Goal: Task Accomplishment & Management: Manage account settings

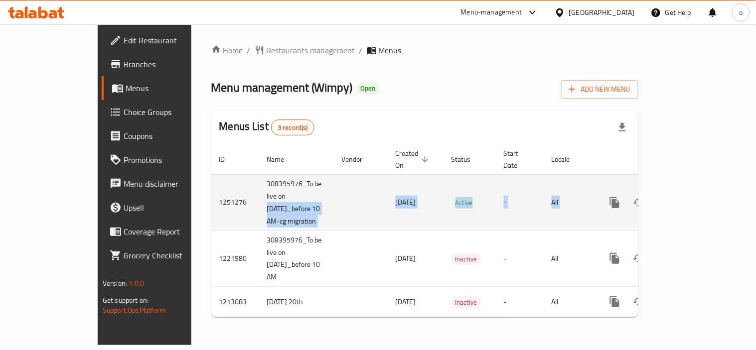
drag, startPoint x: 200, startPoint y: 194, endPoint x: 662, endPoint y: 183, distance: 462.0
click at [662, 183] on tr "1251276 308395976_To be live on [DATE]_before 10 AM-cg migration [DATE] Active …" at bounding box center [458, 202] width 495 height 56
click at [693, 197] on icon "enhanced table" at bounding box center [687, 203] width 12 height 12
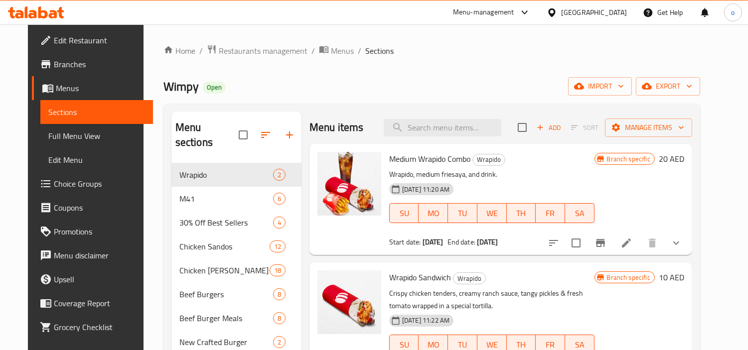
click at [419, 86] on div "Wimpy Open import export" at bounding box center [431, 86] width 537 height 18
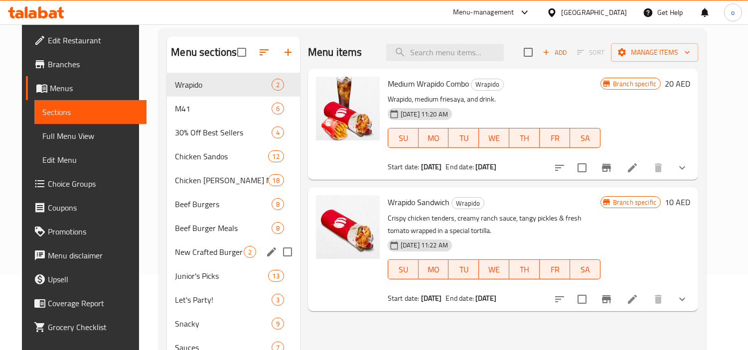
scroll to position [56, 0]
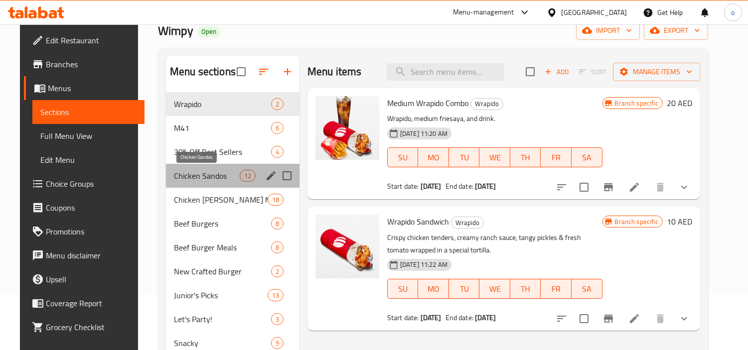
click at [198, 174] on span "Chicken Sandos" at bounding box center [207, 176] width 66 height 12
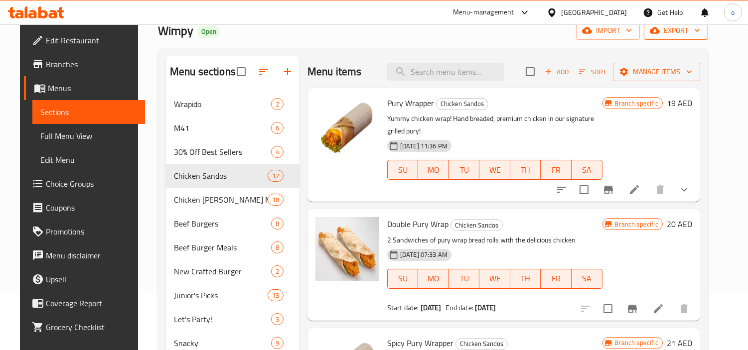
click at [689, 36] on span "export" at bounding box center [676, 30] width 48 height 12
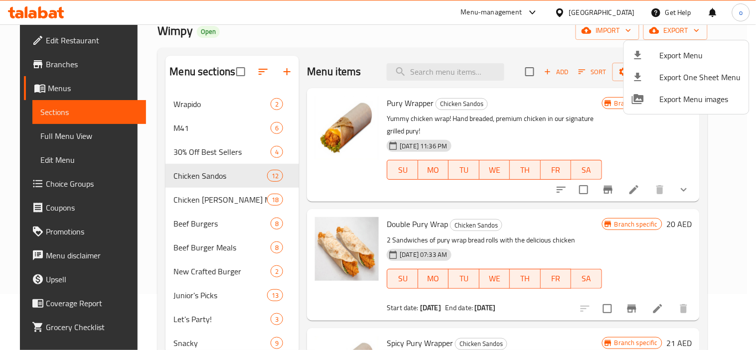
click at [674, 53] on span "Export Menu" at bounding box center [700, 55] width 81 height 12
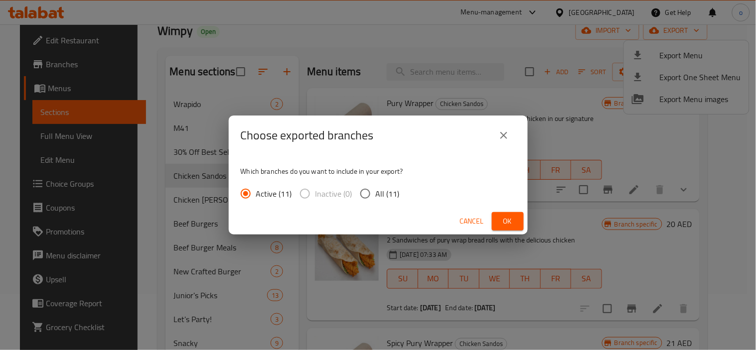
click at [383, 193] on span "All (11)" at bounding box center [388, 194] width 24 height 12
click at [376, 193] on input "All (11)" at bounding box center [365, 193] width 21 height 21
radio input "true"
click at [506, 217] on span "Ok" at bounding box center [508, 221] width 16 height 12
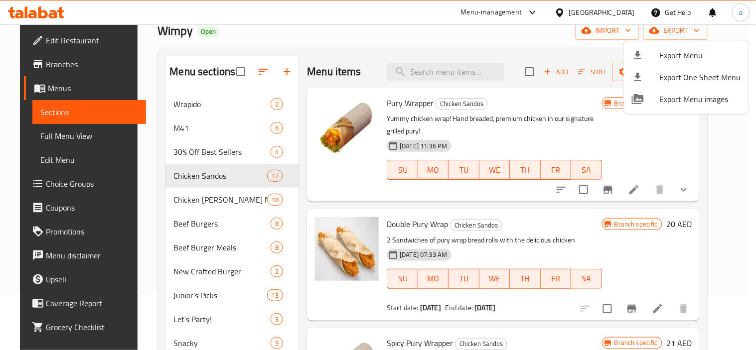
click at [430, 38] on div at bounding box center [378, 175] width 756 height 350
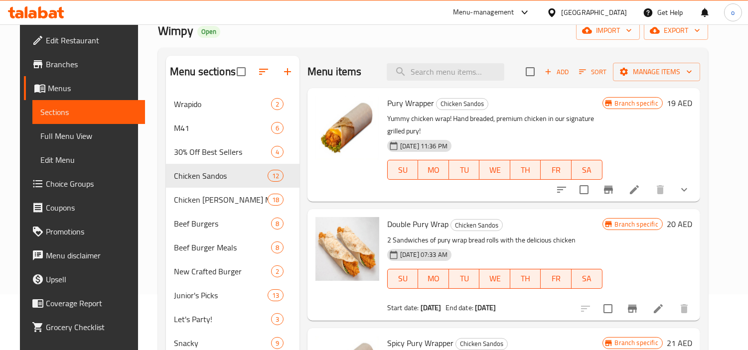
click at [555, 34] on div "Wimpy Open import export" at bounding box center [433, 30] width 550 height 18
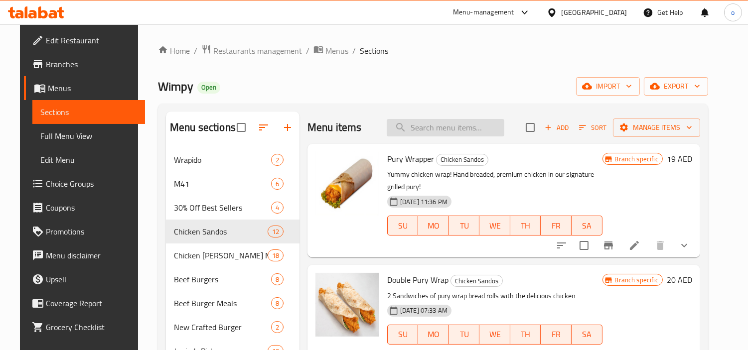
click at [444, 128] on input "search" at bounding box center [446, 127] width 118 height 17
paste input "Double Classic Chicken"
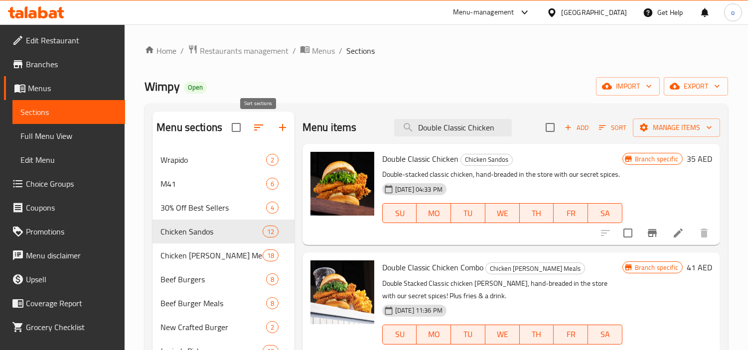
type input "Double Classic Chicken"
click at [279, 124] on icon "button" at bounding box center [283, 128] width 12 height 12
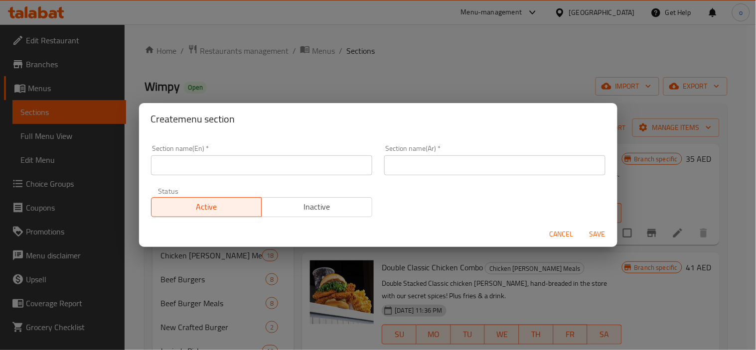
click at [557, 232] on span "Cancel" at bounding box center [562, 234] width 24 height 12
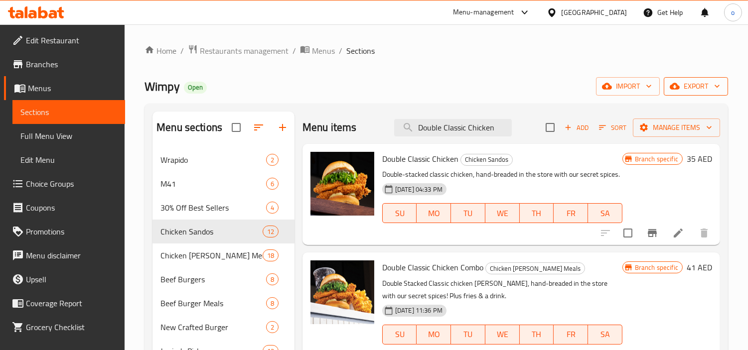
click at [679, 85] on icon "button" at bounding box center [675, 86] width 10 height 10
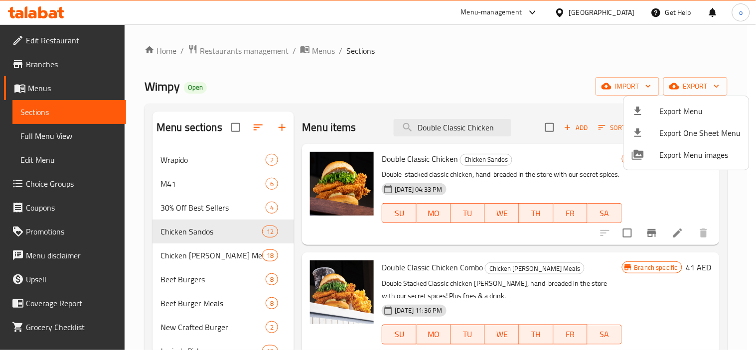
click at [682, 117] on span "Export Menu" at bounding box center [700, 111] width 81 height 12
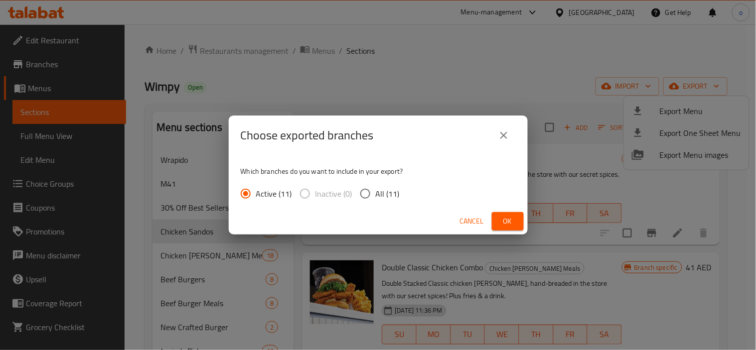
click at [385, 194] on span "All (11)" at bounding box center [388, 194] width 24 height 12
click at [376, 194] on input "All (11)" at bounding box center [365, 193] width 21 height 21
radio input "true"
click at [492, 217] on button "Ok" at bounding box center [508, 221] width 32 height 18
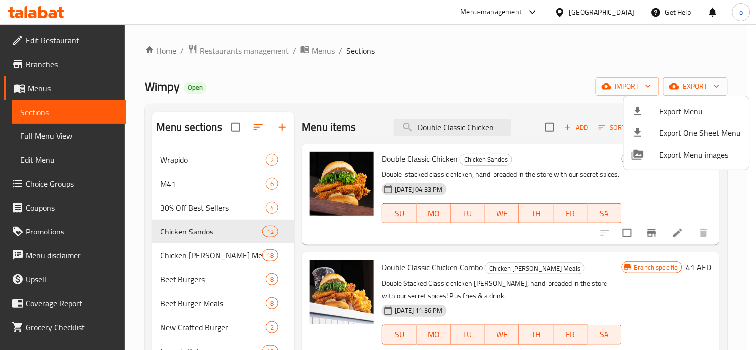
click at [274, 130] on div at bounding box center [378, 175] width 756 height 350
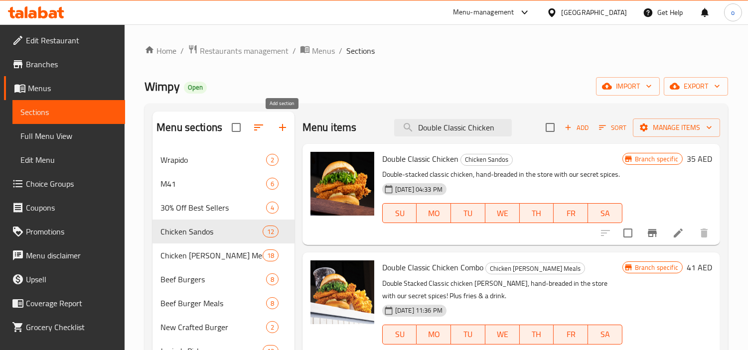
click at [281, 132] on icon "button" at bounding box center [283, 128] width 12 height 12
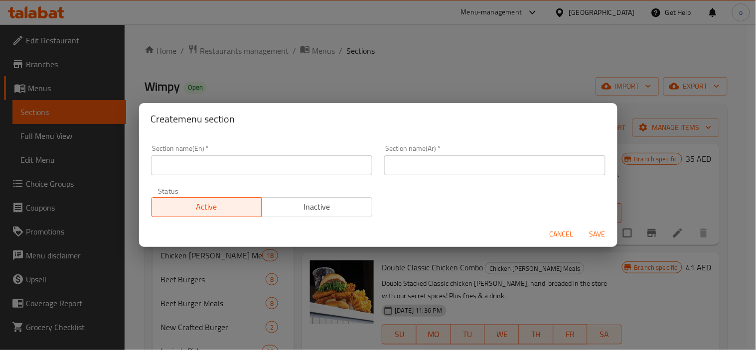
click at [233, 174] on input "text" at bounding box center [261, 165] width 221 height 20
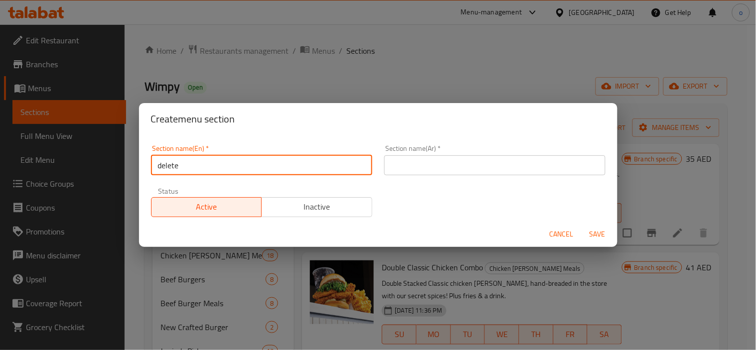
type input "delete"
click at [511, 166] on input "text" at bounding box center [494, 165] width 221 height 20
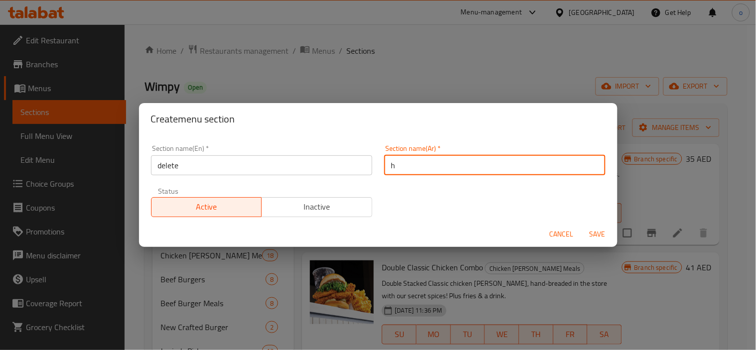
type input "h"
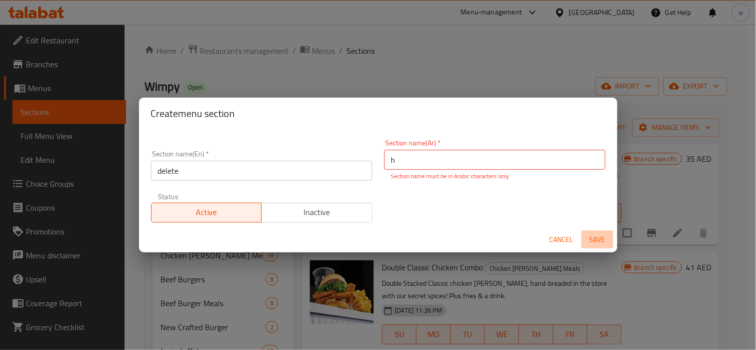
click at [594, 231] on button "Save" at bounding box center [597, 240] width 32 height 18
drag, startPoint x: 399, startPoint y: 147, endPoint x: 365, endPoint y: 156, distance: 34.9
click at [365, 156] on div "Section name(En)   * delete Section name(En) * Section name(Ar)   * h Section n…" at bounding box center [378, 181] width 466 height 95
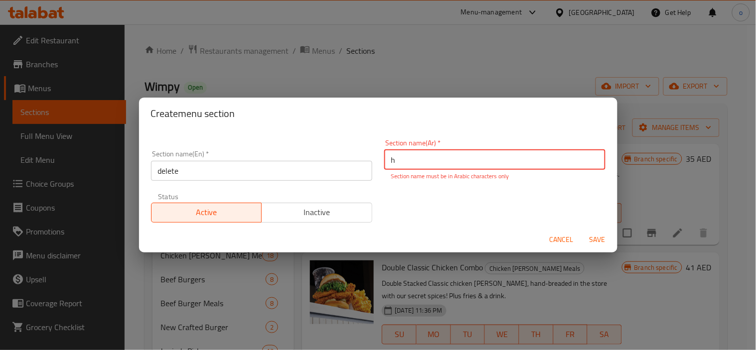
drag, startPoint x: 381, startPoint y: 166, endPoint x: 369, endPoint y: 167, distance: 12.0
click at [369, 167] on div "Section name(En)   * delete Section name(En) * Section name(Ar)   * h Section n…" at bounding box center [378, 181] width 466 height 95
drag, startPoint x: 412, startPoint y: 156, endPoint x: 315, endPoint y: 162, distance: 96.8
click at [315, 162] on div "Section name(En)   * delete Section name(En) * Section name(Ar)   * Section nam…" at bounding box center [378, 181] width 466 height 95
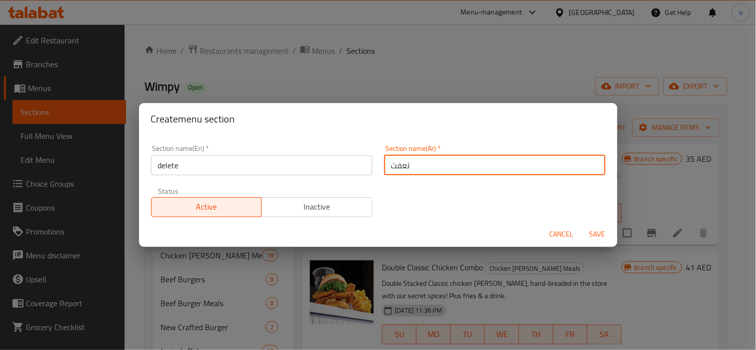
type input "تعفت"
click at [601, 226] on button "Save" at bounding box center [597, 234] width 32 height 18
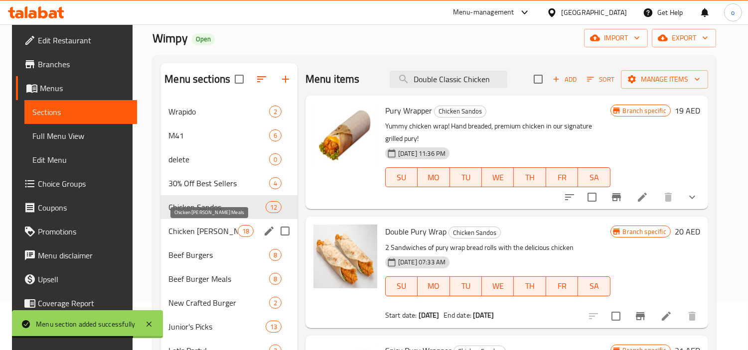
scroll to position [111, 0]
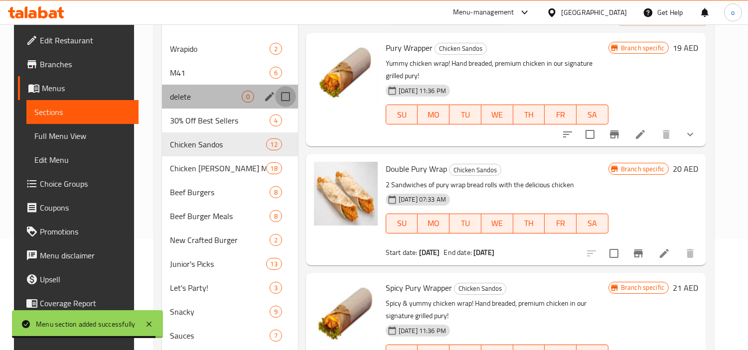
click at [281, 98] on input "Menu sections" at bounding box center [285, 96] width 21 height 21
checkbox input "true"
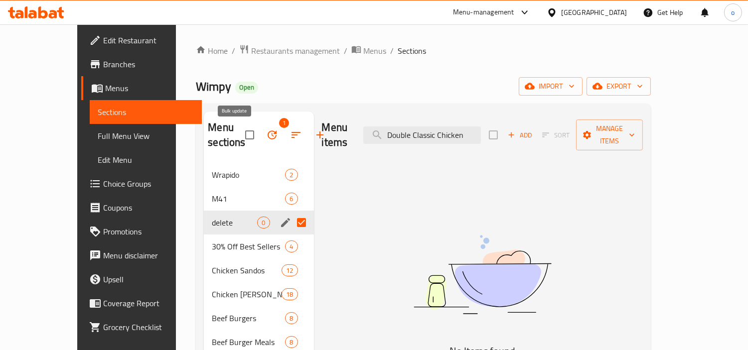
click at [268, 133] on icon "button" at bounding box center [272, 135] width 9 height 9
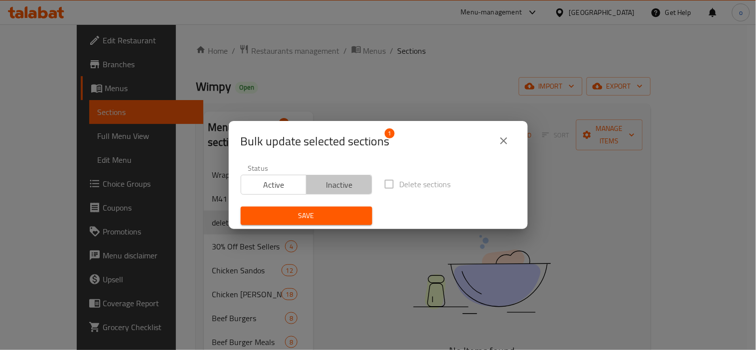
click at [340, 182] on span "Inactive" at bounding box center [339, 185] width 58 height 14
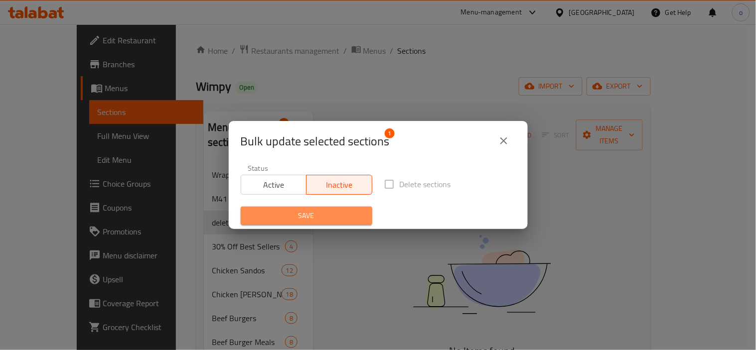
click at [309, 221] on span "Save" at bounding box center [307, 216] width 116 height 12
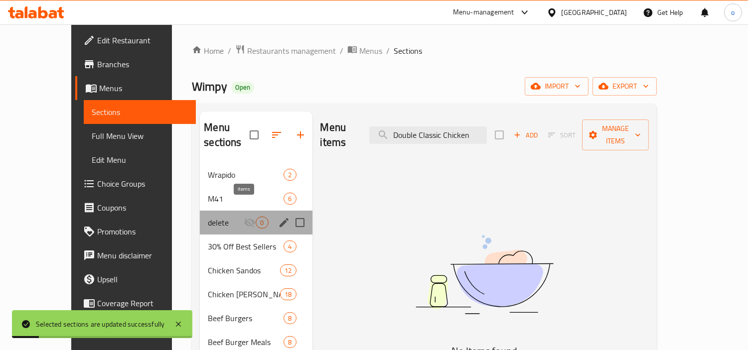
click at [256, 217] on div "0" at bounding box center [262, 223] width 12 height 12
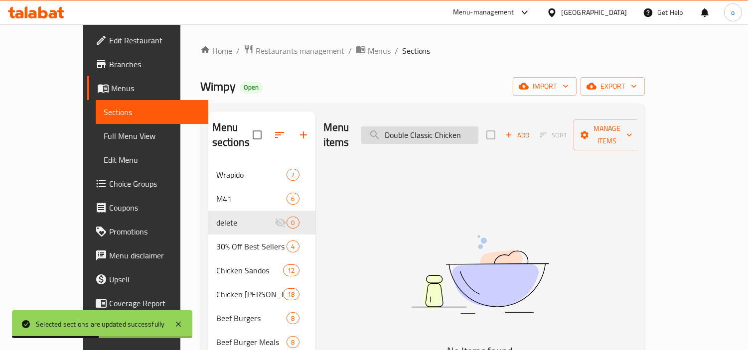
click at [465, 127] on input "Double Classic Chicken" at bounding box center [420, 135] width 118 height 17
click at [478, 128] on input "Double Classic Chicken" at bounding box center [420, 135] width 118 height 17
type input "Double Classic Chicke"
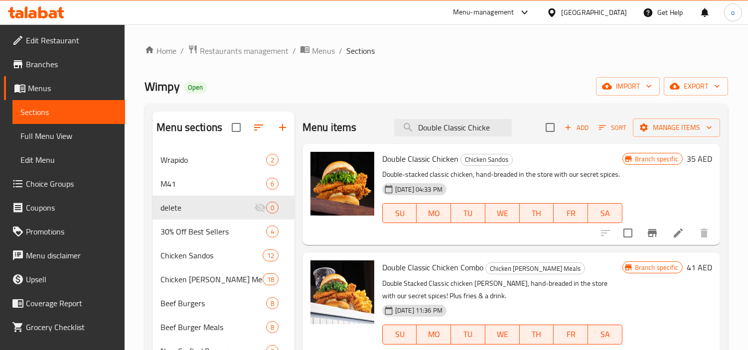
click at [634, 231] on input "checkbox" at bounding box center [627, 233] width 21 height 21
click at [683, 127] on span "Manage items" at bounding box center [676, 128] width 71 height 12
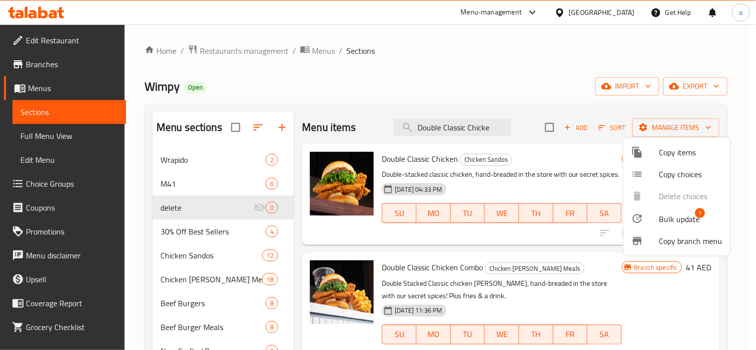
click at [676, 215] on span "Bulk update" at bounding box center [679, 219] width 41 height 12
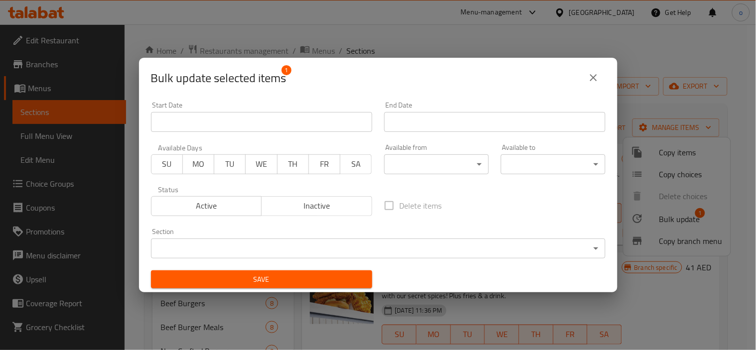
click at [281, 239] on body "​ Menu-management [GEOGRAPHIC_DATA] Get Help o Edit Restaurant Branches Menus S…" at bounding box center [378, 187] width 756 height 326
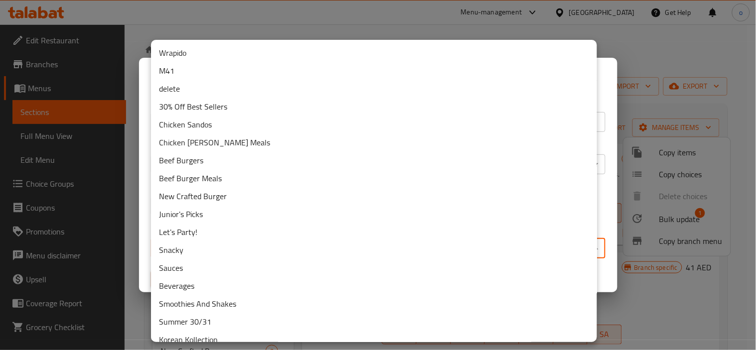
click at [190, 86] on li "delete" at bounding box center [374, 89] width 446 height 18
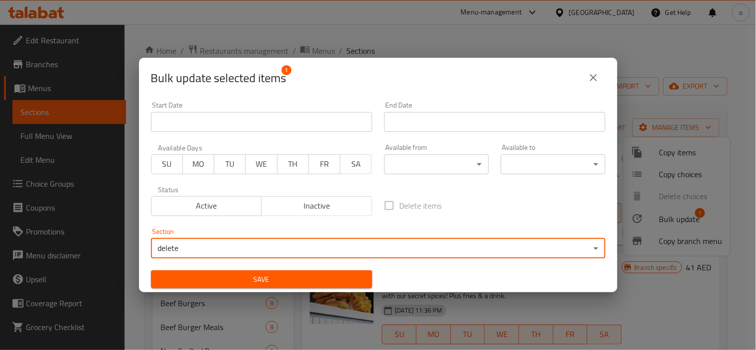
click at [331, 265] on div "Save" at bounding box center [261, 280] width 233 height 30
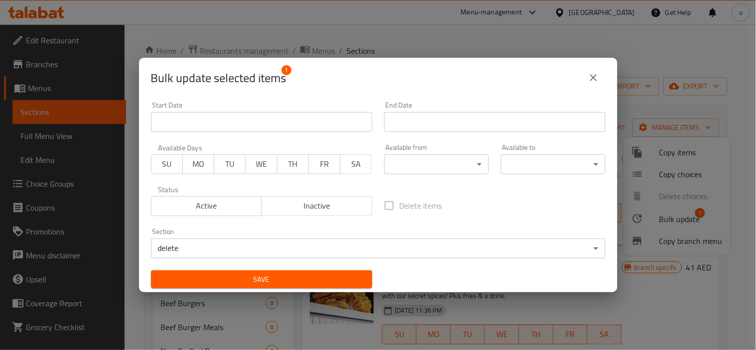
click at [328, 274] on span "Save" at bounding box center [261, 280] width 205 height 12
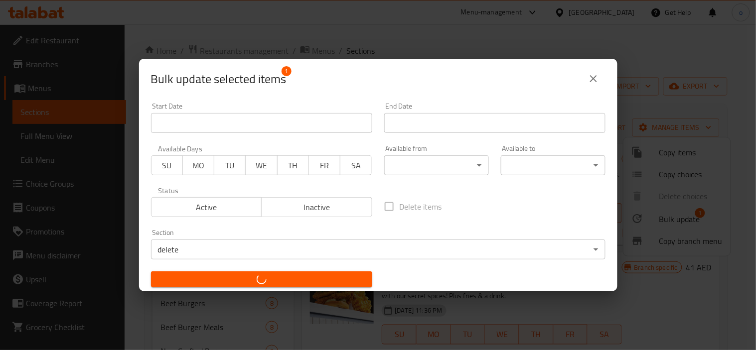
checkbox input "false"
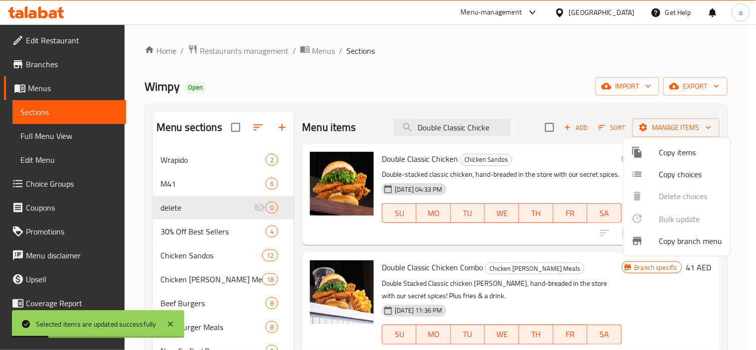
click at [445, 126] on div at bounding box center [378, 175] width 756 height 350
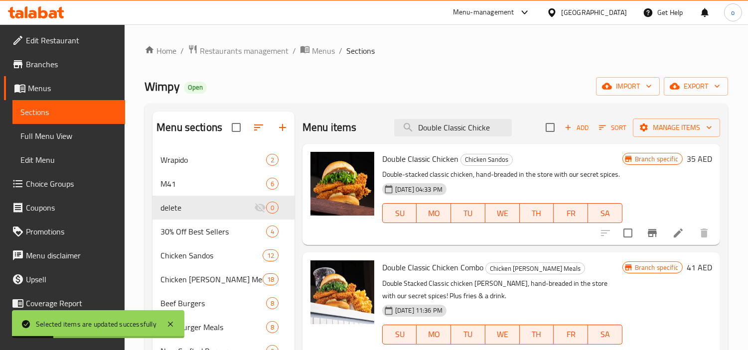
click at [445, 126] on input "Double Classic Chicke" at bounding box center [453, 127] width 118 height 17
paste input "Spicy Chicken"
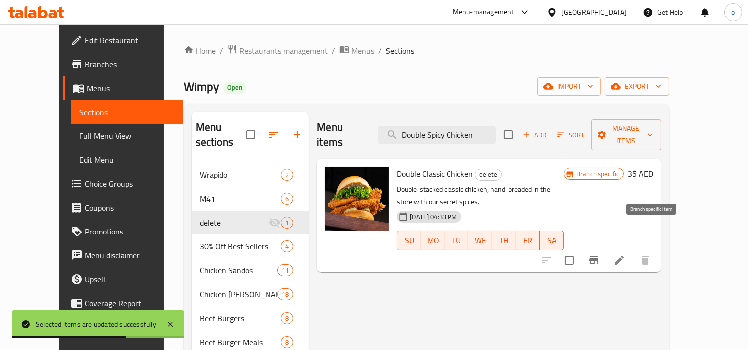
type input "Double Spicy Chicken"
click at [579, 250] on input "checkbox" at bounding box center [569, 260] width 21 height 21
checkbox input "true"
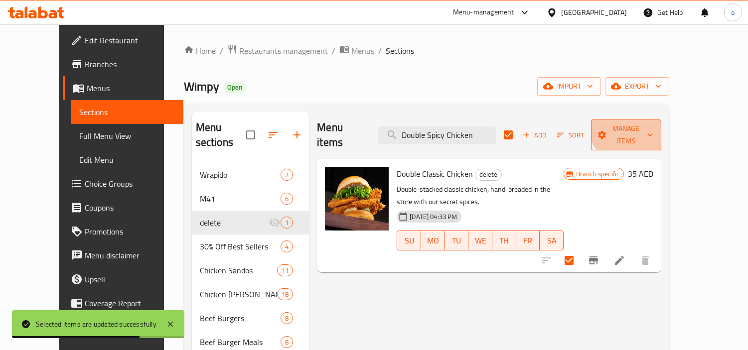
click at [654, 123] on span "Manage items" at bounding box center [626, 135] width 55 height 25
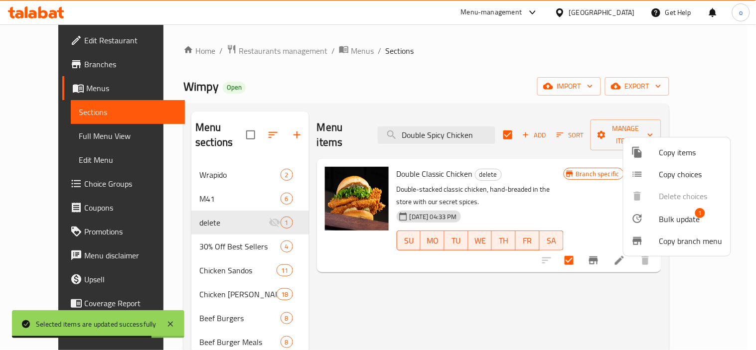
click at [668, 215] on span "Bulk update" at bounding box center [679, 219] width 41 height 12
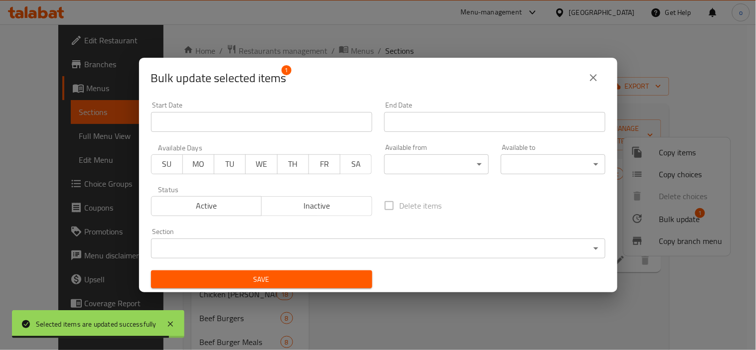
drag, startPoint x: 229, startPoint y: 236, endPoint x: 232, endPoint y: 244, distance: 9.0
click at [229, 236] on div "Section ​ ​" at bounding box center [378, 243] width 454 height 30
click at [232, 244] on body "Selected items are updated successfully ​ Menu-management [GEOGRAPHIC_DATA] Get…" at bounding box center [378, 187] width 756 height 326
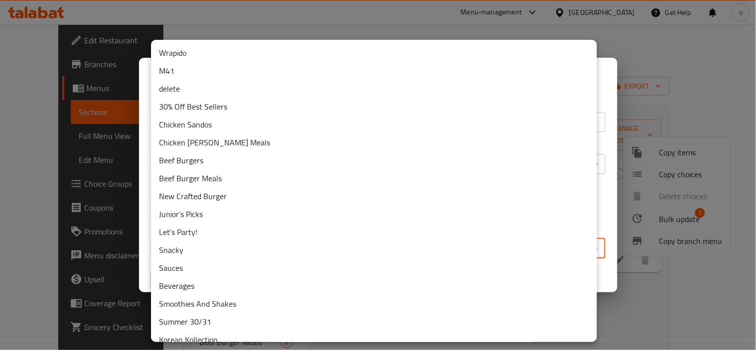
click at [190, 92] on li "delete" at bounding box center [374, 89] width 446 height 18
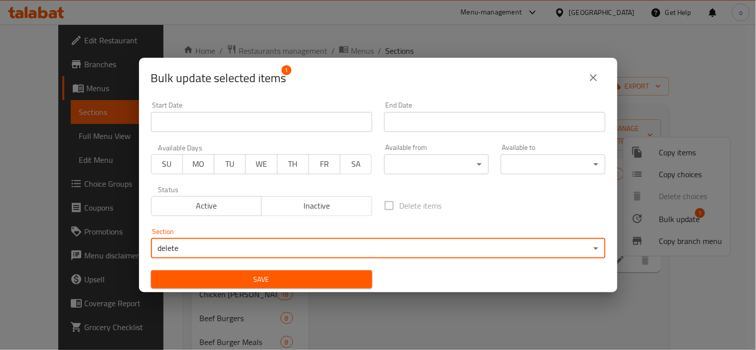
click at [337, 284] on span "Save" at bounding box center [261, 280] width 205 height 12
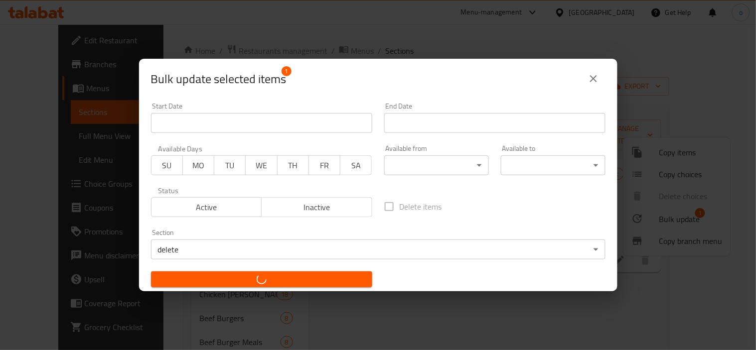
checkbox input "false"
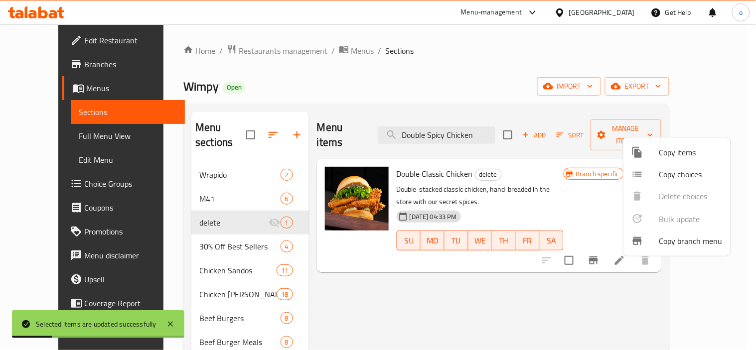
click at [479, 135] on div at bounding box center [378, 175] width 756 height 350
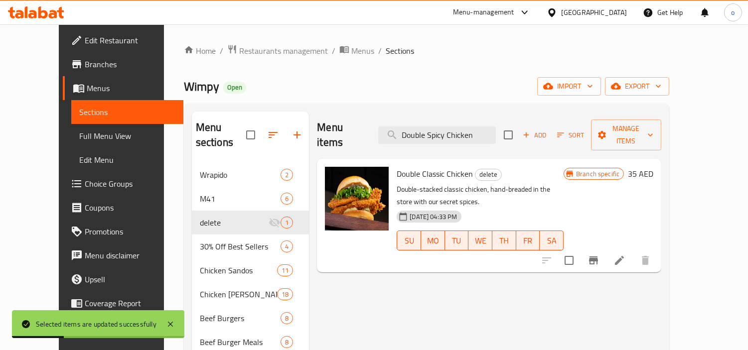
drag, startPoint x: 495, startPoint y: 127, endPoint x: 360, endPoint y: 120, distance: 135.2
click at [360, 120] on div "Menu items Double Spicy Chicken Add Sort Manage items" at bounding box center [489, 135] width 344 height 47
paste input "BBQ Baco"
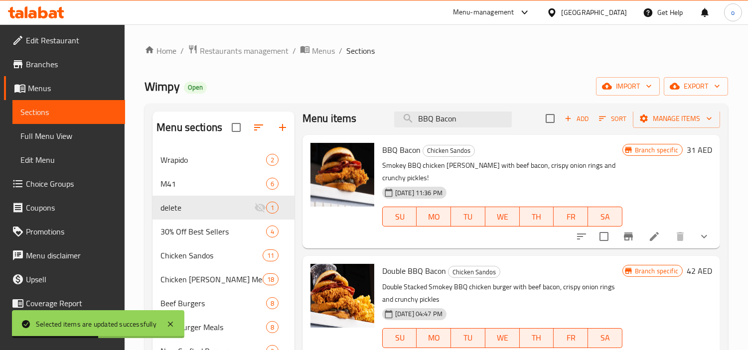
scroll to position [12, 0]
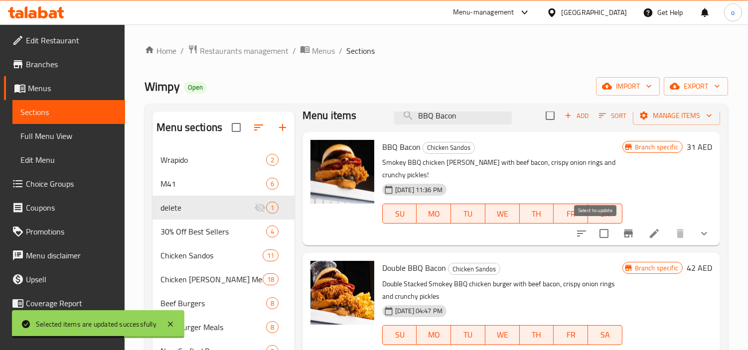
type input "BBQ Bacon"
click at [593, 234] on input "checkbox" at bounding box center [603, 233] width 21 height 21
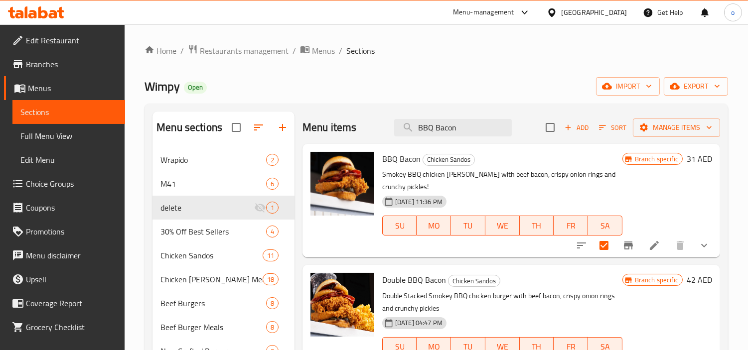
click at [431, 83] on div "Wimpy Open import export" at bounding box center [435, 86] width 583 height 18
click at [674, 129] on span "Manage items" at bounding box center [676, 128] width 71 height 12
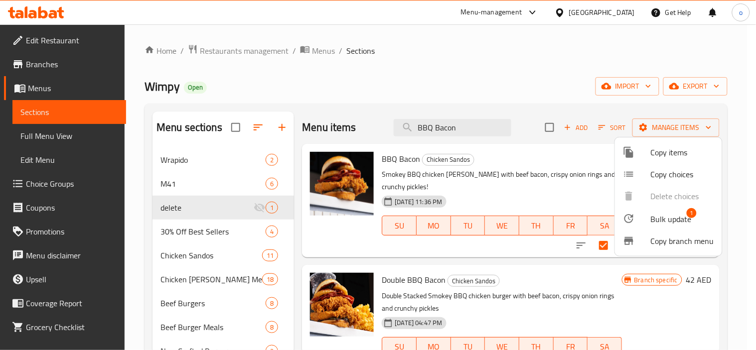
click at [674, 216] on span "Bulk update" at bounding box center [671, 219] width 41 height 12
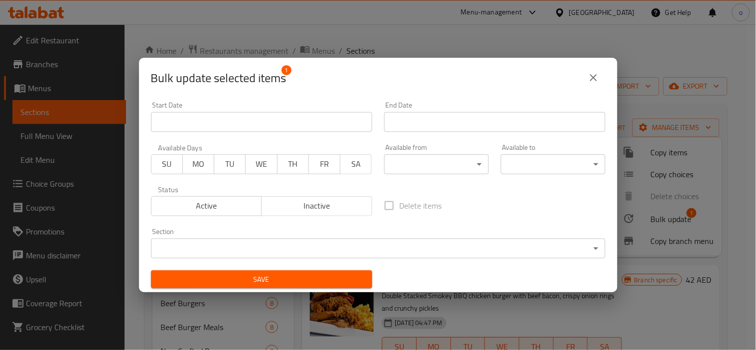
click at [261, 245] on body "​ Menu-management [GEOGRAPHIC_DATA] Get Help o Edit Restaurant Branches Menus S…" at bounding box center [378, 187] width 756 height 326
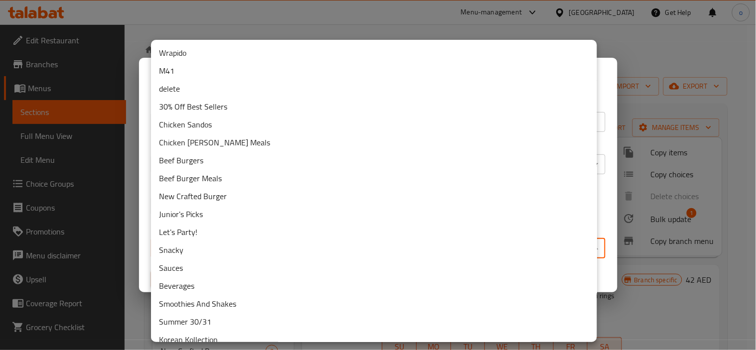
click at [196, 90] on li "delete" at bounding box center [374, 89] width 446 height 18
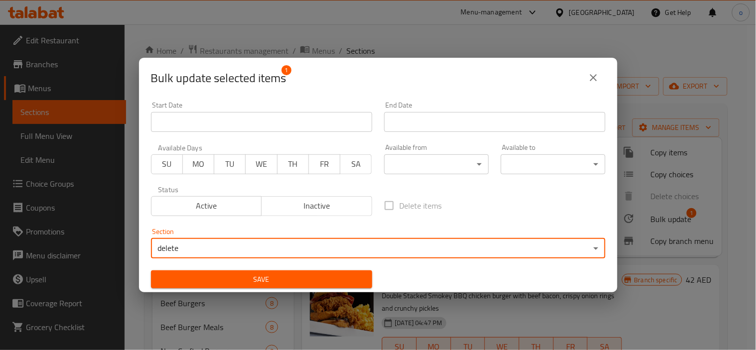
click at [278, 272] on button "Save" at bounding box center [261, 280] width 221 height 18
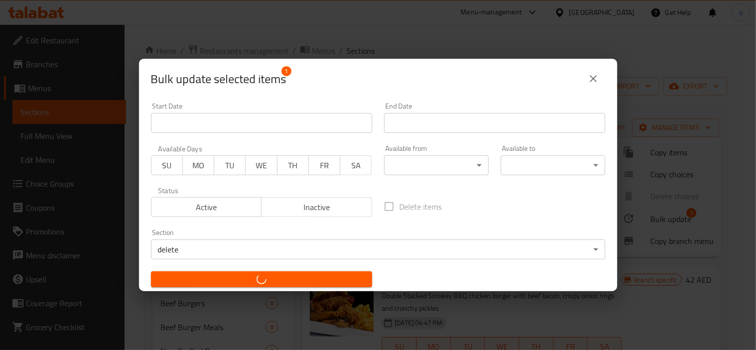
checkbox input "false"
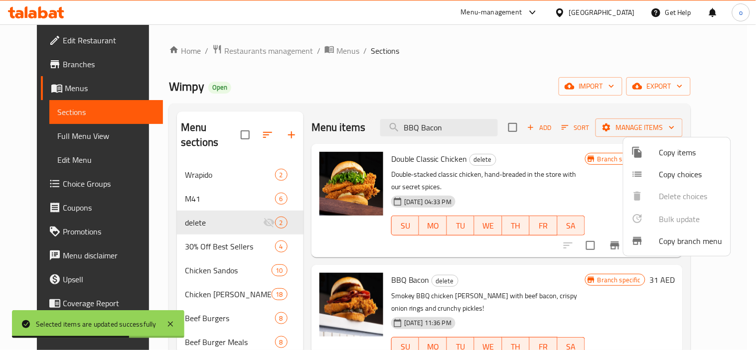
click at [470, 125] on div at bounding box center [378, 175] width 756 height 350
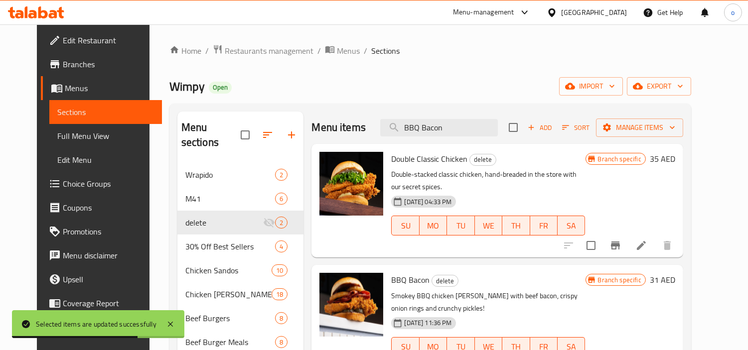
drag, startPoint x: 475, startPoint y: 125, endPoint x: 377, endPoint y: 128, distance: 97.7
click at [377, 128] on div "Menu items BBQ Bacon Add Sort Manage items" at bounding box center [496, 128] width 371 height 32
paste input "search"
click at [453, 129] on input "search" at bounding box center [439, 127] width 118 height 17
paste input "search"
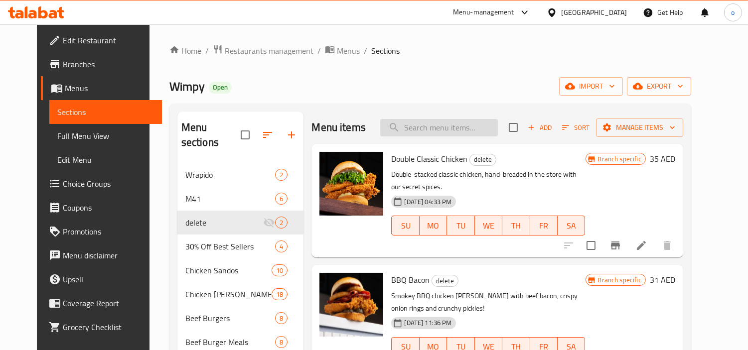
click at [472, 127] on input "search" at bounding box center [439, 127] width 118 height 17
paste input "Double BBQ Bacon"
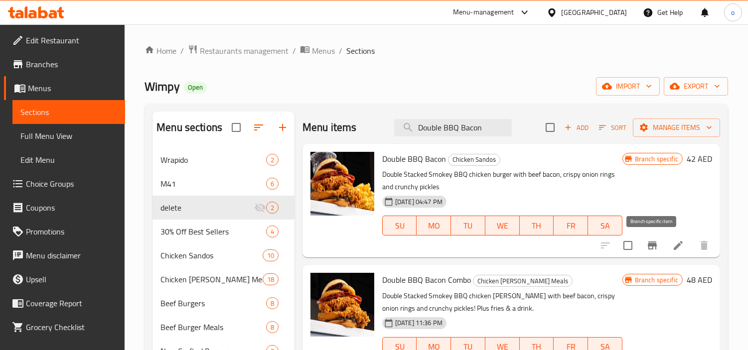
type input "Double BBQ Bacon"
click at [636, 245] on input "checkbox" at bounding box center [627, 245] width 21 height 21
click at [663, 134] on span "Manage items" at bounding box center [676, 128] width 71 height 12
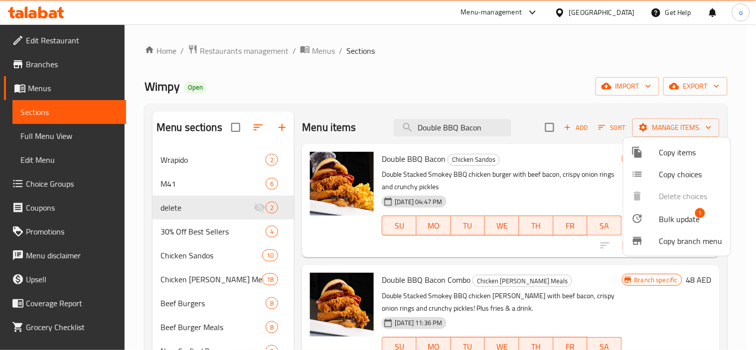
click at [671, 225] on span "Bulk update" at bounding box center [679, 219] width 41 height 12
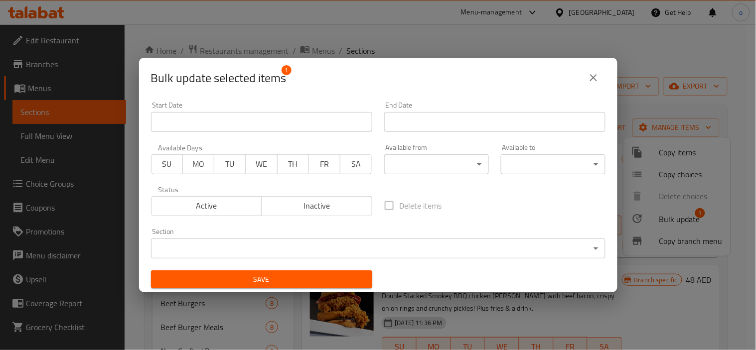
click at [282, 250] on body "​ Menu-management [GEOGRAPHIC_DATA] Get Help o Edit Restaurant Branches Menus S…" at bounding box center [378, 187] width 756 height 326
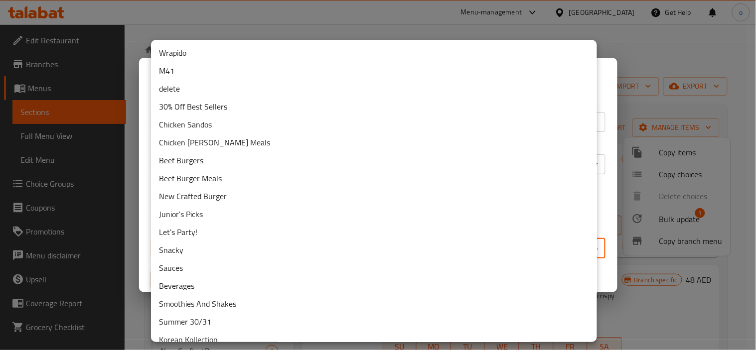
click at [189, 86] on li "delete" at bounding box center [374, 89] width 446 height 18
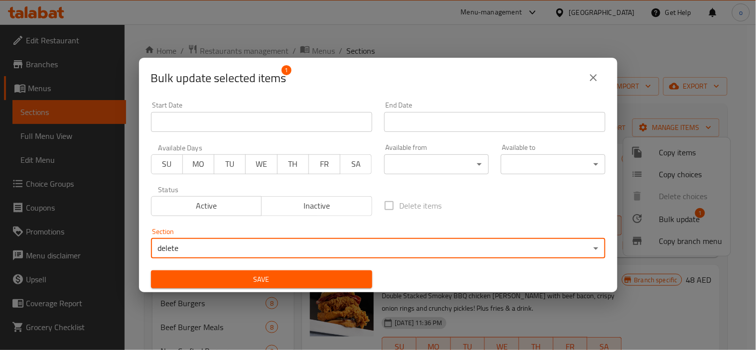
click at [347, 271] on button "Save" at bounding box center [261, 280] width 221 height 18
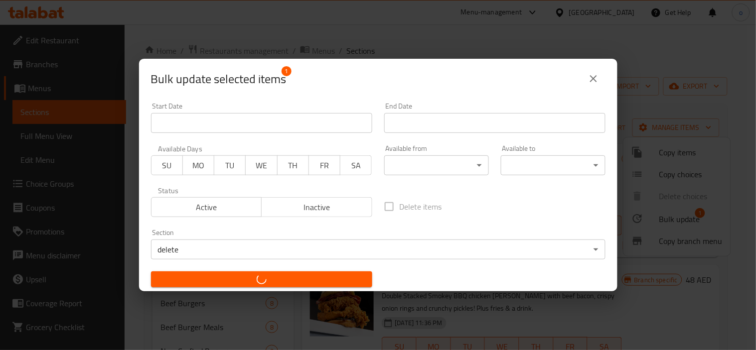
checkbox input "false"
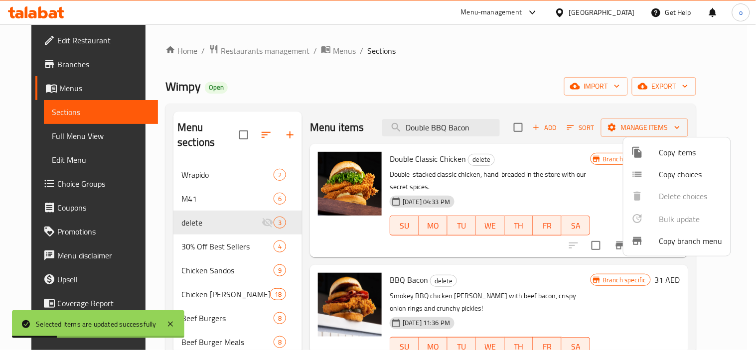
click at [462, 122] on div at bounding box center [378, 175] width 756 height 350
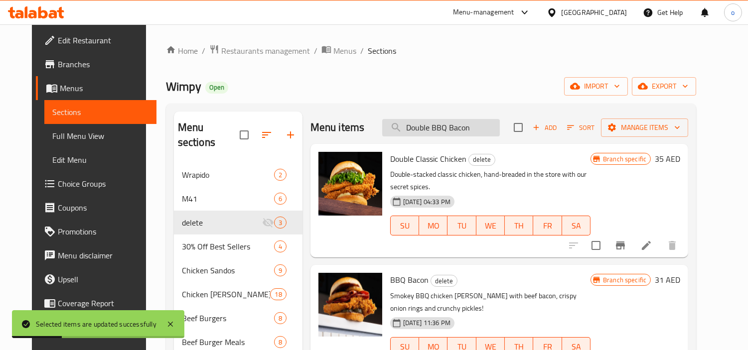
click at [471, 126] on input "Double BBQ Bacon" at bounding box center [441, 127] width 118 height 17
paste input "Spicy Chicke"
drag, startPoint x: 487, startPoint y: 128, endPoint x: 389, endPoint y: 134, distance: 98.3
click at [389, 134] on div "Menu items Spicy Chicken Add Sort Manage items" at bounding box center [499, 128] width 378 height 32
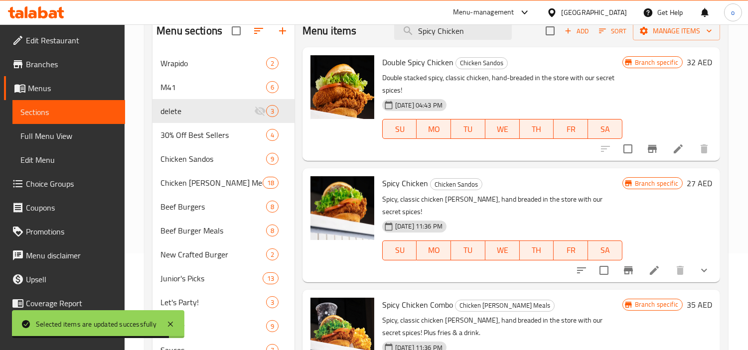
scroll to position [80, 0]
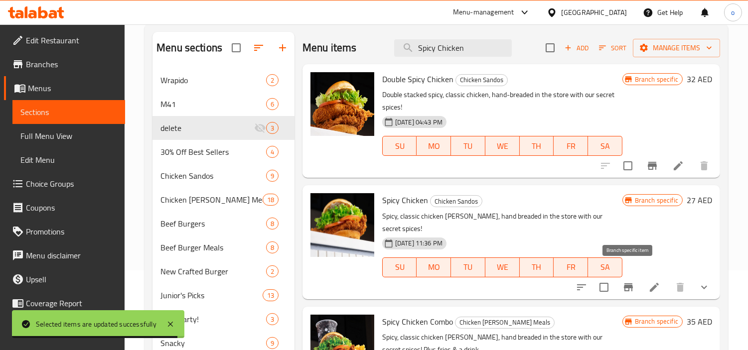
type input "Spicy Chicken"
click at [605, 277] on input "checkbox" at bounding box center [603, 287] width 21 height 21
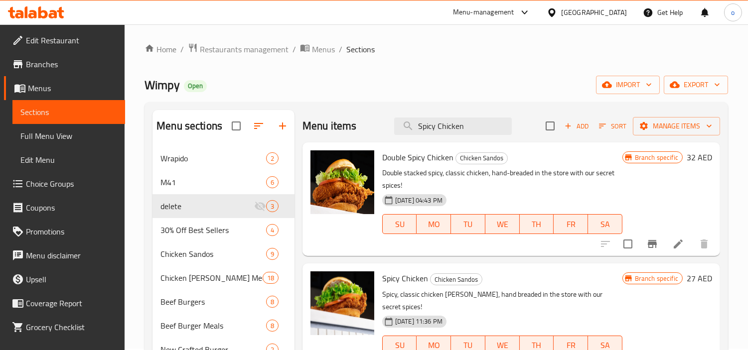
scroll to position [0, 0]
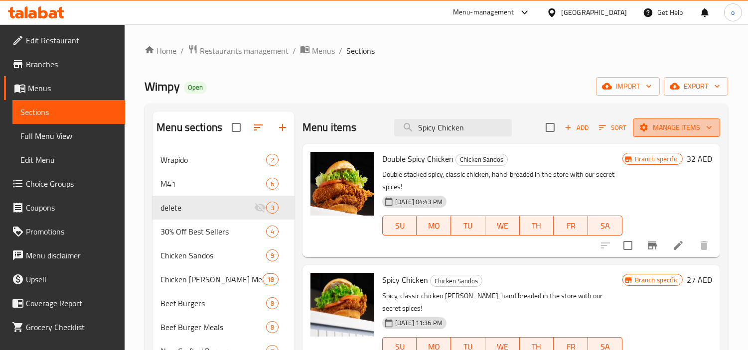
click at [666, 125] on span "Manage items" at bounding box center [676, 128] width 71 height 12
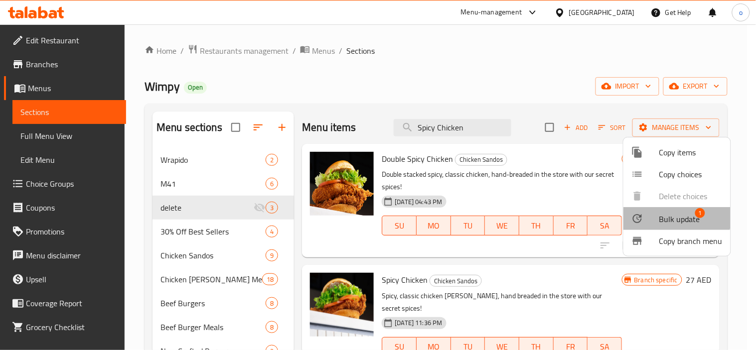
click at [669, 217] on span "Bulk update" at bounding box center [679, 219] width 41 height 12
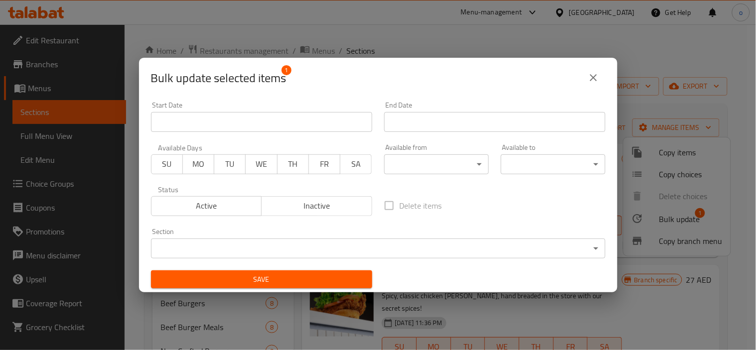
click at [307, 237] on div "Section ​ ​" at bounding box center [378, 243] width 454 height 30
click at [307, 239] on body "​ Menu-management [GEOGRAPHIC_DATA] Get Help o Edit Restaurant Branches Menus S…" at bounding box center [378, 187] width 756 height 326
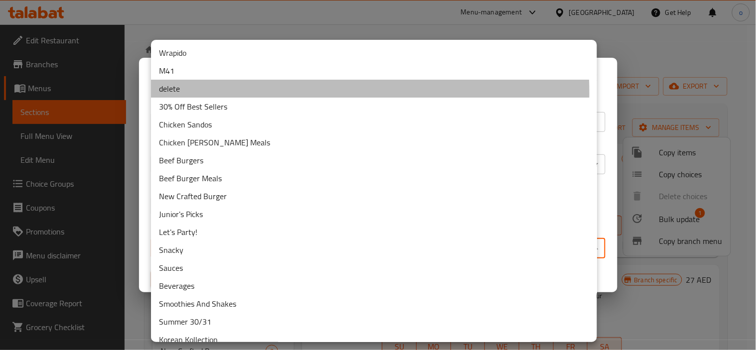
click at [200, 93] on li "delete" at bounding box center [374, 89] width 446 height 18
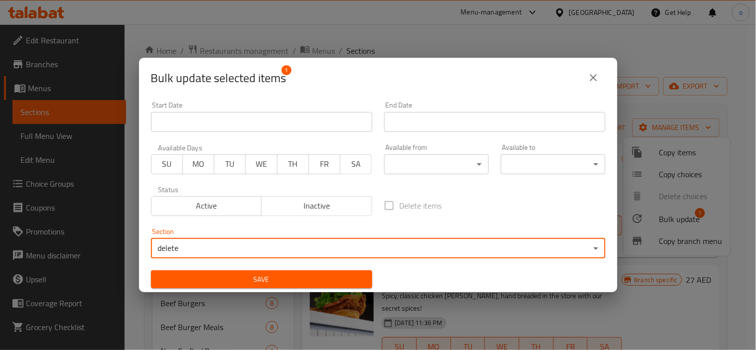
click at [242, 274] on span "Save" at bounding box center [261, 280] width 205 height 12
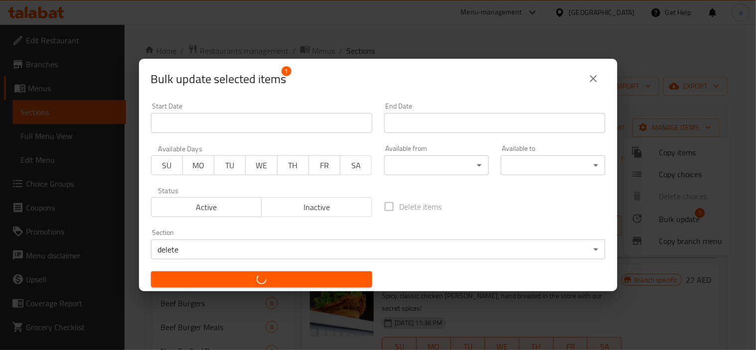
checkbox input "false"
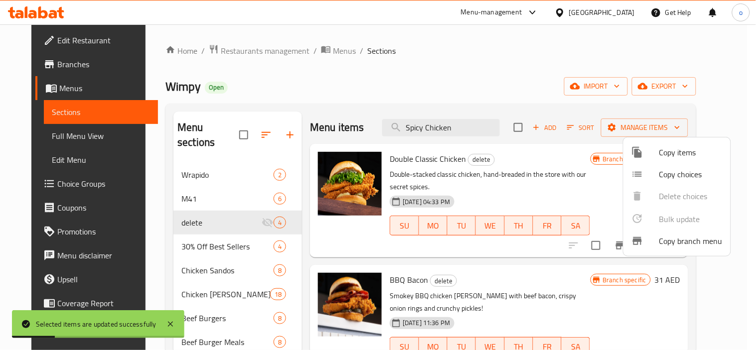
drag, startPoint x: 455, startPoint y: 112, endPoint x: 464, endPoint y: 131, distance: 20.3
click at [458, 119] on div at bounding box center [378, 175] width 756 height 350
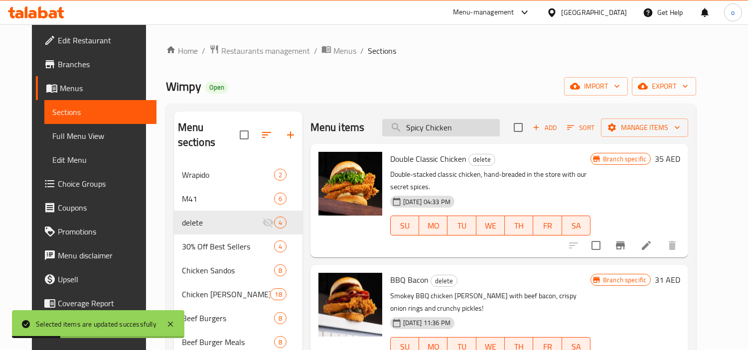
click at [464, 131] on input "Spicy Chicken" at bounding box center [441, 127] width 118 height 17
drag, startPoint x: 472, startPoint y: 130, endPoint x: 389, endPoint y: 133, distance: 83.3
click at [389, 133] on div "Menu items Spicy Chicken Add Sort Manage items" at bounding box center [499, 128] width 378 height 32
paste input "Double Classic Chicken Combo"
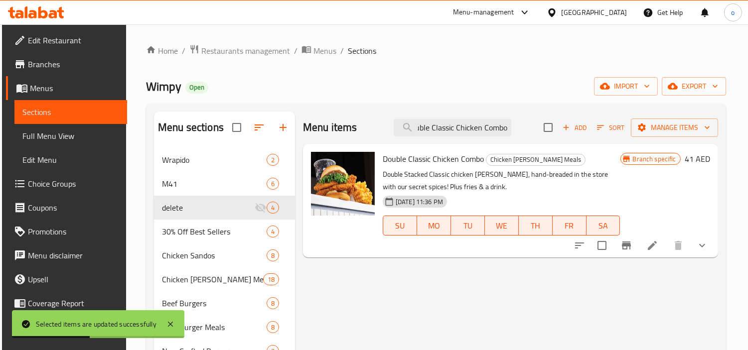
type input "Double Classic Chicken Combo"
click at [609, 247] on input "checkbox" at bounding box center [601, 245] width 21 height 21
checkbox input "true"
click at [674, 130] on span "Manage items" at bounding box center [674, 128] width 71 height 12
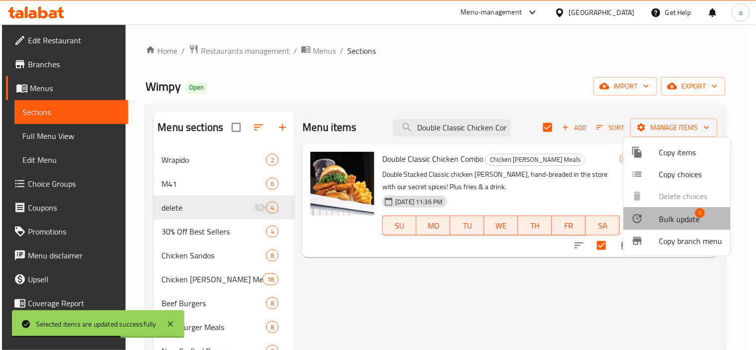
click at [671, 218] on span "Bulk update" at bounding box center [679, 219] width 41 height 12
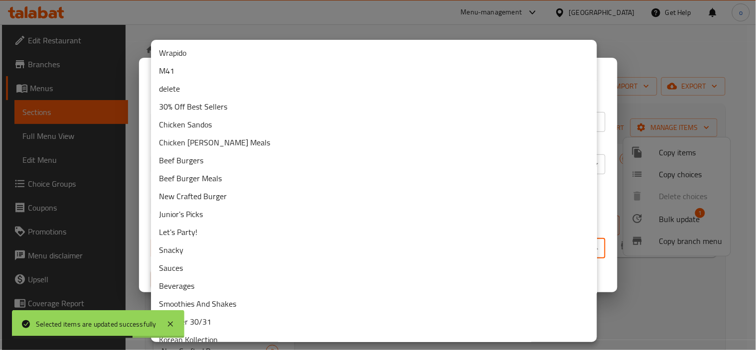
click at [357, 246] on body "Selected items are updated successfully ​ Menu-management [GEOGRAPHIC_DATA] Get…" at bounding box center [378, 187] width 756 height 326
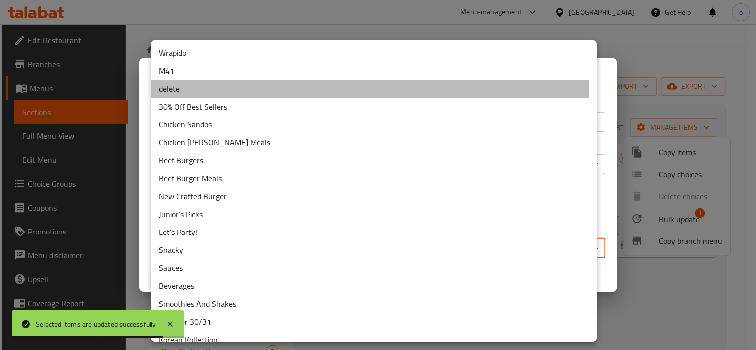
click at [195, 88] on li "delete" at bounding box center [374, 89] width 446 height 18
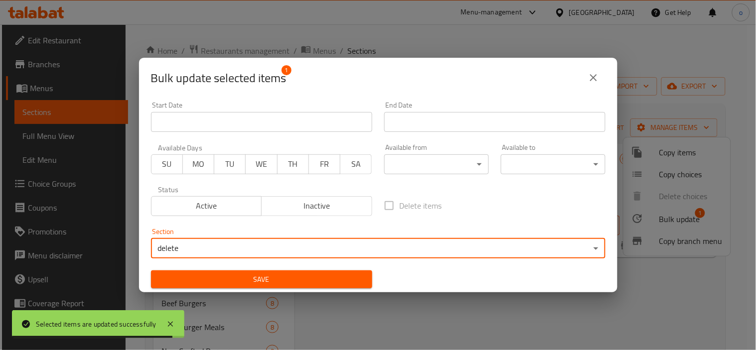
click at [267, 280] on span "Save" at bounding box center [261, 280] width 205 height 12
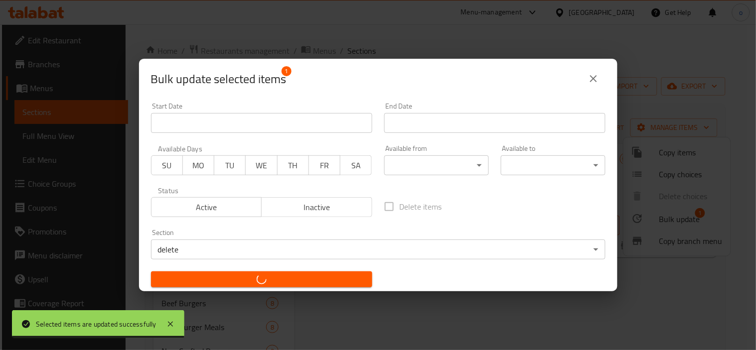
checkbox input "false"
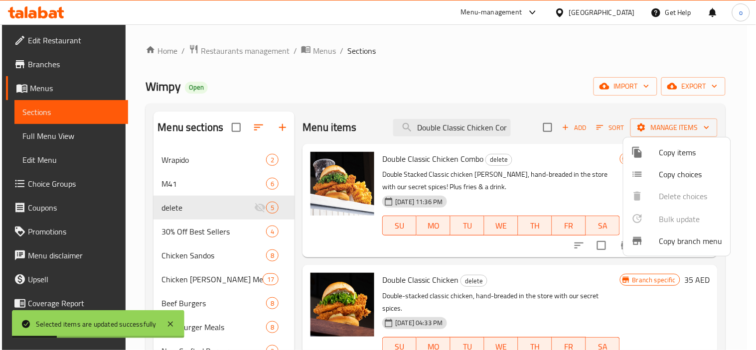
click at [456, 131] on div at bounding box center [378, 175] width 756 height 350
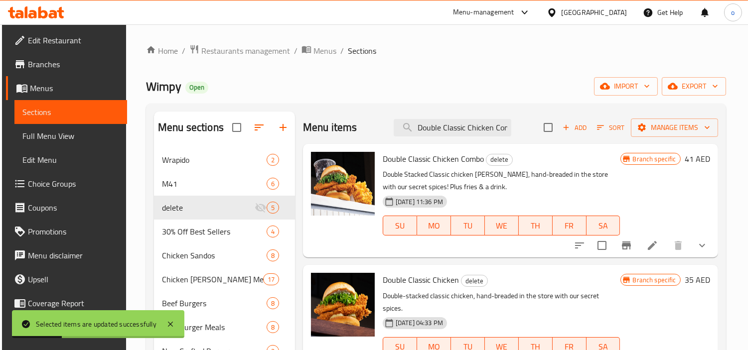
click at [456, 131] on input "Double Classic Chicken Combo" at bounding box center [453, 127] width 118 height 17
paste input "[GEOGRAPHIC_DATA]"
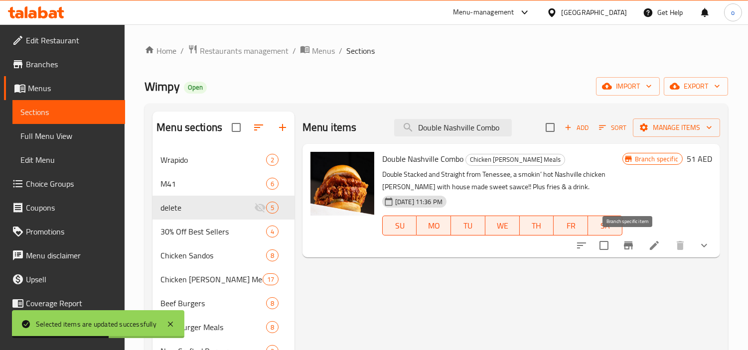
type input "Double Nashville Combo"
click at [630, 247] on icon "Branch-specific-item" at bounding box center [628, 246] width 12 height 12
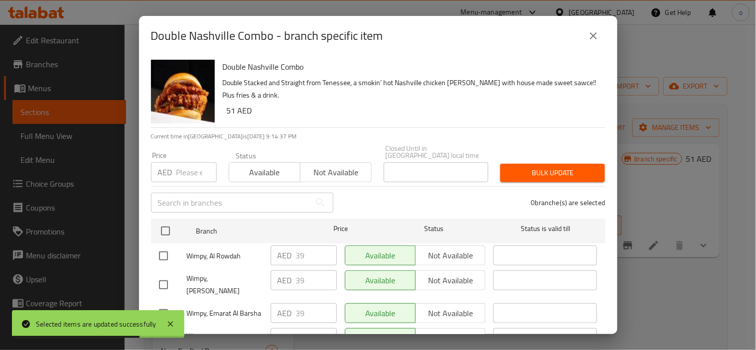
click at [596, 34] on icon "close" at bounding box center [593, 36] width 12 height 12
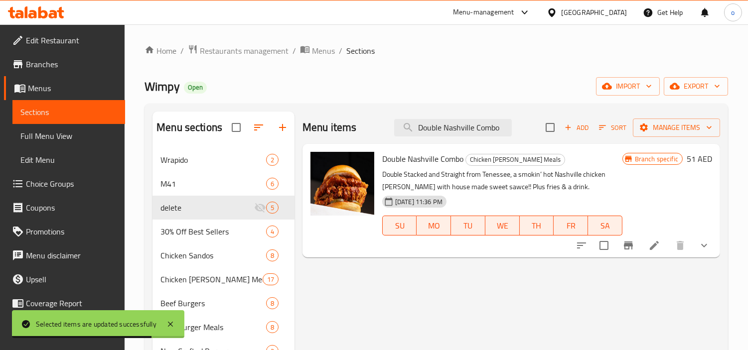
click at [603, 241] on input "checkbox" at bounding box center [603, 245] width 21 height 21
checkbox input "true"
click at [686, 134] on span "Manage items" at bounding box center [676, 128] width 71 height 12
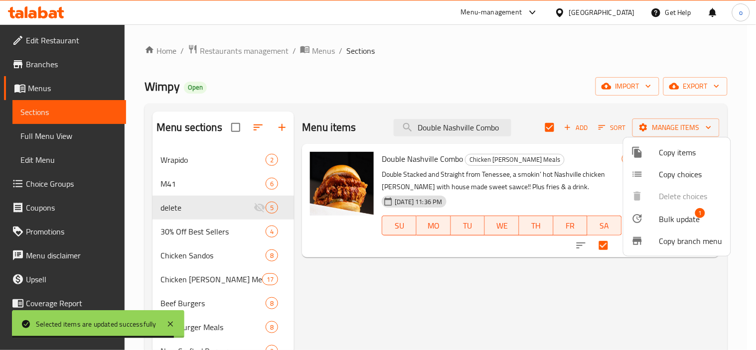
click at [684, 213] on span "Bulk update" at bounding box center [679, 219] width 41 height 12
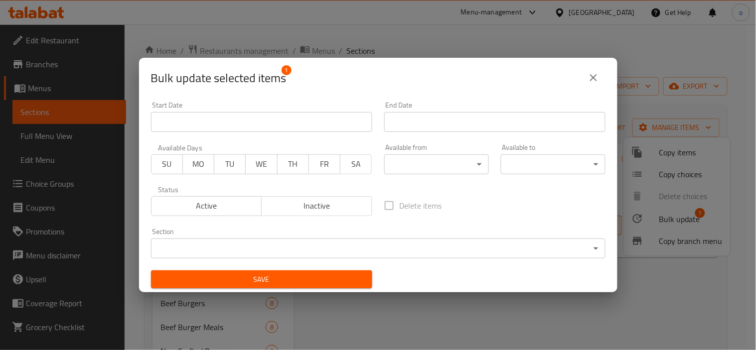
click at [376, 249] on body "Selected items are updated successfully ​ Menu-management [GEOGRAPHIC_DATA] Get…" at bounding box center [378, 187] width 756 height 326
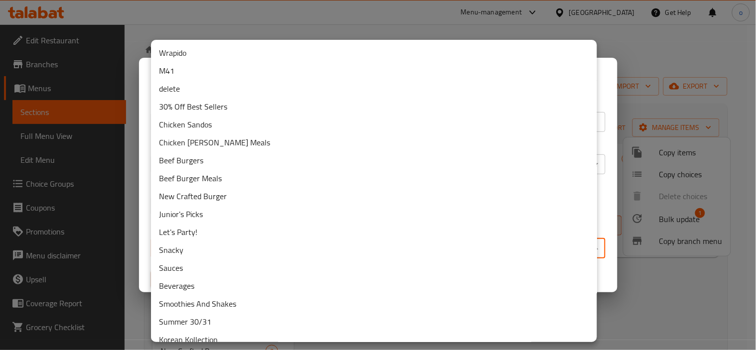
click at [180, 88] on li "delete" at bounding box center [374, 89] width 446 height 18
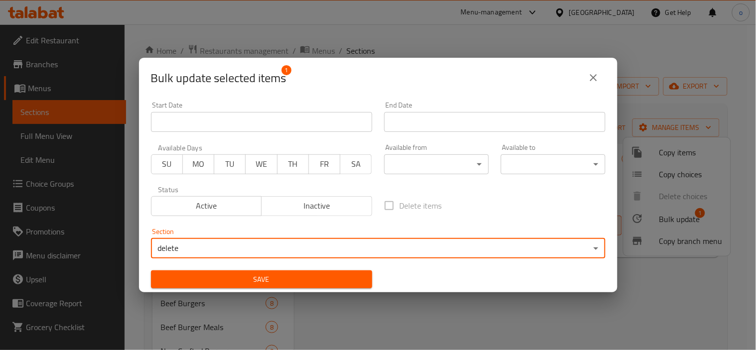
click at [232, 271] on button "Save" at bounding box center [261, 280] width 221 height 18
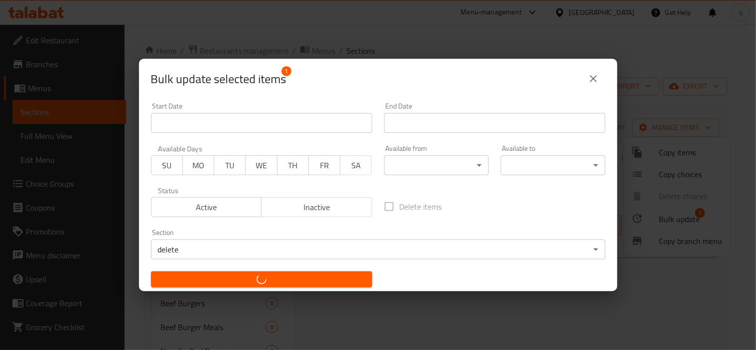
checkbox input "false"
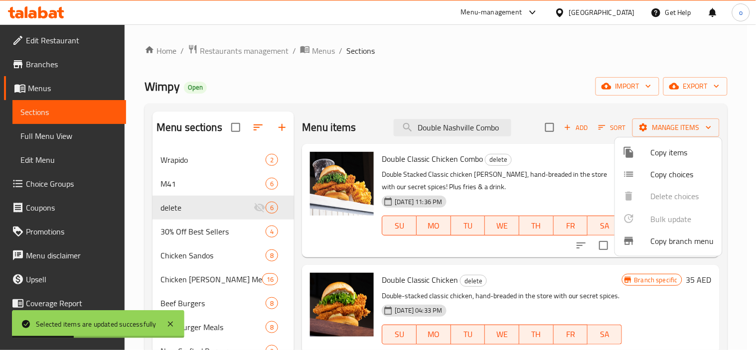
click at [449, 123] on div at bounding box center [378, 175] width 756 height 350
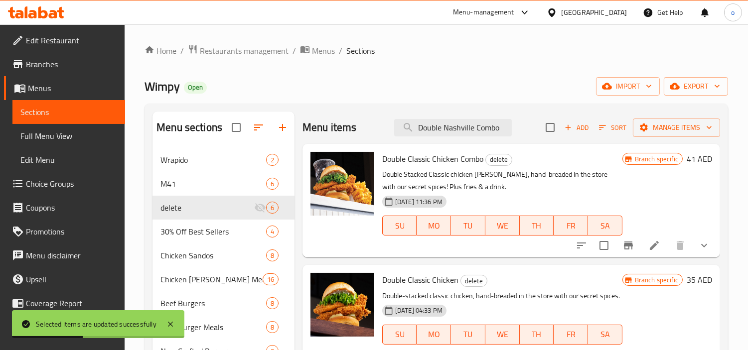
click at [449, 123] on input "Double Nashville Combo" at bounding box center [453, 127] width 118 height 17
paste input "Spicy Chicken"
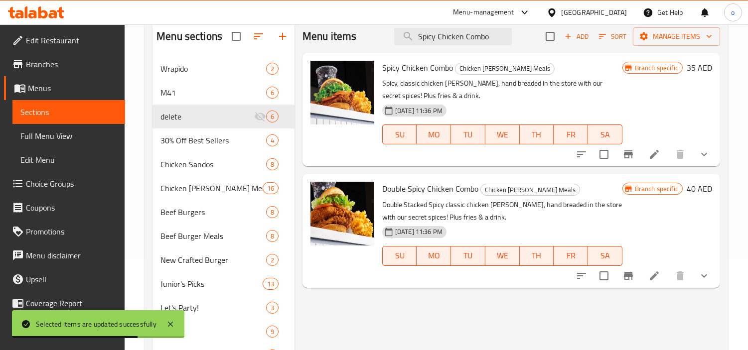
scroll to position [111, 0]
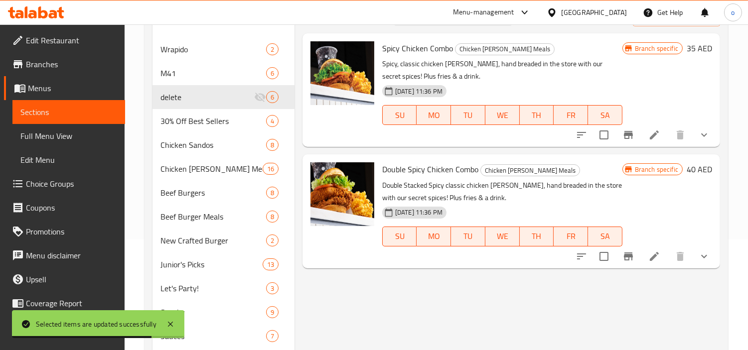
type input "Spicy Chicken Combo"
click at [612, 136] on input "checkbox" at bounding box center [603, 135] width 21 height 21
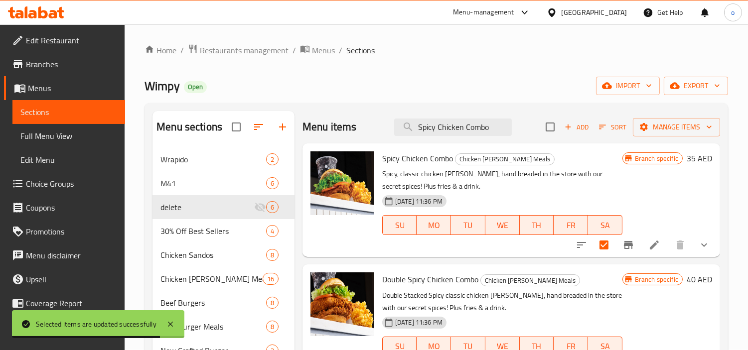
scroll to position [0, 0]
click at [664, 133] on span "Manage items" at bounding box center [676, 128] width 71 height 12
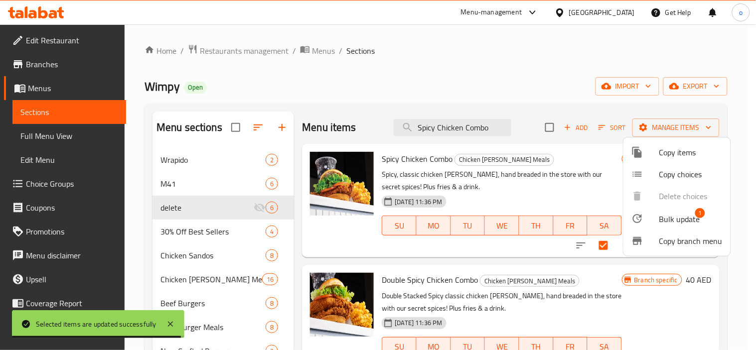
click at [663, 216] on span "Bulk update" at bounding box center [679, 219] width 41 height 12
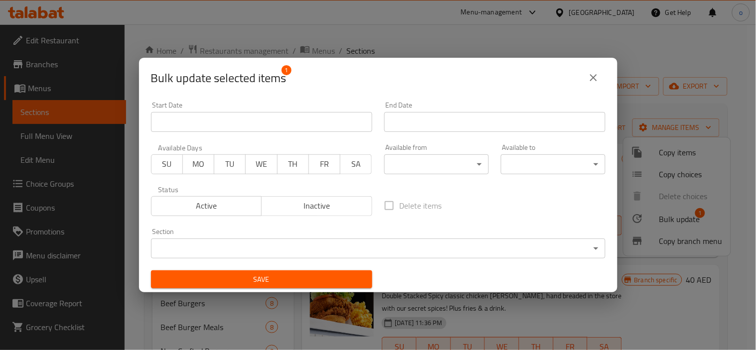
click at [312, 245] on body "​ Menu-management [GEOGRAPHIC_DATA] Get Help o Edit Restaurant Branches Menus S…" at bounding box center [378, 187] width 756 height 326
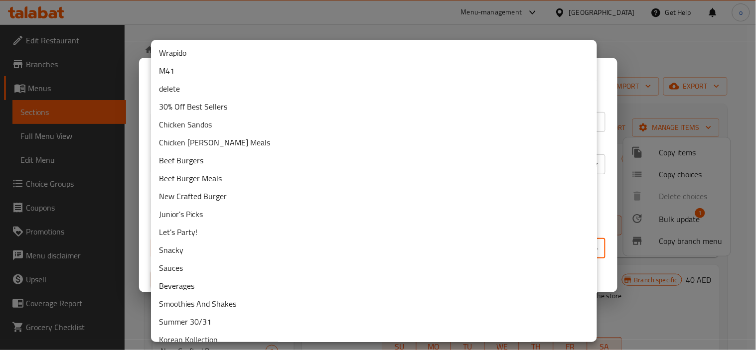
click at [180, 92] on li "delete" at bounding box center [374, 89] width 446 height 18
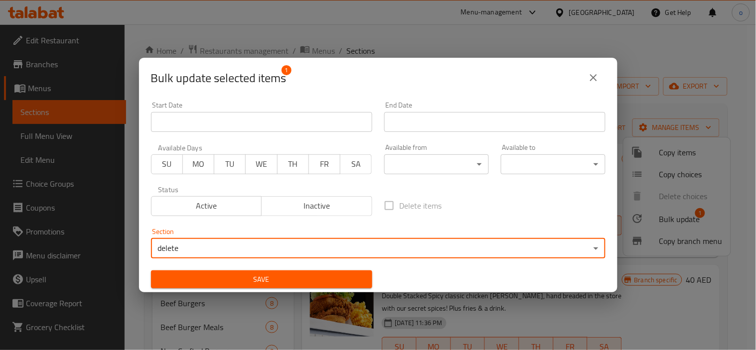
click at [257, 275] on span "Save" at bounding box center [261, 280] width 205 height 12
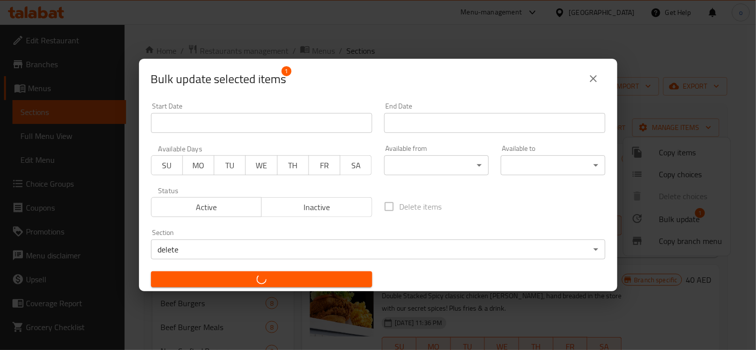
checkbox input "false"
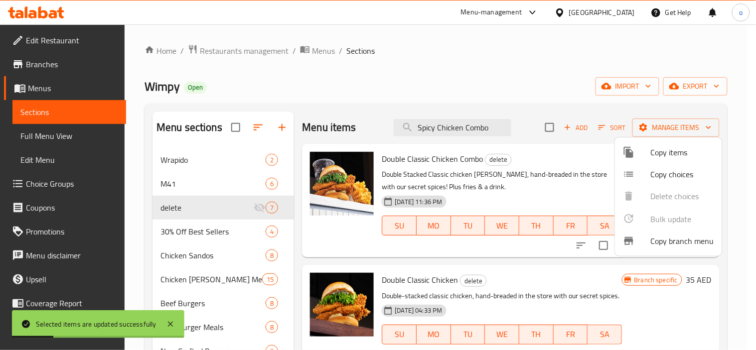
click at [440, 128] on div at bounding box center [378, 175] width 756 height 350
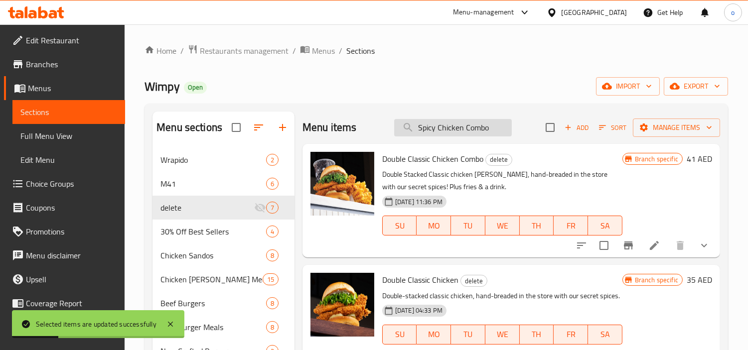
click at [447, 127] on input "Spicy Chicken Combo" at bounding box center [453, 127] width 118 height 17
paste input "BBQ Baco"
drag, startPoint x: 483, startPoint y: 128, endPoint x: 364, endPoint y: 128, distance: 119.1
click at [364, 128] on div "Menu items Spicy Chicken Combo Add Sort Manage items" at bounding box center [511, 128] width 418 height 32
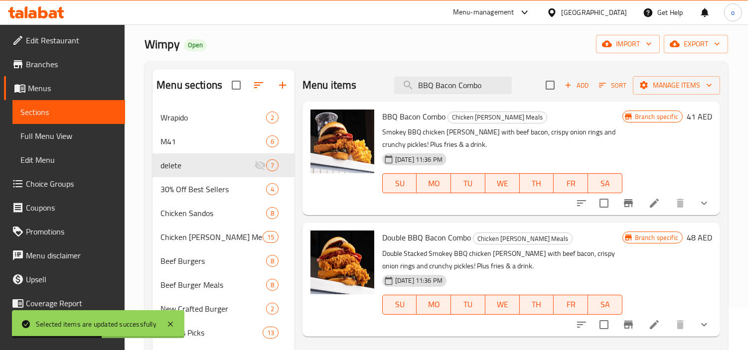
scroll to position [55, 0]
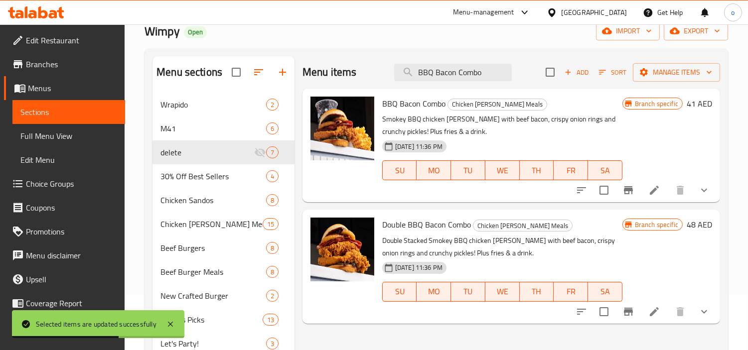
type input "BBQ Bacon Combo"
click at [606, 188] on input "checkbox" at bounding box center [603, 190] width 21 height 21
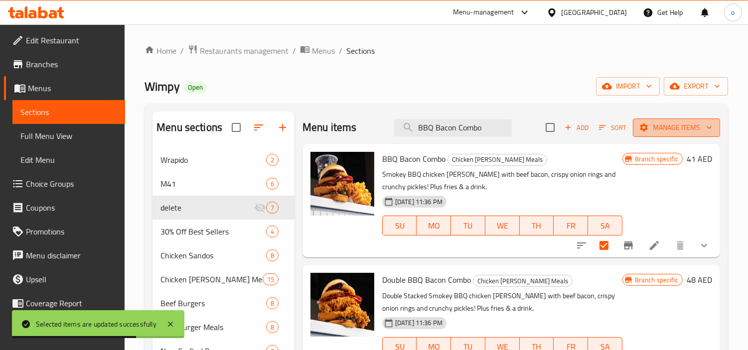
click at [670, 130] on span "Manage items" at bounding box center [676, 128] width 71 height 12
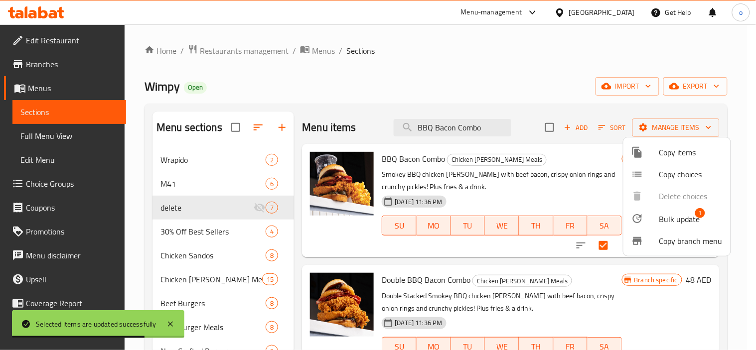
click at [669, 219] on span "Bulk update" at bounding box center [679, 219] width 41 height 12
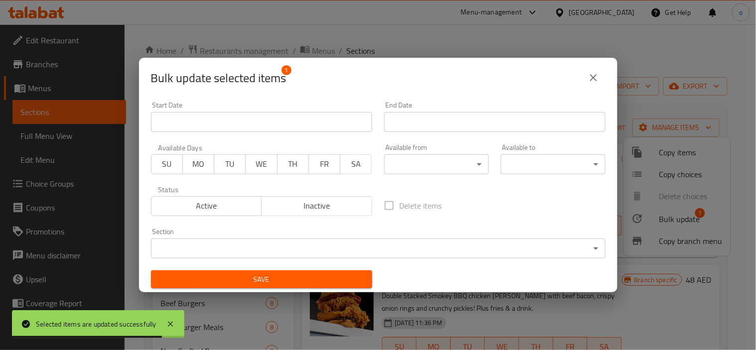
click at [275, 241] on body "Selected items are updated successfully ​ Menu-management [GEOGRAPHIC_DATA] Get…" at bounding box center [378, 187] width 756 height 326
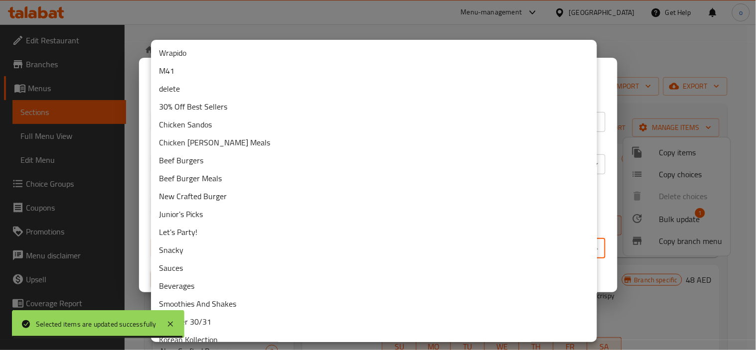
click at [190, 92] on li "delete" at bounding box center [374, 89] width 446 height 18
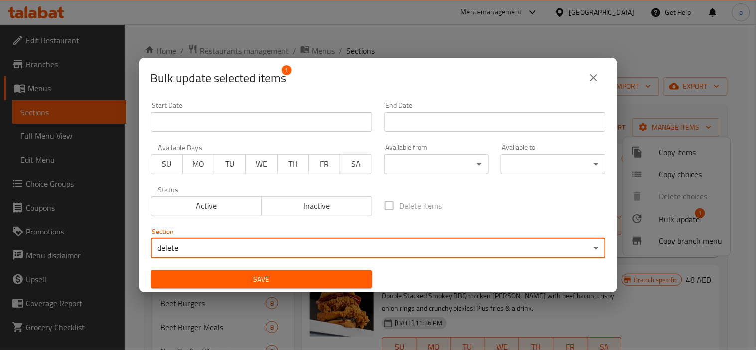
click at [319, 279] on span "Save" at bounding box center [261, 280] width 205 height 12
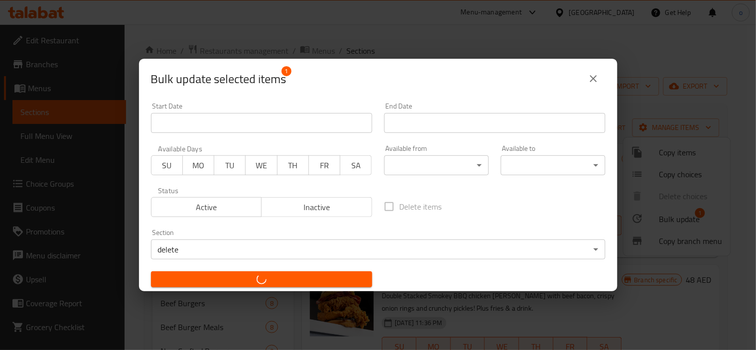
checkbox input "false"
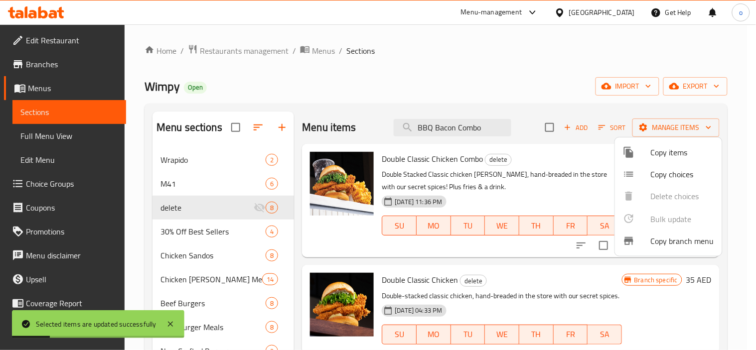
click at [450, 120] on div at bounding box center [378, 175] width 756 height 350
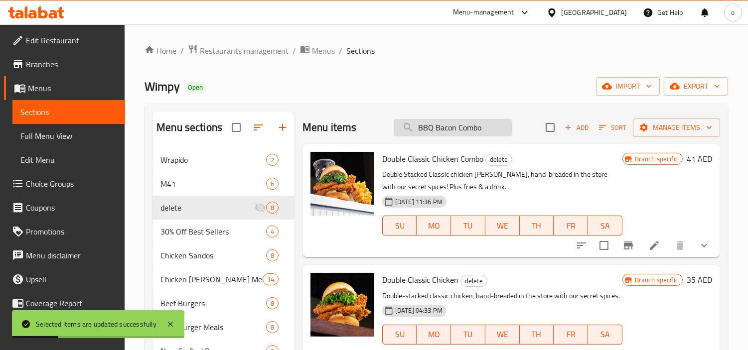
click at [480, 126] on input "BBQ Bacon Combo" at bounding box center [453, 127] width 118 height 17
drag, startPoint x: 495, startPoint y: 129, endPoint x: 311, endPoint y: 128, distance: 183.9
click at [311, 128] on div "Menu items BBQ Bacon Combo Add Sort Manage items" at bounding box center [511, 128] width 418 height 32
paste input "Double"
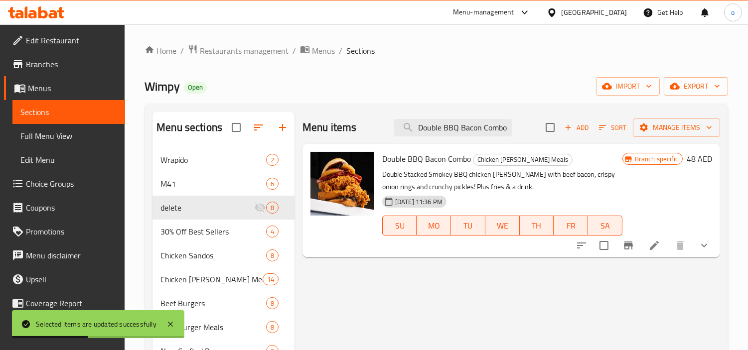
type input "Double BBQ Bacon Combo"
click at [604, 246] on input "checkbox" at bounding box center [603, 245] width 21 height 21
checkbox input "true"
click at [664, 128] on span "Manage items" at bounding box center [676, 128] width 71 height 12
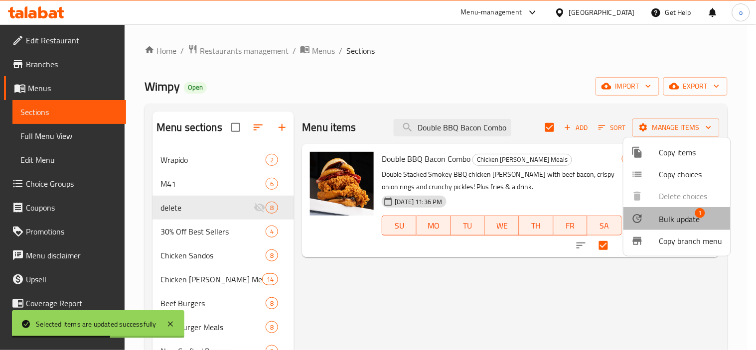
click at [672, 215] on span "Bulk update" at bounding box center [679, 219] width 41 height 12
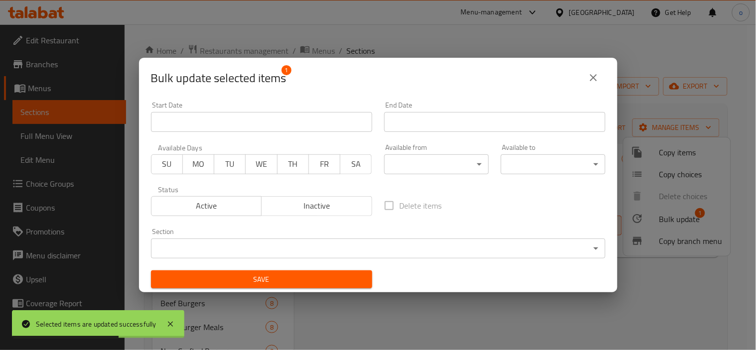
click at [278, 246] on body "Selected items are updated successfully ​ Menu-management [GEOGRAPHIC_DATA] Get…" at bounding box center [378, 187] width 756 height 326
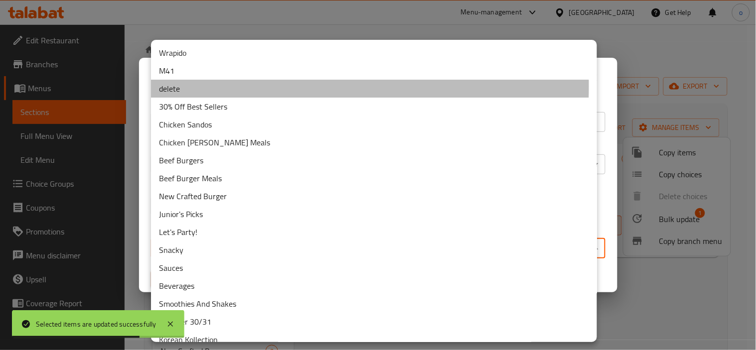
click at [183, 86] on li "delete" at bounding box center [374, 89] width 446 height 18
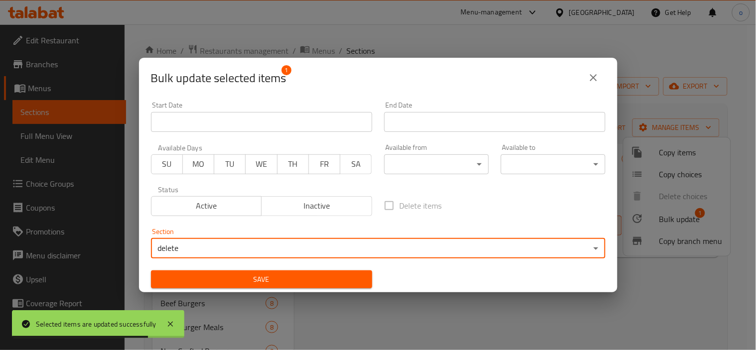
click at [287, 283] on span "Save" at bounding box center [261, 280] width 205 height 12
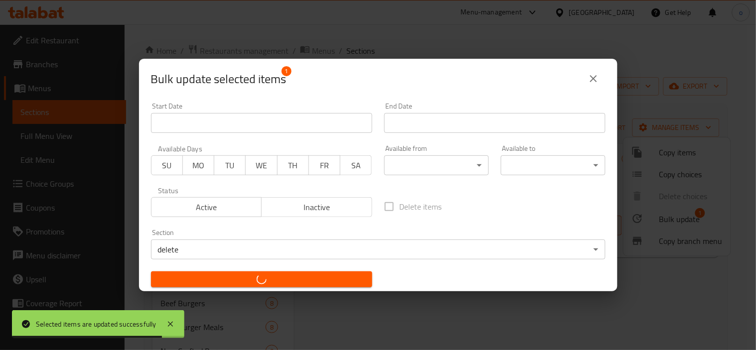
checkbox input "false"
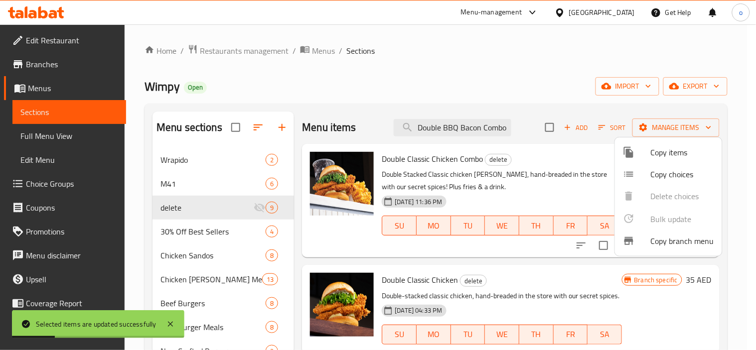
click at [421, 127] on div at bounding box center [378, 175] width 756 height 350
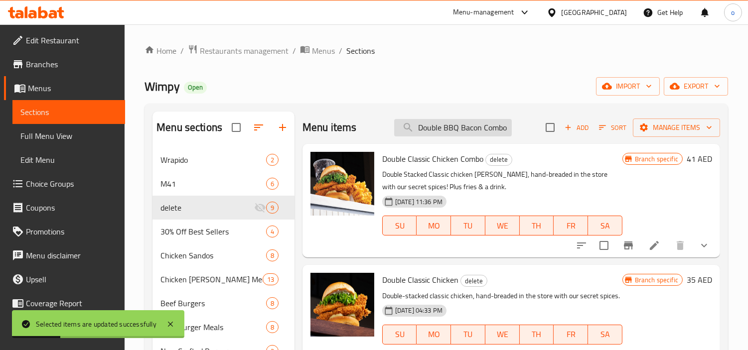
click at [459, 130] on input "Double BBQ Bacon Combo" at bounding box center [453, 127] width 118 height 17
paste input "Spicy Chicke"
drag, startPoint x: 500, startPoint y: 129, endPoint x: 379, endPoint y: 132, distance: 120.6
click at [379, 132] on div "Menu items Double Spicy Chicken Combo Add Sort Manage items" at bounding box center [511, 128] width 418 height 32
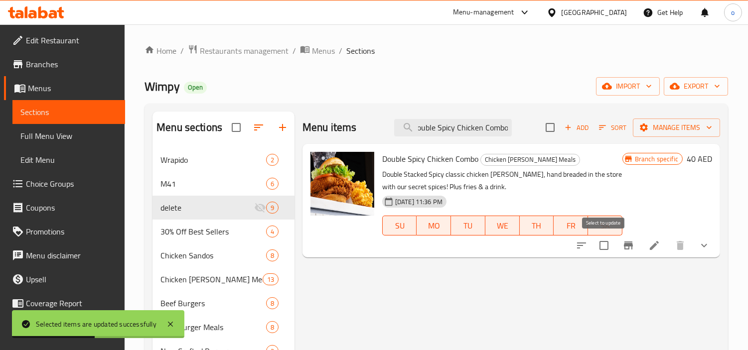
type input "Double Spicy Chicken Combo"
click at [606, 250] on input "checkbox" at bounding box center [603, 245] width 21 height 21
checkbox input "true"
click at [653, 139] on div "Menu items Double Spicy Chicken Combo Add Sort Manage items" at bounding box center [511, 128] width 418 height 32
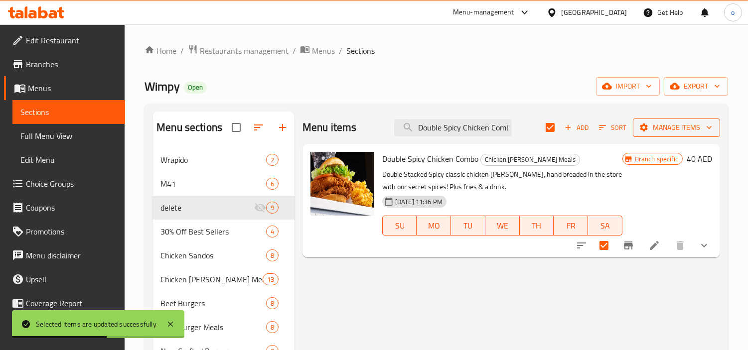
click at [663, 128] on span "Manage items" at bounding box center [676, 128] width 71 height 12
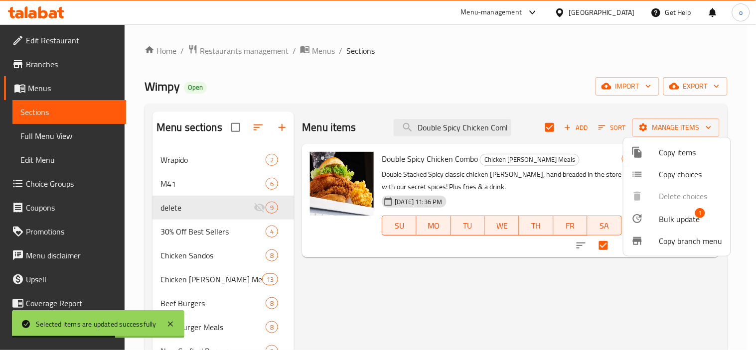
click at [670, 217] on span "Bulk update" at bounding box center [679, 219] width 41 height 12
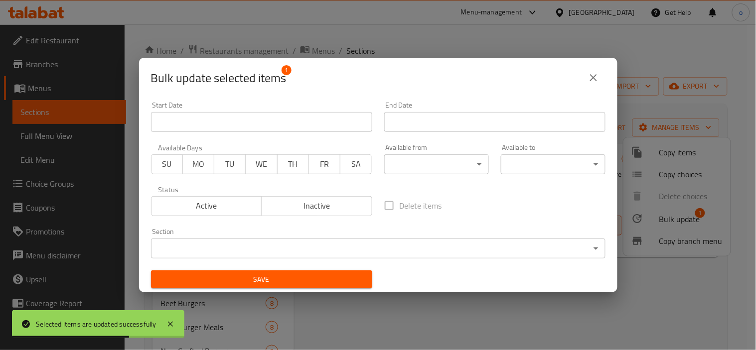
click at [273, 245] on body "Selected items are updated successfully ​ Menu-management [GEOGRAPHIC_DATA] Get…" at bounding box center [378, 187] width 756 height 326
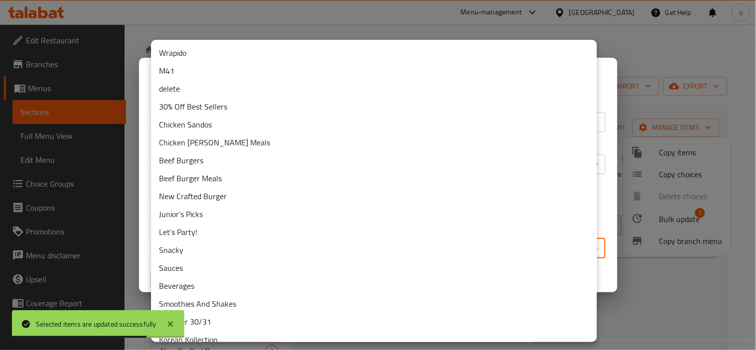
click at [206, 94] on li "delete" at bounding box center [374, 89] width 446 height 18
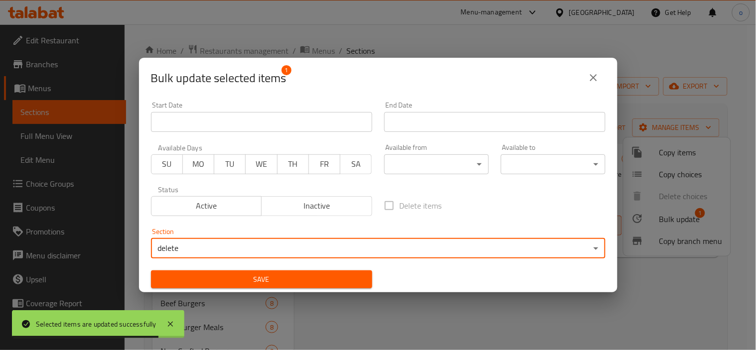
click at [236, 281] on span "Save" at bounding box center [261, 280] width 205 height 12
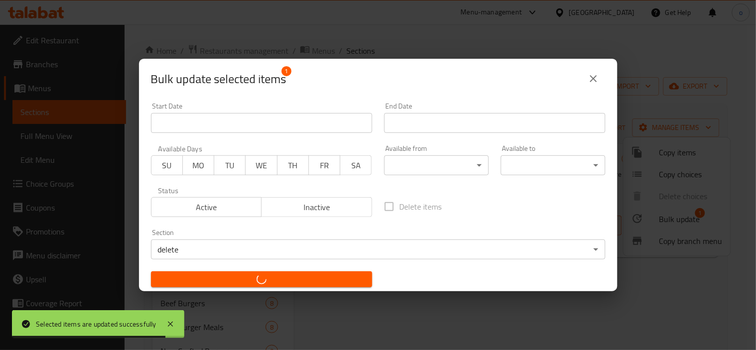
checkbox input "false"
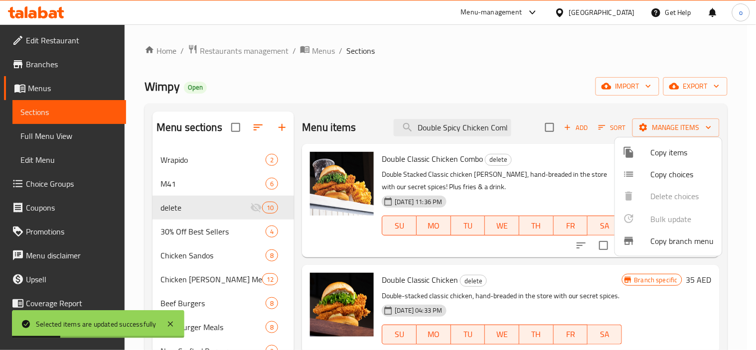
click at [454, 132] on div at bounding box center [378, 175] width 756 height 350
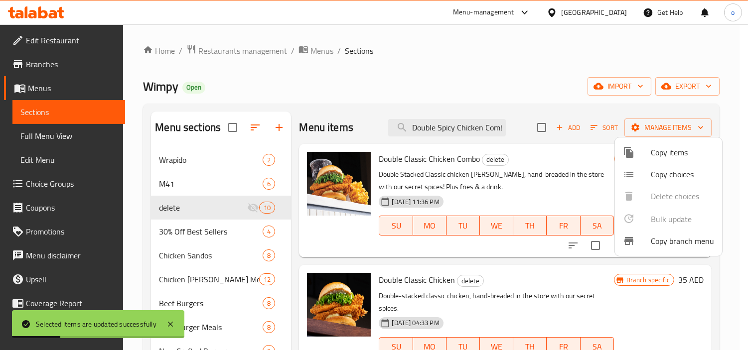
click at [454, 132] on input "Double Spicy Chicken Combo" at bounding box center [447, 127] width 118 height 17
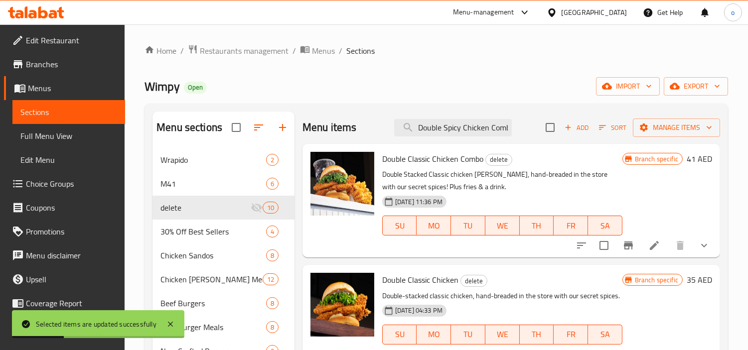
click at [454, 132] on input "Double Spicy Chicken Combo" at bounding box center [453, 127] width 118 height 17
paste input "Old Skool"
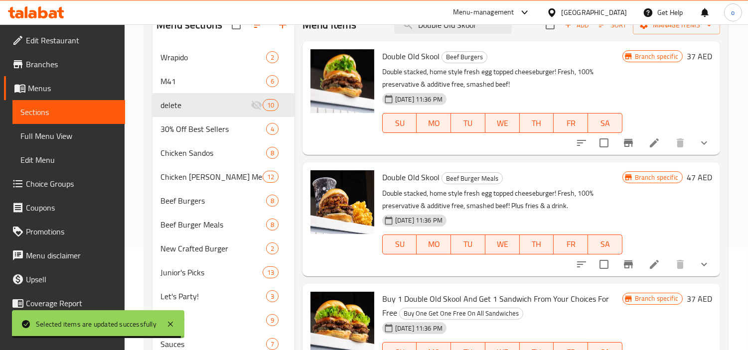
scroll to position [55, 0]
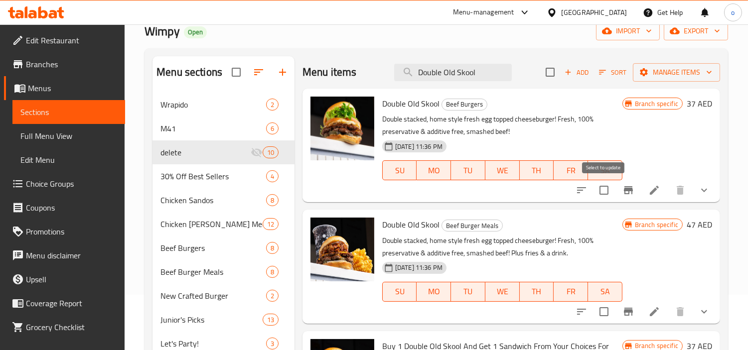
type input "Double Old Skool"
click at [601, 187] on input "checkbox" at bounding box center [603, 190] width 21 height 21
checkbox input "true"
click at [600, 311] on input "checkbox" at bounding box center [603, 311] width 21 height 21
checkbox input "true"
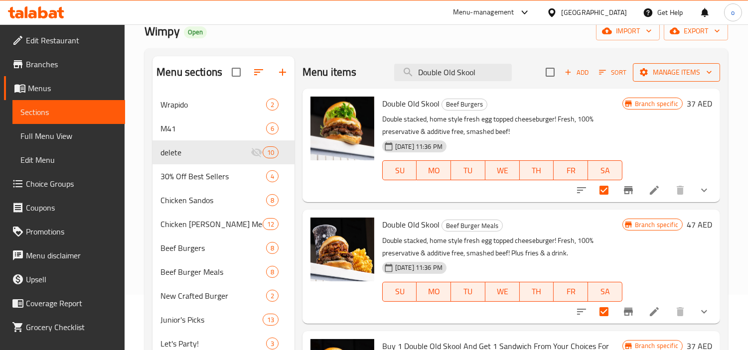
click at [678, 67] on span "Manage items" at bounding box center [676, 72] width 71 height 12
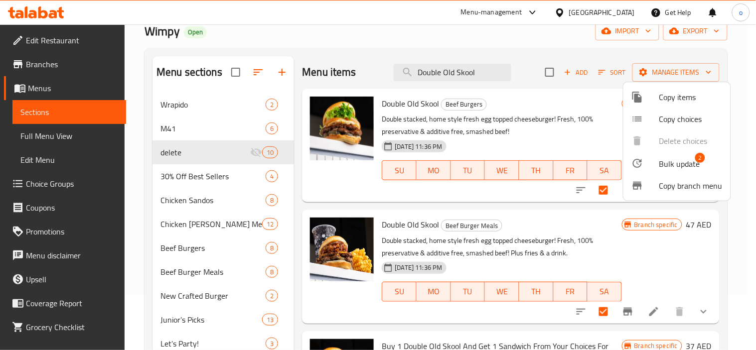
click at [679, 163] on span "Bulk update" at bounding box center [679, 164] width 41 height 12
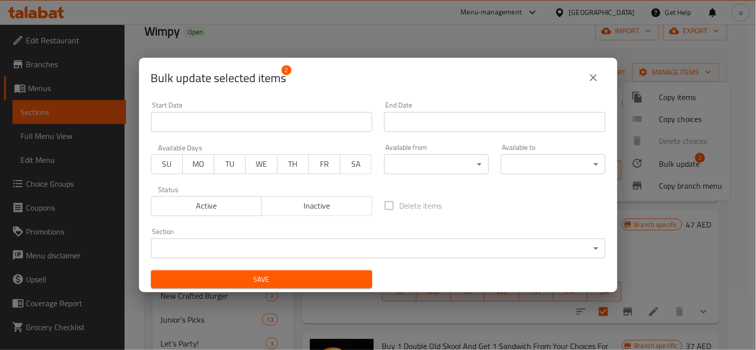
click at [457, 255] on body "​ Menu-management [GEOGRAPHIC_DATA] Get Help o Edit Restaurant Branches Menus S…" at bounding box center [378, 132] width 756 height 326
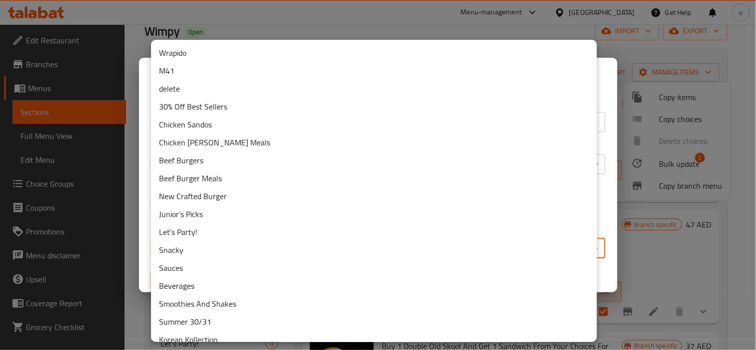
click at [192, 90] on li "delete" at bounding box center [374, 89] width 446 height 18
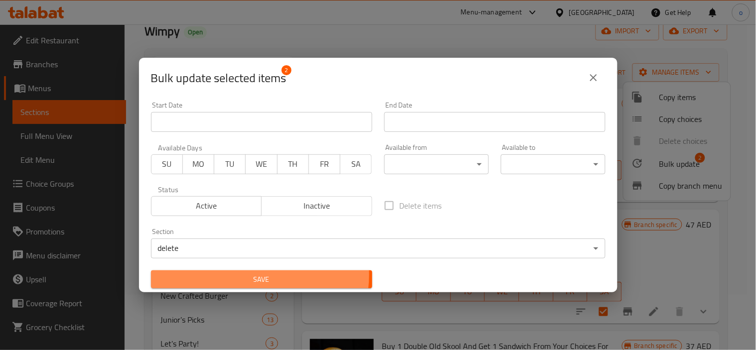
click at [254, 276] on span "Save" at bounding box center [261, 280] width 205 height 12
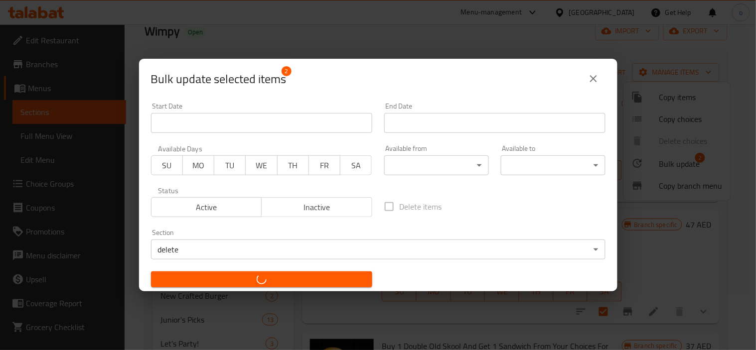
checkbox input "false"
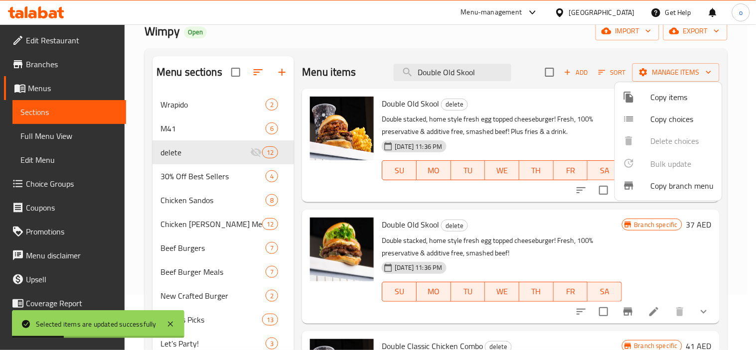
click at [434, 64] on div at bounding box center [378, 175] width 756 height 350
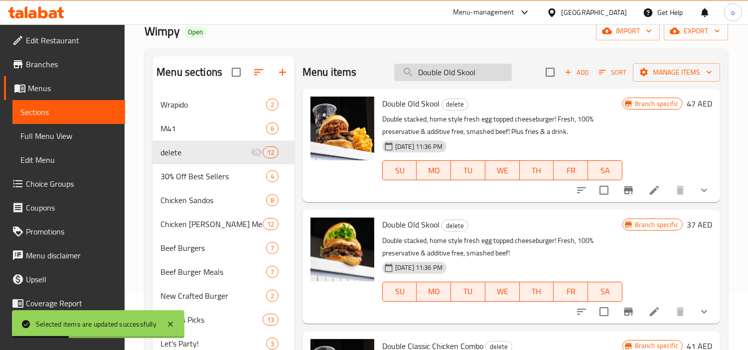
click at [447, 72] on input "Double Old Skool" at bounding box center [453, 72] width 118 height 17
drag, startPoint x: 459, startPoint y: 69, endPoint x: 376, endPoint y: 76, distance: 84.0
click at [376, 76] on div "Menu items Double Old Skool Add Sort Manage items" at bounding box center [511, 72] width 418 height 32
paste input "New"
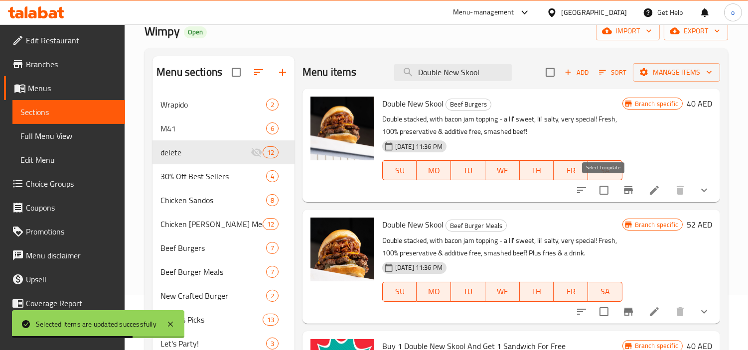
type input "Double New Skool"
click at [605, 192] on input "checkbox" at bounding box center [603, 190] width 21 height 21
checkbox input "true"
click at [598, 320] on input "checkbox" at bounding box center [603, 311] width 21 height 21
checkbox input "true"
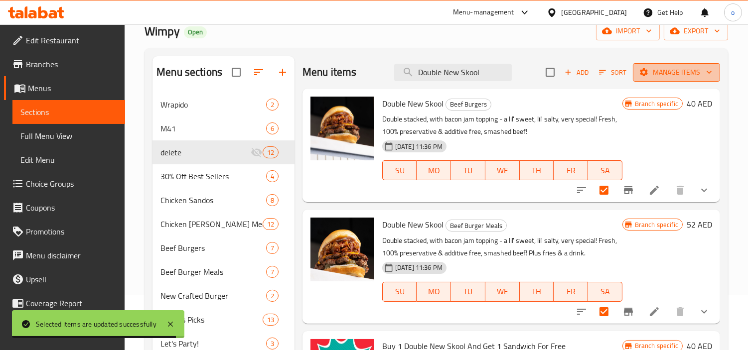
click at [656, 66] on span "Manage items" at bounding box center [676, 72] width 71 height 12
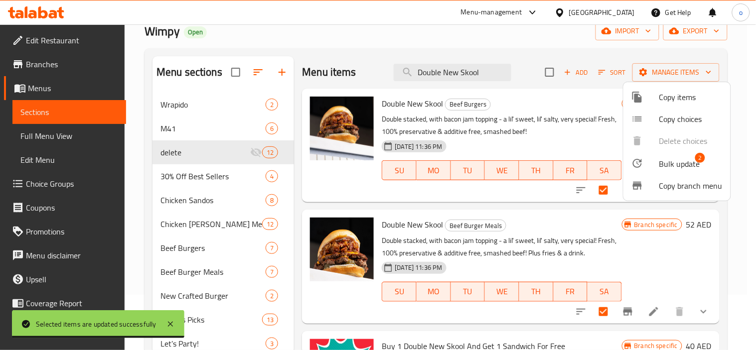
click at [658, 161] on div at bounding box center [645, 163] width 28 height 12
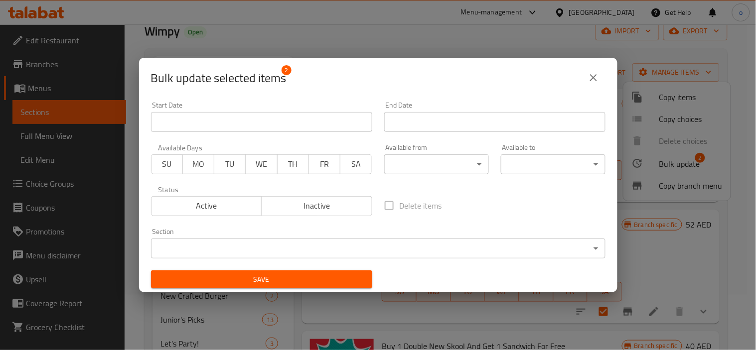
click at [401, 235] on div "Section ​ ​" at bounding box center [378, 243] width 454 height 30
click at [401, 239] on body "​ Menu-management [GEOGRAPHIC_DATA] Get Help o Edit Restaurant Branches Menus S…" at bounding box center [378, 132] width 756 height 326
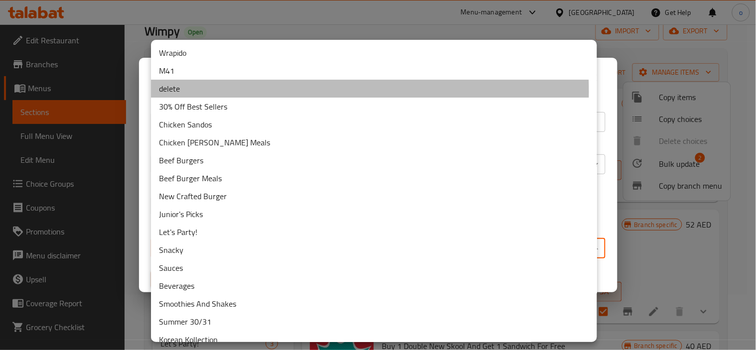
click at [169, 92] on li "delete" at bounding box center [374, 89] width 446 height 18
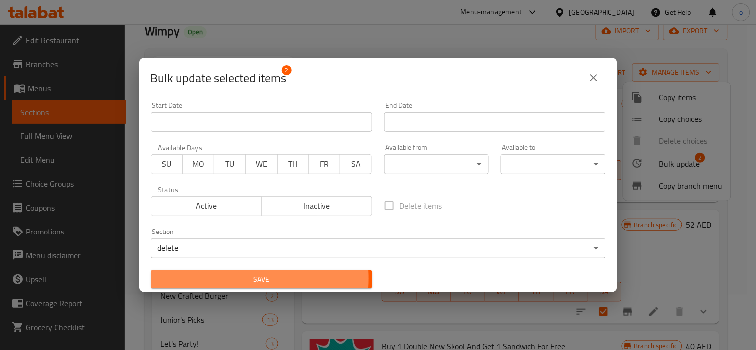
click at [218, 279] on span "Save" at bounding box center [261, 280] width 205 height 12
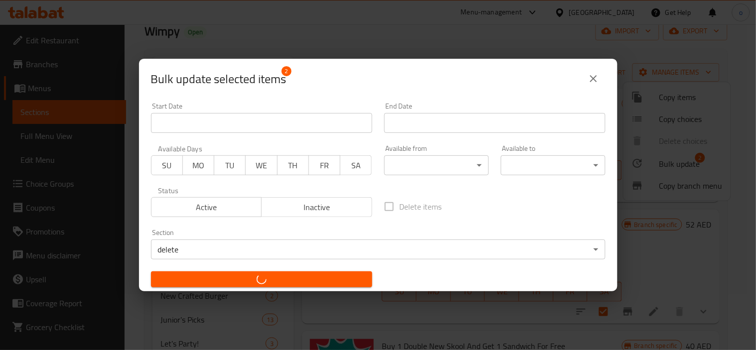
checkbox input "false"
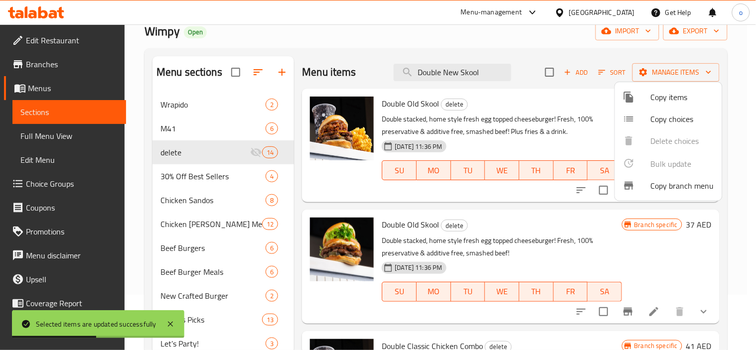
click at [441, 74] on div at bounding box center [378, 175] width 756 height 350
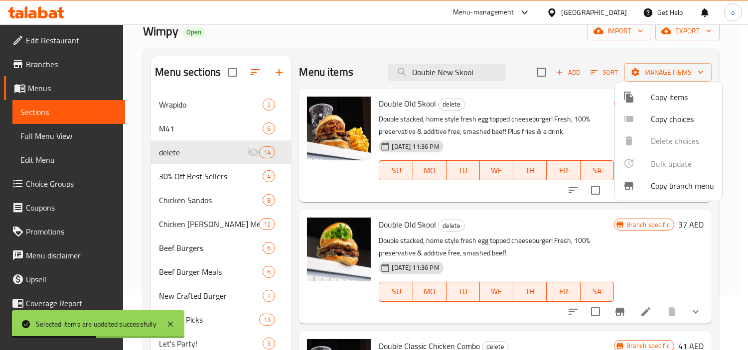
click at [441, 74] on input "Double New Skool" at bounding box center [447, 72] width 118 height 17
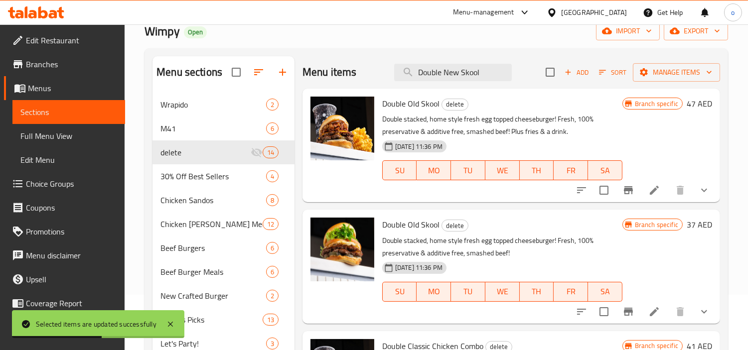
click at [441, 74] on input "Double New Skool" at bounding box center [453, 72] width 118 height 17
click at [469, 76] on input "Double New Skool" at bounding box center [453, 72] width 118 height 17
click at [484, 71] on input "Double New Skool" at bounding box center [453, 72] width 118 height 17
type input "Double New Skoo"
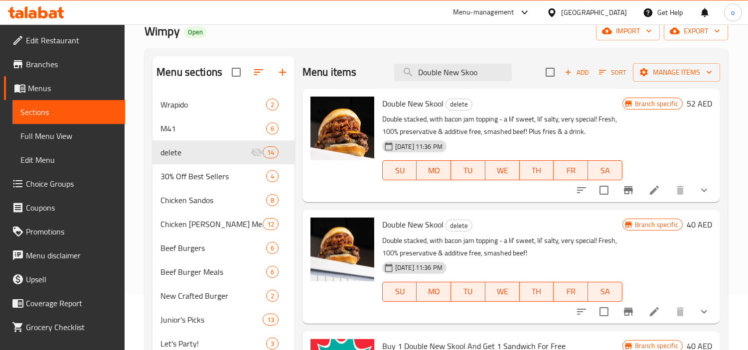
drag, startPoint x: 490, startPoint y: 67, endPoint x: 336, endPoint y: 77, distance: 154.2
click at [336, 77] on div "Menu items Double New Skoo Add Sort Manage items" at bounding box center [511, 72] width 418 height 32
paste input "Truffle Burger"
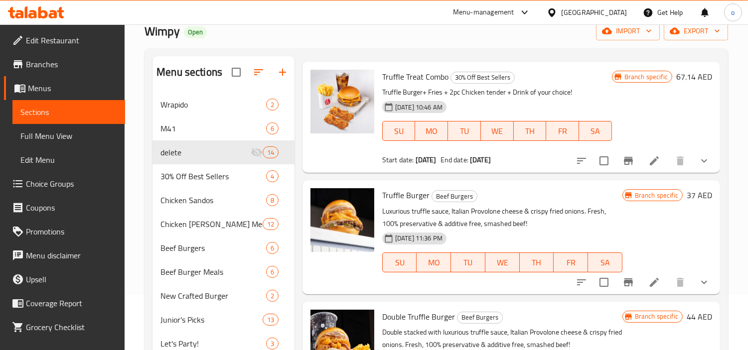
scroll to position [38, 0]
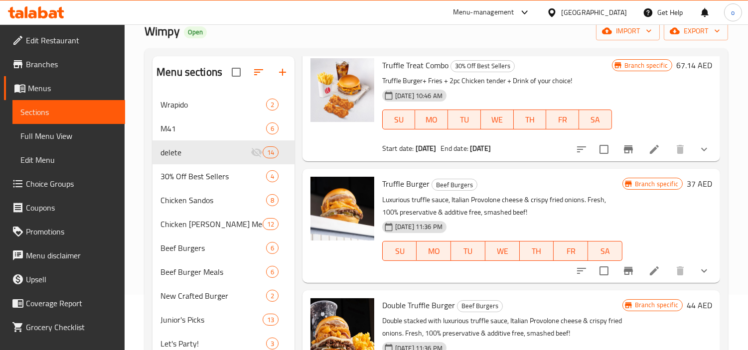
type input "Truffle Burger"
click at [593, 267] on input "checkbox" at bounding box center [603, 271] width 21 height 21
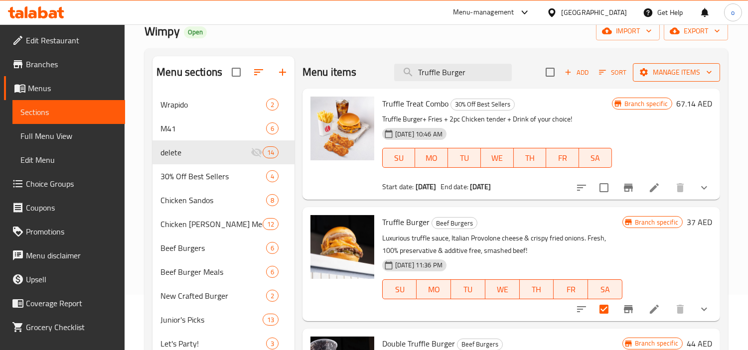
click at [685, 73] on span "Manage items" at bounding box center [676, 72] width 71 height 12
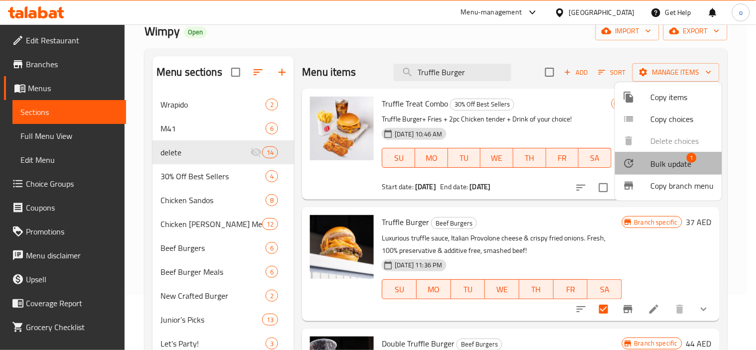
click at [675, 163] on span "Bulk update" at bounding box center [671, 164] width 41 height 12
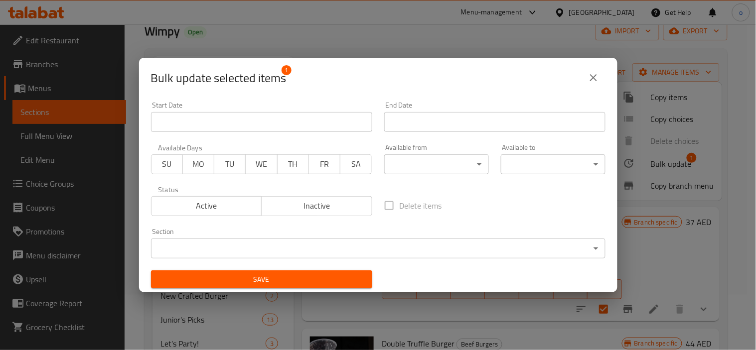
click at [370, 250] on body "​ Menu-management [GEOGRAPHIC_DATA] Get Help o Edit Restaurant Branches Menus S…" at bounding box center [378, 132] width 756 height 326
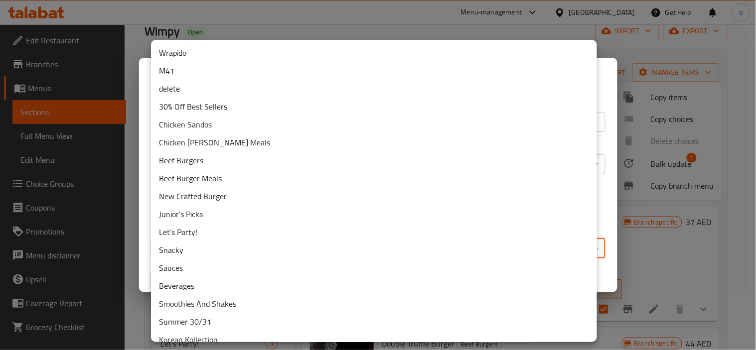
click at [195, 92] on li "delete" at bounding box center [374, 89] width 446 height 18
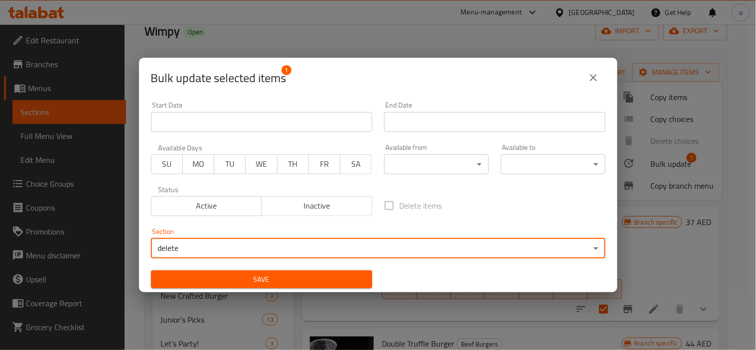
click at [274, 280] on span "Save" at bounding box center [261, 280] width 205 height 12
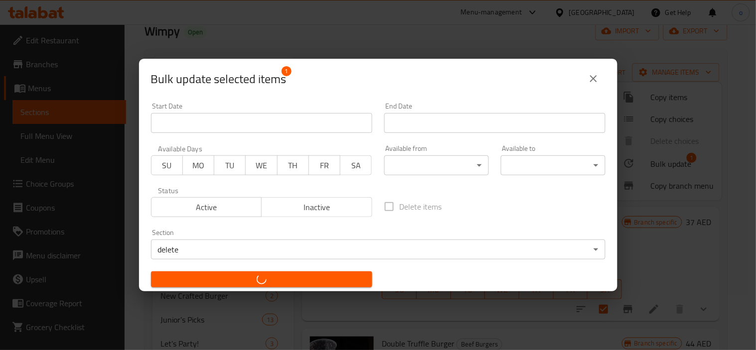
checkbox input "false"
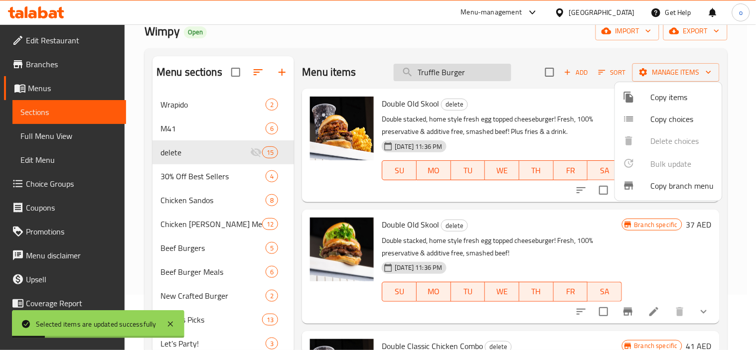
drag, startPoint x: 460, startPoint y: 83, endPoint x: 454, endPoint y: 71, distance: 13.2
click at [460, 83] on div at bounding box center [378, 175] width 756 height 350
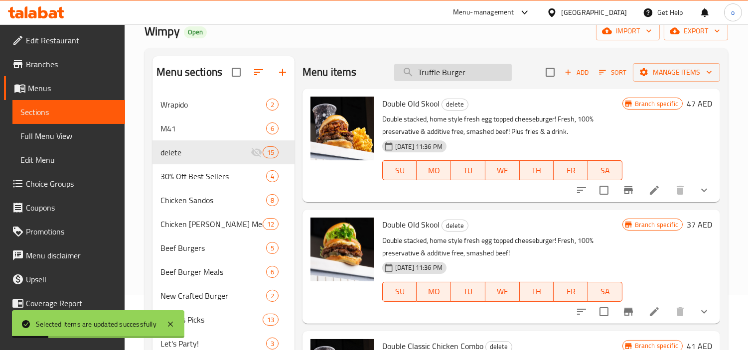
drag, startPoint x: 454, startPoint y: 71, endPoint x: 460, endPoint y: 71, distance: 6.0
click at [454, 70] on input "Truffle Burger" at bounding box center [453, 72] width 118 height 17
drag, startPoint x: 470, startPoint y: 73, endPoint x: 357, endPoint y: 77, distance: 113.2
click at [357, 77] on div "Menu items Truffle Burger Add Sort Manage items" at bounding box center [511, 72] width 418 height 32
paste input "Double"
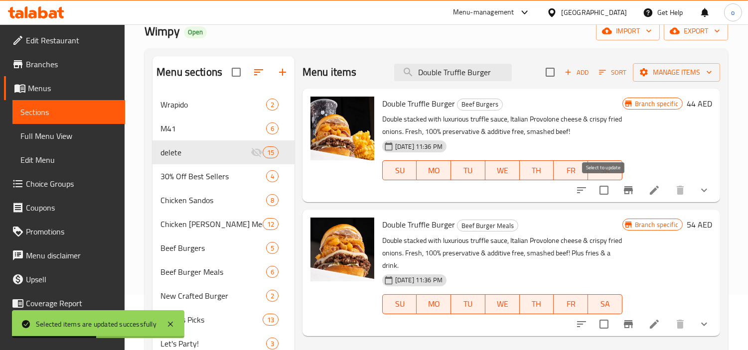
type input "Double Truffle Burger"
click at [602, 185] on input "checkbox" at bounding box center [603, 190] width 21 height 21
checkbox input "true"
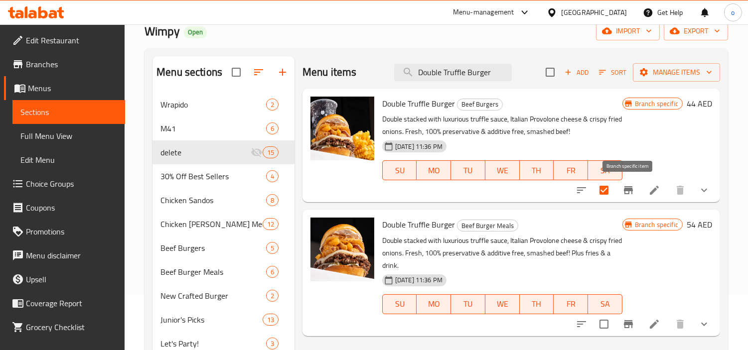
click at [628, 185] on icon "Branch-specific-item" at bounding box center [628, 190] width 12 height 12
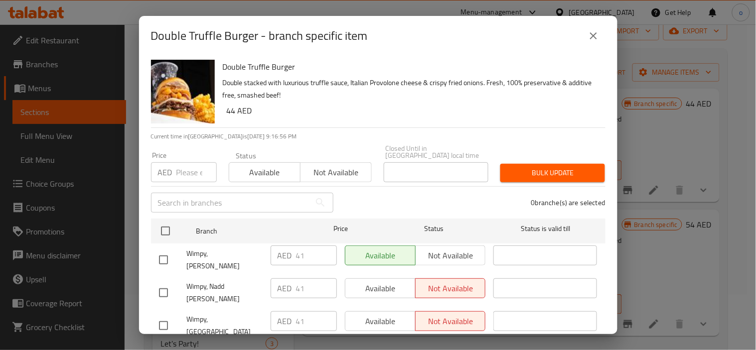
click at [593, 31] on icon "close" at bounding box center [593, 36] width 12 height 12
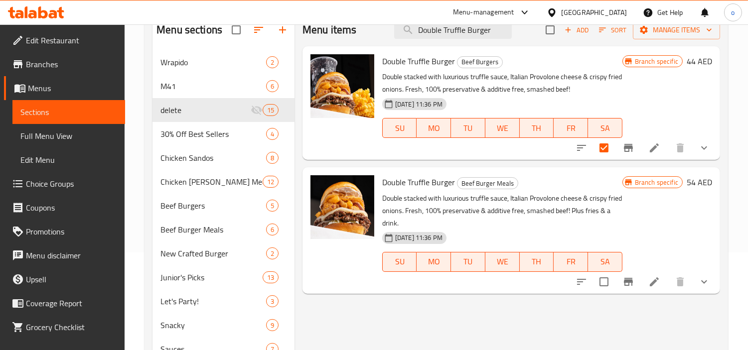
scroll to position [166, 0]
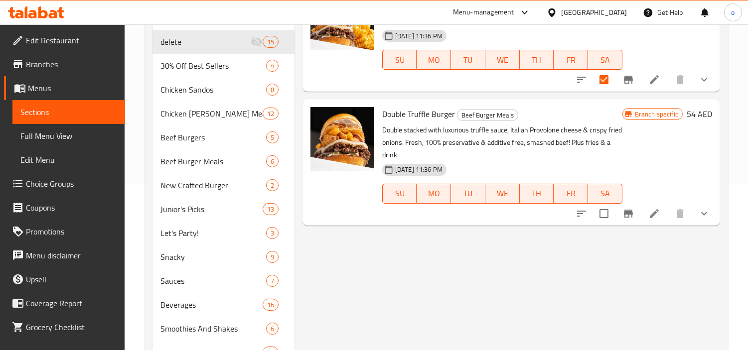
click at [628, 218] on icon "Branch-specific-item" at bounding box center [628, 214] width 12 height 12
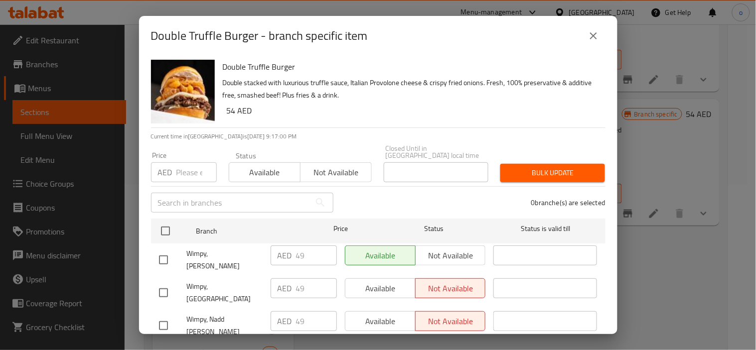
click at [595, 31] on icon "close" at bounding box center [593, 36] width 12 height 12
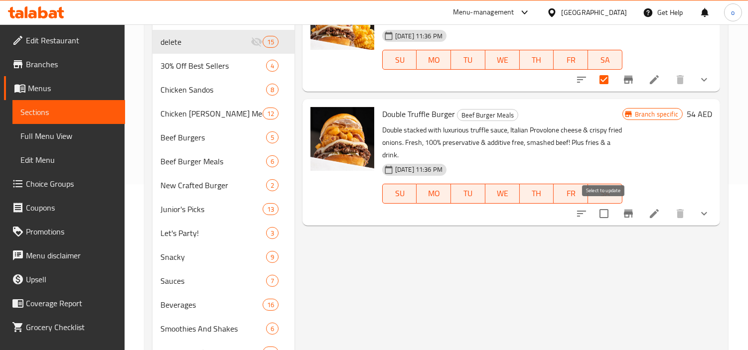
click at [600, 212] on input "checkbox" at bounding box center [603, 213] width 21 height 21
checkbox input "true"
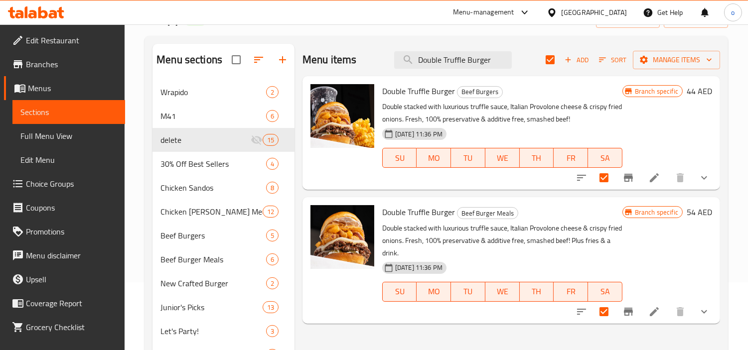
scroll to position [0, 0]
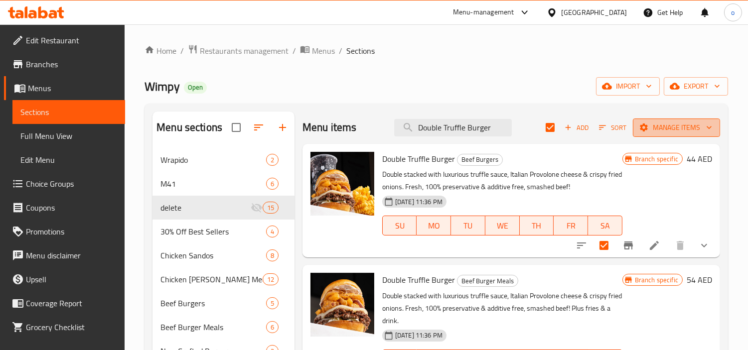
click at [661, 127] on span "Manage items" at bounding box center [676, 128] width 71 height 12
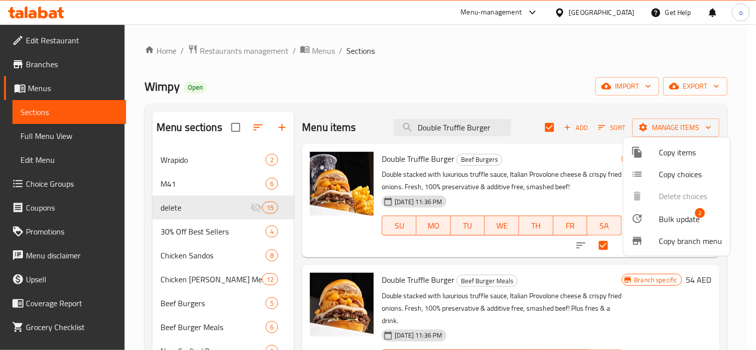
click at [673, 216] on span "Bulk update" at bounding box center [679, 219] width 41 height 12
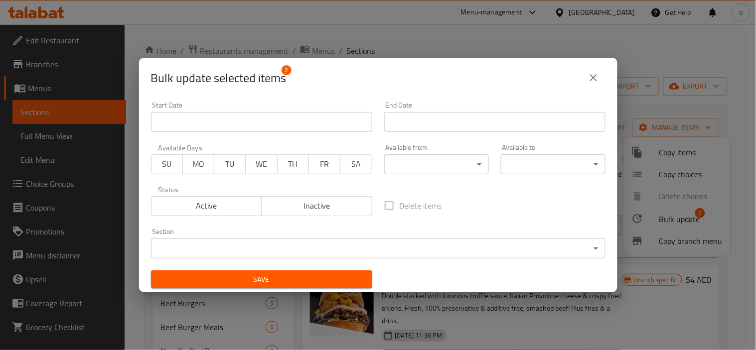
click at [398, 251] on body "​ Menu-management [GEOGRAPHIC_DATA] Get Help o Edit Restaurant Branches Menus S…" at bounding box center [378, 187] width 756 height 326
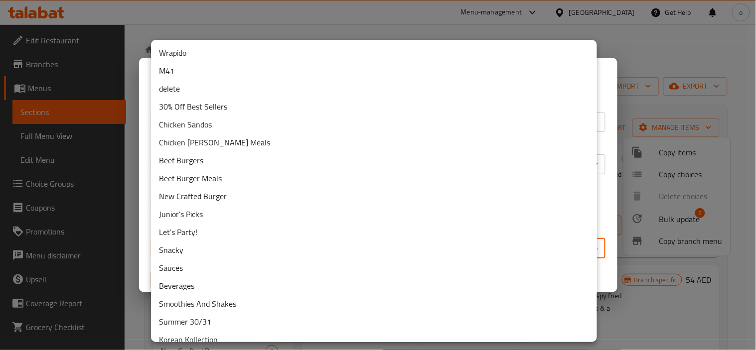
click at [182, 90] on li "delete" at bounding box center [374, 89] width 446 height 18
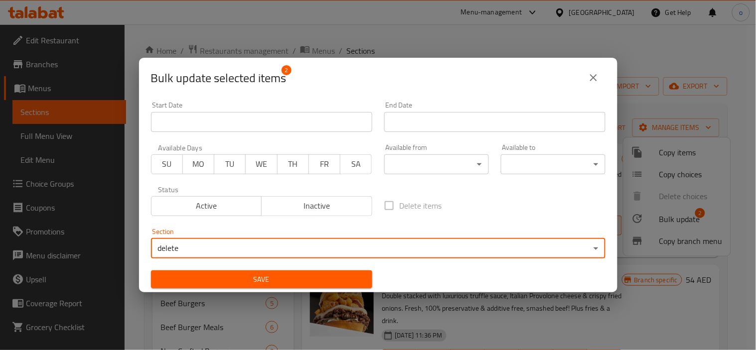
click at [314, 277] on span "Save" at bounding box center [261, 280] width 205 height 12
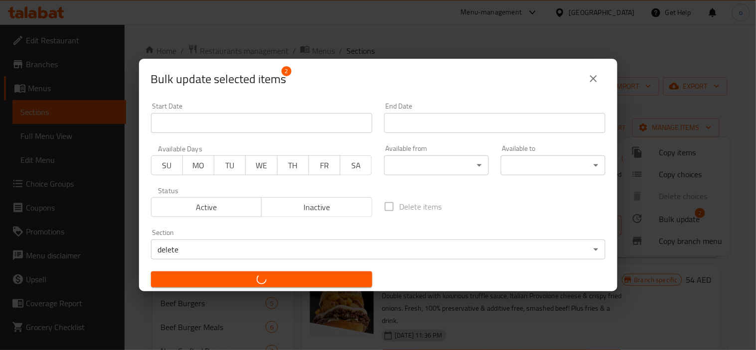
checkbox input "false"
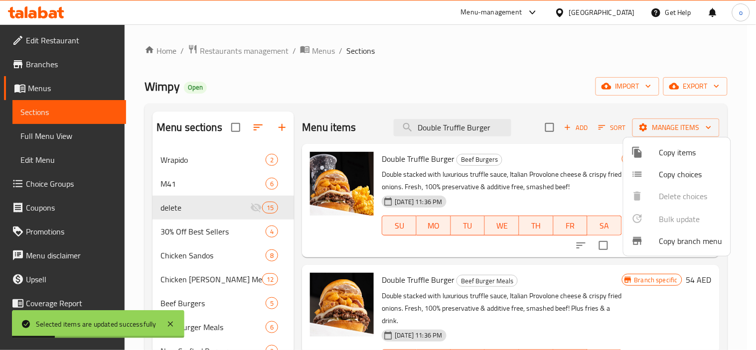
click at [468, 129] on div at bounding box center [378, 175] width 756 height 350
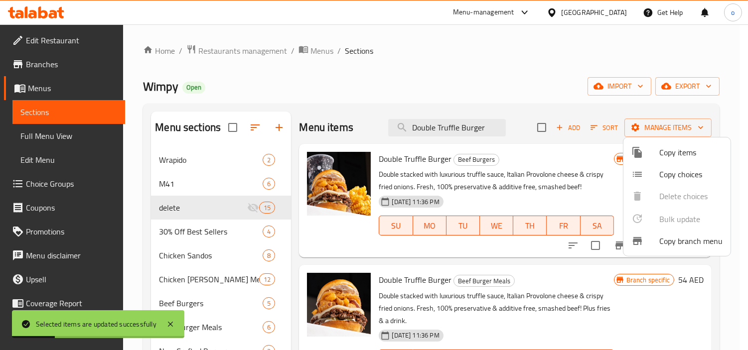
click at [468, 129] on input "Double Truffle Burger" at bounding box center [447, 127] width 118 height 17
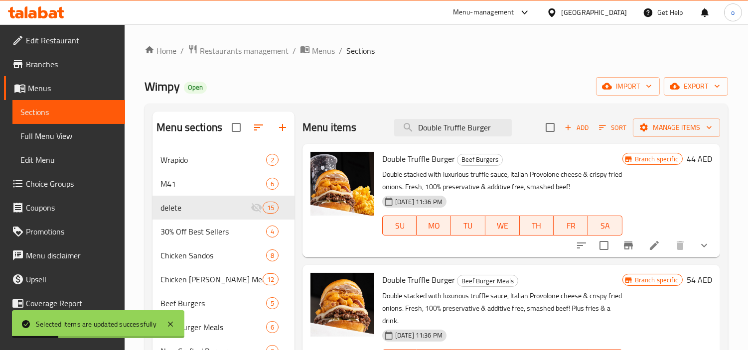
click at [468, 129] on input "Double Truffle Burger" at bounding box center [453, 127] width 118 height 17
paste input "Old Skool"
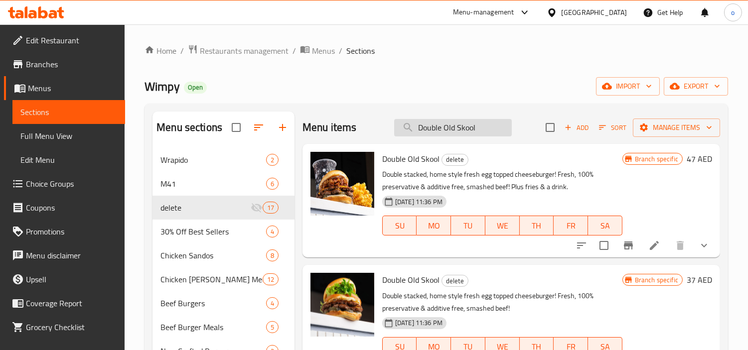
click at [451, 133] on input "Double Old Skool" at bounding box center [453, 127] width 118 height 17
paste input "Hot Honey Chicken [PERSON_NAME]"
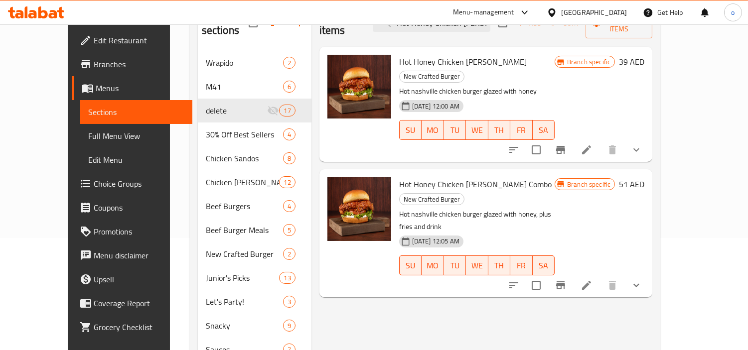
scroll to position [55, 0]
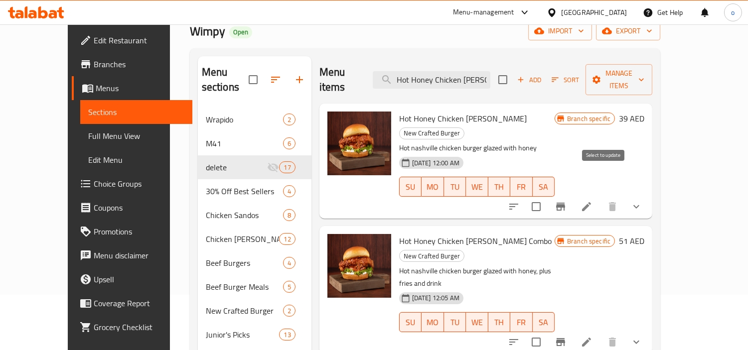
type input "Hot Honey Chicken [PERSON_NAME]"
click at [547, 196] on input "checkbox" at bounding box center [536, 206] width 21 height 21
click at [644, 74] on span "Manage items" at bounding box center [618, 79] width 51 height 25
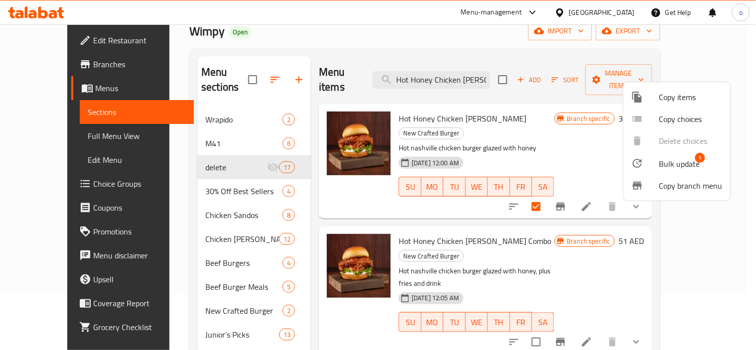
click at [681, 160] on span "Bulk update" at bounding box center [679, 164] width 41 height 12
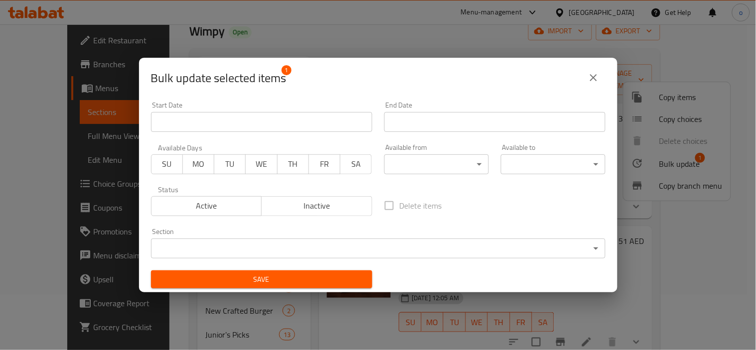
click at [310, 243] on body "​ Menu-management [GEOGRAPHIC_DATA] Get Help o Edit Restaurant Branches Menus S…" at bounding box center [378, 132] width 756 height 326
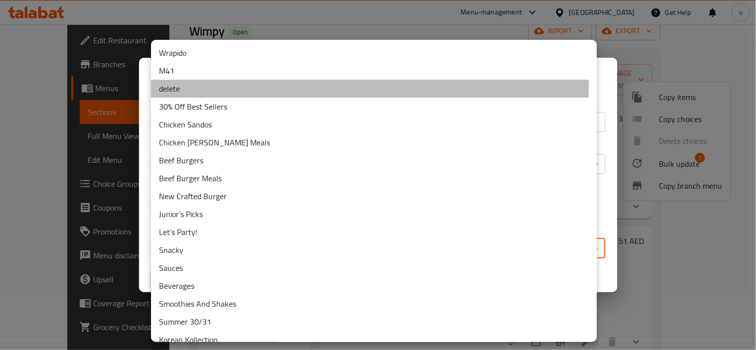
click at [186, 85] on li "delete" at bounding box center [374, 89] width 446 height 18
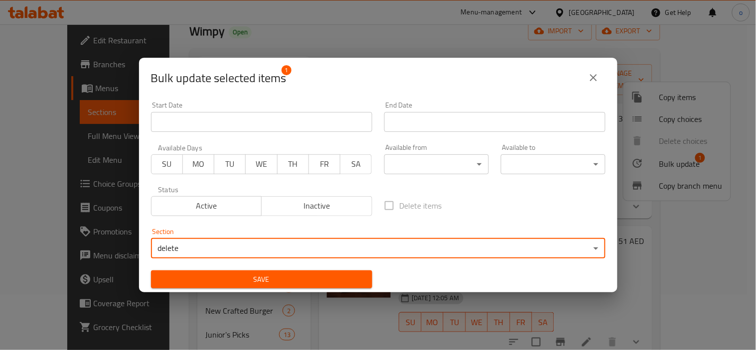
click at [257, 268] on div "Save" at bounding box center [261, 280] width 233 height 30
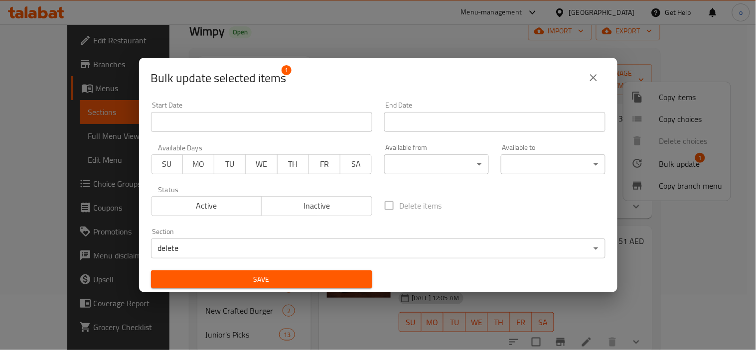
click at [256, 283] on span "Save" at bounding box center [261, 280] width 205 height 12
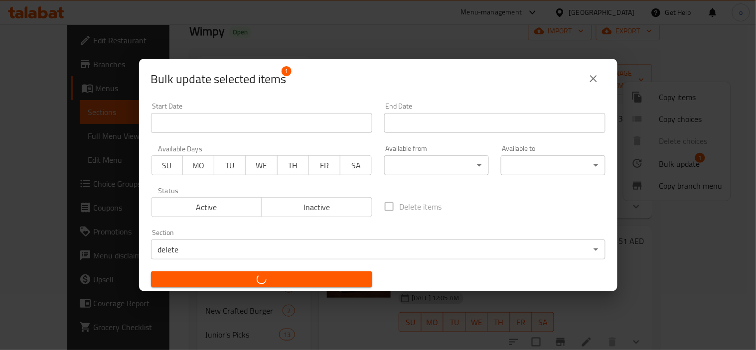
checkbox input "false"
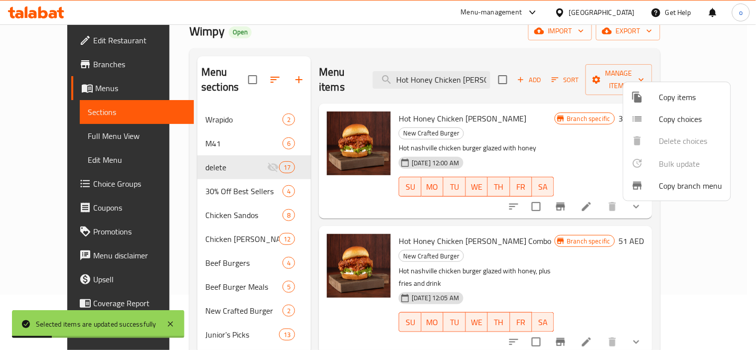
click at [471, 75] on div at bounding box center [378, 175] width 756 height 350
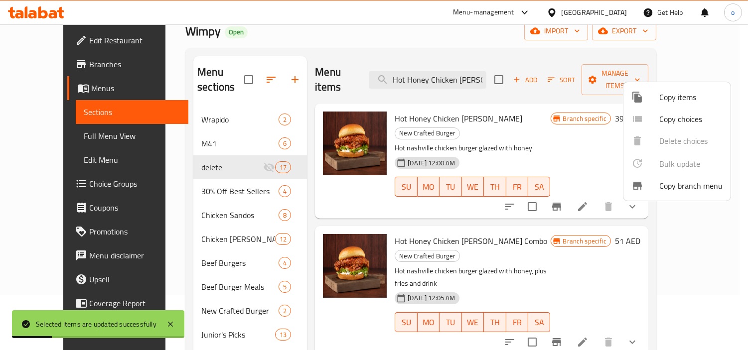
click at [471, 75] on input "Hot Honey Chicken [PERSON_NAME]" at bounding box center [428, 79] width 118 height 17
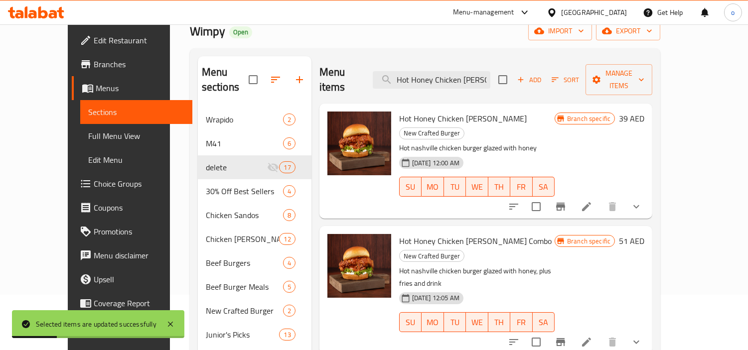
click at [471, 75] on input "Hot Honey Chicken [PERSON_NAME]" at bounding box center [432, 79] width 118 height 17
paste input "Combo"
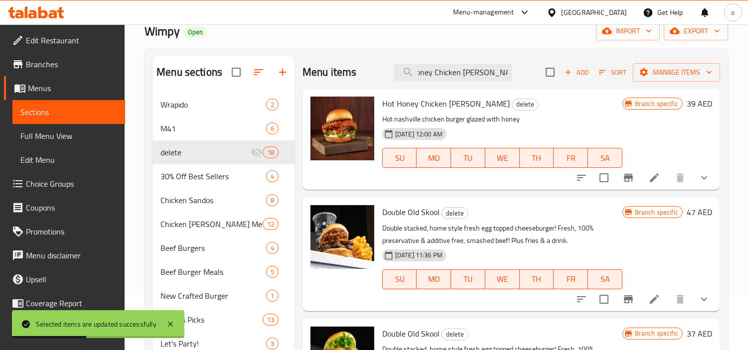
click at [606, 181] on div at bounding box center [642, 178] width 146 height 24
click at [466, 74] on input "Hot Honey Chicken [PERSON_NAME] Combo" at bounding box center [453, 72] width 118 height 17
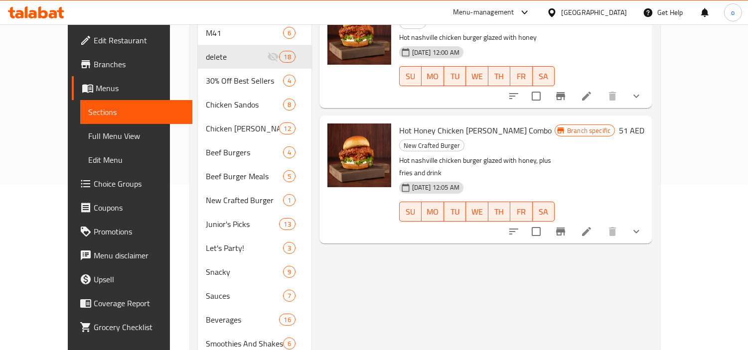
type input "Hot Honey Chicken [PERSON_NAME]"
click at [547, 221] on input "checkbox" at bounding box center [536, 231] width 21 height 21
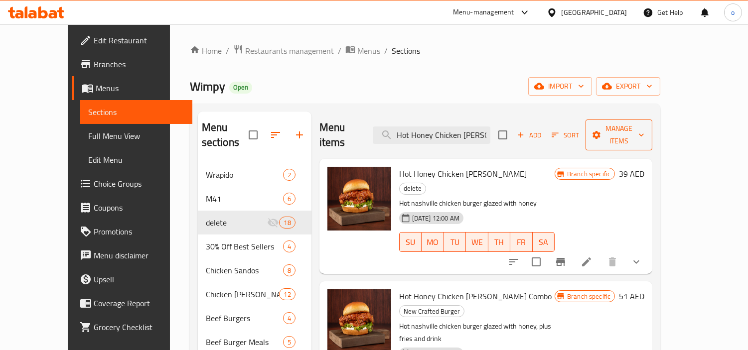
click at [644, 125] on span "Manage items" at bounding box center [618, 135] width 51 height 25
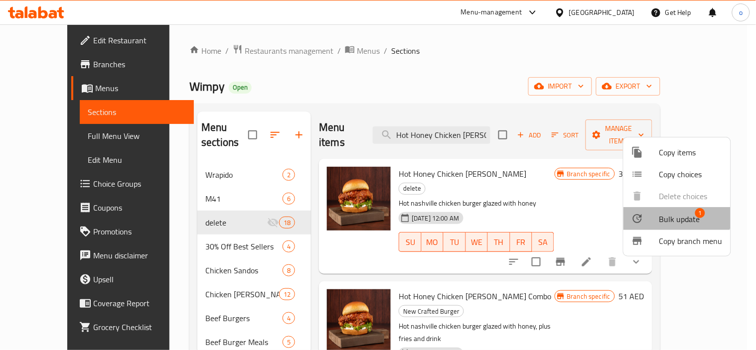
click at [664, 210] on li "Bulk update 1" at bounding box center [676, 218] width 107 height 23
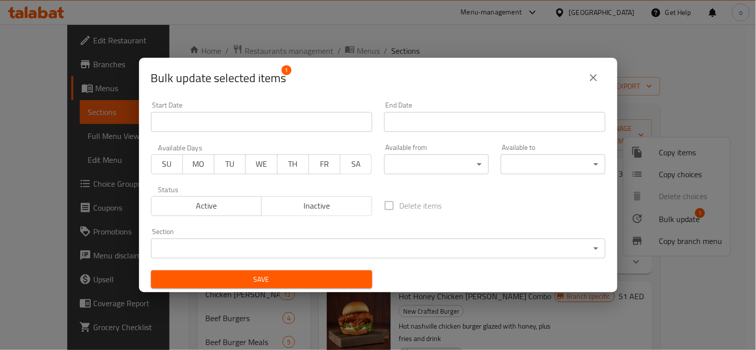
click at [431, 246] on body "​ Menu-management [GEOGRAPHIC_DATA] Get Help o Edit Restaurant Branches Menus S…" at bounding box center [378, 187] width 756 height 326
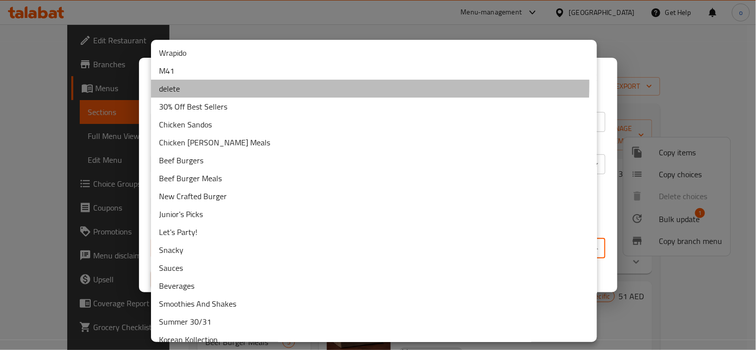
click at [200, 83] on li "delete" at bounding box center [374, 89] width 446 height 18
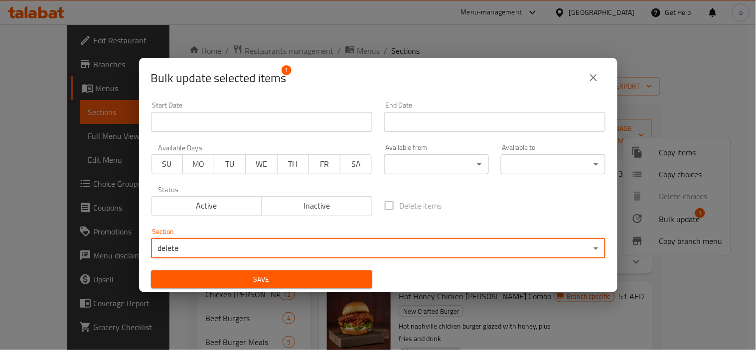
click at [238, 277] on span "Save" at bounding box center [261, 280] width 205 height 12
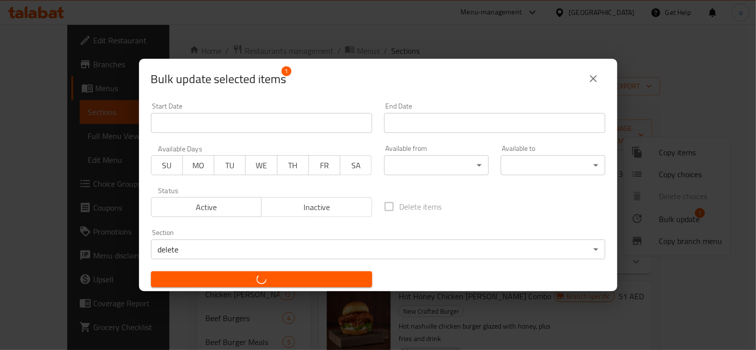
checkbox input "false"
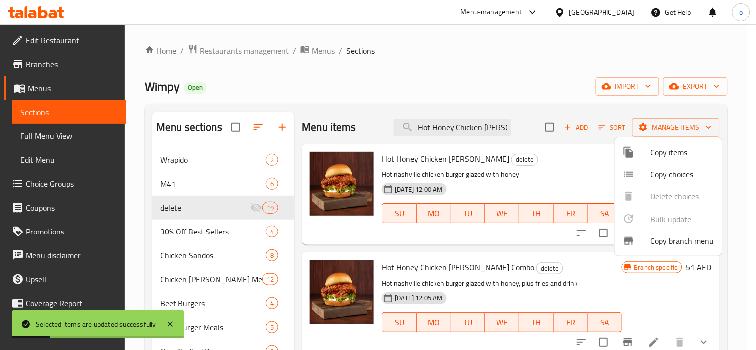
click at [447, 119] on div at bounding box center [378, 175] width 756 height 350
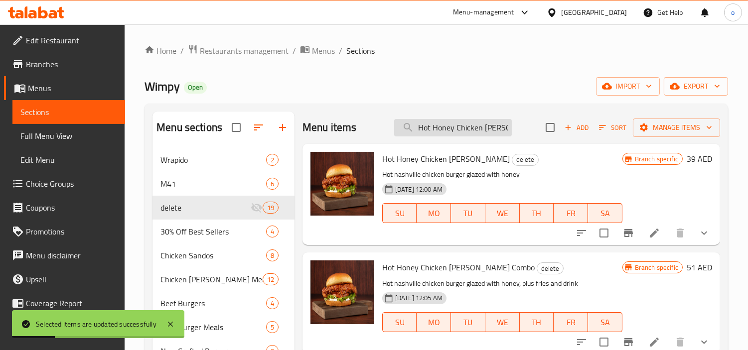
click at [445, 124] on input "Hot Honey Chicken [PERSON_NAME]" at bounding box center [453, 127] width 118 height 17
paste input "Cheesy Goodness (combo)"
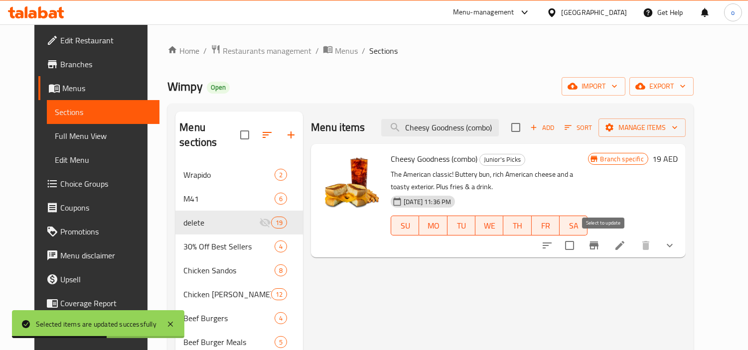
type input "Cheesy Goodness (combo)"
click at [580, 248] on input "checkbox" at bounding box center [569, 245] width 21 height 21
checkbox input "true"
click at [675, 132] on span "Manage items" at bounding box center [641, 128] width 71 height 12
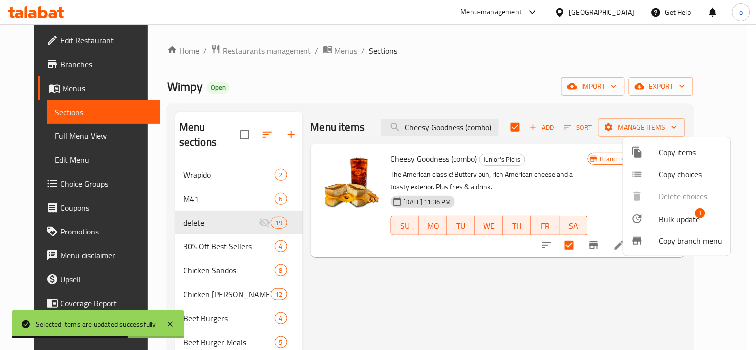
click at [667, 213] on span "Bulk update" at bounding box center [679, 219] width 41 height 12
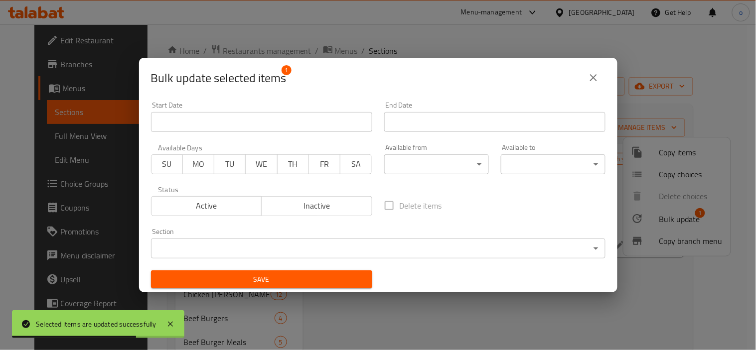
click at [314, 248] on body "Selected items are updated successfully ​ Menu-management [GEOGRAPHIC_DATA] Get…" at bounding box center [378, 187] width 756 height 326
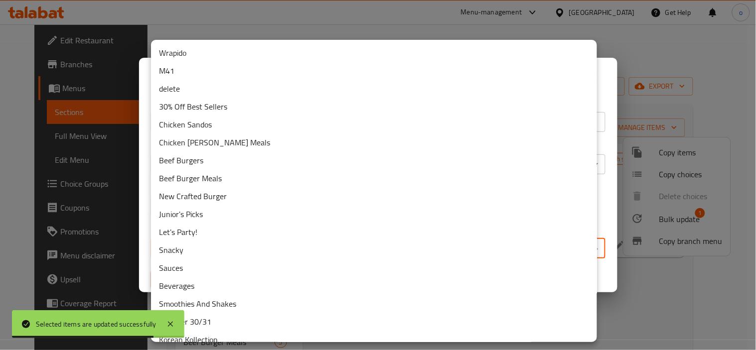
click at [194, 86] on li "delete" at bounding box center [374, 89] width 446 height 18
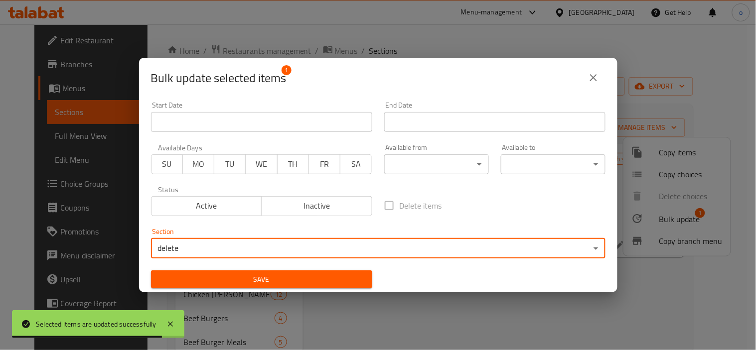
click at [267, 282] on span "Save" at bounding box center [261, 280] width 205 height 12
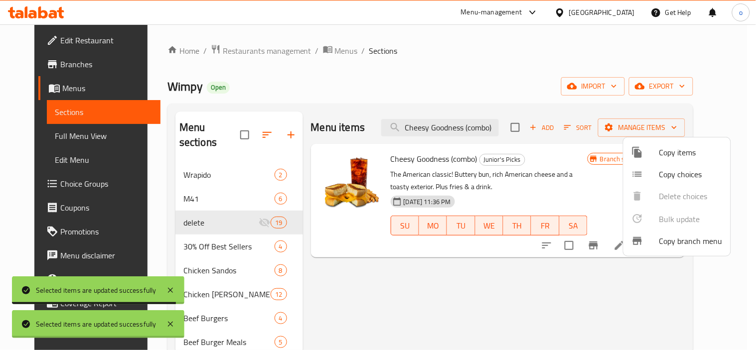
checkbox input "false"
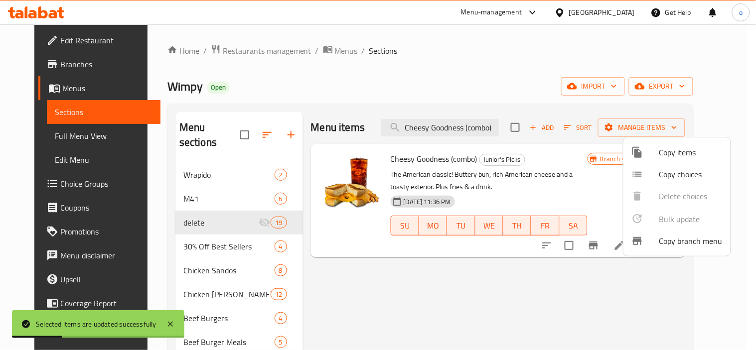
click at [475, 133] on div at bounding box center [378, 175] width 756 height 350
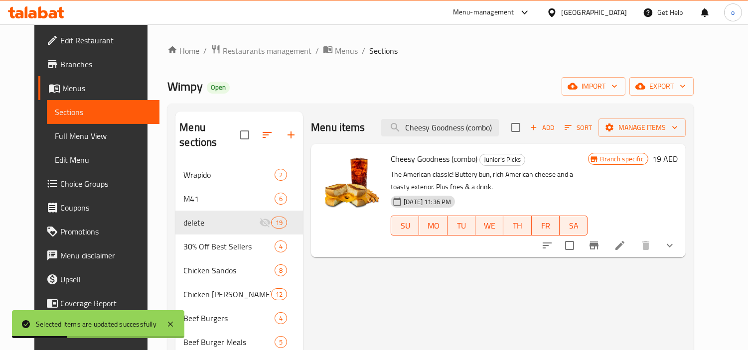
click at [475, 133] on input "Cheesy Goodness (combo)" at bounding box center [440, 127] width 118 height 17
paste input "search"
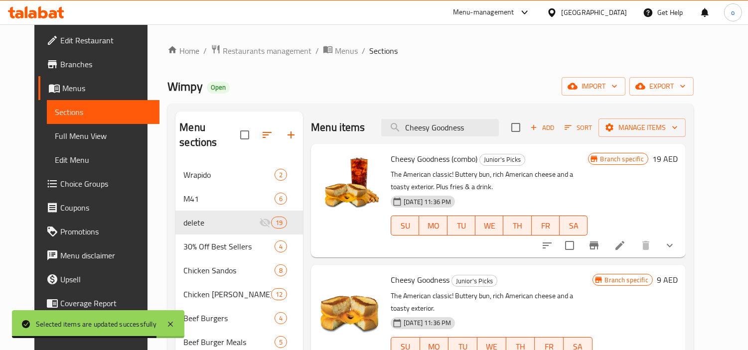
scroll to position [55, 0]
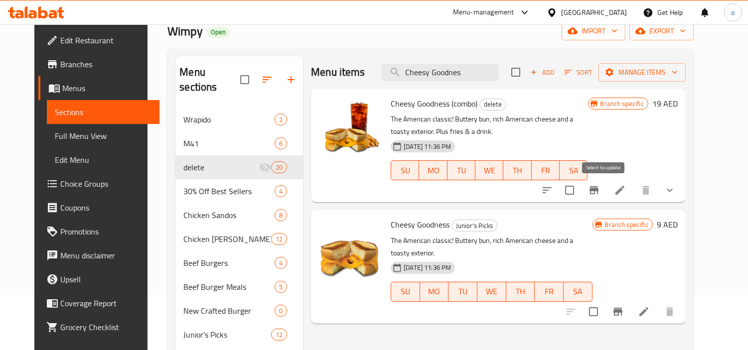
type input "Cheesy Goodnes"
click at [580, 180] on input "checkbox" at bounding box center [569, 190] width 21 height 21
checkbox input "true"
click at [604, 301] on input "checkbox" at bounding box center [593, 311] width 21 height 21
checkbox input "true"
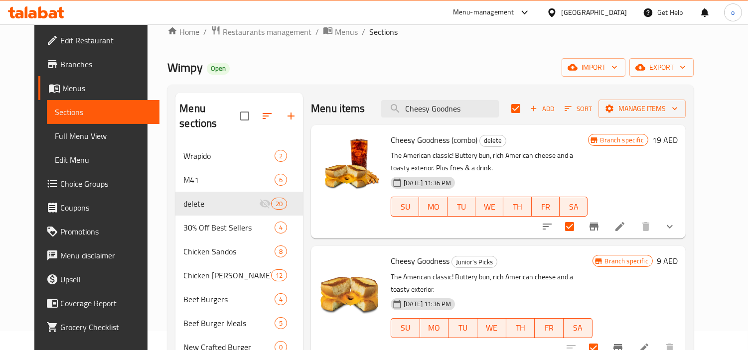
scroll to position [0, 0]
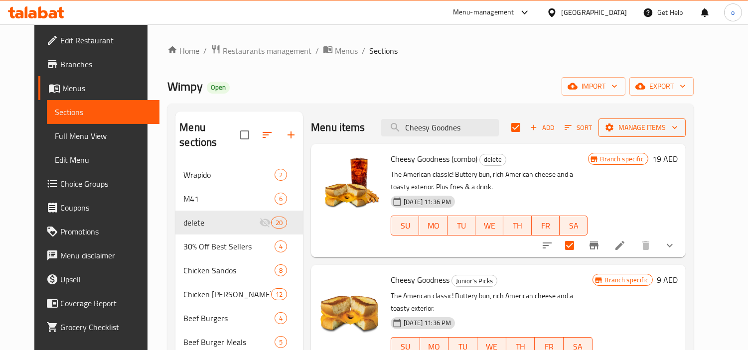
click at [678, 123] on span "Manage items" at bounding box center [641, 128] width 71 height 12
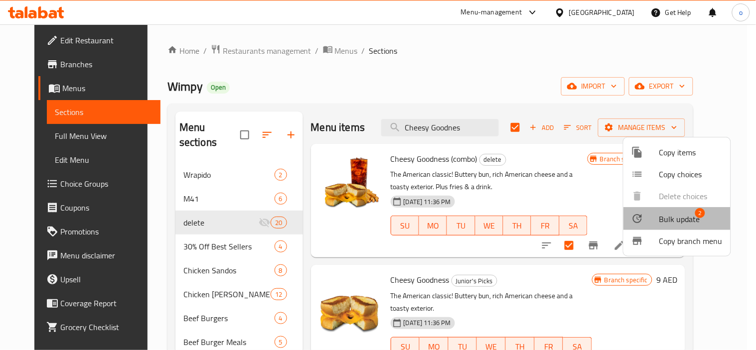
click at [675, 216] on span "Bulk update" at bounding box center [679, 219] width 41 height 12
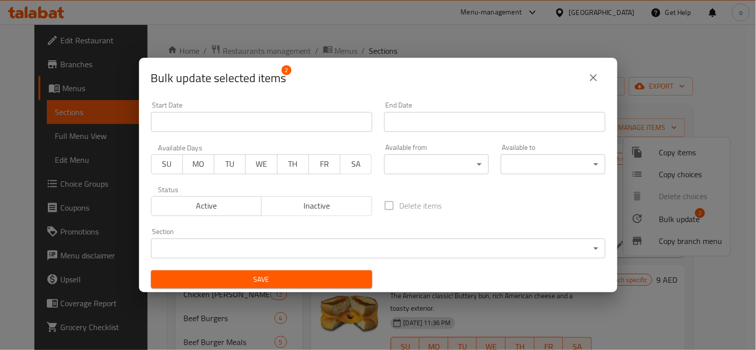
click at [353, 244] on body "​ Menu-management [GEOGRAPHIC_DATA] Get Help o Edit Restaurant Branches Menus S…" at bounding box center [378, 187] width 756 height 326
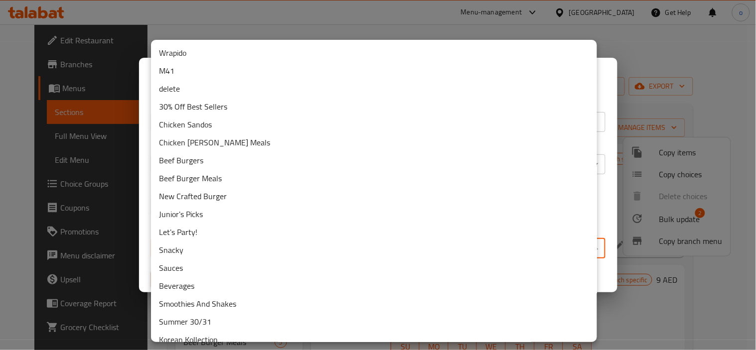
click at [185, 90] on li "delete" at bounding box center [374, 89] width 446 height 18
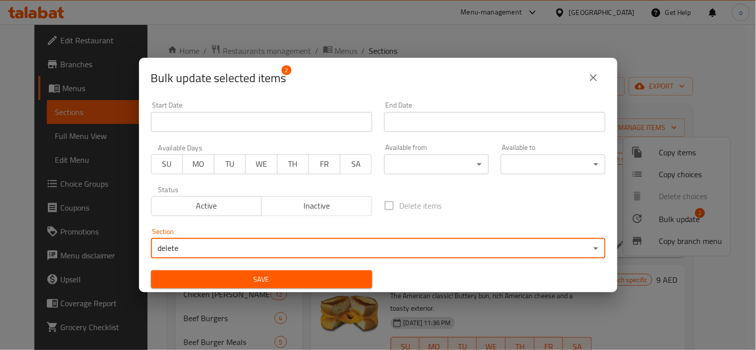
click at [235, 272] on button "Save" at bounding box center [261, 280] width 221 height 18
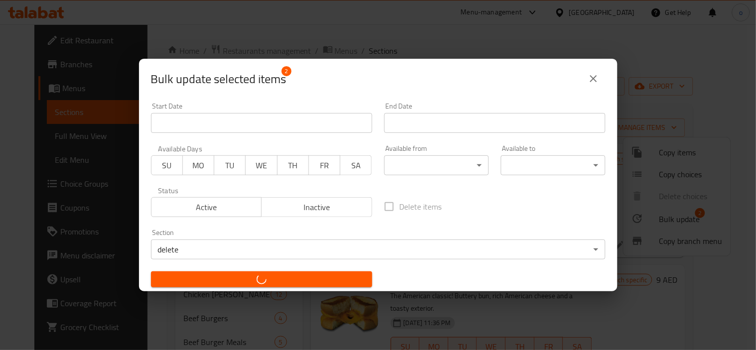
checkbox input "false"
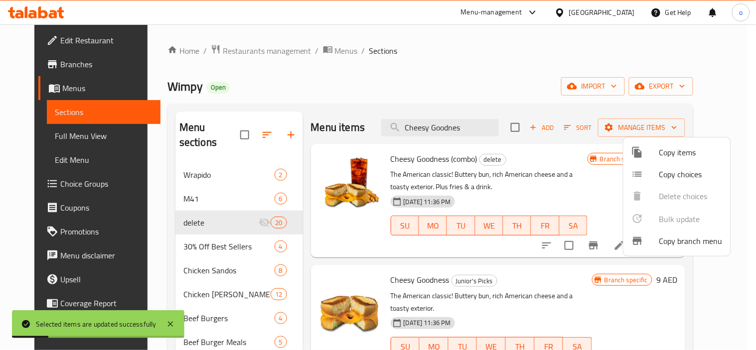
click at [442, 121] on div at bounding box center [378, 175] width 756 height 350
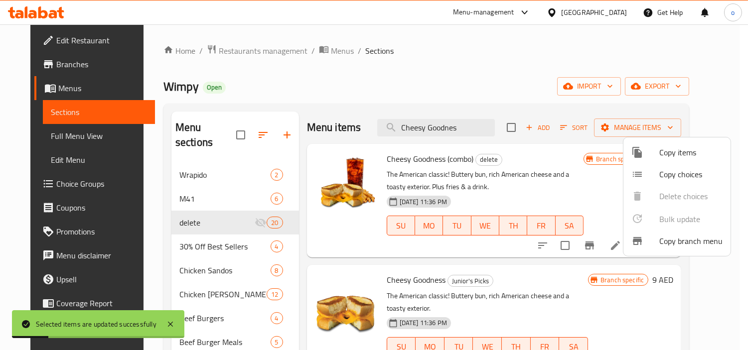
click at [442, 121] on input "Cheesy Goodnes" at bounding box center [436, 127] width 118 height 17
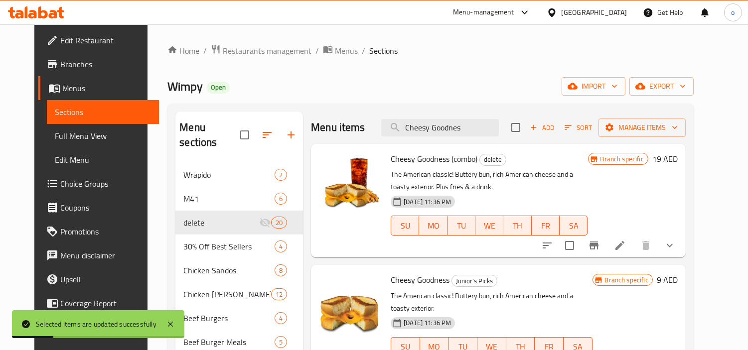
click at [442, 121] on input "Cheesy Goodnes" at bounding box center [440, 127] width 118 height 17
paste input "[PERSON_NAME]' Loaded Fri"
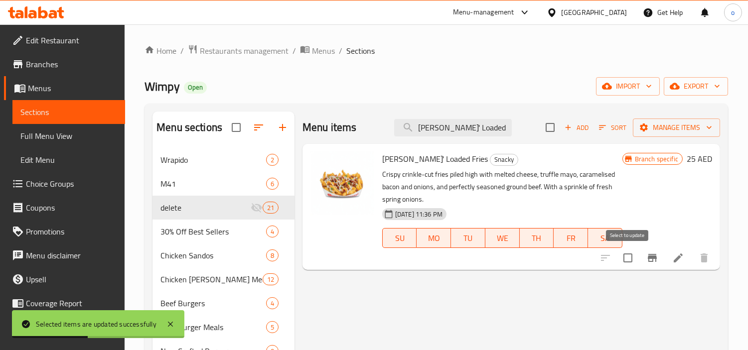
type input "[PERSON_NAME]' Loaded Fries"
click at [626, 257] on input "checkbox" at bounding box center [627, 258] width 21 height 21
checkbox input "true"
click at [671, 124] on span "Manage items" at bounding box center [676, 128] width 71 height 12
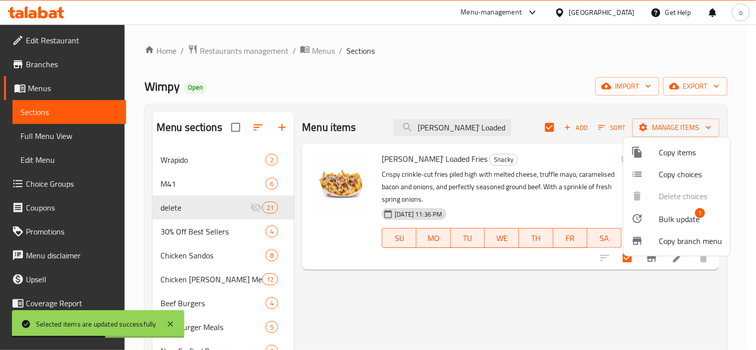
click at [675, 215] on span "Bulk update" at bounding box center [679, 219] width 41 height 12
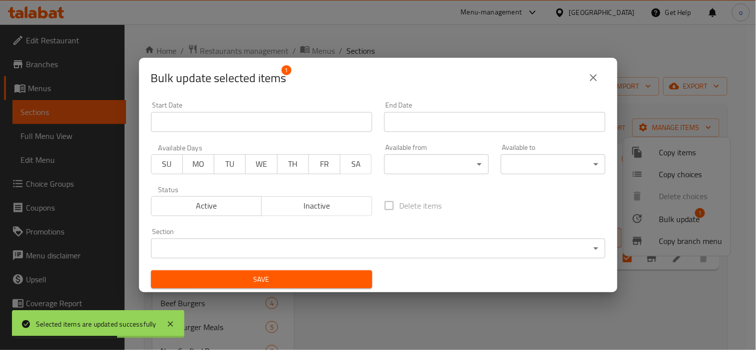
click at [397, 264] on div "Section ​ ​" at bounding box center [378, 243] width 466 height 42
click at [395, 251] on body "Selected items are updated successfully ​ Menu-management [GEOGRAPHIC_DATA] Get…" at bounding box center [378, 187] width 756 height 326
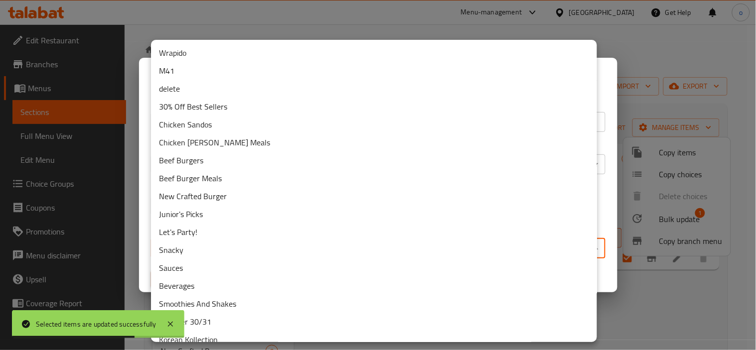
click at [202, 90] on li "delete" at bounding box center [374, 89] width 446 height 18
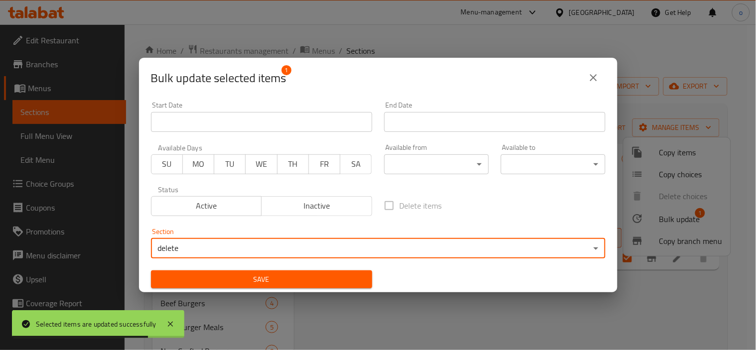
click at [227, 271] on button "Save" at bounding box center [261, 280] width 221 height 18
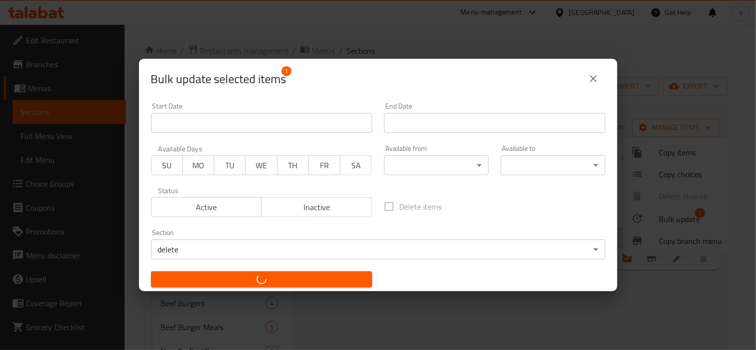
checkbox input "false"
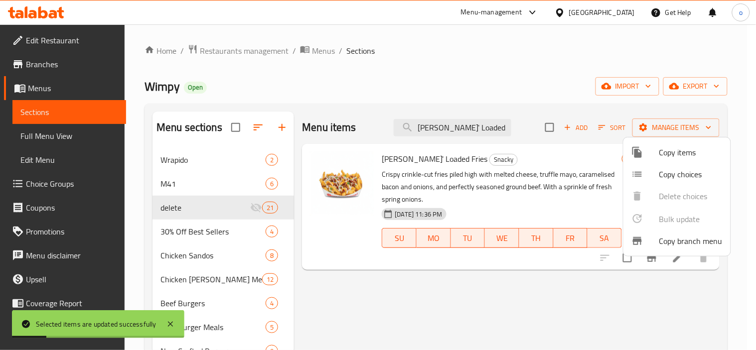
click at [463, 137] on div at bounding box center [378, 175] width 756 height 350
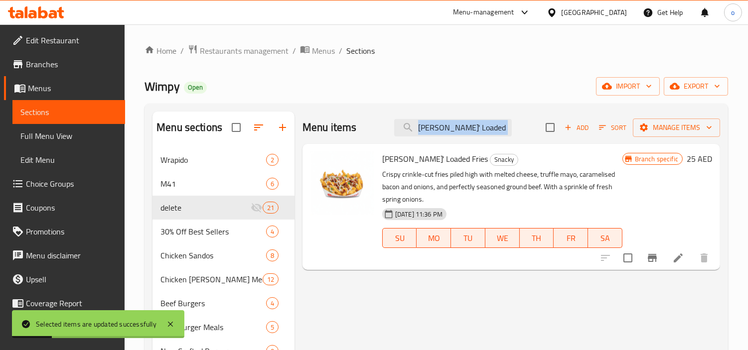
click at [463, 137] on div "Menu items [PERSON_NAME]' Loaded Fries Add Sort Manage items" at bounding box center [511, 128] width 418 height 32
click at [462, 131] on input "[PERSON_NAME]' Loaded Fries" at bounding box center [453, 127] width 118 height 17
paste input "Hawt Crinkl"
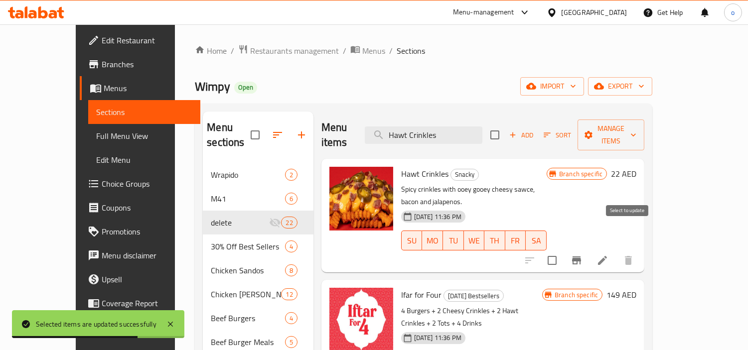
type input "Hawt Crinkles"
click at [563, 250] on input "checkbox" at bounding box center [552, 260] width 21 height 21
click at [636, 128] on span "Manage items" at bounding box center [610, 135] width 51 height 25
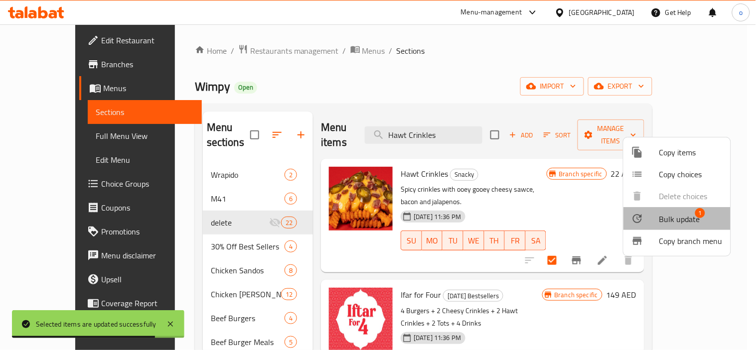
click at [679, 208] on li "Bulk update 1" at bounding box center [676, 218] width 107 height 23
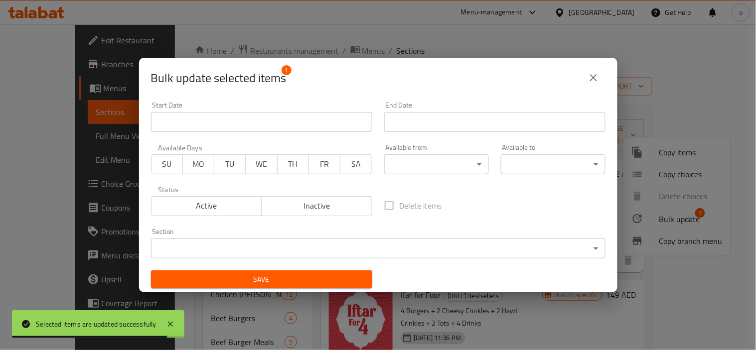
click at [452, 261] on div "Section ​ ​" at bounding box center [378, 243] width 466 height 42
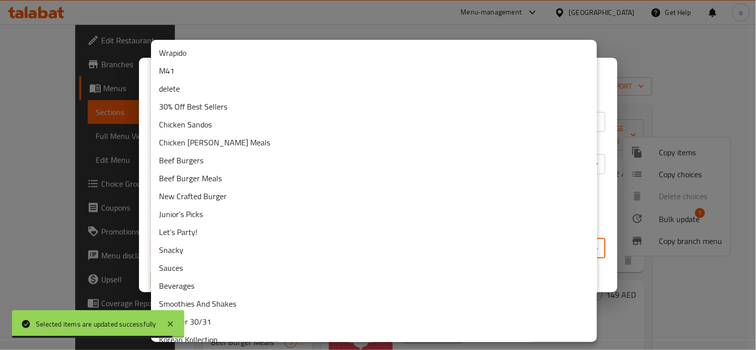
click at [448, 252] on body "Selected items are updated successfully ​ Menu-management [GEOGRAPHIC_DATA] Get…" at bounding box center [378, 187] width 756 height 326
click at [202, 89] on li "delete" at bounding box center [374, 89] width 446 height 18
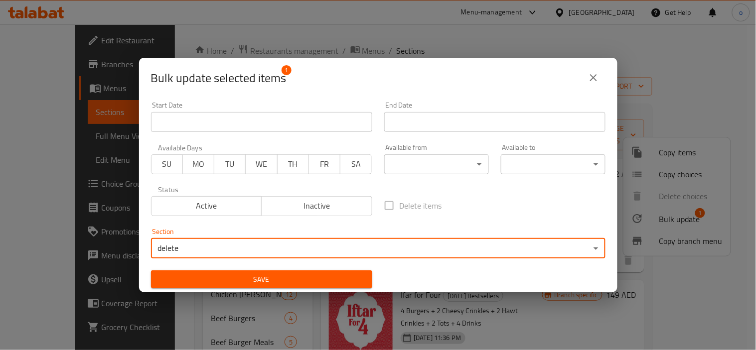
click at [215, 274] on span "Save" at bounding box center [261, 280] width 205 height 12
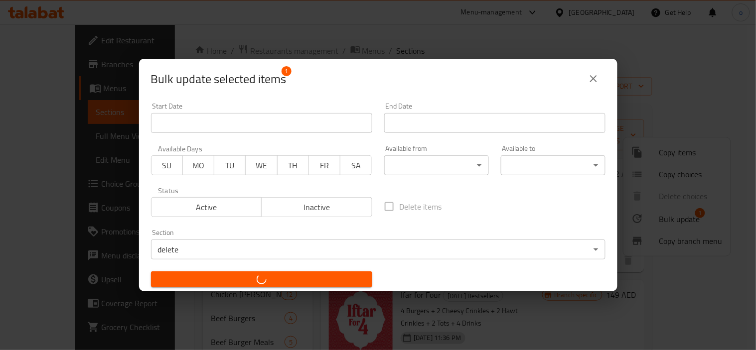
checkbox input "false"
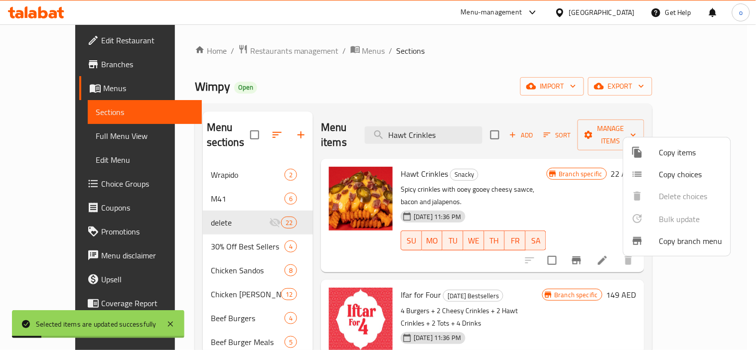
click at [438, 135] on div at bounding box center [378, 175] width 756 height 350
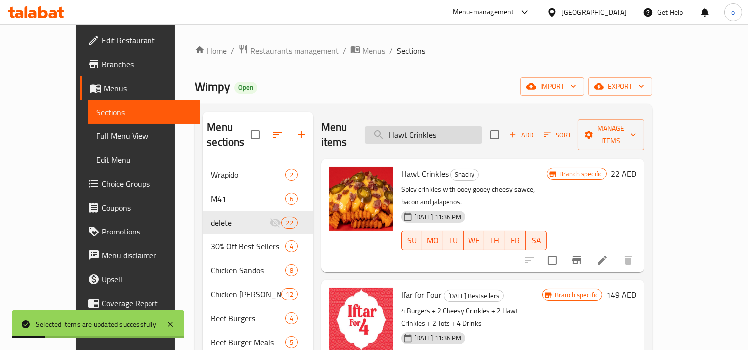
click at [445, 127] on input "Hawt Crinkles" at bounding box center [424, 135] width 118 height 17
drag, startPoint x: 469, startPoint y: 128, endPoint x: 374, endPoint y: 132, distance: 94.8
click at [374, 132] on div "Menu items Hawt Crinkles Add Sort Manage items" at bounding box center [482, 135] width 323 height 47
paste input "Mustard"
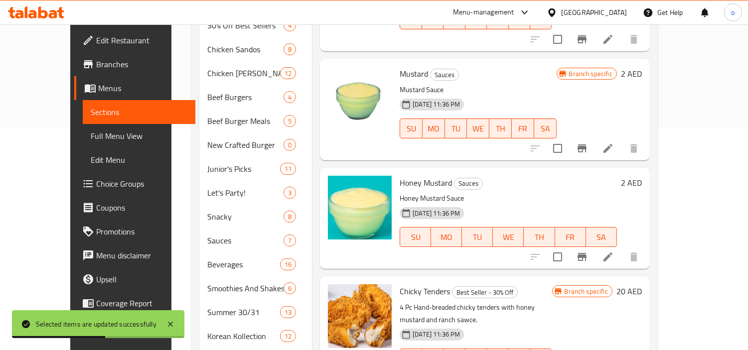
scroll to position [111, 0]
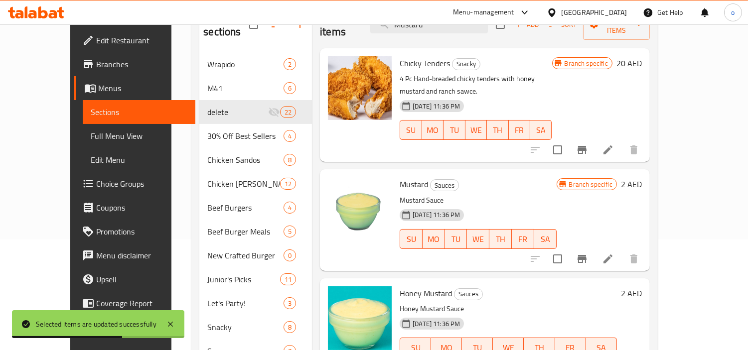
type input "Mustard"
click at [568, 249] on input "checkbox" at bounding box center [557, 259] width 21 height 21
checkbox input "true"
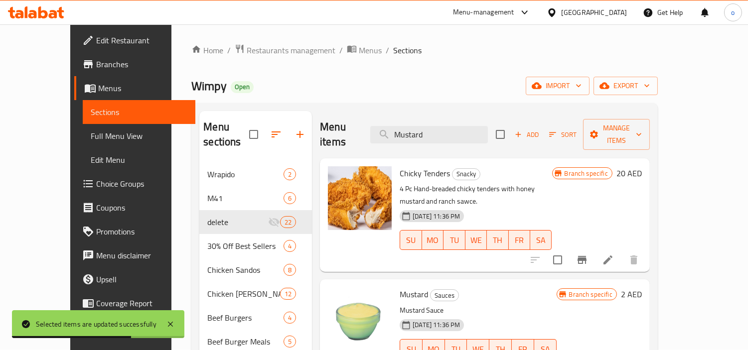
scroll to position [0, 0]
click at [650, 121] on button "Manage items" at bounding box center [616, 135] width 67 height 31
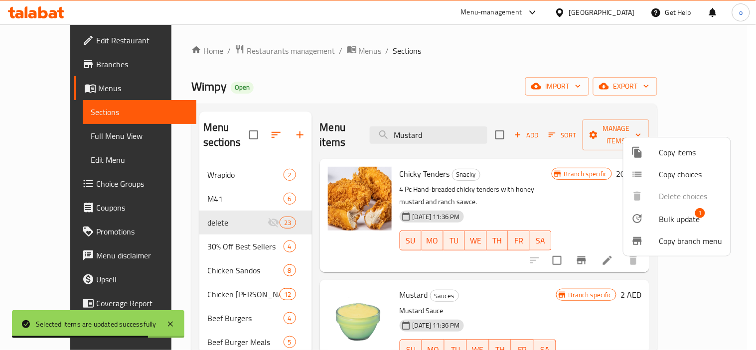
click at [647, 213] on div at bounding box center [645, 219] width 28 height 12
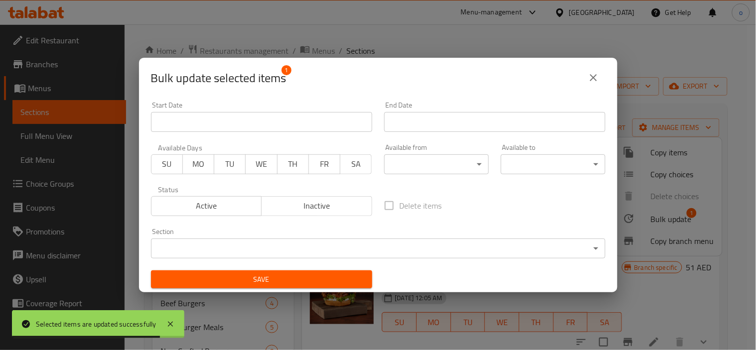
click at [428, 265] on div "Start Date Start Date End Date End Date Available Days SU MO TU WE TH FR SA Ava…" at bounding box center [378, 195] width 466 height 199
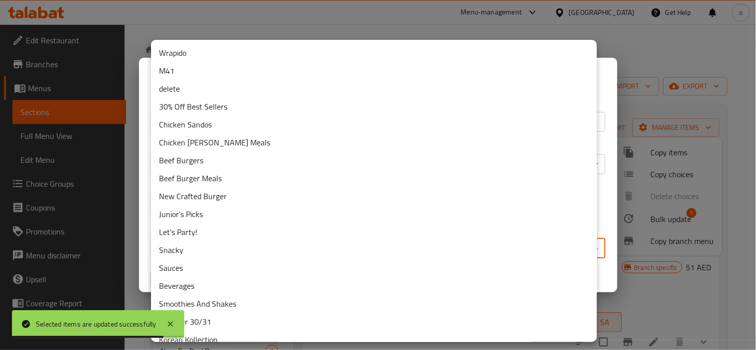
click at [427, 258] on body "Selected items are updated successfully ​ Menu-management [GEOGRAPHIC_DATA] Get…" at bounding box center [378, 187] width 756 height 326
click at [211, 93] on li "delete" at bounding box center [374, 89] width 446 height 18
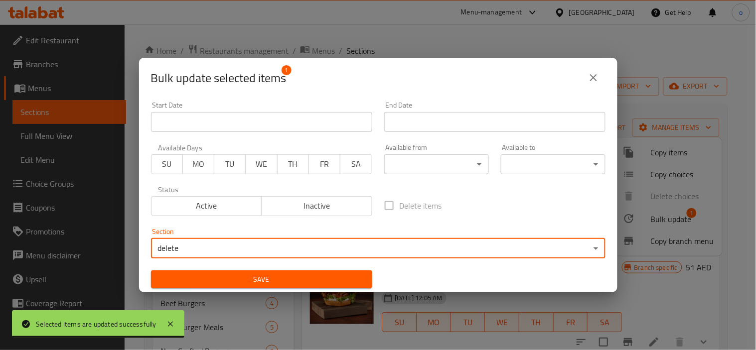
click at [246, 275] on span "Save" at bounding box center [261, 280] width 205 height 12
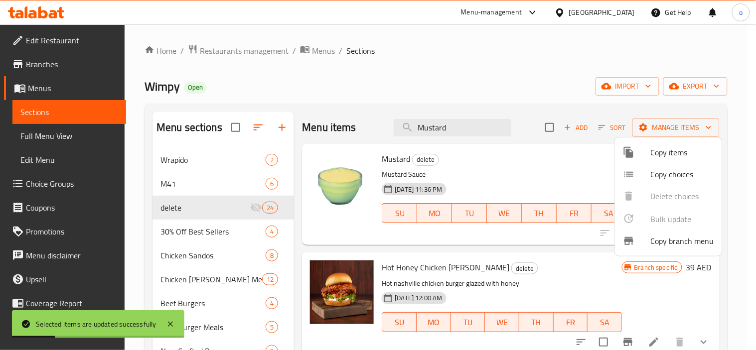
click at [442, 128] on div at bounding box center [378, 175] width 756 height 350
click at [442, 128] on input "Mustard" at bounding box center [453, 127] width 118 height 17
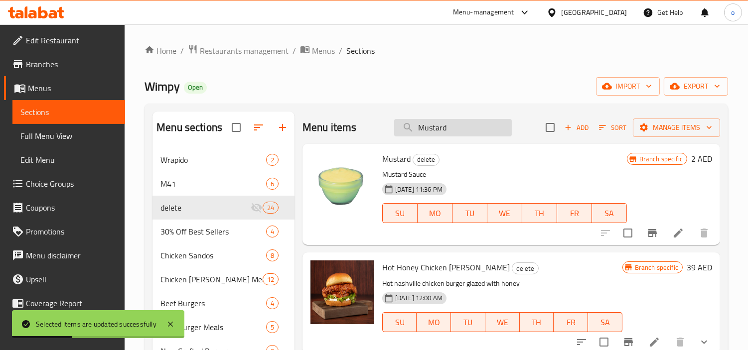
click at [448, 133] on input "Mustard" at bounding box center [453, 127] width 118 height 17
drag, startPoint x: 445, startPoint y: 130, endPoint x: 378, endPoint y: 130, distance: 67.8
click at [378, 130] on div "Menu items Mustard Add Sort Manage items" at bounding box center [511, 128] width 418 height 32
paste input "Lemonade Juice"
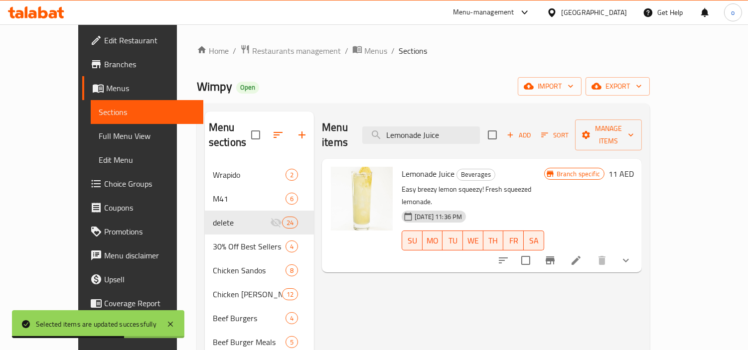
type input "Lemonade Juice"
click at [536, 250] on input "checkbox" at bounding box center [525, 260] width 21 height 21
checkbox input "true"
click at [634, 126] on span "Manage items" at bounding box center [608, 135] width 51 height 25
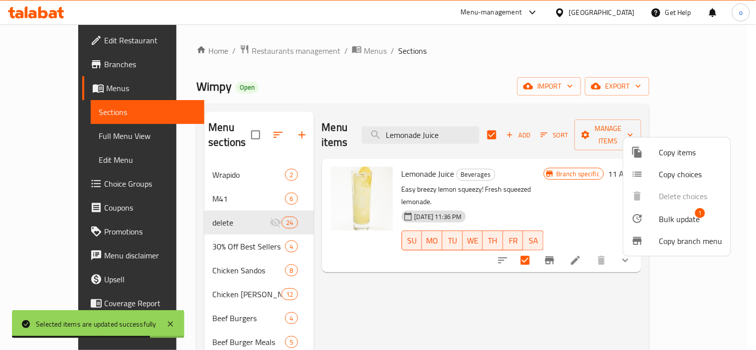
click at [673, 221] on span "Bulk update" at bounding box center [679, 219] width 41 height 12
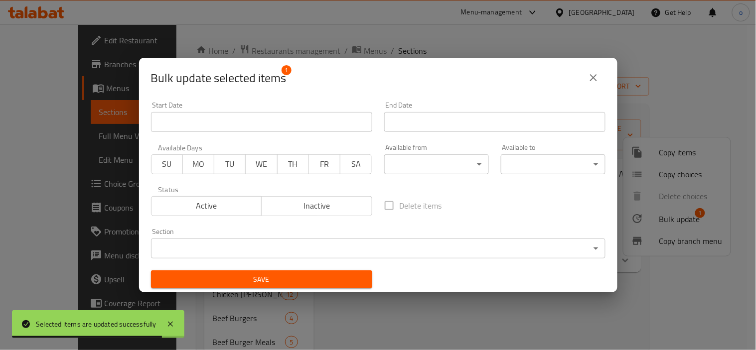
click at [266, 225] on div "Section ​ ​" at bounding box center [378, 243] width 466 height 42
click at [270, 237] on div "Section ​ ​" at bounding box center [378, 243] width 454 height 30
click at [239, 238] on body "Selected items are updated successfully ​ Menu-management [GEOGRAPHIC_DATA] Get…" at bounding box center [378, 187] width 756 height 326
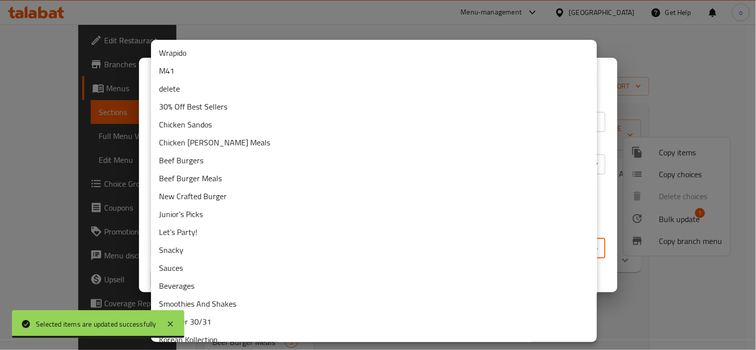
click at [191, 82] on li "delete" at bounding box center [374, 89] width 446 height 18
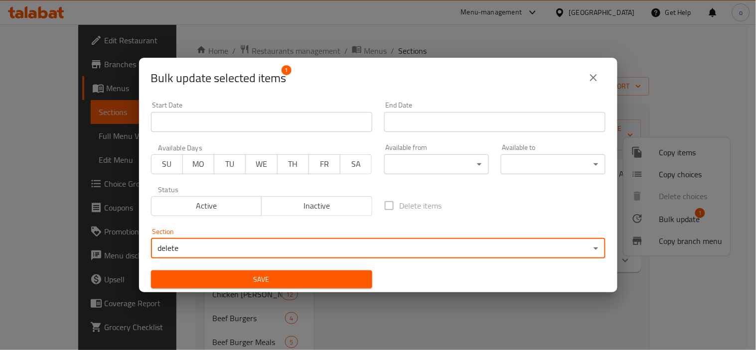
click at [213, 262] on div "Section delete ​" at bounding box center [378, 243] width 466 height 42
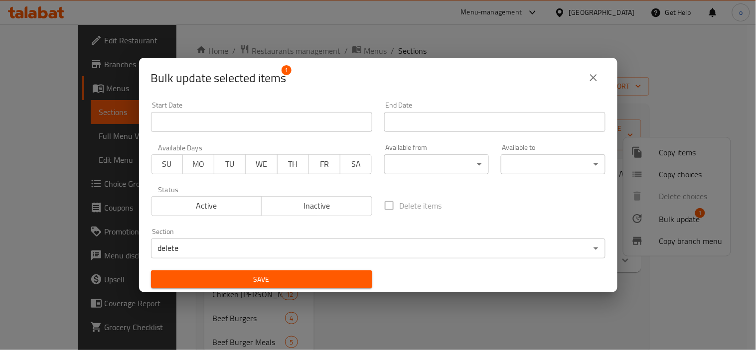
click at [212, 271] on button "Save" at bounding box center [261, 280] width 221 height 18
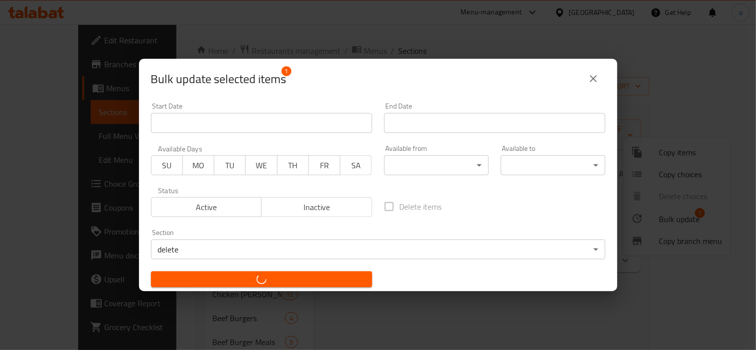
checkbox input "false"
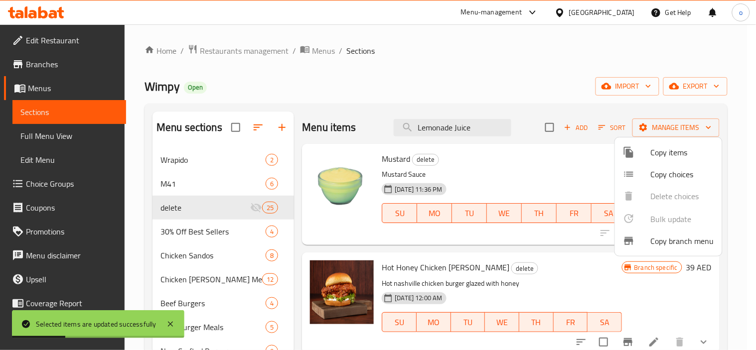
click at [464, 130] on div at bounding box center [378, 175] width 756 height 350
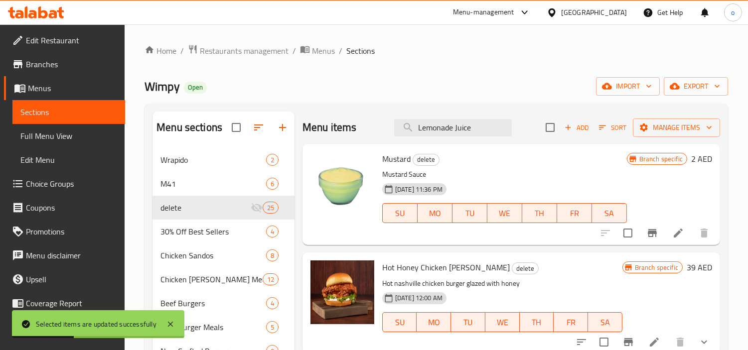
drag, startPoint x: 485, startPoint y: 130, endPoint x: 322, endPoint y: 126, distance: 163.5
click at [322, 126] on div "Menu items Lemonade Juice Add Sort Manage items" at bounding box center [511, 128] width 418 height 32
paste input "Mo'jito"
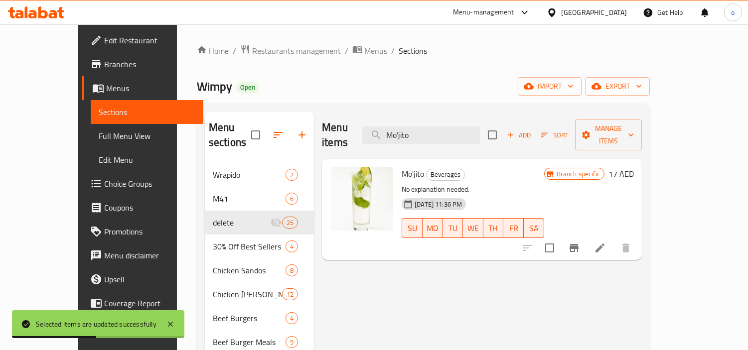
type input "Mo'jito"
click at [560, 238] on input "checkbox" at bounding box center [549, 248] width 21 height 21
checkbox input "true"
click at [634, 129] on span "Manage items" at bounding box center [608, 135] width 51 height 25
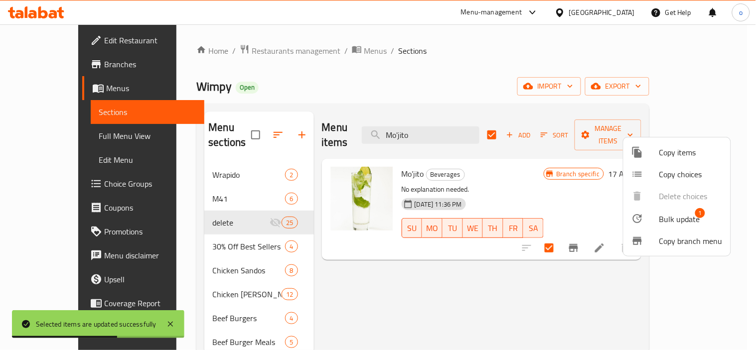
click at [685, 217] on span "Bulk update" at bounding box center [679, 219] width 41 height 12
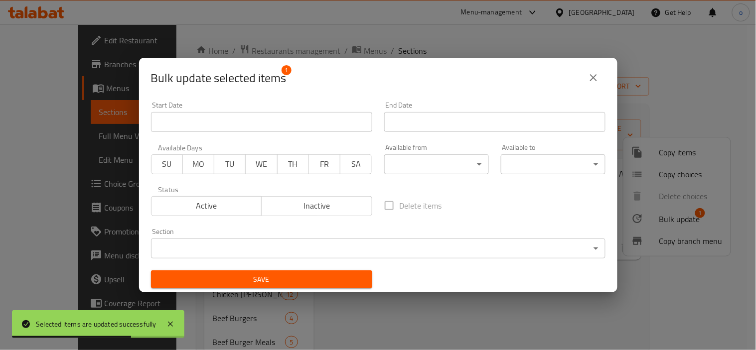
click at [345, 242] on body "Selected items are updated successfully ​ Menu-management [GEOGRAPHIC_DATA] Get…" at bounding box center [378, 187] width 756 height 326
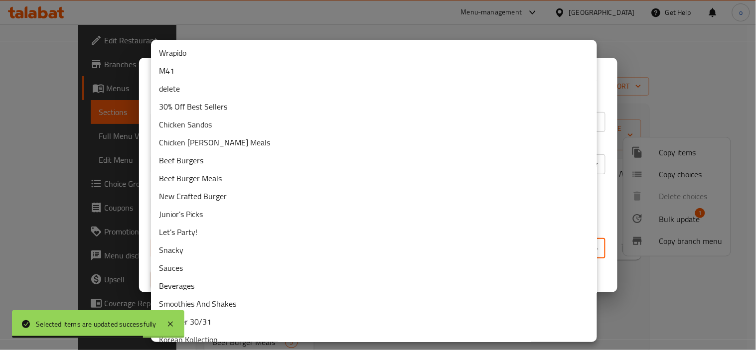
click at [196, 86] on li "delete" at bounding box center [374, 89] width 446 height 18
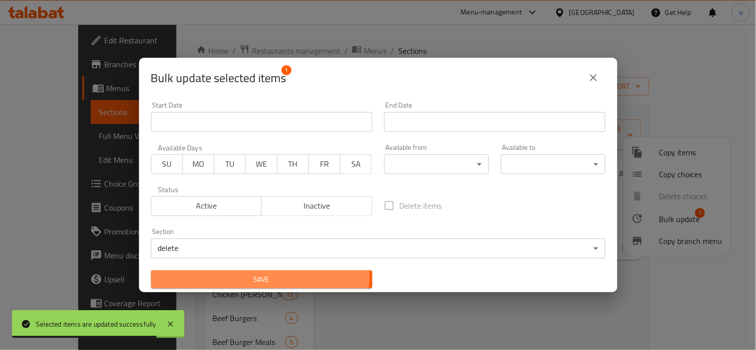
click at [229, 274] on span "Save" at bounding box center [261, 280] width 205 height 12
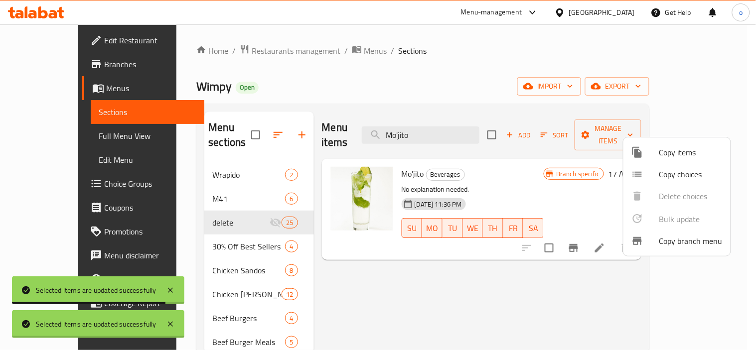
checkbox input "false"
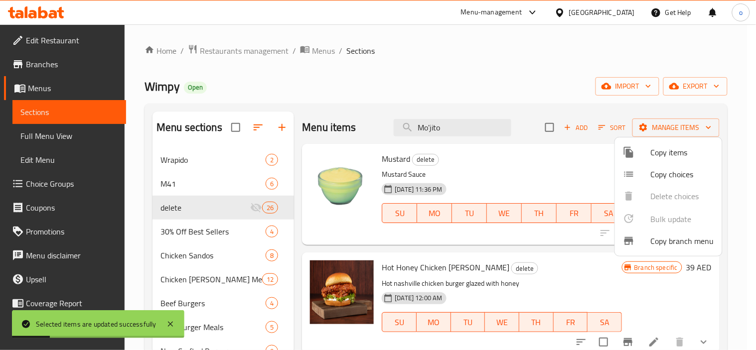
click at [434, 126] on div at bounding box center [378, 175] width 756 height 350
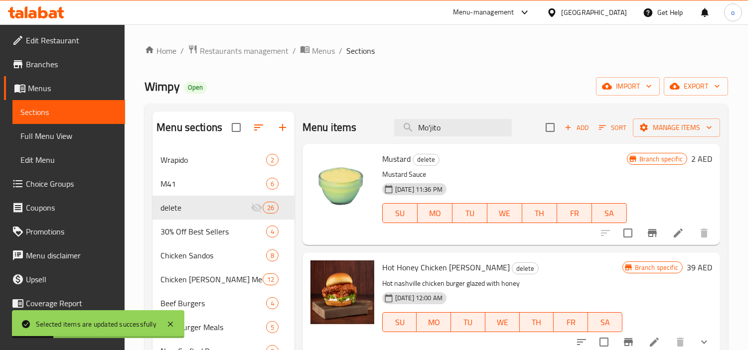
drag, startPoint x: 453, startPoint y: 130, endPoint x: 379, endPoint y: 133, distance: 74.3
click at [379, 133] on div "Menu items Mo'jito Add Sort Manage items" at bounding box center [511, 128] width 418 height 32
paste input "inty 'Nade"
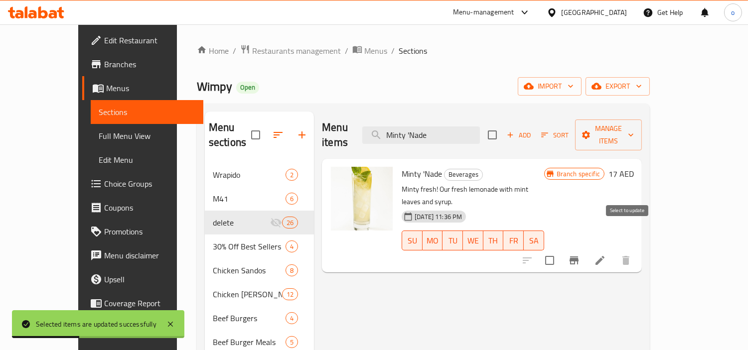
type input "Minty 'Nade"
click at [560, 250] on input "checkbox" at bounding box center [549, 260] width 21 height 21
checkbox input "true"
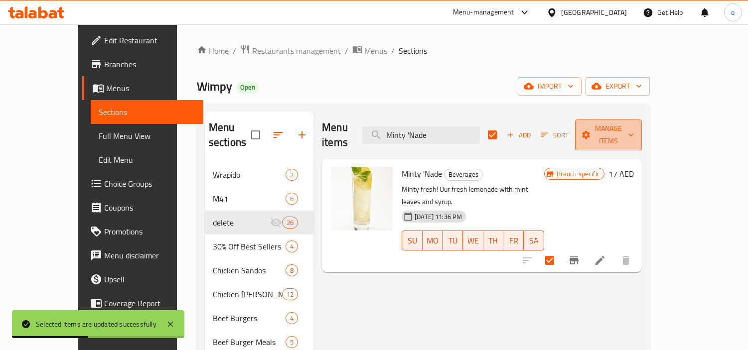
click at [634, 128] on span "Manage items" at bounding box center [608, 135] width 51 height 25
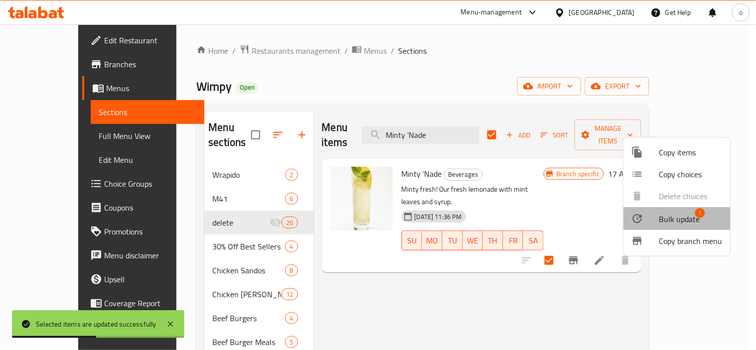
click at [667, 221] on span "Bulk update" at bounding box center [679, 219] width 41 height 12
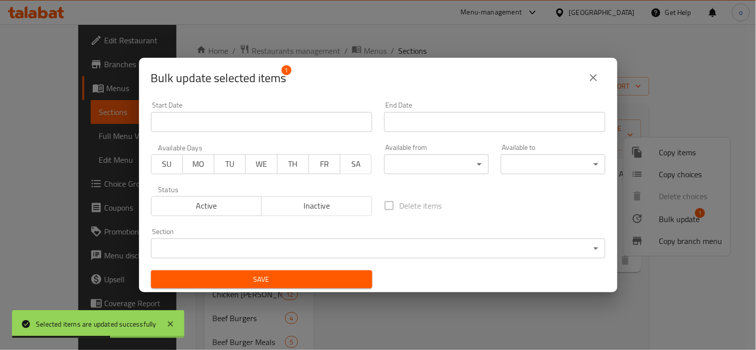
click at [374, 232] on div "Section ​ ​" at bounding box center [378, 243] width 454 height 30
click at [362, 243] on body "Selected items are updated successfully ​ Menu-management [GEOGRAPHIC_DATA] Get…" at bounding box center [378, 187] width 756 height 326
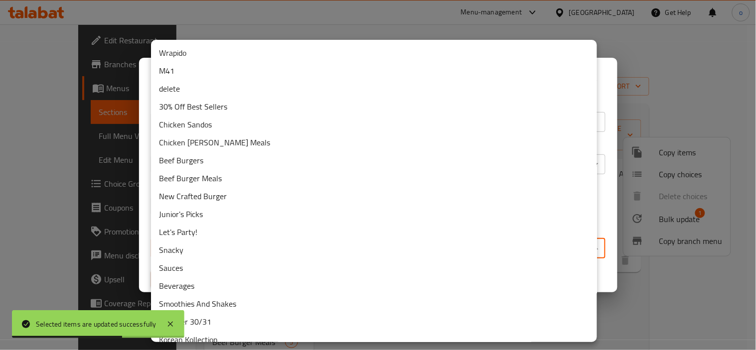
click at [177, 90] on li "delete" at bounding box center [374, 89] width 446 height 18
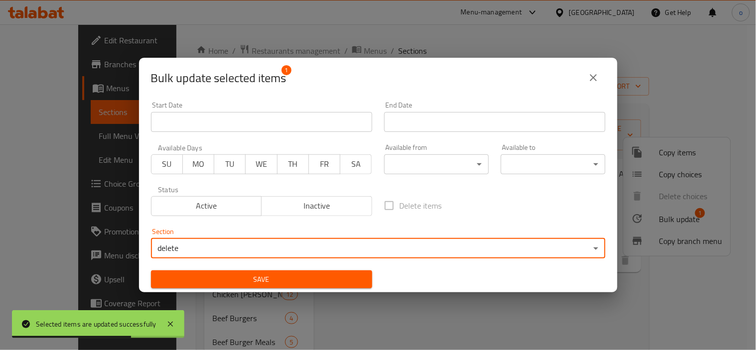
click at [229, 266] on div "Save" at bounding box center [261, 280] width 233 height 30
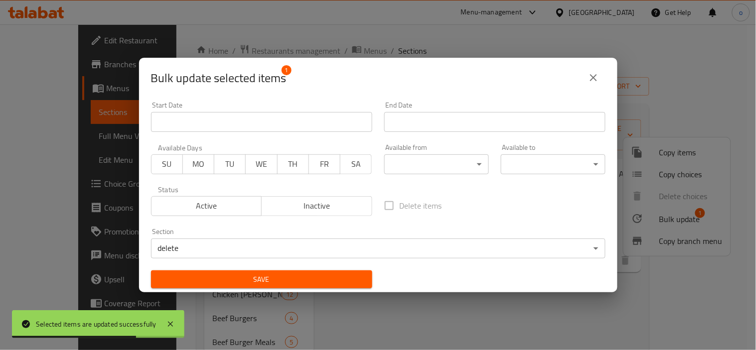
click at [226, 271] on button "Save" at bounding box center [261, 280] width 221 height 18
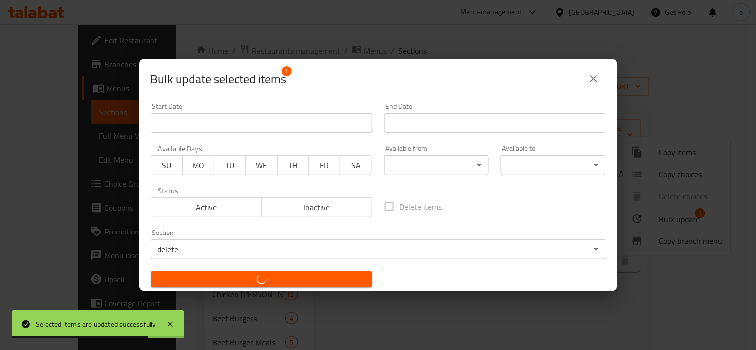
checkbox input "false"
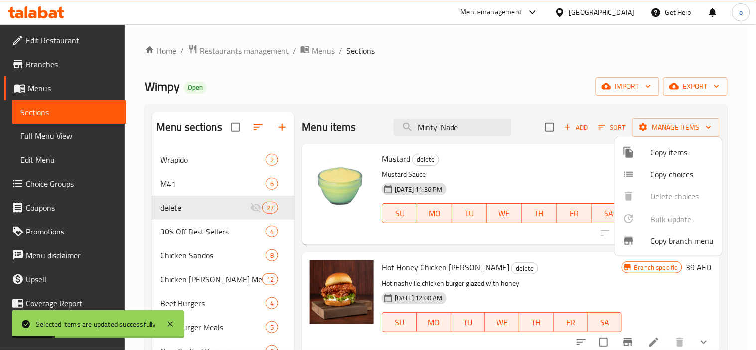
click at [509, 175] on div at bounding box center [378, 175] width 756 height 350
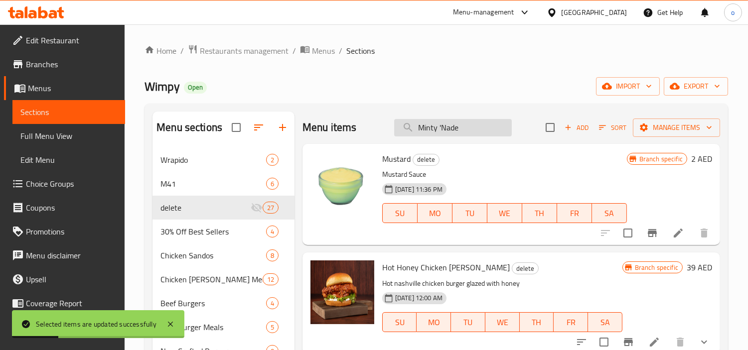
click at [464, 123] on input "Minty 'Nade" at bounding box center [453, 127] width 118 height 17
drag, startPoint x: 475, startPoint y: 131, endPoint x: 332, endPoint y: 127, distance: 143.5
click at [332, 127] on div "Menu items Minty 'Nade Add Sort Manage items" at bounding box center [511, 128] width 418 height 32
paste input "Berr"
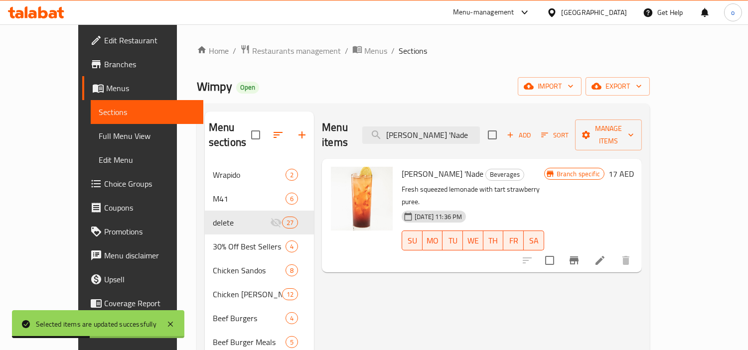
type input "[PERSON_NAME] 'Nade"
click at [560, 250] on input "checkbox" at bounding box center [549, 260] width 21 height 21
checkbox input "true"
click at [634, 134] on span "Manage items" at bounding box center [608, 135] width 51 height 25
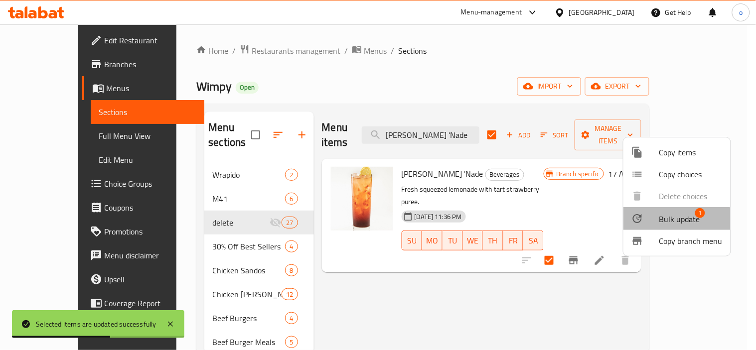
click at [676, 222] on span "Bulk update" at bounding box center [679, 219] width 41 height 12
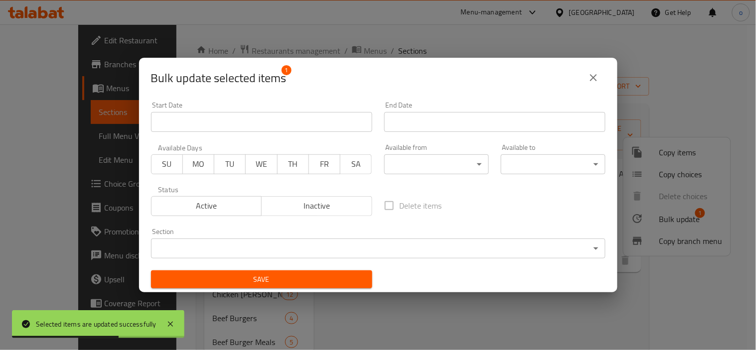
click at [362, 240] on body "Selected items are updated successfully ​ Menu-management [GEOGRAPHIC_DATA] Get…" at bounding box center [378, 187] width 756 height 326
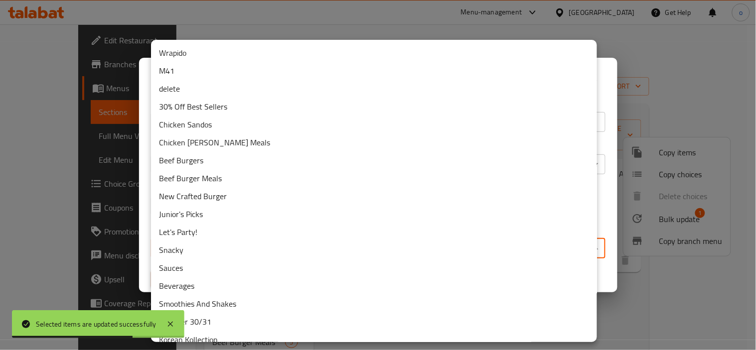
click at [192, 87] on li "delete" at bounding box center [374, 89] width 446 height 18
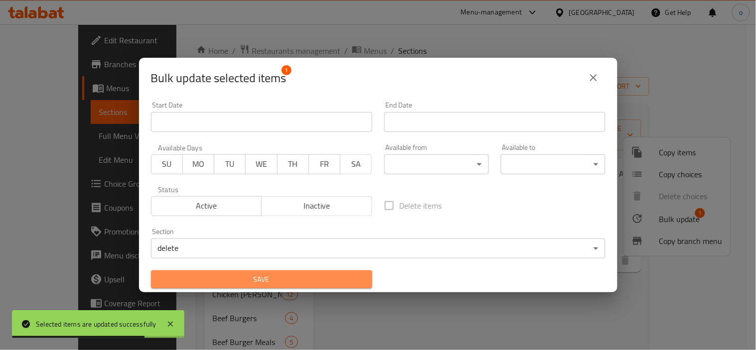
click at [262, 285] on span "Save" at bounding box center [261, 280] width 205 height 12
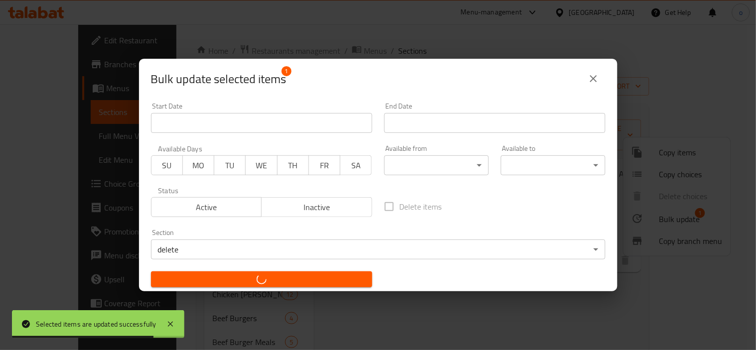
checkbox input "false"
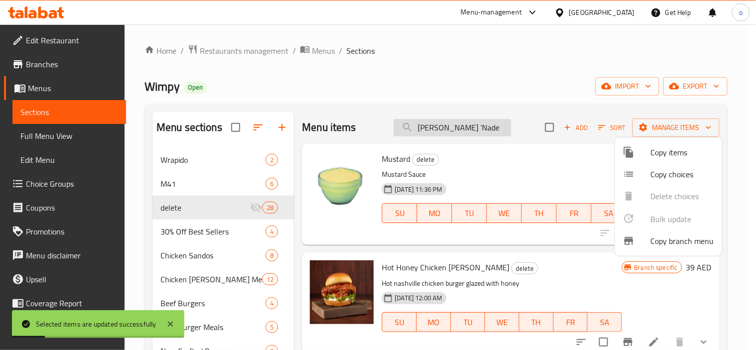
click at [457, 135] on div at bounding box center [378, 175] width 756 height 350
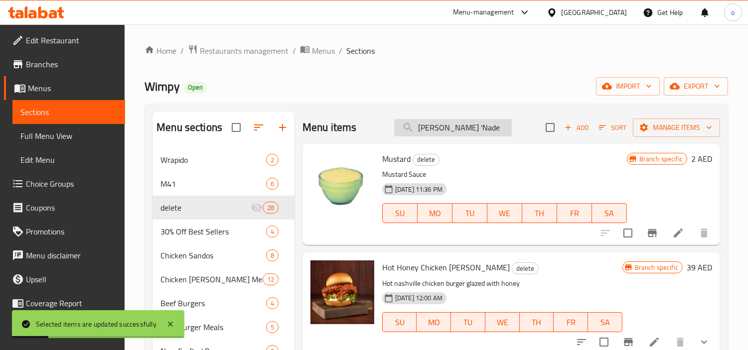
click at [451, 131] on input "[PERSON_NAME] 'Nade" at bounding box center [453, 127] width 118 height 17
drag, startPoint x: 476, startPoint y: 126, endPoint x: 342, endPoint y: 119, distance: 133.7
click at [342, 119] on div "Menu items [PERSON_NAME] 'Nade Add Sort Manage items" at bounding box center [511, 128] width 418 height 32
paste input "Mango"
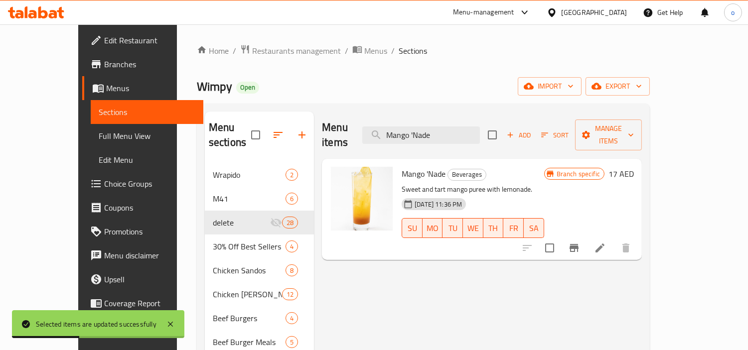
type input "Mango 'Nade"
click at [560, 241] on input "checkbox" at bounding box center [549, 248] width 21 height 21
checkbox input "true"
click at [634, 132] on span "Manage items" at bounding box center [608, 135] width 51 height 25
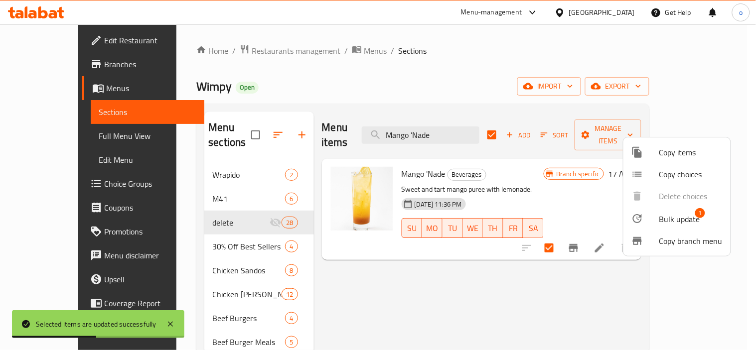
click at [677, 221] on span "Bulk update" at bounding box center [679, 219] width 41 height 12
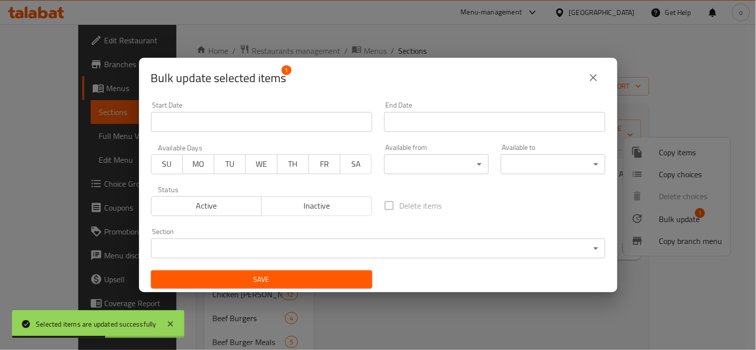
click at [374, 239] on body "Selected items are updated successfully ​ Menu-management [GEOGRAPHIC_DATA] Get…" at bounding box center [378, 187] width 756 height 326
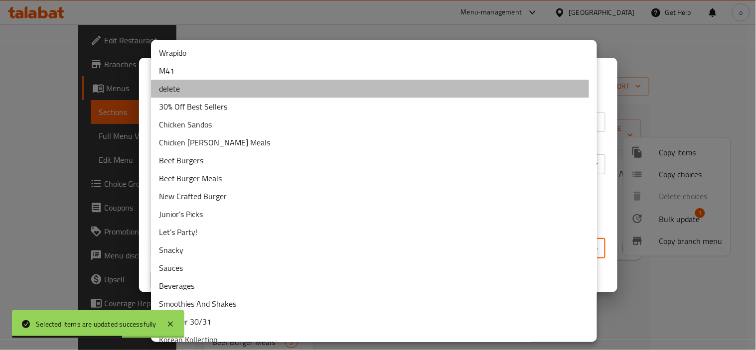
click at [175, 89] on li "delete" at bounding box center [374, 89] width 446 height 18
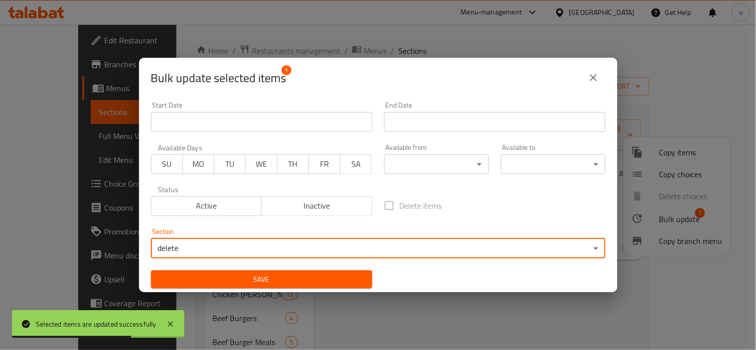
click at [350, 271] on button "Save" at bounding box center [261, 280] width 221 height 18
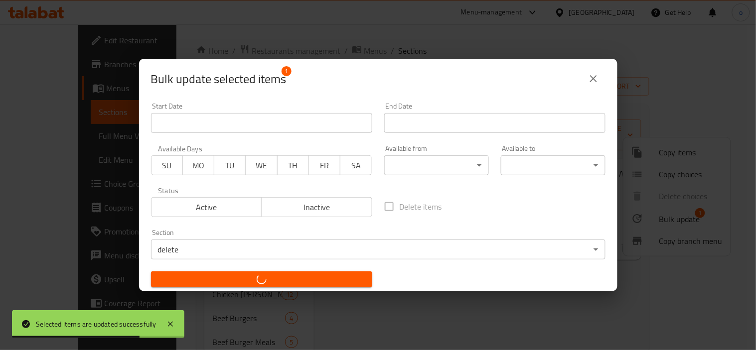
checkbox input "false"
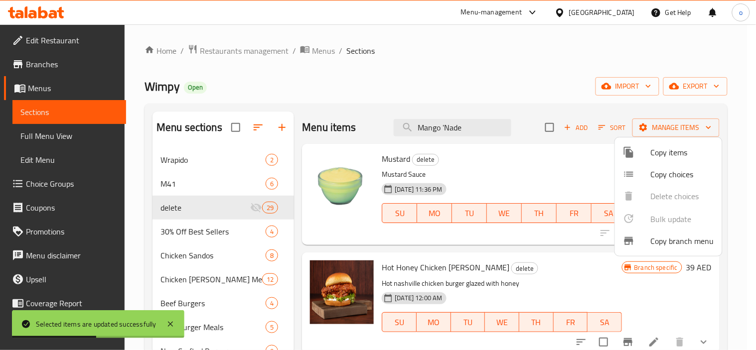
click at [465, 113] on div at bounding box center [378, 175] width 756 height 350
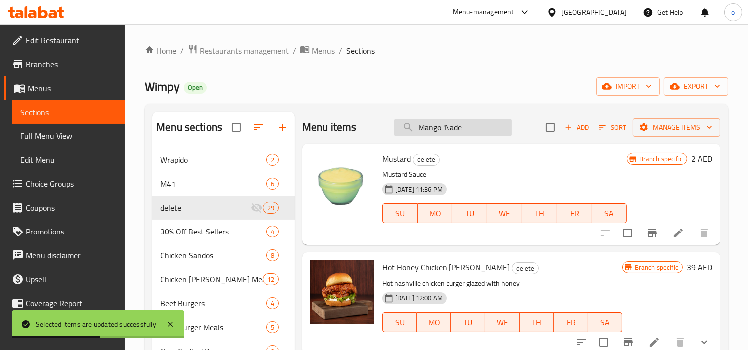
click at [459, 121] on input "Mango 'Nade" at bounding box center [453, 127] width 118 height 17
drag, startPoint x: 366, startPoint y: 137, endPoint x: 361, endPoint y: 138, distance: 5.5
click at [361, 138] on div "Menu items Mango 'Nade Add Sort Manage items" at bounding box center [511, 128] width 418 height 32
click at [444, 127] on input "search" at bounding box center [453, 127] width 118 height 17
paste input "Truffle Collection"
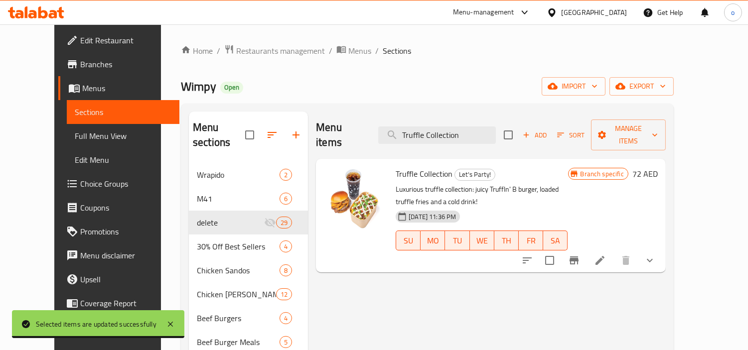
type input "Truffle Collection"
click at [560, 250] on input "checkbox" at bounding box center [549, 260] width 21 height 21
checkbox input "true"
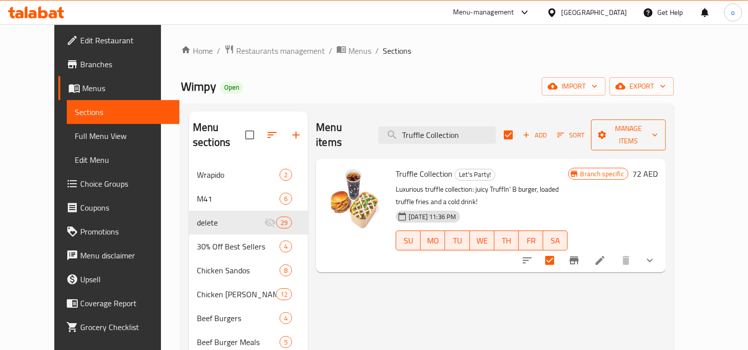
click at [658, 125] on span "Manage items" at bounding box center [628, 135] width 59 height 25
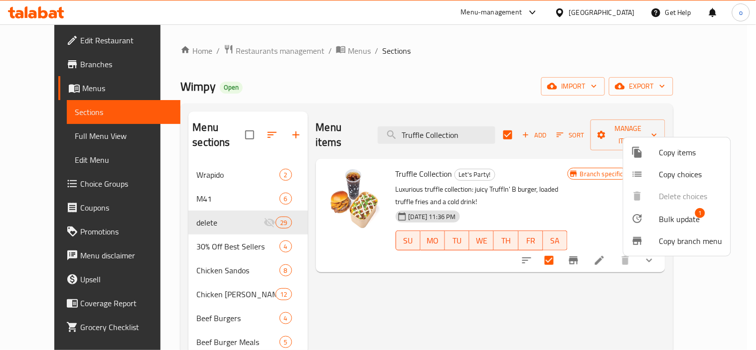
click at [670, 213] on span "Bulk update" at bounding box center [679, 219] width 41 height 12
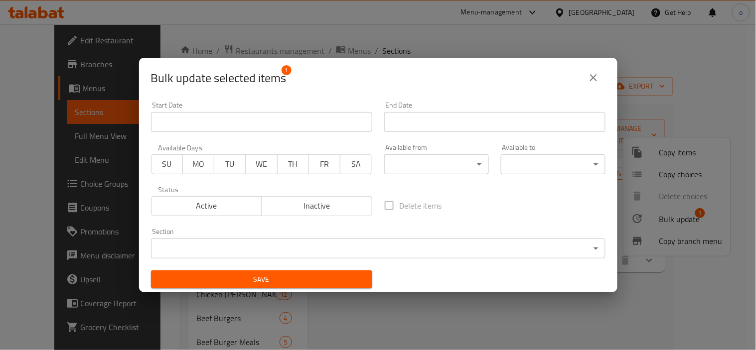
click at [299, 232] on div "Section ​ ​" at bounding box center [378, 243] width 454 height 30
click at [293, 241] on body "​ Menu-management [GEOGRAPHIC_DATA] Get Help o Edit Restaurant Branches Menus S…" at bounding box center [378, 187] width 756 height 326
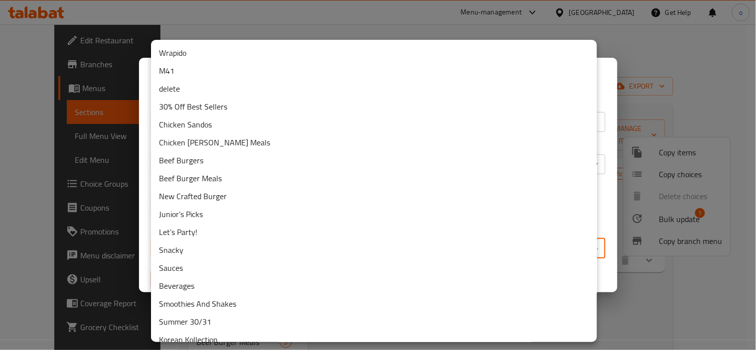
click at [188, 92] on li "delete" at bounding box center [374, 89] width 446 height 18
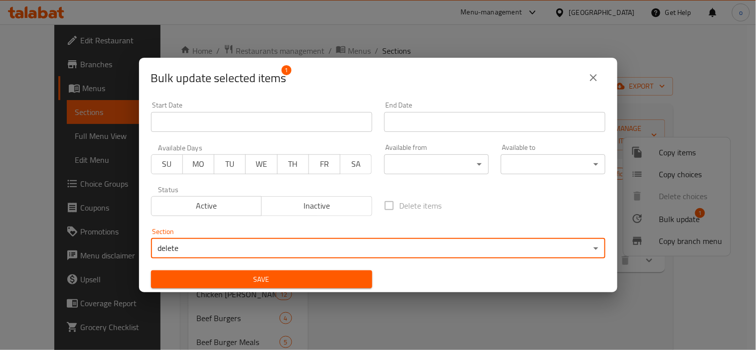
click at [274, 277] on span "Save" at bounding box center [261, 280] width 205 height 12
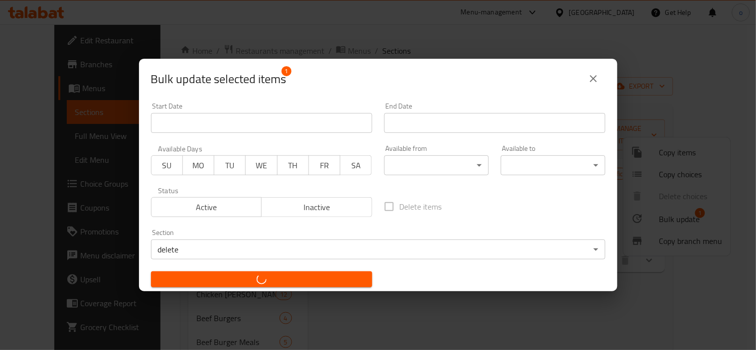
checkbox input "false"
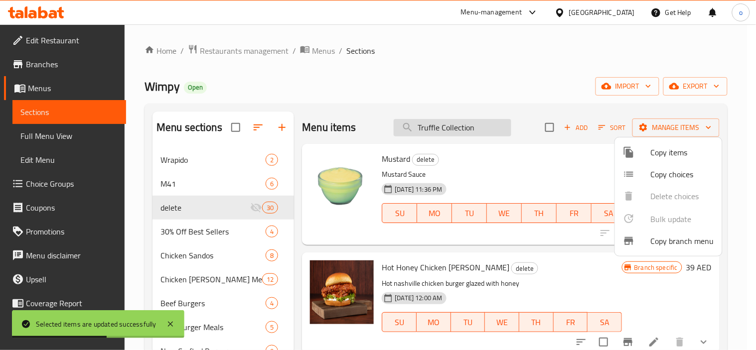
click at [462, 133] on div at bounding box center [378, 175] width 756 height 350
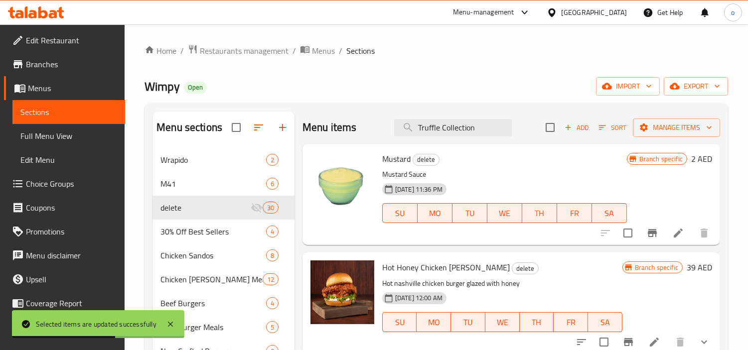
drag, startPoint x: 486, startPoint y: 126, endPoint x: 356, endPoint y: 133, distance: 129.8
click at [356, 133] on div "Menu items Truffle Collection Add Sort Manage items" at bounding box center [511, 128] width 418 height 32
paste input "Egg & Bacon (combo)"
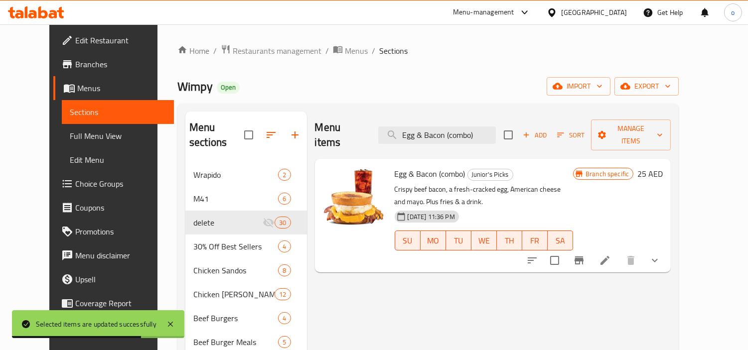
type input "Egg & Bacon (combo)"
click at [565, 250] on input "checkbox" at bounding box center [554, 260] width 21 height 21
checkbox input "true"
click at [660, 132] on span "Manage items" at bounding box center [631, 135] width 64 height 25
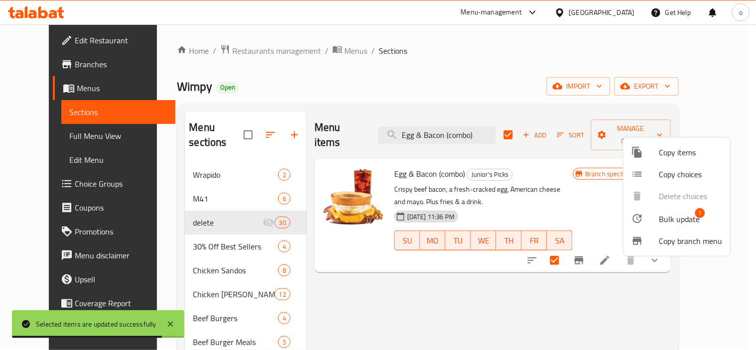
click at [661, 216] on span "Bulk update" at bounding box center [679, 219] width 41 height 12
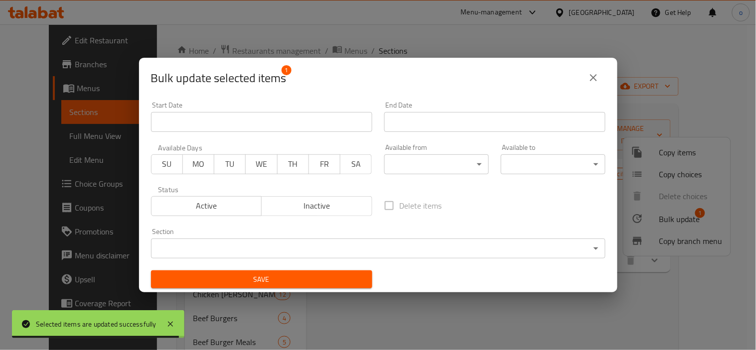
click at [324, 234] on div "Section ​ ​" at bounding box center [378, 243] width 454 height 30
click at [301, 242] on body "Selected items are updated successfully ​ Menu-management [GEOGRAPHIC_DATA] Get…" at bounding box center [378, 187] width 756 height 326
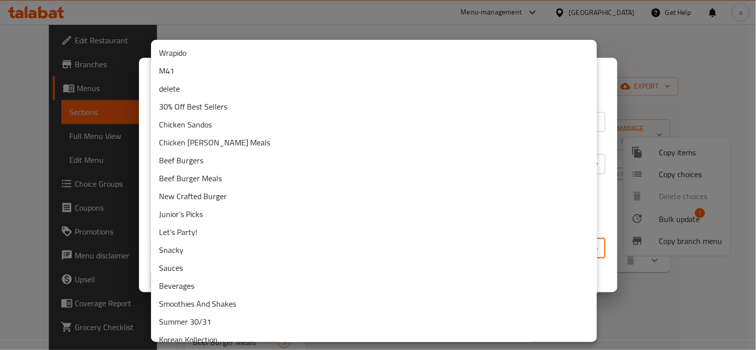
click at [186, 91] on li "delete" at bounding box center [374, 89] width 446 height 18
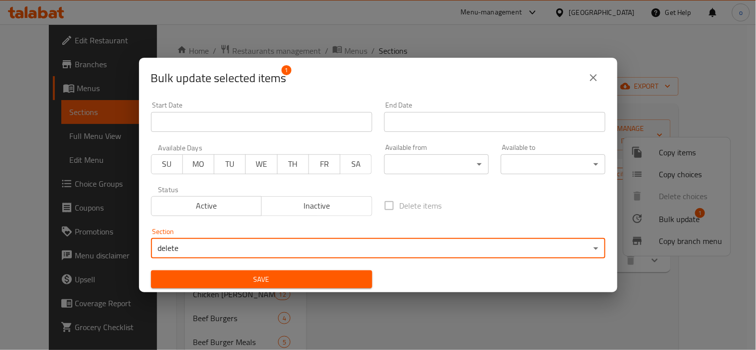
click at [280, 266] on div "Save" at bounding box center [261, 280] width 233 height 30
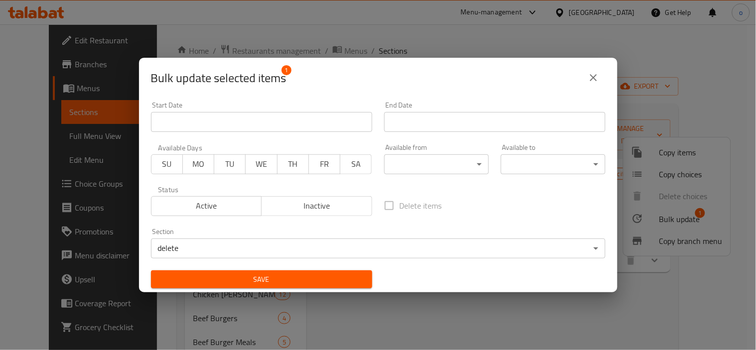
click at [278, 270] on div "Save" at bounding box center [261, 280] width 233 height 30
click at [245, 275] on span "Save" at bounding box center [261, 280] width 205 height 12
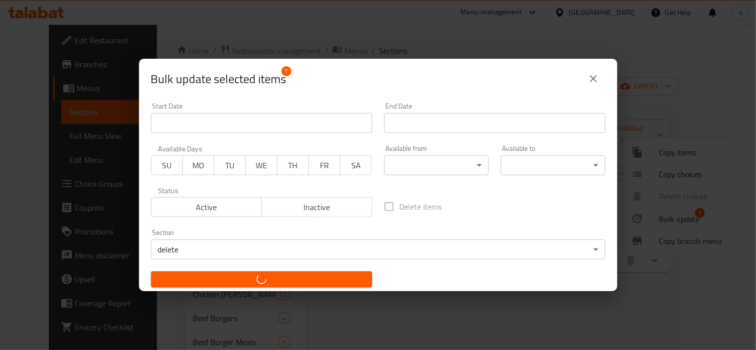
checkbox input "false"
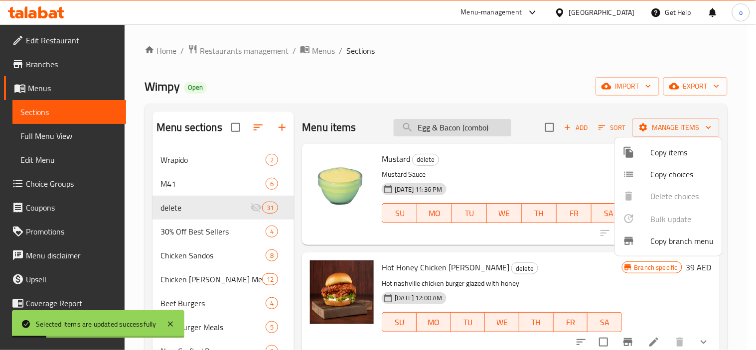
click at [421, 127] on div at bounding box center [378, 175] width 756 height 350
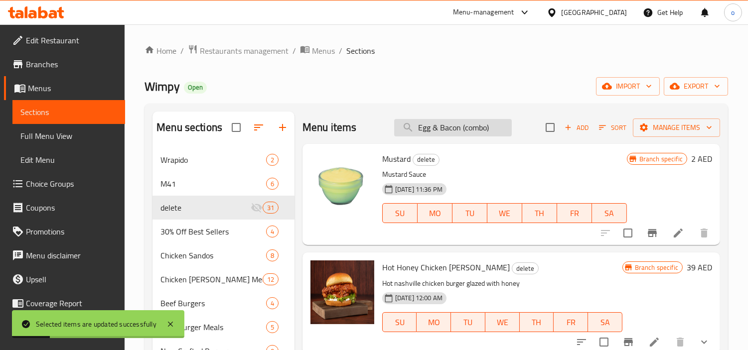
click at [464, 131] on input "Egg & Bacon (combo)" at bounding box center [453, 127] width 118 height 17
click at [477, 126] on input "Egg & Bacon (combo)" at bounding box center [453, 127] width 118 height 17
paste input "search"
drag, startPoint x: 489, startPoint y: 127, endPoint x: 388, endPoint y: 142, distance: 102.9
click at [388, 142] on div "Menu items Egg & Bacon (combo) Add Sort Manage items" at bounding box center [511, 128] width 418 height 32
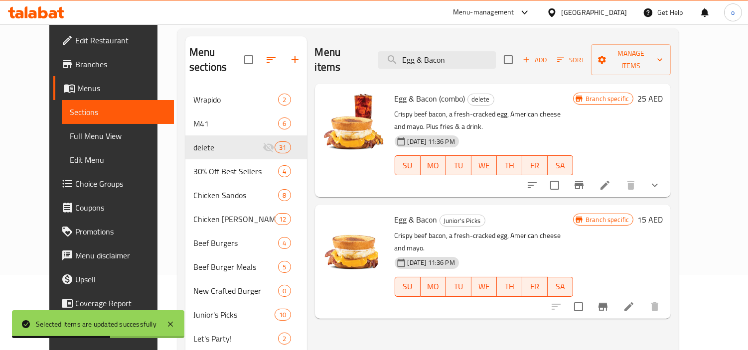
scroll to position [55, 0]
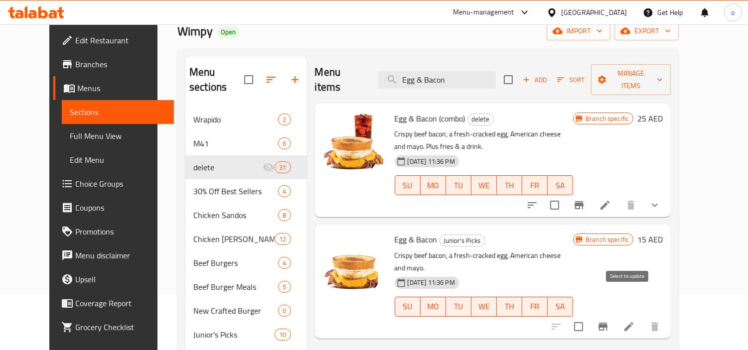
type input "Egg & Bacon"
click at [589, 316] on input "checkbox" at bounding box center [578, 326] width 21 height 21
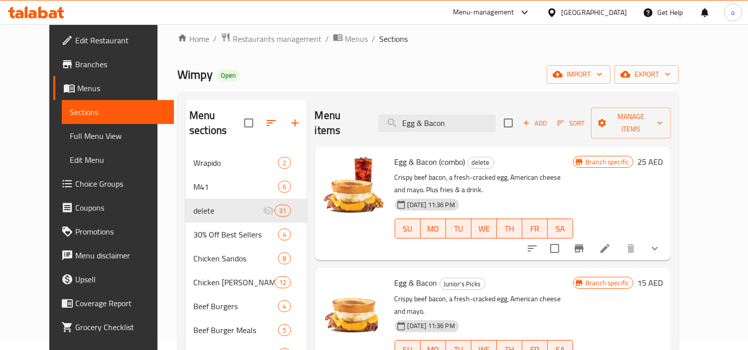
scroll to position [0, 0]
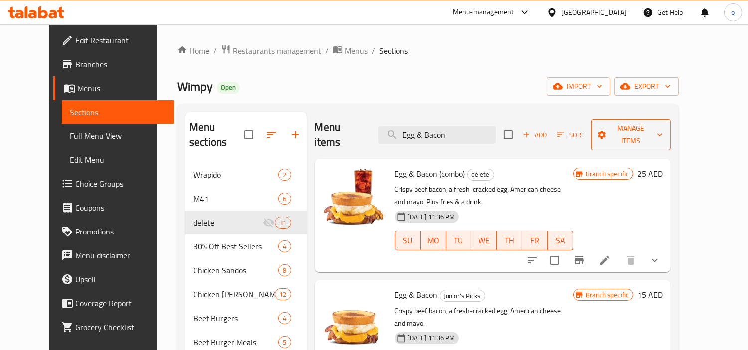
click at [663, 123] on span "Manage items" at bounding box center [631, 135] width 64 height 25
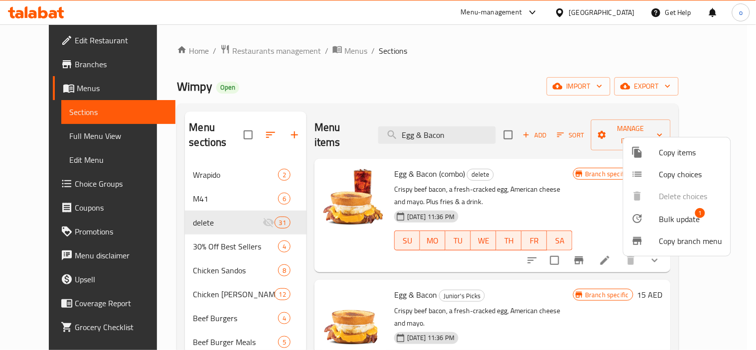
click at [683, 225] on span "Bulk update" at bounding box center [679, 219] width 41 height 12
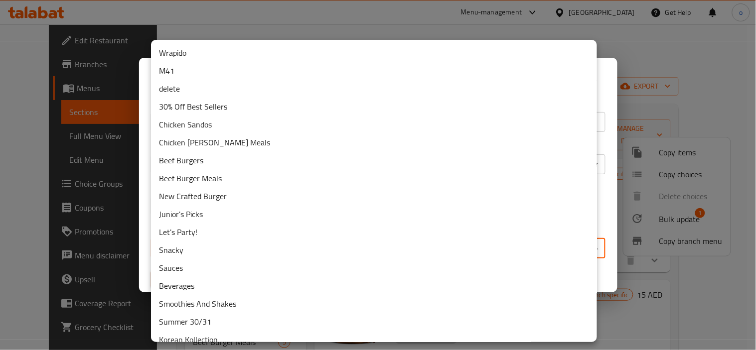
click at [305, 251] on body "​ Menu-management [GEOGRAPHIC_DATA] Get Help o Edit Restaurant Branches Menus S…" at bounding box center [378, 187] width 756 height 326
click at [193, 92] on li "delete" at bounding box center [374, 89] width 446 height 18
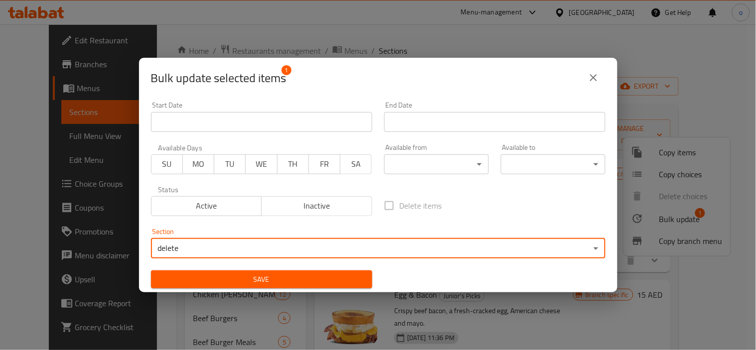
click at [276, 285] on span "Save" at bounding box center [261, 280] width 205 height 12
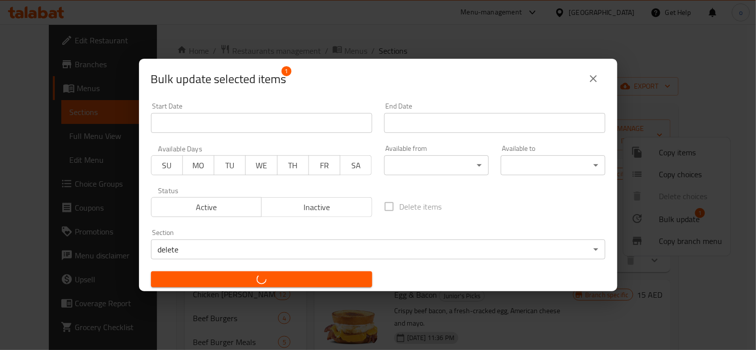
checkbox input "false"
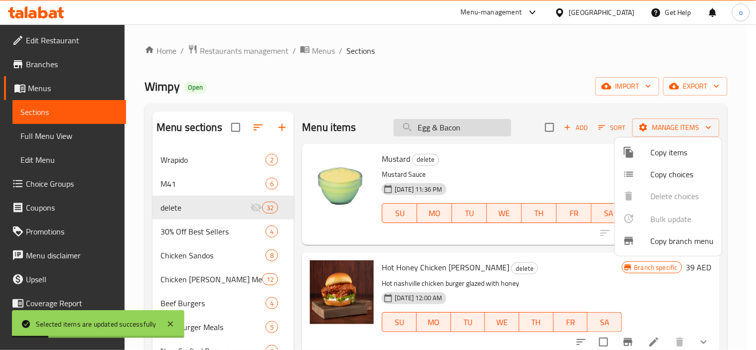
click at [439, 129] on div at bounding box center [378, 175] width 756 height 350
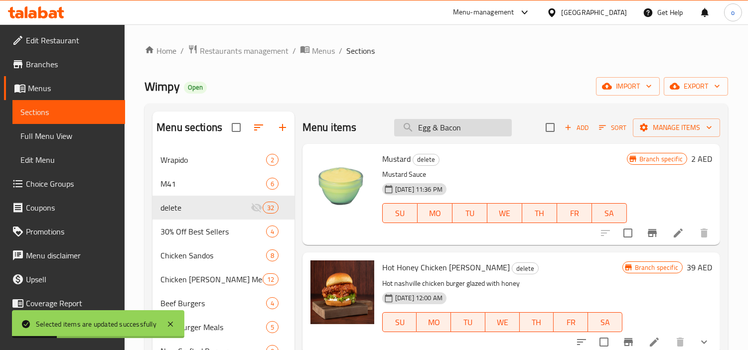
drag, startPoint x: 480, startPoint y: 127, endPoint x: 407, endPoint y: 128, distance: 72.8
click at [407, 128] on input "Egg & Bacon" at bounding box center [453, 127] width 118 height 17
paste input "Cheese (combo)"
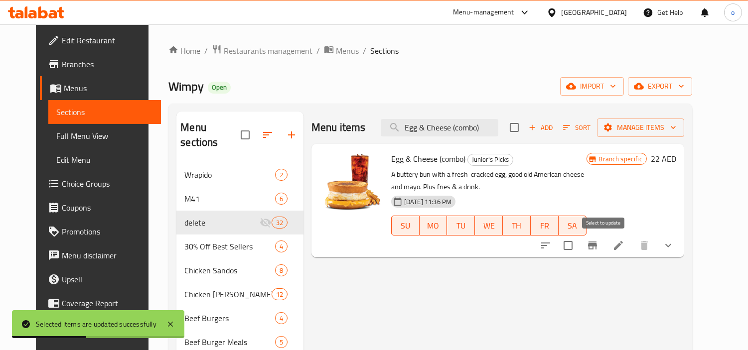
type input "Egg & Cheese (combo)"
click at [578, 247] on input "checkbox" at bounding box center [568, 245] width 21 height 21
checkbox input "true"
click at [666, 128] on span "Manage items" at bounding box center [640, 128] width 71 height 12
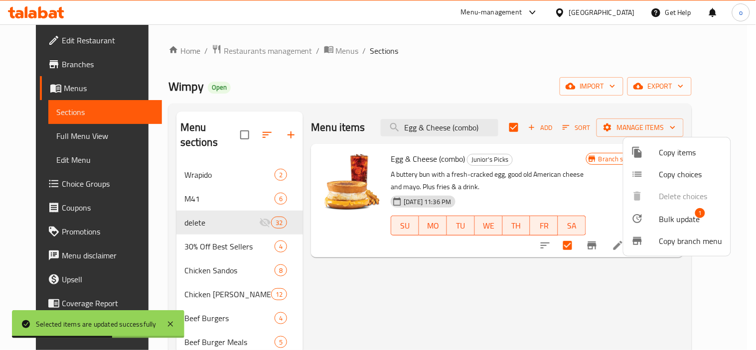
click at [673, 216] on span "Bulk update" at bounding box center [679, 219] width 41 height 12
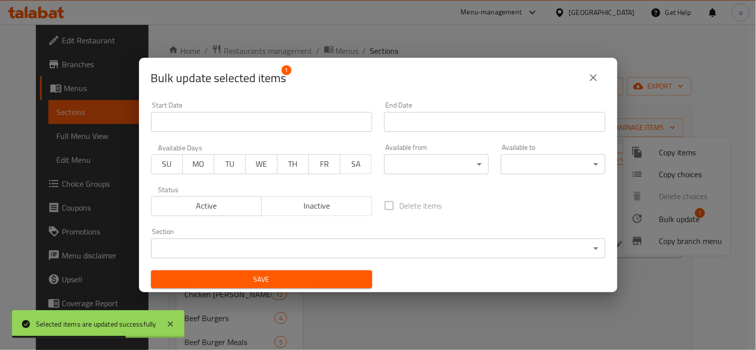
click at [321, 255] on body "Selected items are updated successfully ​ Menu-management [GEOGRAPHIC_DATA] Get…" at bounding box center [378, 187] width 756 height 326
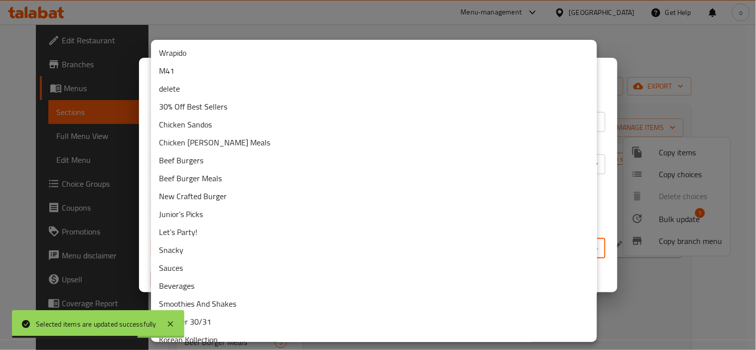
click at [204, 82] on li "delete" at bounding box center [374, 89] width 446 height 18
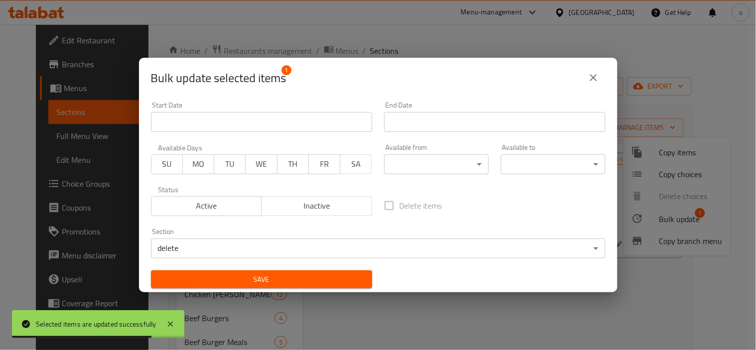
click at [221, 268] on div "Save" at bounding box center [261, 280] width 233 height 30
click at [219, 272] on button "Save" at bounding box center [261, 280] width 221 height 18
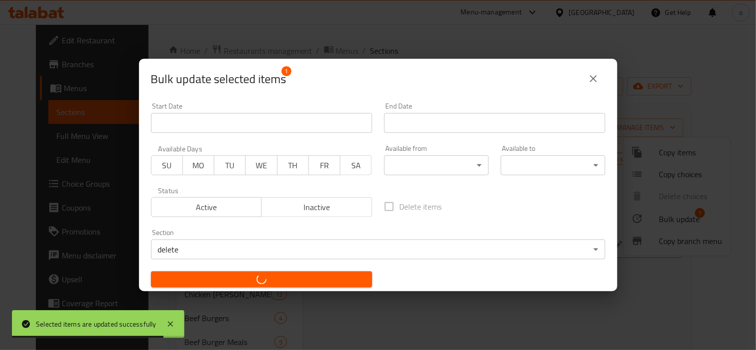
checkbox input "false"
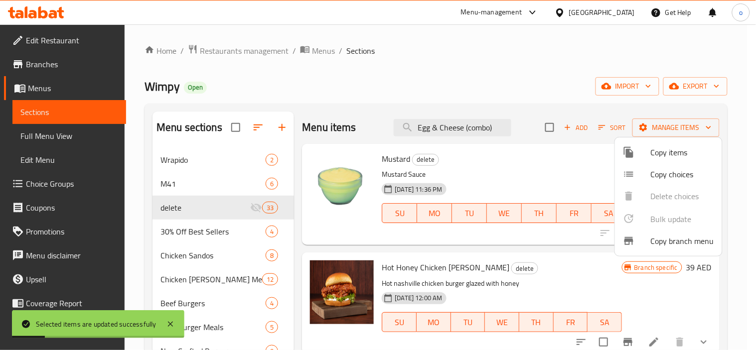
click at [440, 136] on div at bounding box center [378, 175] width 756 height 350
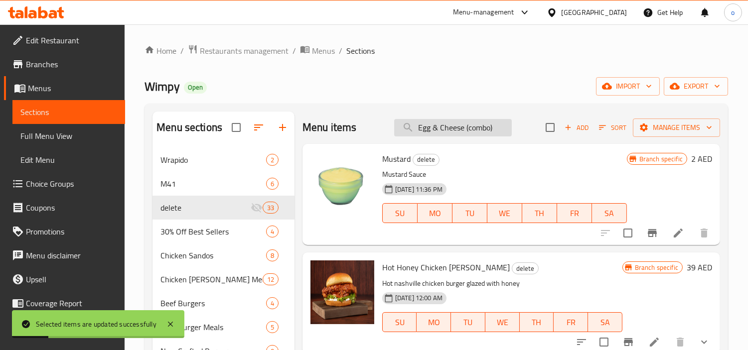
click at [461, 121] on input "Egg & Cheese (combo)" at bounding box center [453, 127] width 118 height 17
drag, startPoint x: 490, startPoint y: 125, endPoint x: 375, endPoint y: 140, distance: 116.1
click at [375, 140] on div "Menu items Egg & Cheese (combo) Add Sort Manage items" at bounding box center [511, 128] width 418 height 32
paste input "search"
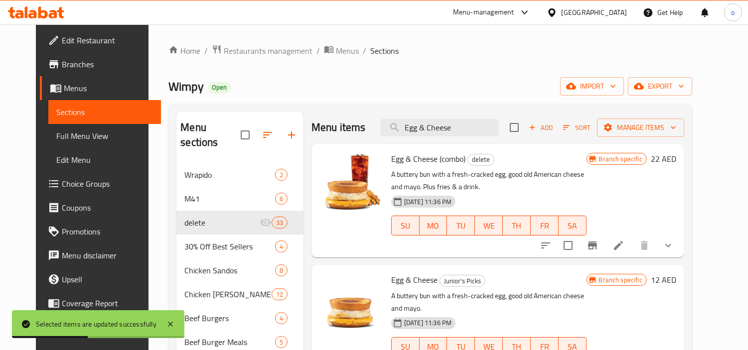
scroll to position [111, 0]
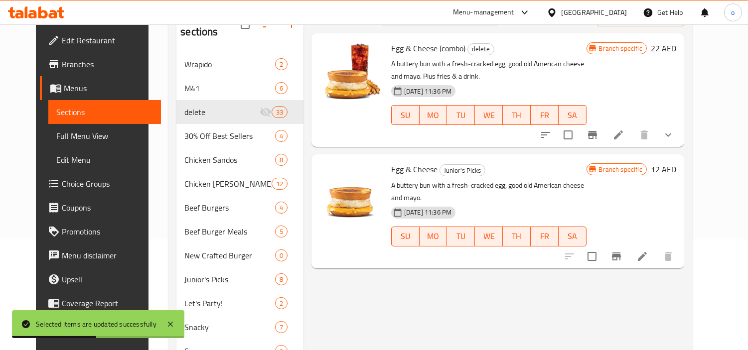
type input "Egg & Cheese"
click at [602, 246] on input "checkbox" at bounding box center [591, 256] width 21 height 21
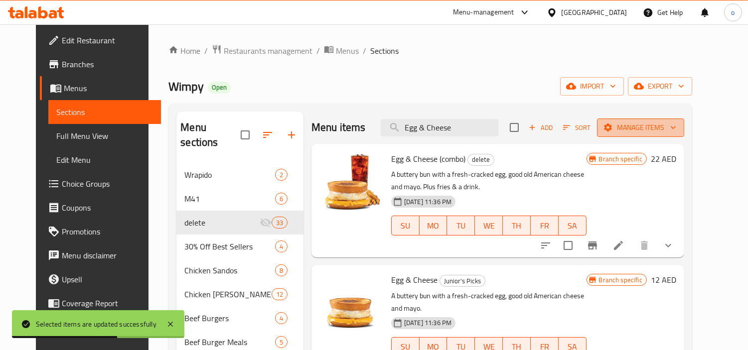
click at [676, 126] on span "Manage items" at bounding box center [640, 128] width 71 height 12
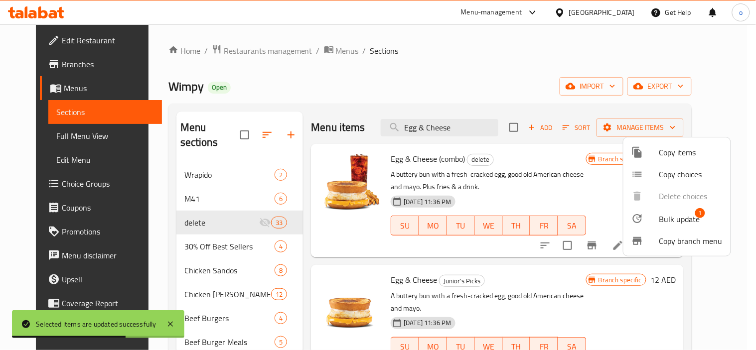
click at [665, 223] on span "Bulk update" at bounding box center [679, 219] width 41 height 12
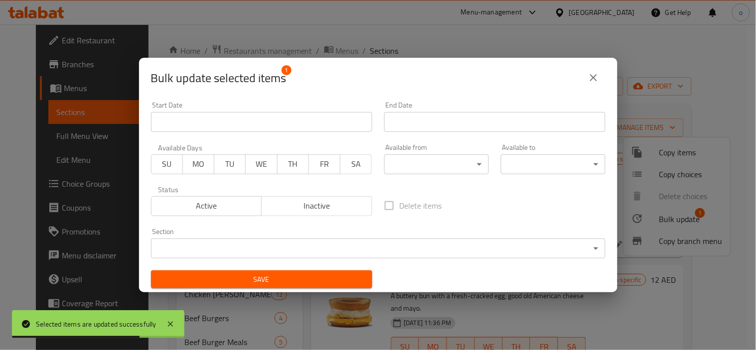
click at [370, 242] on body "Selected items are updated successfully ​ Menu-management [GEOGRAPHIC_DATA] Get…" at bounding box center [378, 187] width 756 height 326
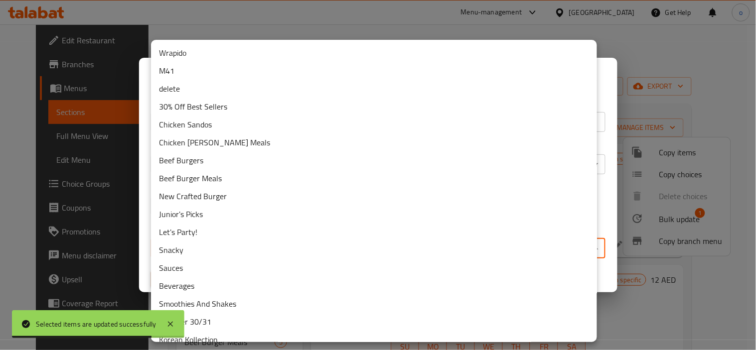
click at [203, 82] on li "delete" at bounding box center [374, 89] width 446 height 18
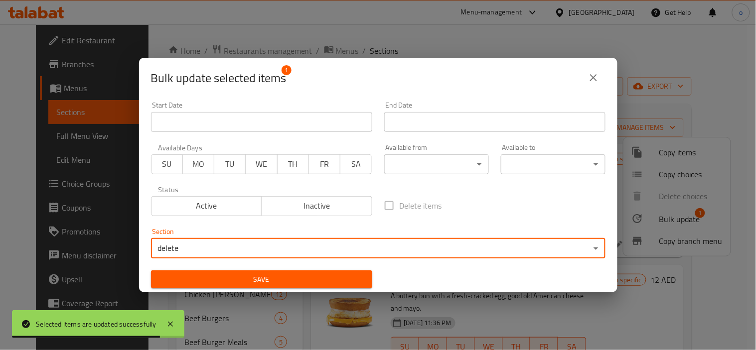
click at [228, 280] on span "Save" at bounding box center [261, 280] width 205 height 12
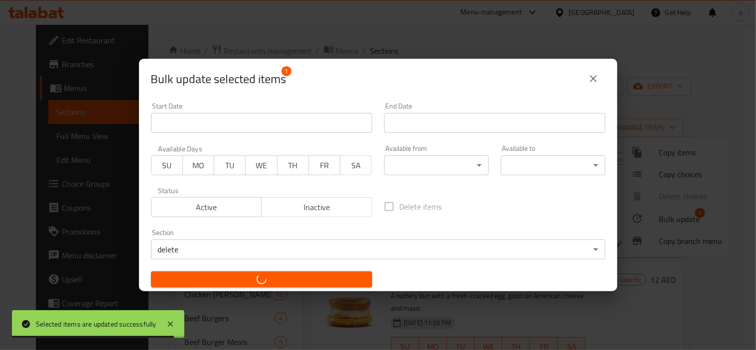
checkbox input "false"
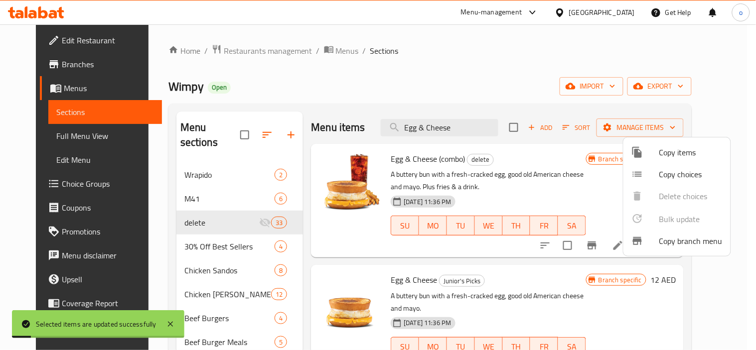
click at [404, 101] on div at bounding box center [378, 175] width 756 height 350
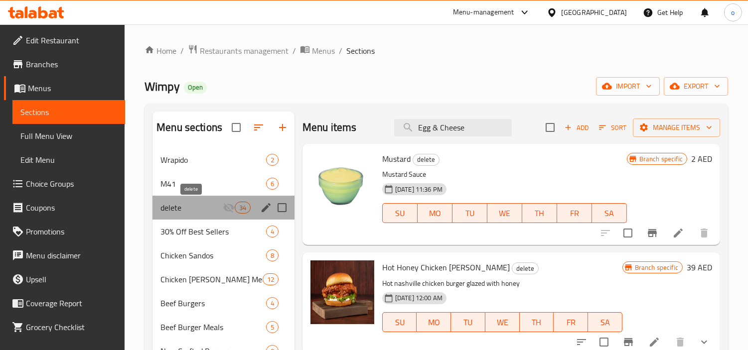
click at [180, 205] on span "delete" at bounding box center [191, 208] width 62 height 12
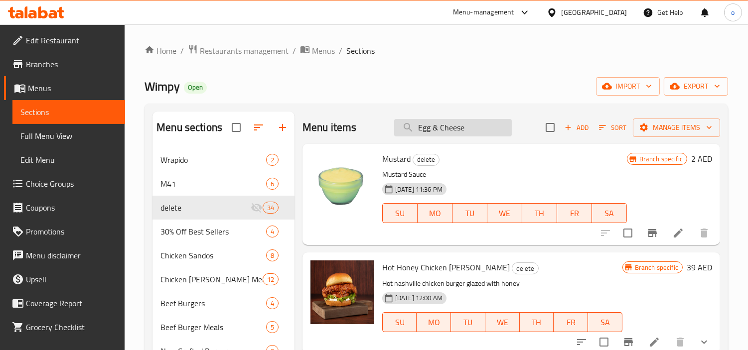
click at [454, 136] on input "Egg & Cheese" at bounding box center [453, 127] width 118 height 17
click at [436, 132] on input "search" at bounding box center [453, 127] width 118 height 17
paste input "Double Classic Chicken"
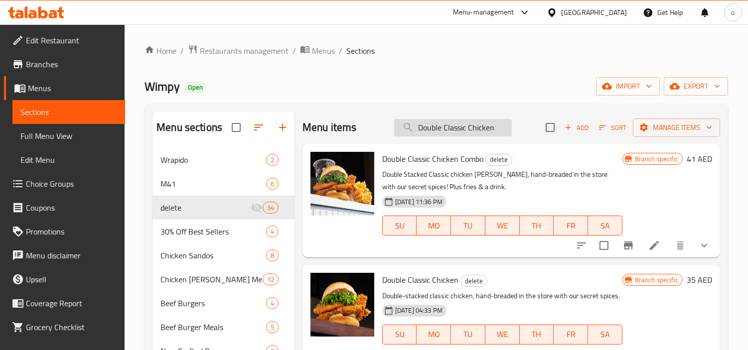
click at [462, 133] on input "Double Classic Chicken" at bounding box center [453, 127] width 118 height 17
paste input "Spicy"
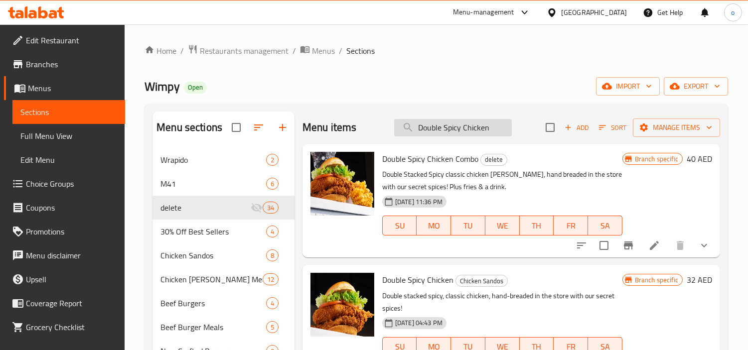
click at [457, 132] on input "Double Spicy Chicken" at bounding box center [453, 127] width 118 height 17
drag, startPoint x: 489, startPoint y: 130, endPoint x: 369, endPoint y: 132, distance: 119.6
click at [369, 132] on div "Menu items Double Spicy Chicken Add Sort Manage items" at bounding box center [511, 128] width 418 height 32
paste input "BBQ Baco"
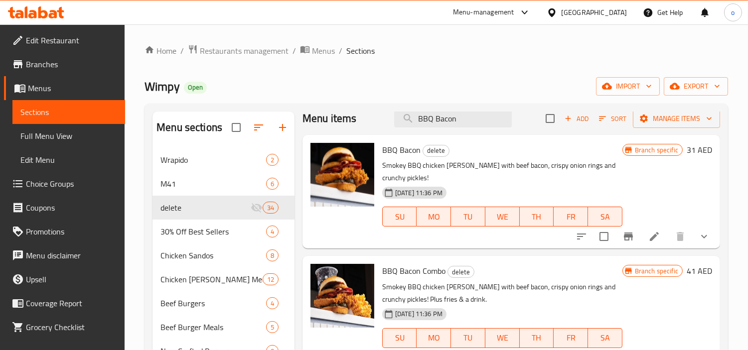
scroll to position [12, 0]
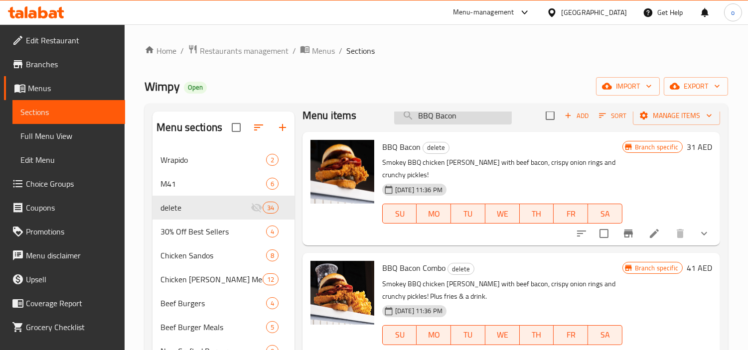
click at [419, 121] on input "BBQ Bacon" at bounding box center [453, 115] width 118 height 17
drag, startPoint x: 500, startPoint y: 115, endPoint x: 384, endPoint y: 126, distance: 116.6
click at [384, 126] on div "Menu items BBQ Bacon Add Sort Manage items" at bounding box center [511, 116] width 418 height 32
paste input "Double"
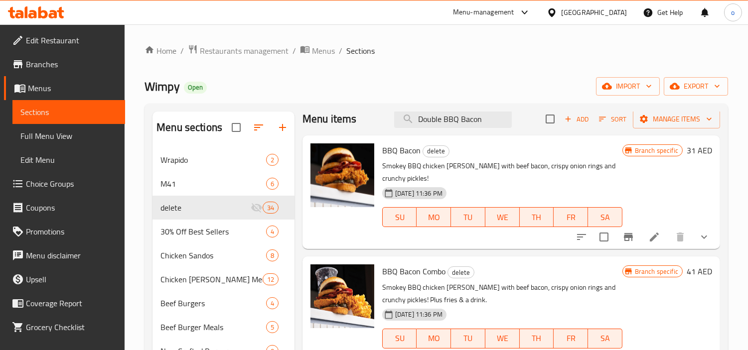
scroll to position [0, 0]
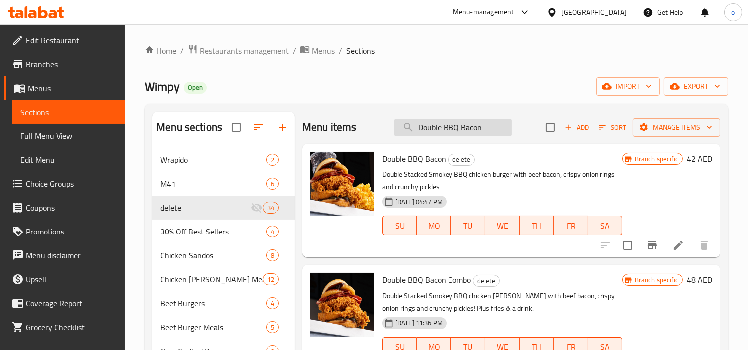
click at [452, 131] on input "Double BBQ Bacon" at bounding box center [453, 127] width 118 height 17
paste input "Spicy Chicke"
drag, startPoint x: 481, startPoint y: 128, endPoint x: 338, endPoint y: 132, distance: 143.5
click at [338, 132] on div "Menu items Double BBQ Bacon Add Sort Manage items" at bounding box center [511, 128] width 418 height 32
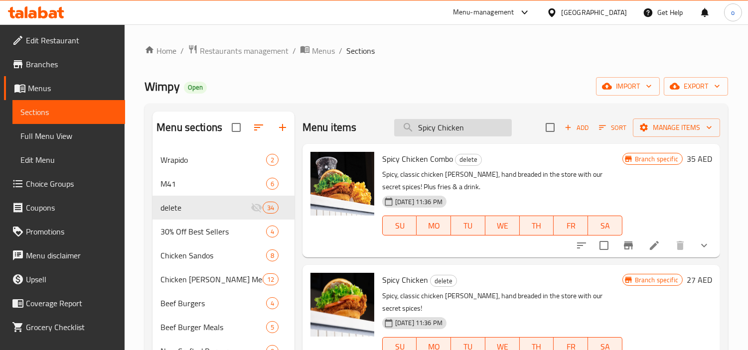
click at [464, 133] on input "Spicy Chicken" at bounding box center [453, 127] width 118 height 17
drag, startPoint x: 435, startPoint y: 132, endPoint x: 346, endPoint y: 133, distance: 89.2
click at [346, 133] on div "Menu items Spicy Chicken Add Sort Manage items" at bounding box center [511, 128] width 418 height 32
paste input "Double Classic Chicken Combo"
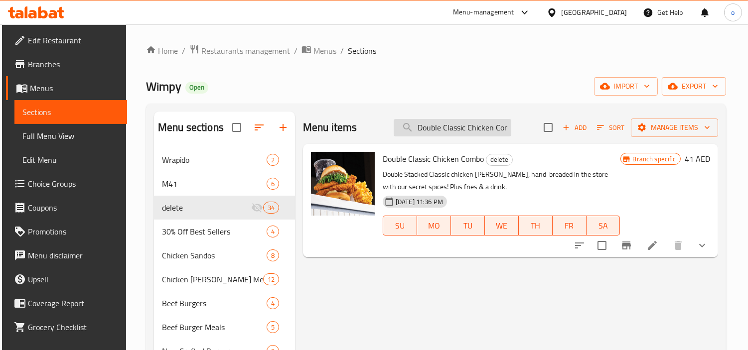
drag, startPoint x: 485, startPoint y: 120, endPoint x: 494, endPoint y: 125, distance: 10.1
click at [485, 120] on input "Double Classic Chicken Combo" at bounding box center [453, 127] width 118 height 17
click at [504, 123] on input "Double Classic Chicken Combo" at bounding box center [453, 127] width 118 height 17
click at [491, 126] on input "Double Classic Chicken Combo" at bounding box center [453, 127] width 118 height 17
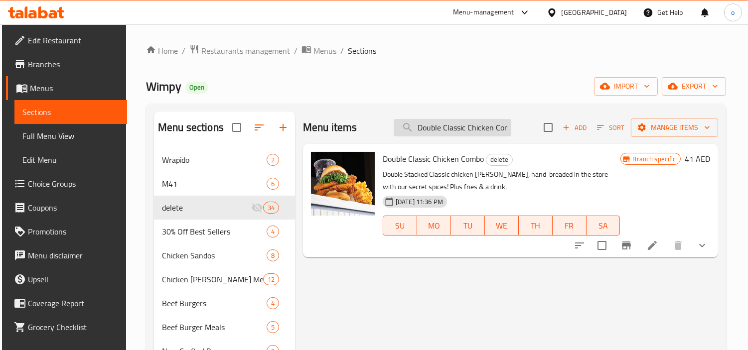
click at [491, 126] on input "Double Classic Chicken Combo" at bounding box center [453, 127] width 118 height 17
paste input "[GEOGRAPHIC_DATA]"
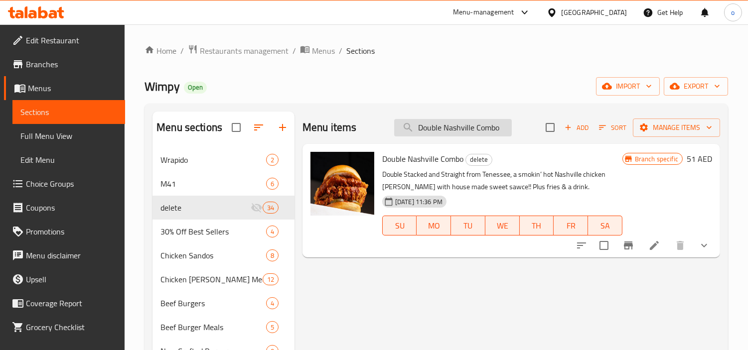
click at [432, 130] on input "Double Nashville Combo" at bounding box center [453, 127] width 118 height 17
paste input "Spicy Chicken"
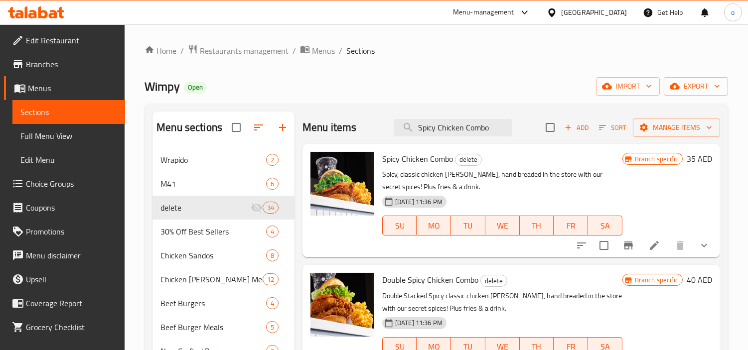
click at [440, 140] on div "Menu items Spicy Chicken Combo Add Sort Manage items" at bounding box center [511, 128] width 418 height 32
click at [441, 136] on input "Spicy Chicken Combo" at bounding box center [453, 127] width 118 height 17
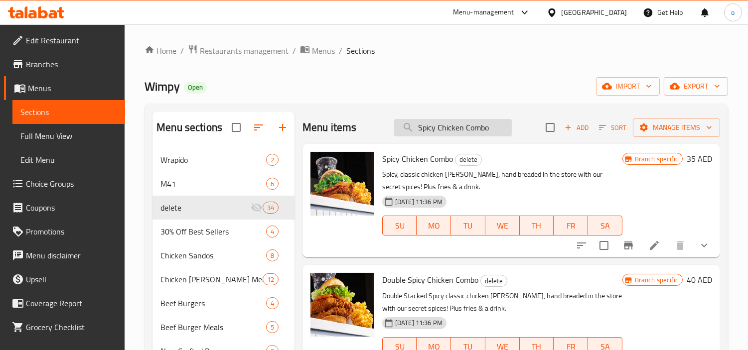
paste input "BBQ Baco"
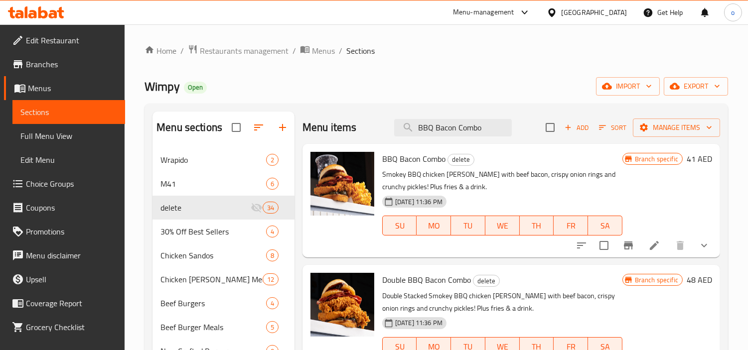
scroll to position [55, 0]
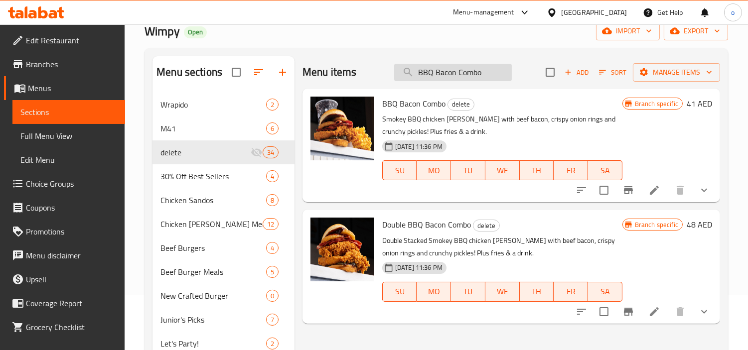
click at [424, 72] on input "BBQ Bacon Combo" at bounding box center [453, 72] width 118 height 17
paste input "Double Spicy Chicke"
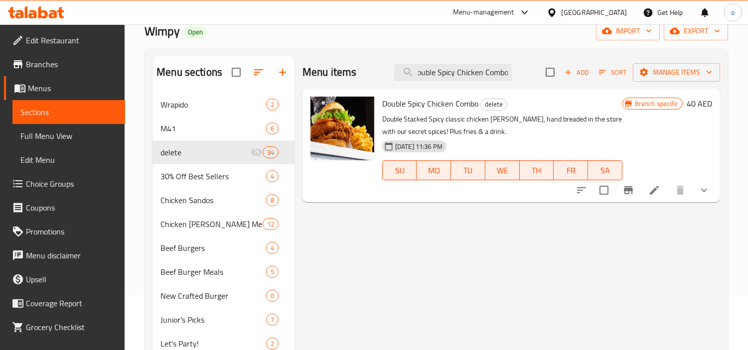
scroll to position [0, 0]
click at [469, 78] on input "Double Spicy Chicken Combo" at bounding box center [453, 72] width 118 height 17
paste input "Old Skool"
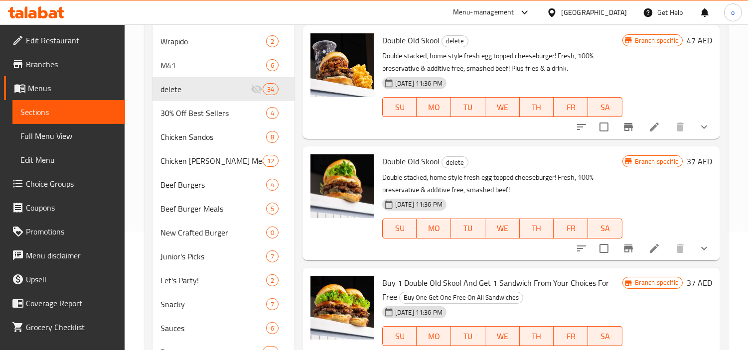
scroll to position [55, 0]
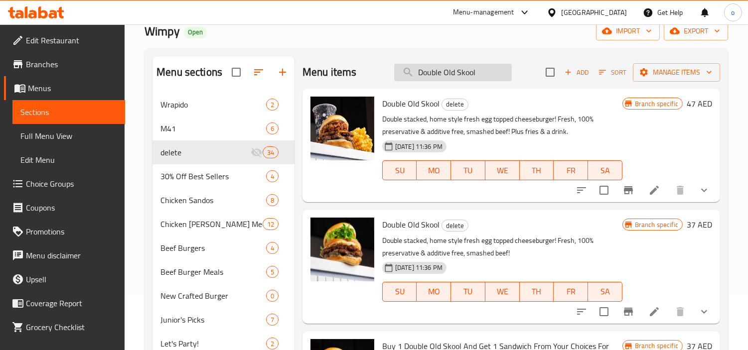
click at [476, 64] on input "Double Old Skool" at bounding box center [453, 72] width 118 height 17
drag, startPoint x: 484, startPoint y: 73, endPoint x: 372, endPoint y: 81, distance: 112.4
click at [372, 81] on div "Menu items Double Old Skool Add Sort Manage items" at bounding box center [511, 72] width 418 height 32
paste input "New"
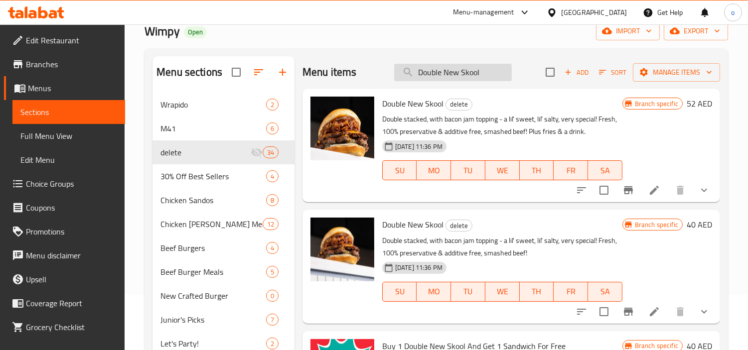
click at [456, 81] on input "Double New Skool" at bounding box center [453, 72] width 118 height 17
paste input "Truffle Burger"
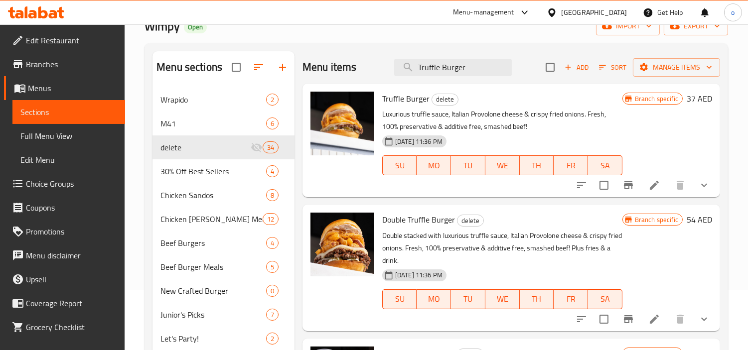
scroll to position [0, 0]
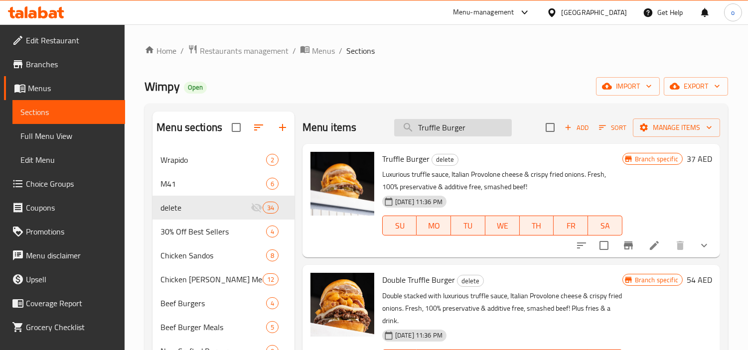
click at [447, 134] on input "Truffle Burger" at bounding box center [453, 127] width 118 height 17
drag, startPoint x: 461, startPoint y: 131, endPoint x: 332, endPoint y: 134, distance: 128.6
click at [332, 134] on div "Menu items Truffle Burger Add Sort Manage items" at bounding box center [511, 128] width 418 height 32
paste input "Double Old Skool"
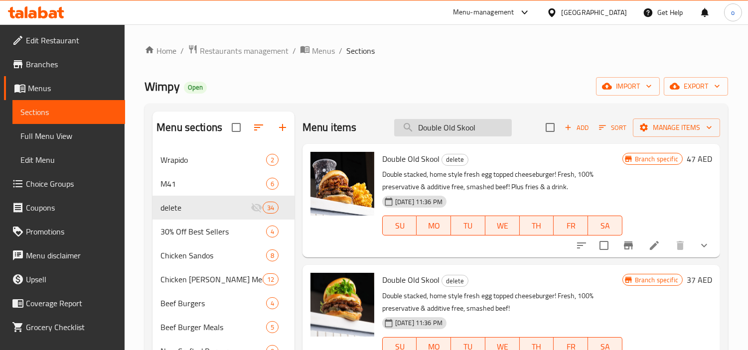
click at [464, 117] on div "Menu items Double Old Skool Add Sort Manage items" at bounding box center [511, 128] width 418 height 32
click at [459, 135] on input "Double Old Skool" at bounding box center [453, 127] width 118 height 17
paste input "New"
drag, startPoint x: 479, startPoint y: 127, endPoint x: 410, endPoint y: 171, distance: 82.7
click at [402, 130] on input "Double New Skool" at bounding box center [453, 127] width 118 height 17
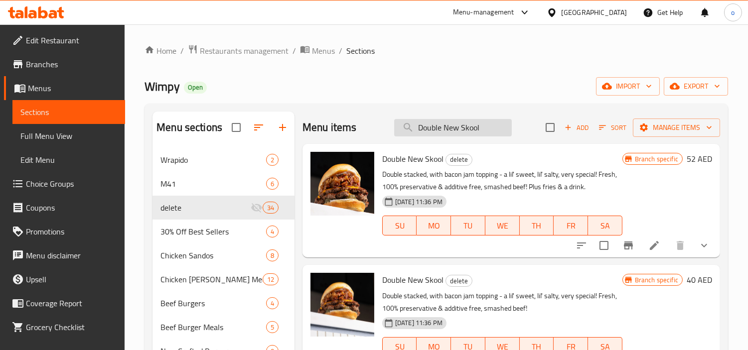
click at [454, 126] on input "Double New Skool" at bounding box center [453, 127] width 118 height 17
paste input "Truffle Burger"
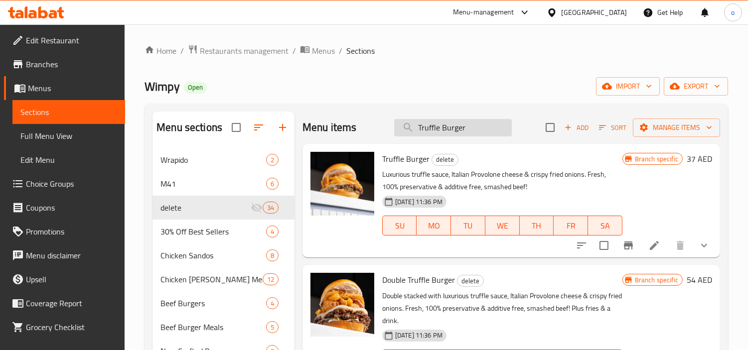
click at [446, 119] on input "Truffle Burger" at bounding box center [453, 127] width 118 height 17
paste input "Double"
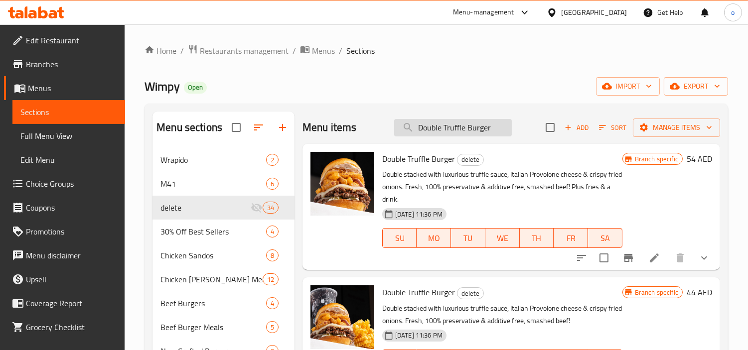
click at [471, 132] on input "Double Truffle Burger" at bounding box center [453, 127] width 118 height 17
paste input "Hot Honey Chicken [PERSON_NAME]"
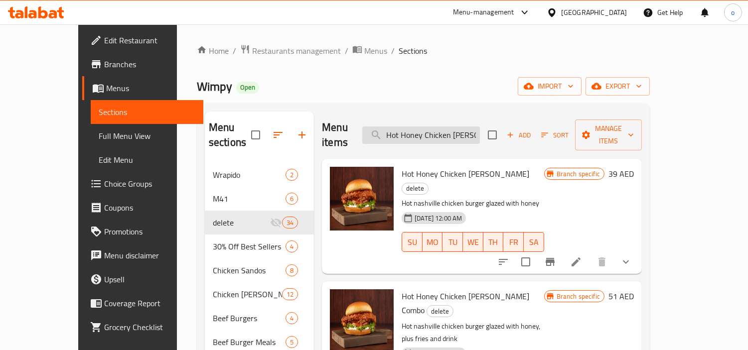
click at [444, 127] on input "Hot Honey Chicken [PERSON_NAME]" at bounding box center [421, 135] width 118 height 17
paste input "Cheesy Goodness (combo)"
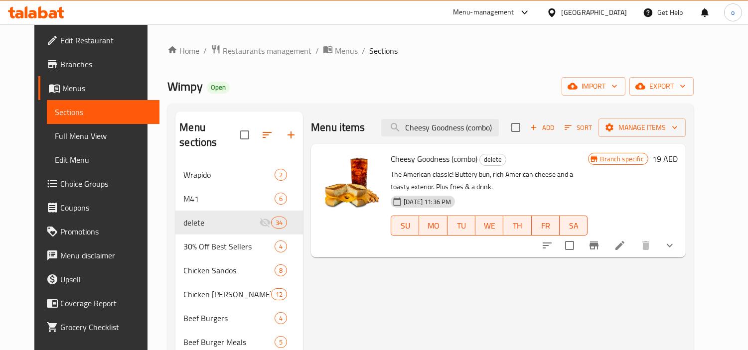
click at [459, 138] on div "Menu items Cheesy Goodness (combo) Add Sort Manage items" at bounding box center [498, 128] width 375 height 32
click at [457, 129] on input "Cheesy Goodness (combo)" at bounding box center [440, 127] width 118 height 17
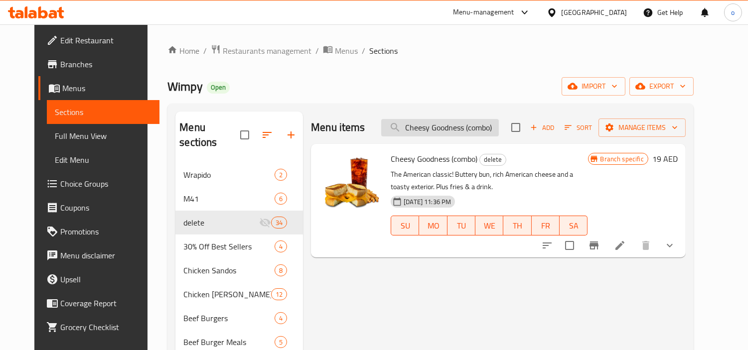
paste input "search"
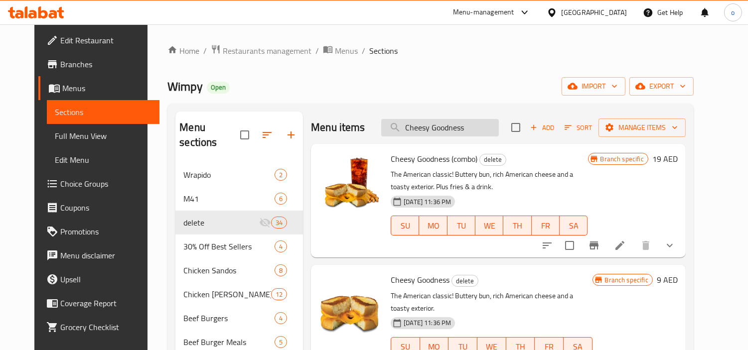
click at [437, 127] on input "Cheesy Goodness" at bounding box center [440, 127] width 118 height 17
paste input "[PERSON_NAME]' Loaded Frie"
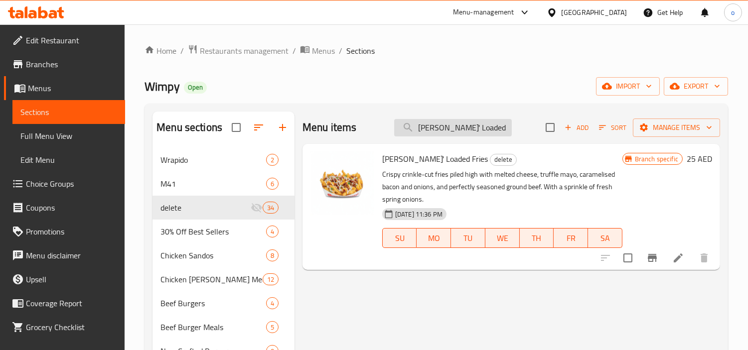
drag, startPoint x: 426, startPoint y: 141, endPoint x: 436, endPoint y: 131, distance: 14.1
click at [426, 141] on div "Menu items [PERSON_NAME]' Loaded Fries Add Sort Manage items" at bounding box center [511, 128] width 418 height 32
click at [436, 131] on input "[PERSON_NAME]' Loaded Fries" at bounding box center [453, 127] width 118 height 17
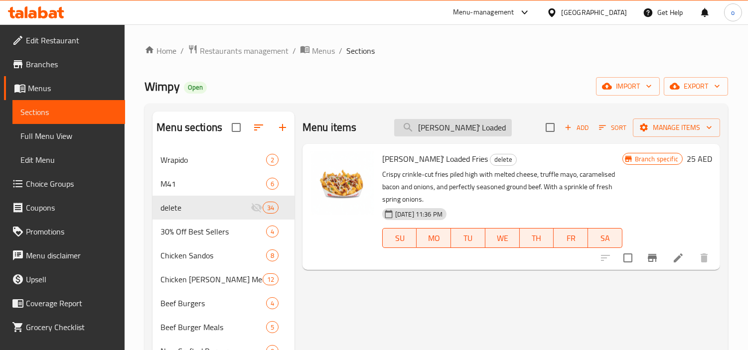
paste input "Hawt Crinkl"
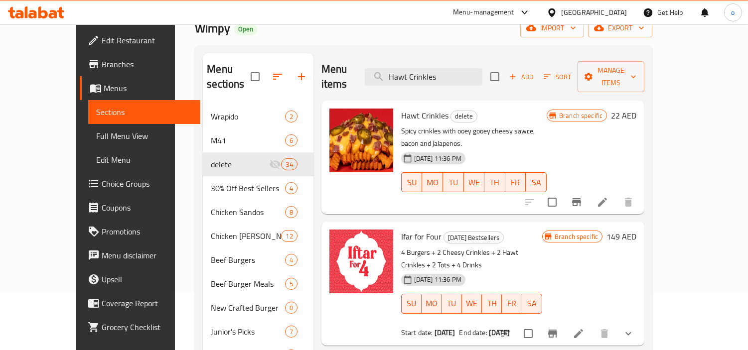
scroll to position [55, 0]
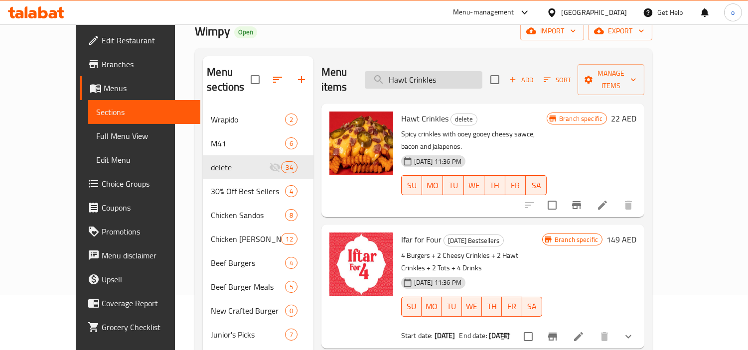
click at [444, 71] on input "Hawt Crinkles" at bounding box center [424, 79] width 118 height 17
paste input "Mustard"
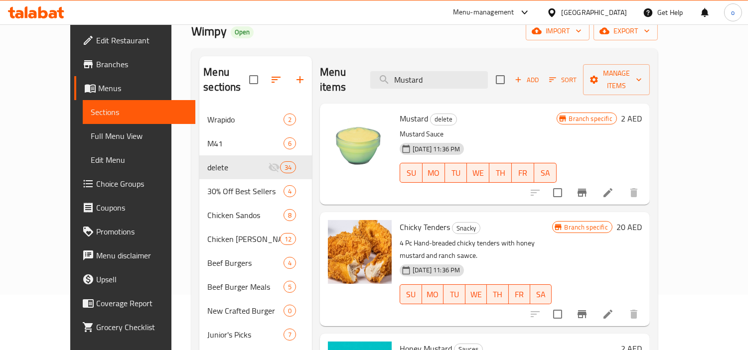
drag, startPoint x: 456, startPoint y: 75, endPoint x: 332, endPoint y: 78, distance: 124.6
click at [332, 78] on div "Menu items Mustard Add Sort Manage items" at bounding box center [485, 79] width 330 height 47
paste input "Lemonade Juice"
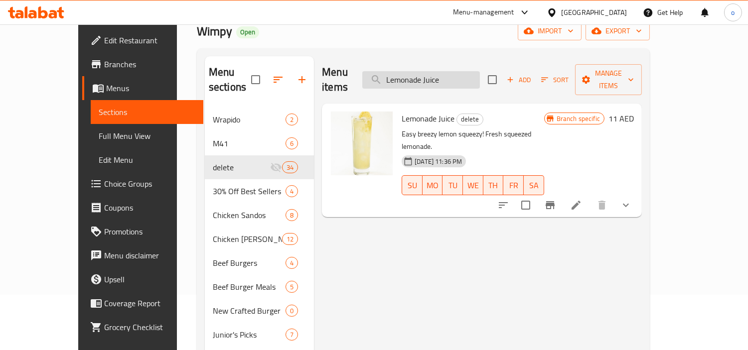
click at [432, 72] on input "Lemonade Juice" at bounding box center [421, 79] width 118 height 17
paste input "Mo'jito"
drag, startPoint x: 477, startPoint y: 73, endPoint x: 385, endPoint y: 78, distance: 91.8
click at [385, 78] on div "Menu items Mo'jito Add Sort Manage items" at bounding box center [482, 79] width 320 height 47
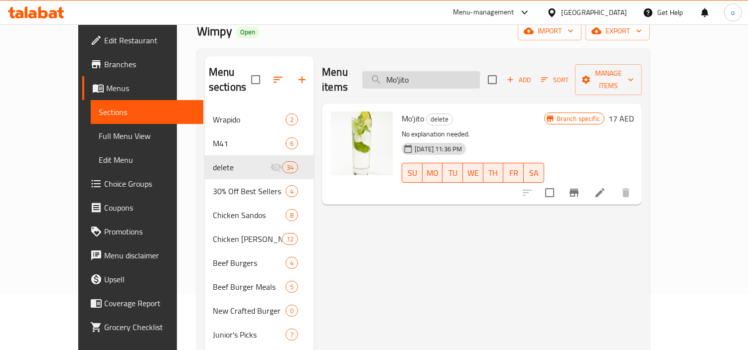
drag, startPoint x: 424, startPoint y: 70, endPoint x: 454, endPoint y: 70, distance: 30.4
click at [424, 71] on input "Mo'jito" at bounding box center [421, 79] width 118 height 17
paste input "inty 'Nade"
drag, startPoint x: 455, startPoint y: 70, endPoint x: 383, endPoint y: 68, distance: 72.3
click at [383, 68] on div "Menu items Minty 'Nade Add Sort Manage items" at bounding box center [482, 79] width 320 height 47
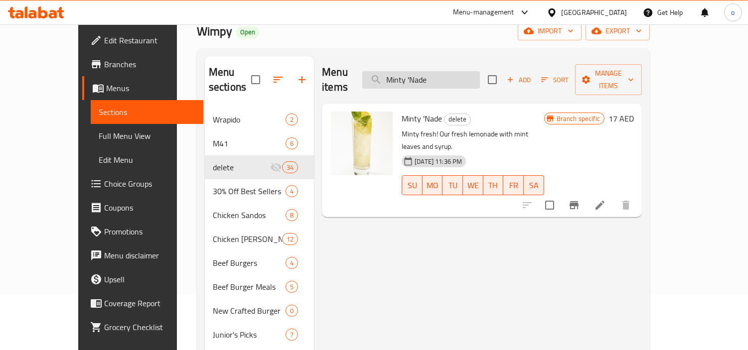
click at [449, 77] on input "Minty 'Nade" at bounding box center [421, 79] width 118 height 17
paste input "Berr"
drag, startPoint x: 470, startPoint y: 75, endPoint x: 369, endPoint y: 71, distance: 100.7
click at [369, 71] on div "Menu items [PERSON_NAME] 'Nade Add Sort Manage items" at bounding box center [482, 79] width 320 height 47
click at [471, 81] on input "[PERSON_NAME] 'Nade" at bounding box center [421, 79] width 118 height 17
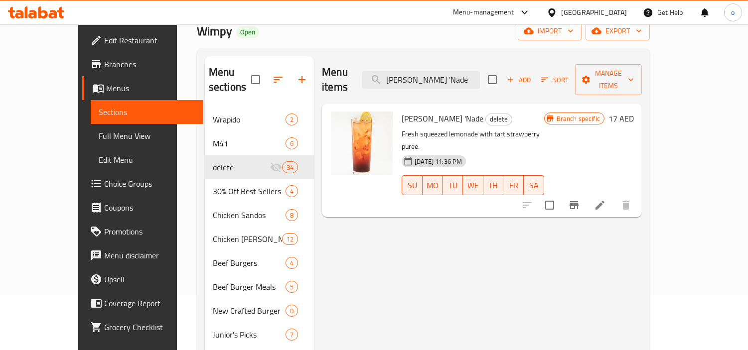
paste input "Mango"
drag, startPoint x: 470, startPoint y: 76, endPoint x: 339, endPoint y: 64, distance: 132.1
click at [339, 64] on div "Menu items Mango 'Nade Add Sort Manage items" at bounding box center [482, 79] width 320 height 47
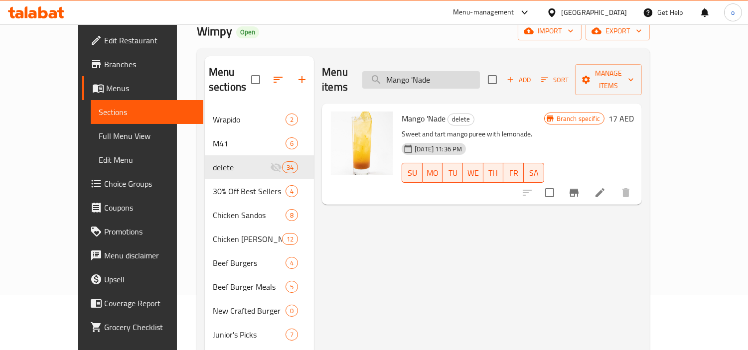
click at [465, 75] on input "Mango 'Nade" at bounding box center [421, 79] width 118 height 17
paste input "Truffle Collection"
drag, startPoint x: 485, startPoint y: 75, endPoint x: 302, endPoint y: 82, distance: 183.0
click at [322, 82] on div "Menu items Mango 'Nade Add Sort Manage items" at bounding box center [482, 79] width 320 height 47
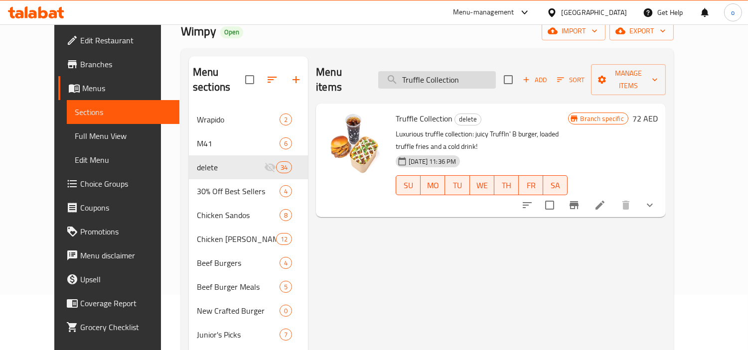
drag, startPoint x: 462, startPoint y: 80, endPoint x: 479, endPoint y: 76, distance: 17.3
click at [462, 80] on input "Truffle Collection" at bounding box center [437, 79] width 118 height 17
paste input "Egg & Bacon (combo)"
drag, startPoint x: 486, startPoint y: 74, endPoint x: 284, endPoint y: 72, distance: 201.3
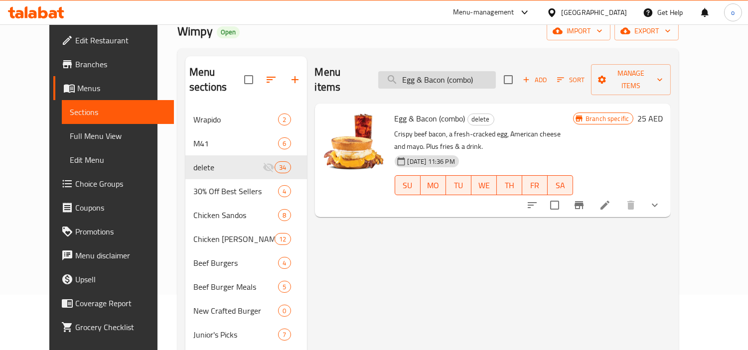
click at [440, 78] on input "Egg & Bacon (combo)" at bounding box center [437, 79] width 118 height 17
drag, startPoint x: 501, startPoint y: 78, endPoint x: 362, endPoint y: 78, distance: 139.0
click at [362, 78] on div "Menu items Egg & Bacon (combo) Add Sort Manage items" at bounding box center [493, 79] width 356 height 47
paste input "search"
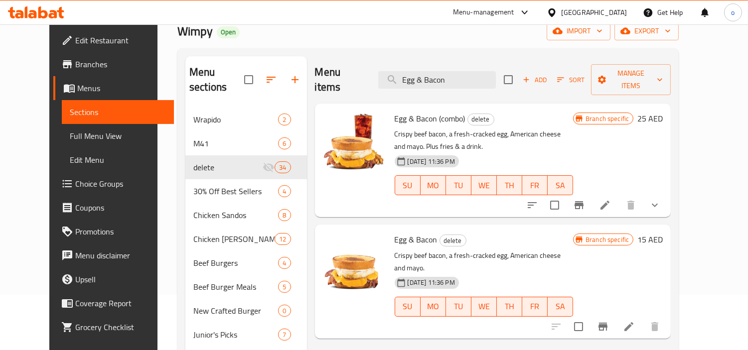
click at [472, 104] on div "Egg & Bacon (combo) delete Crispy beef bacon, a fresh-cracked egg, American che…" at bounding box center [493, 161] width 356 height 114
paste input "Cheese (combo)"
drag, startPoint x: 476, startPoint y: 69, endPoint x: 325, endPoint y: 72, distance: 150.5
click at [325, 72] on div "Menu items Egg & Cheese (combo) Add Sort Manage items" at bounding box center [493, 79] width 356 height 47
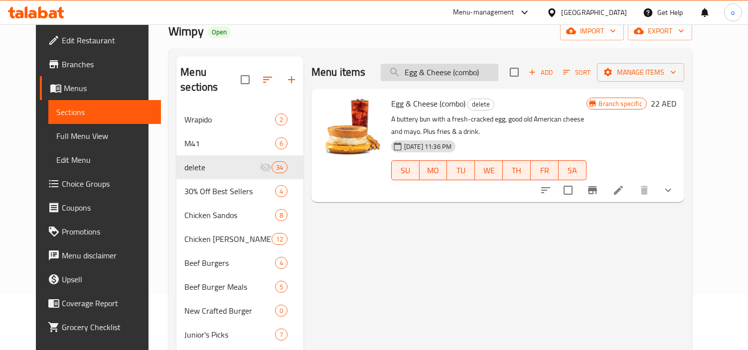
click at [472, 71] on input "Egg & Cheese (combo)" at bounding box center [440, 72] width 118 height 17
paste input "search"
click at [369, 81] on div "Menu items Egg & Cheese (combo) Add Sort Manage items" at bounding box center [497, 72] width 373 height 32
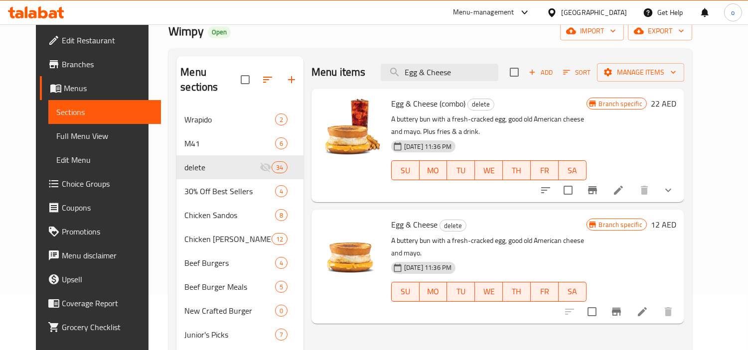
type input "Egg & Cheese"
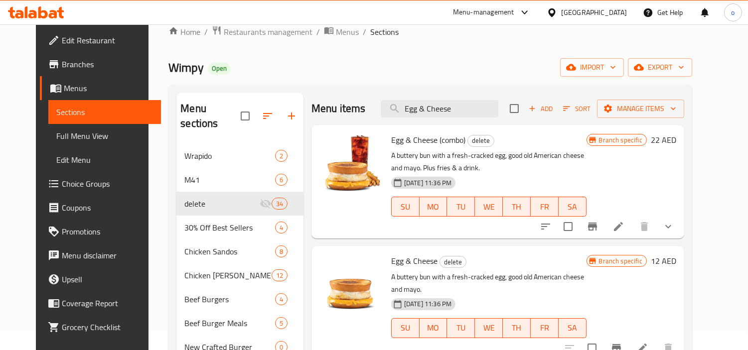
scroll to position [0, 0]
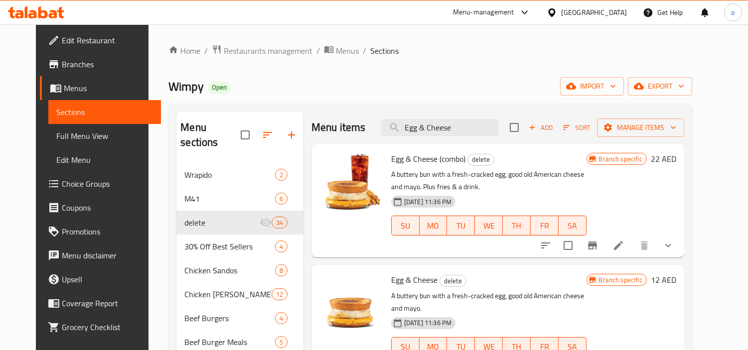
click at [268, 87] on div "Wimpy Open import export" at bounding box center [429, 86] width 523 height 18
click at [62, 181] on span "Choice Groups" at bounding box center [107, 184] width 91 height 12
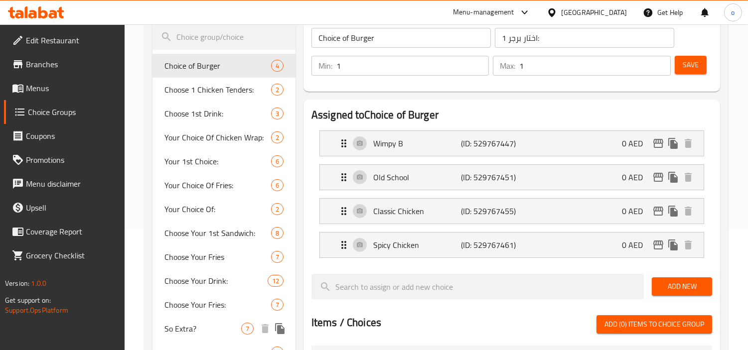
scroll to position [111, 0]
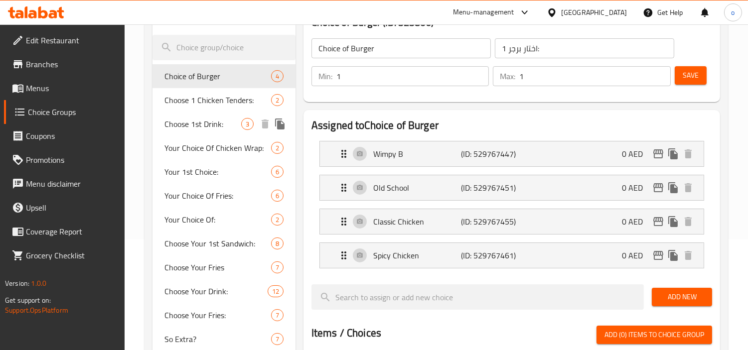
click at [208, 128] on span "Choose 1st Drink:" at bounding box center [202, 124] width 77 height 12
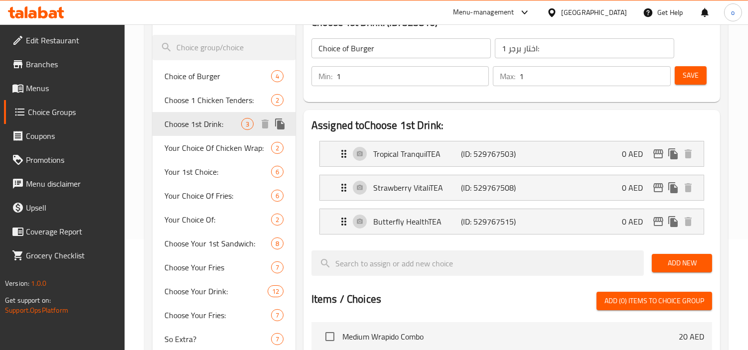
type input "Choose 1st Drink:"
type input "اختر المشروب الأول:"
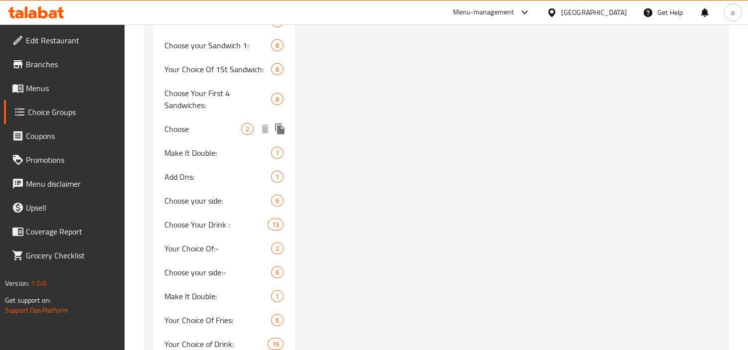
scroll to position [885, 0]
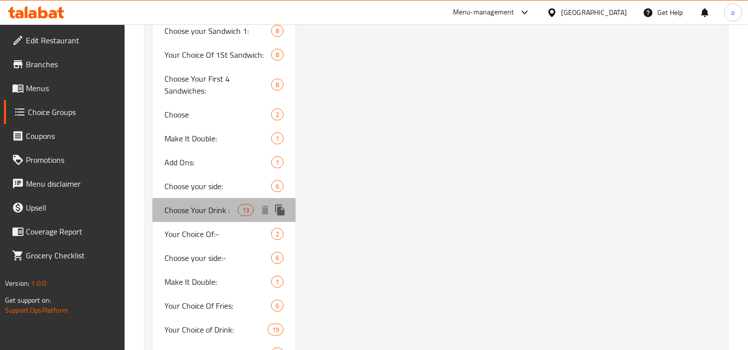
click at [211, 206] on span "Choose Your Drink :" at bounding box center [200, 210] width 73 height 12
type input "Choose Your Drink :"
type input "[PERSON_NAME]:"
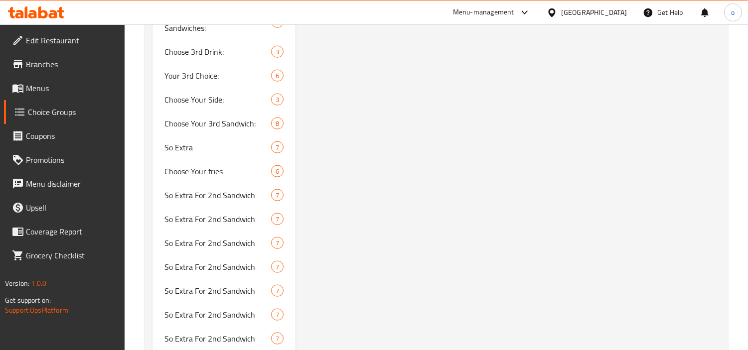
scroll to position [2217, 0]
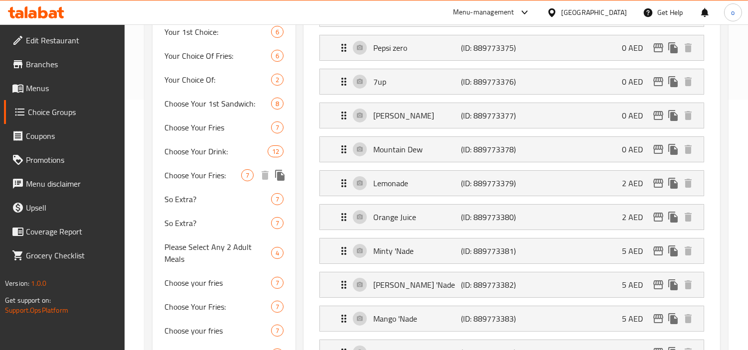
click at [234, 178] on span "Choose Your Fries:" at bounding box center [202, 175] width 77 height 12
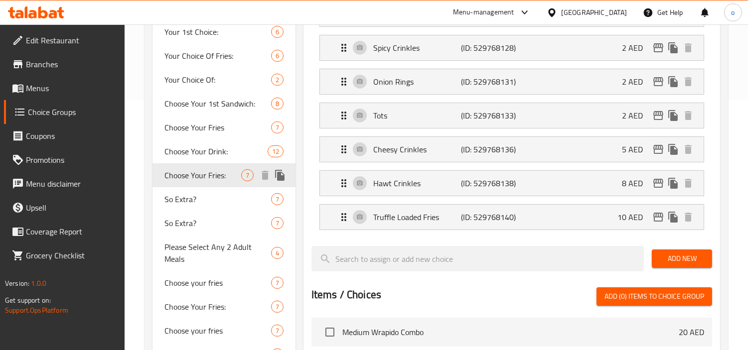
type input "Choose Your Fries:"
type input "اختار الفرايز:"
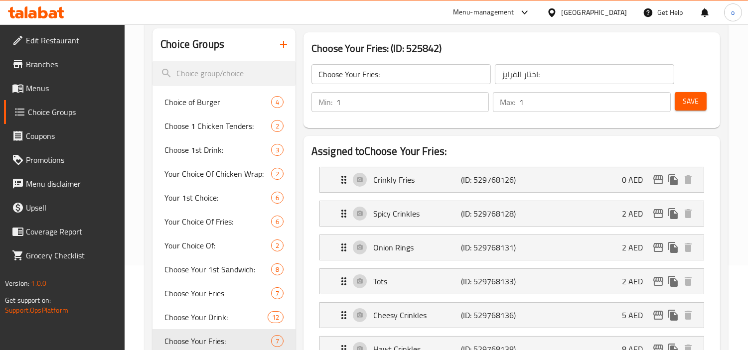
scroll to position [382, 0]
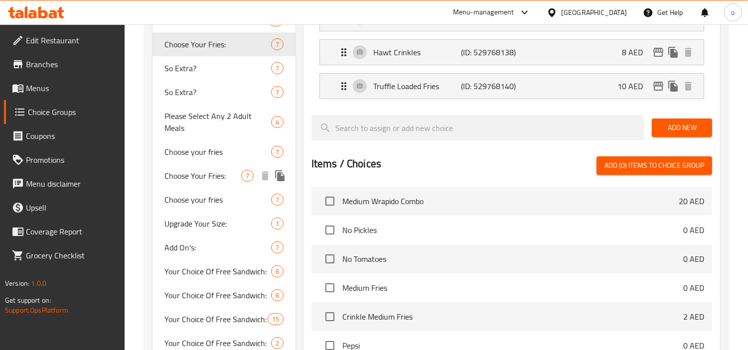
click at [191, 183] on div "Choose Your Fries: 7" at bounding box center [223, 176] width 143 height 24
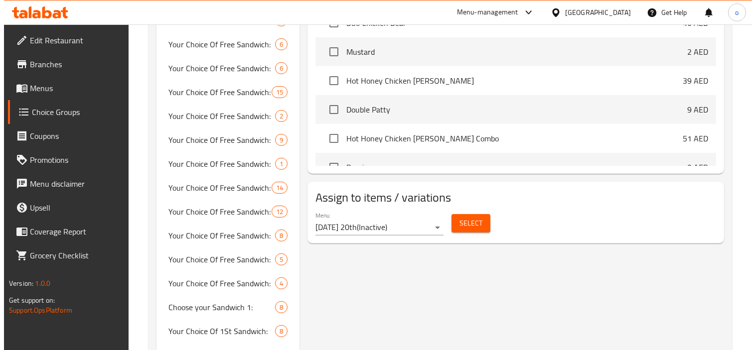
scroll to position [719, 0]
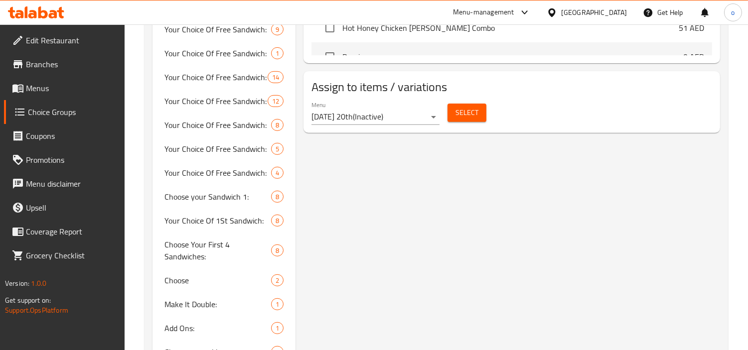
click at [452, 116] on button "Select" at bounding box center [466, 113] width 39 height 18
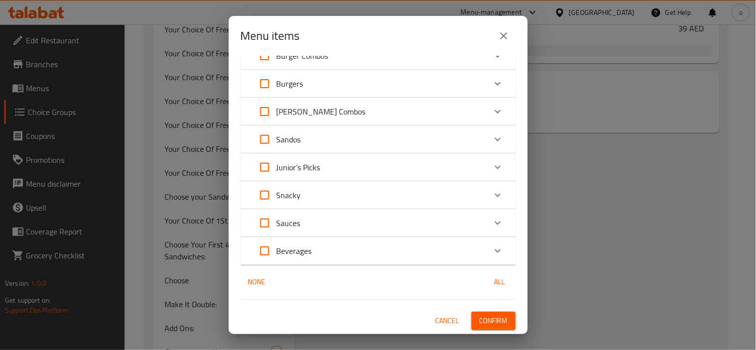
scroll to position [0, 0]
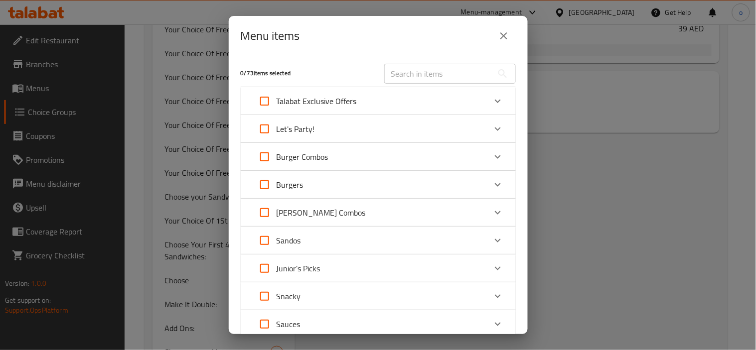
click at [499, 43] on button "close" at bounding box center [504, 36] width 24 height 24
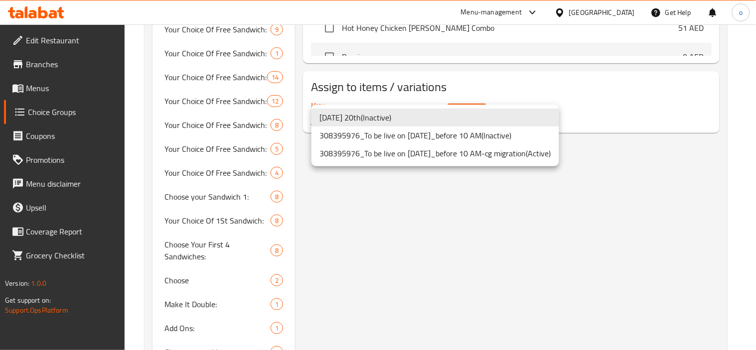
click at [407, 149] on li "308395976_To be live on [DATE]_before 10 AM-cg migration ( Active )" at bounding box center [435, 153] width 248 height 18
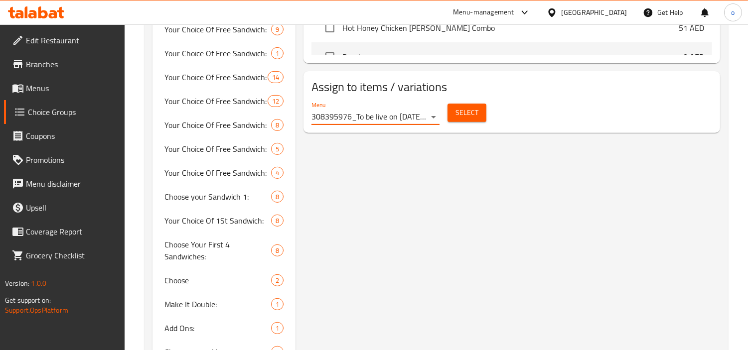
click at [477, 113] on span "Select" at bounding box center [466, 113] width 23 height 12
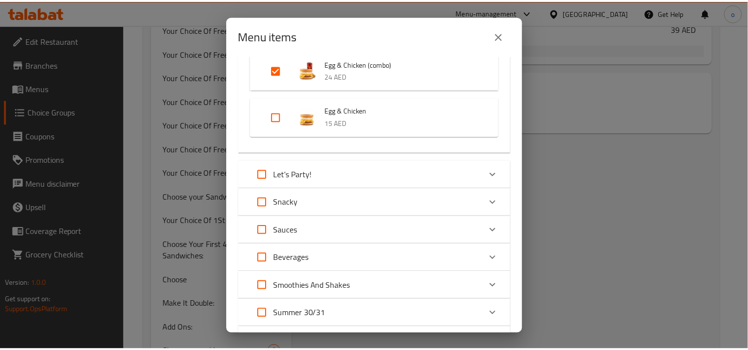
scroll to position [1797, 0]
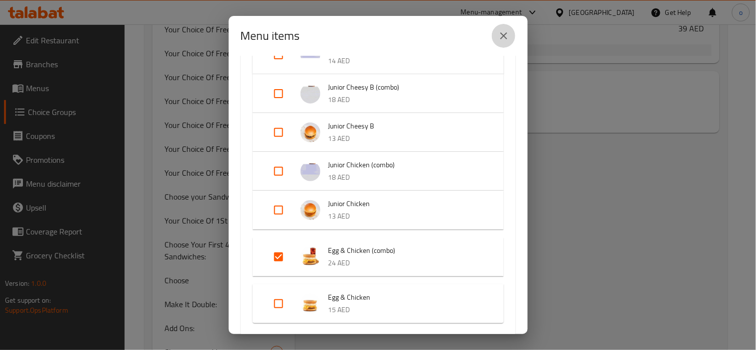
click at [506, 39] on icon "close" at bounding box center [504, 36] width 12 height 12
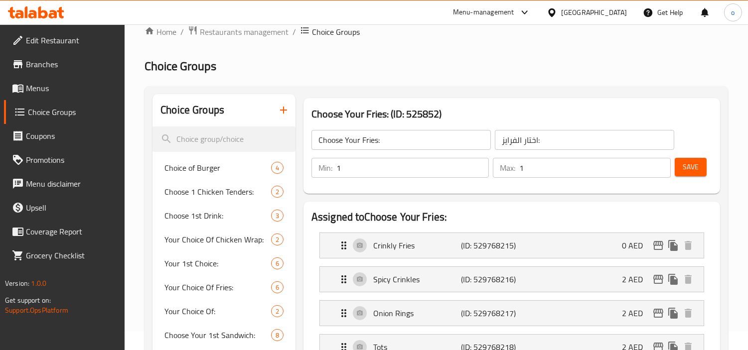
scroll to position [0, 0]
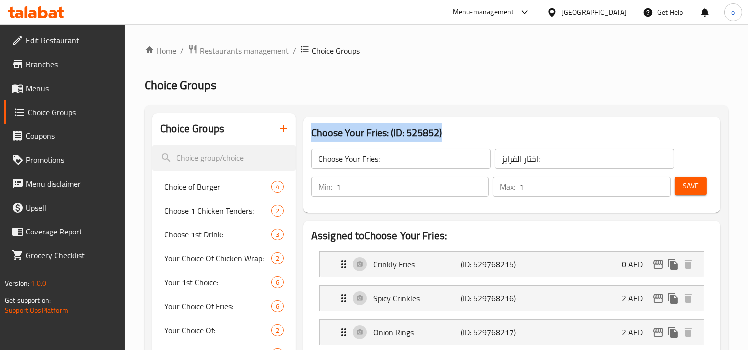
drag, startPoint x: 447, startPoint y: 136, endPoint x: 300, endPoint y: 130, distance: 147.1
click at [300, 130] on div "Choose Your Fries: (ID: 525852) Choose Your Fries: ​ اختار الفرايز: ​ Min: 1 ​ …" at bounding box center [511, 165] width 424 height 104
copy h3 "Choose Your Fries: (ID: 525852)"
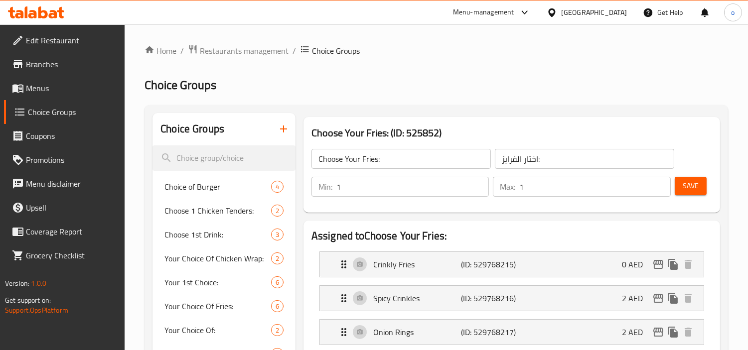
scroll to position [227, 0]
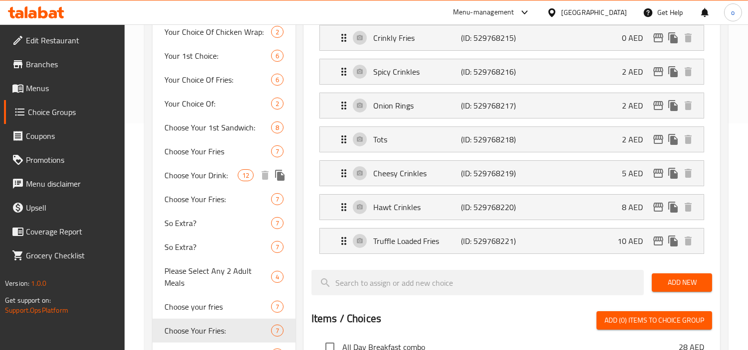
click at [199, 165] on div "Choose Your Drink: 12" at bounding box center [223, 175] width 143 height 24
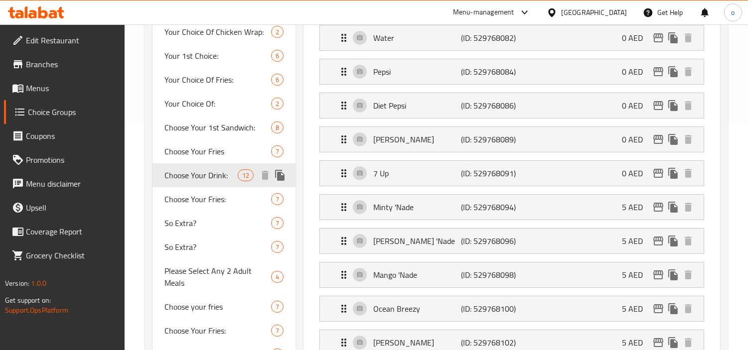
type input "Choose Your Drink:"
type input "اختار المشروب:"
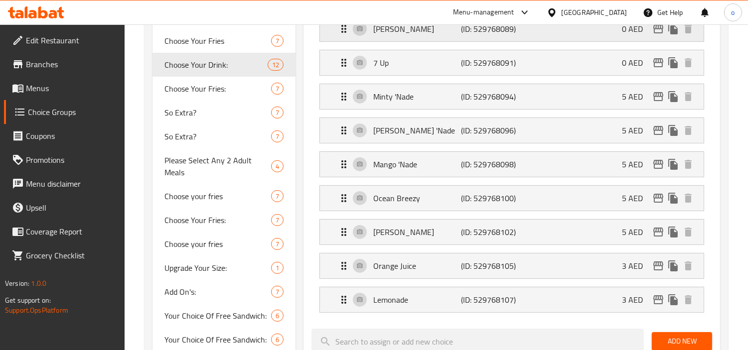
scroll to position [920, 0]
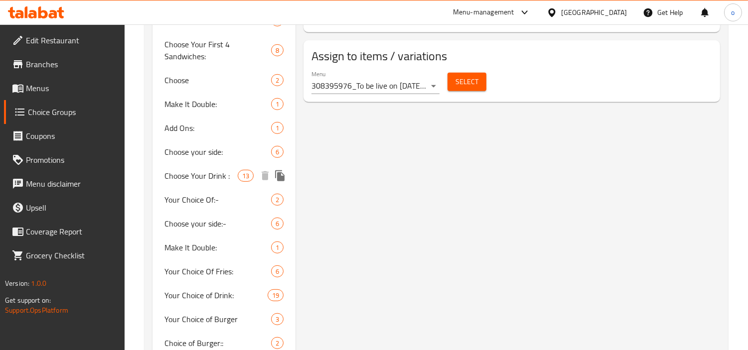
click at [216, 180] on span "Choose Your Drink :" at bounding box center [200, 176] width 73 height 12
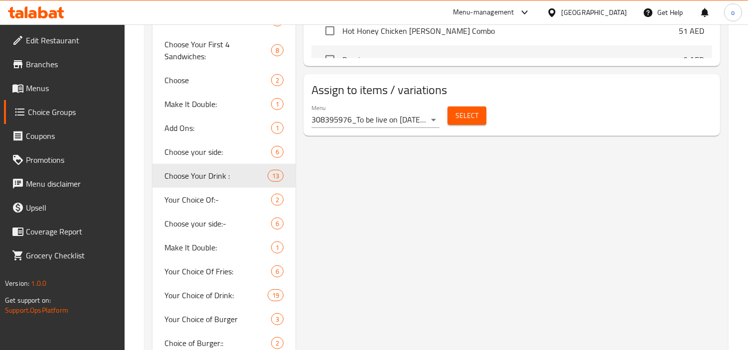
type input "Choose Your Drink :"
type input "[PERSON_NAME]:"
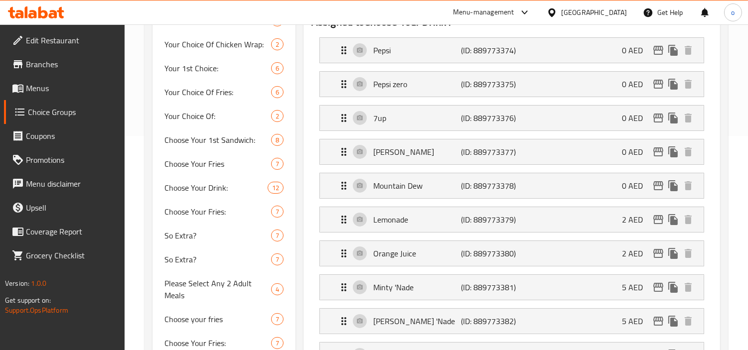
scroll to position [200, 0]
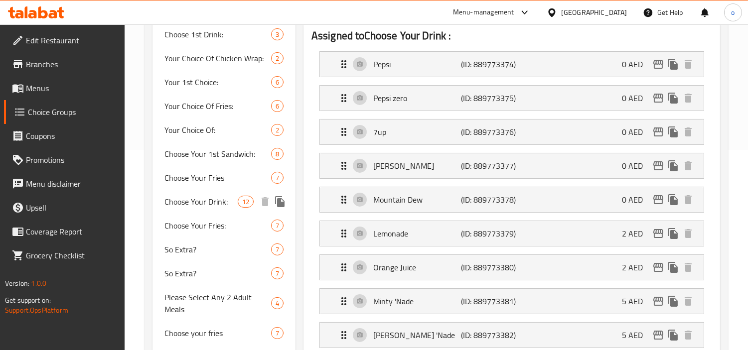
click at [213, 199] on span "Choose Your Drink:" at bounding box center [200, 202] width 73 height 12
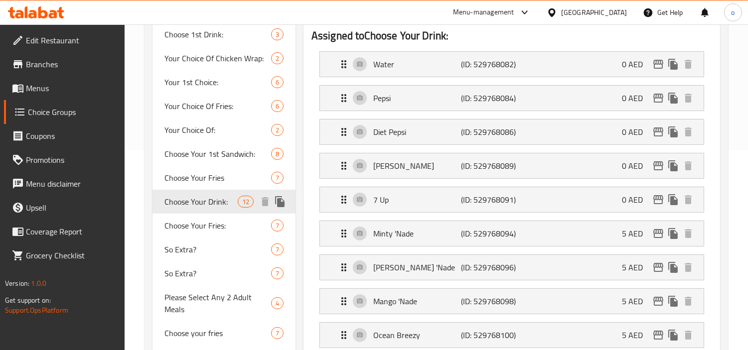
type input "Choose Your Drink:"
type input "اختار المشروب:"
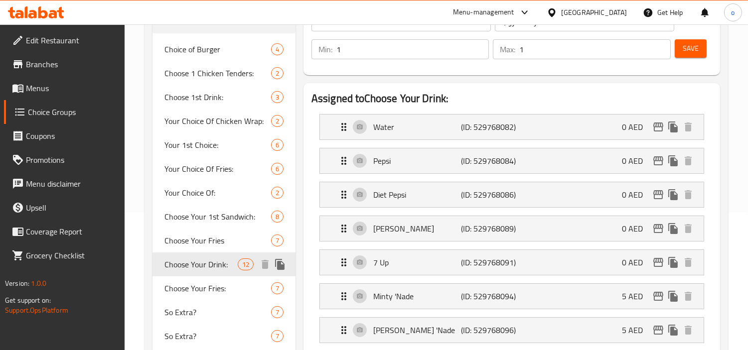
scroll to position [34, 0]
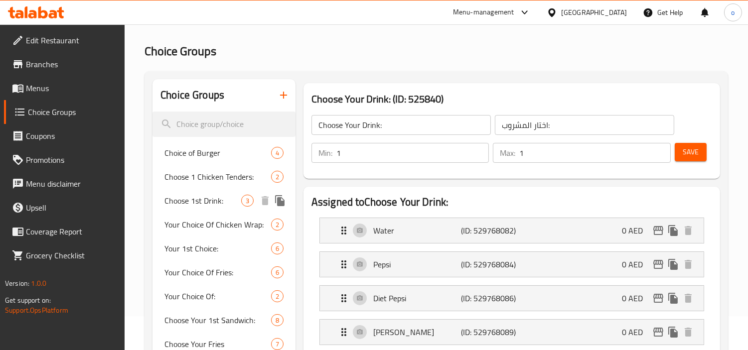
click at [209, 202] on span "Choose 1st Drink:" at bounding box center [202, 201] width 77 height 12
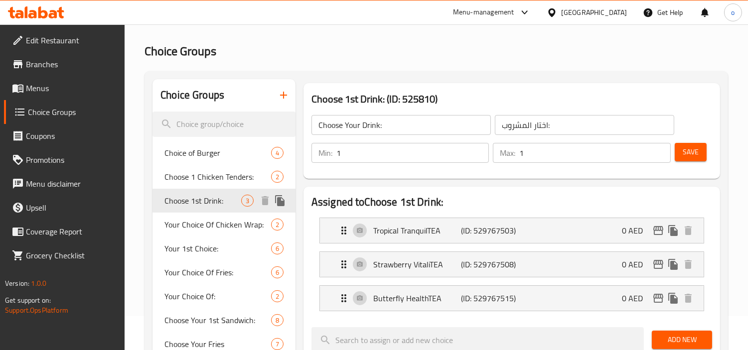
type input "Choose 1st Drink:"
type input "اختر المشروب الأول:"
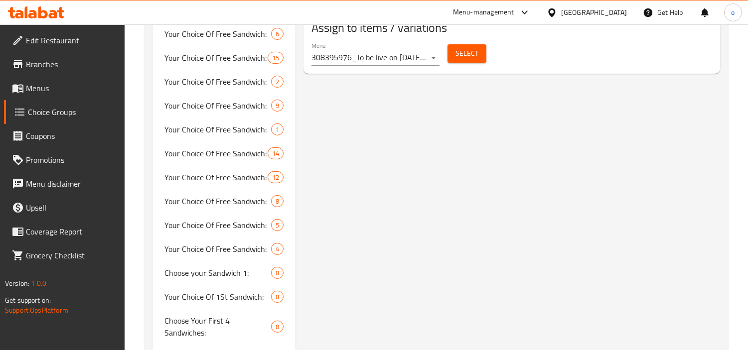
scroll to position [1039, 0]
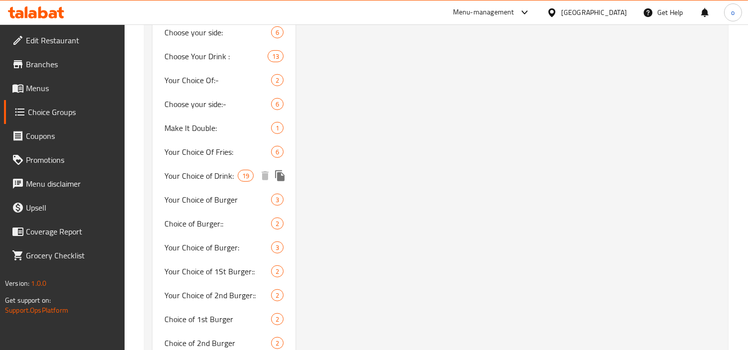
click at [215, 176] on span "Your Choice of Drink:" at bounding box center [200, 176] width 73 height 12
type input "Your Choice of Drink:"
type input "اختيارك من المشروب:"
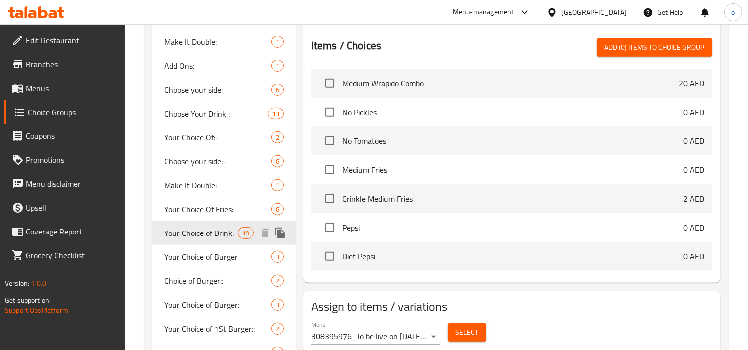
click at [222, 236] on span "Your Choice of Drink:" at bounding box center [200, 233] width 73 height 12
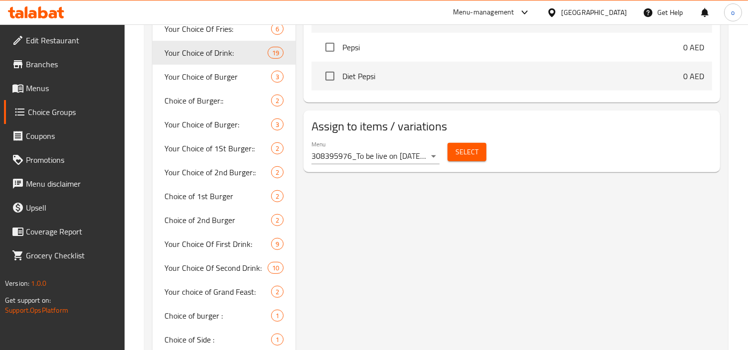
scroll to position [1273, 0]
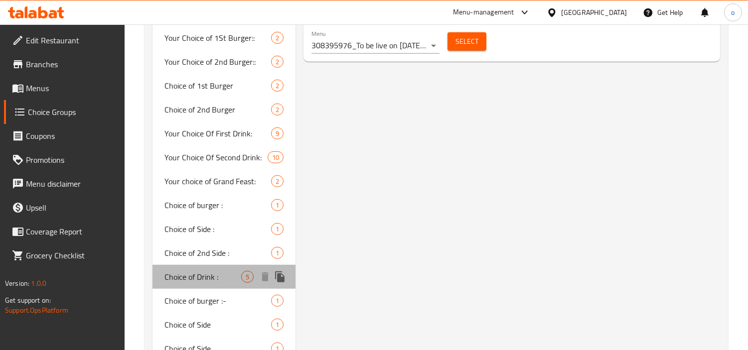
click at [203, 276] on span "Choice of Drink :" at bounding box center [202, 277] width 77 height 12
type input "Choice of Drink :"
type input "اختيار المشروب :"
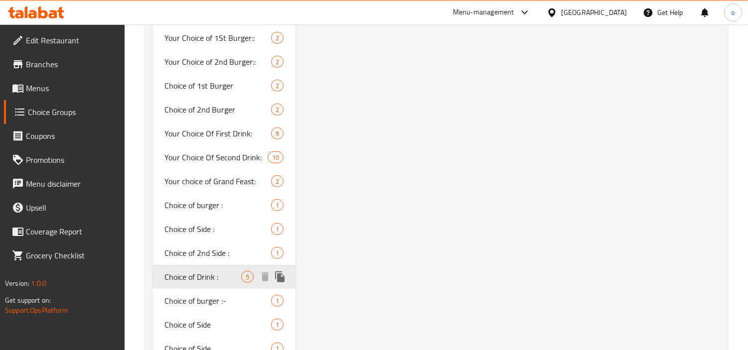
click at [210, 266] on div "Choice of Drink : 5" at bounding box center [223, 277] width 143 height 24
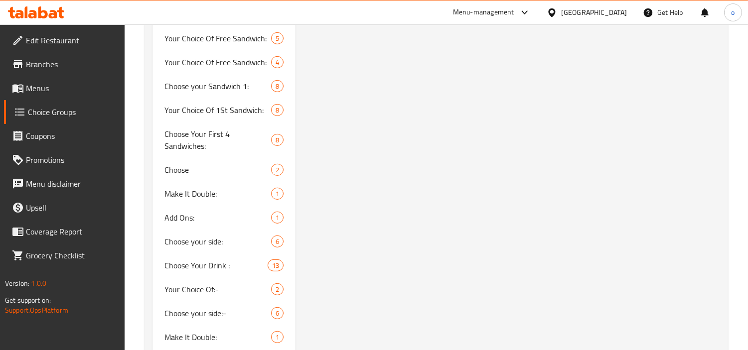
scroll to position [1231, 0]
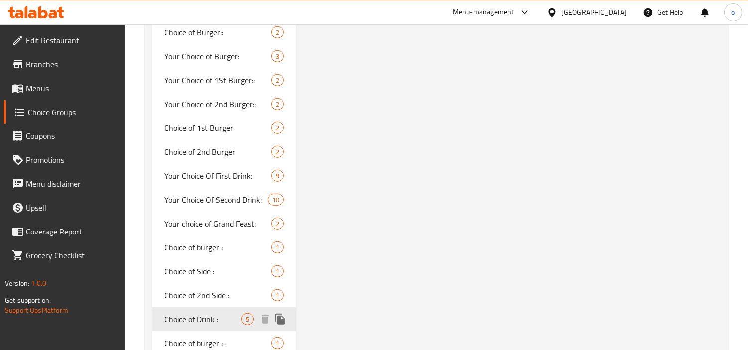
click at [193, 324] on span "Choice of Drink :" at bounding box center [202, 319] width 77 height 12
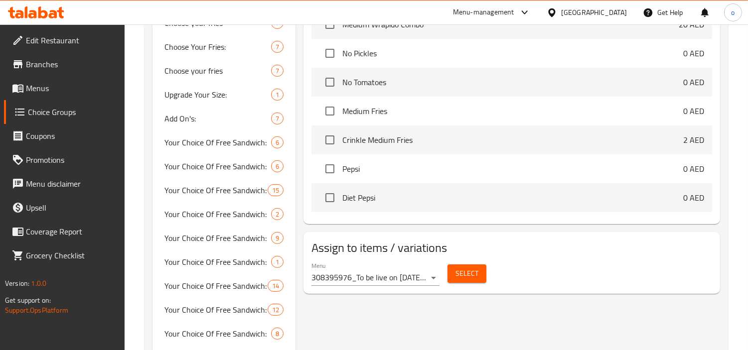
scroll to position [1254, 0]
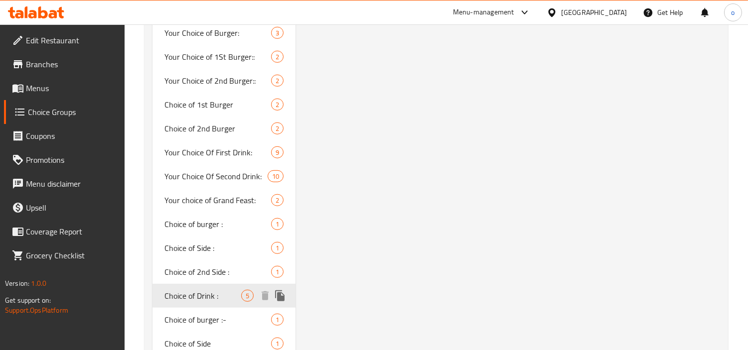
click at [259, 284] on div "Choice of Drink : 5" at bounding box center [223, 296] width 143 height 24
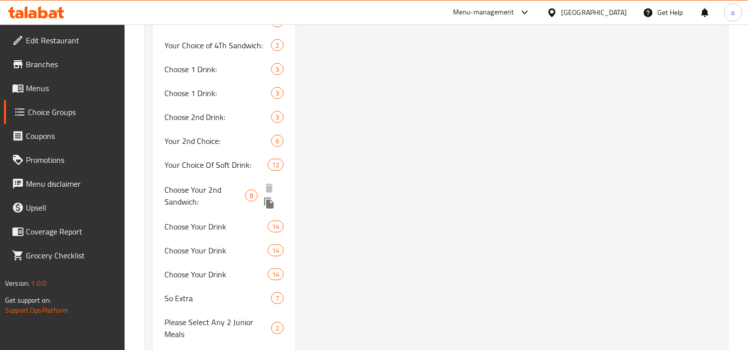
scroll to position [1877, 0]
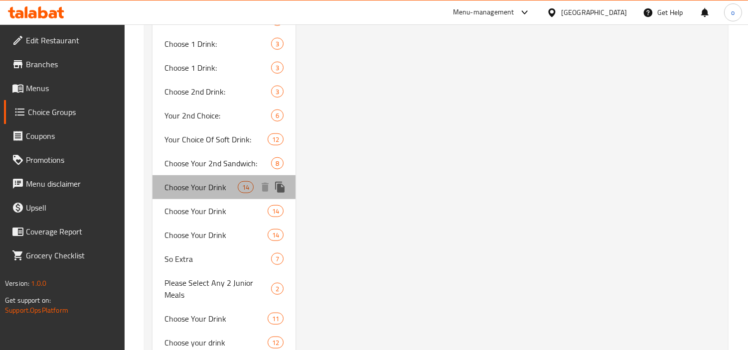
click at [210, 190] on span "Choose Your Drink" at bounding box center [200, 187] width 73 height 12
type input "Choose Your Drink"
type input "إختر المشروب"
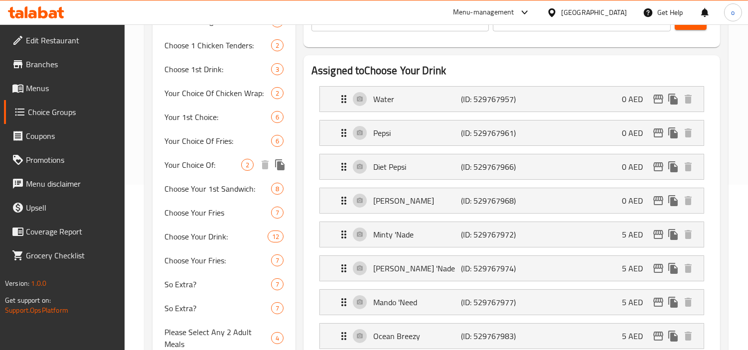
scroll to position [185, 0]
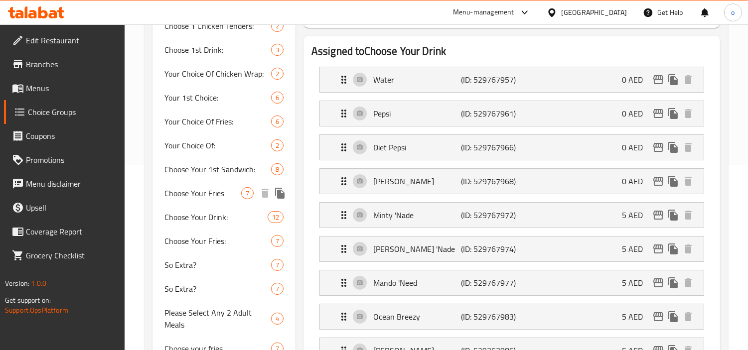
click at [230, 191] on span "Choose Your Fries" at bounding box center [202, 193] width 77 height 12
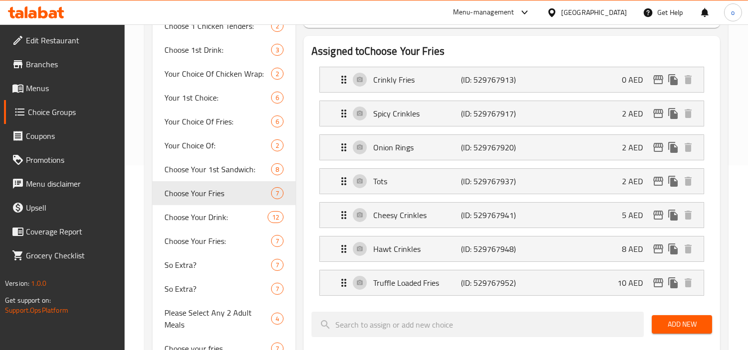
type input "Choose Your Fries"
type input "إختر الفرايز"
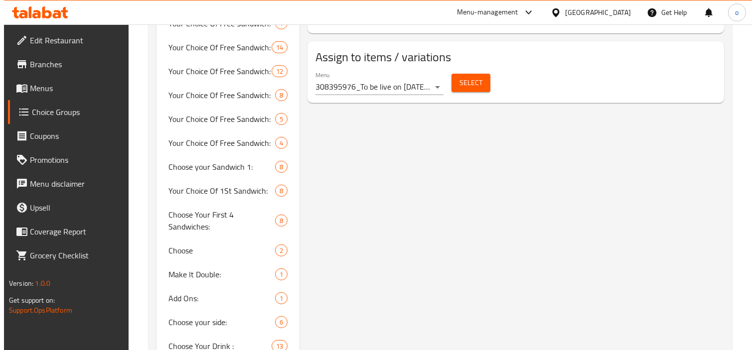
scroll to position [683, 0]
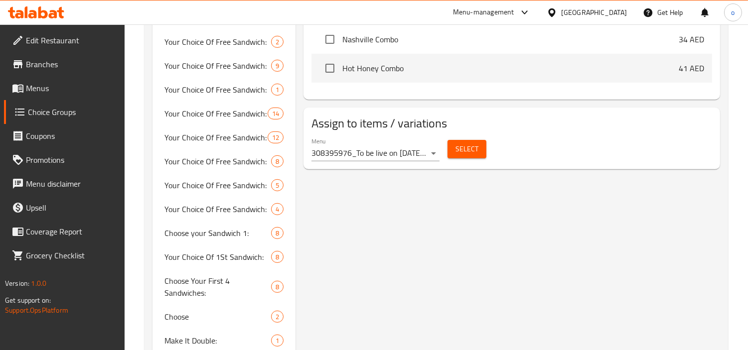
click at [462, 152] on span "Select" at bounding box center [466, 149] width 23 height 12
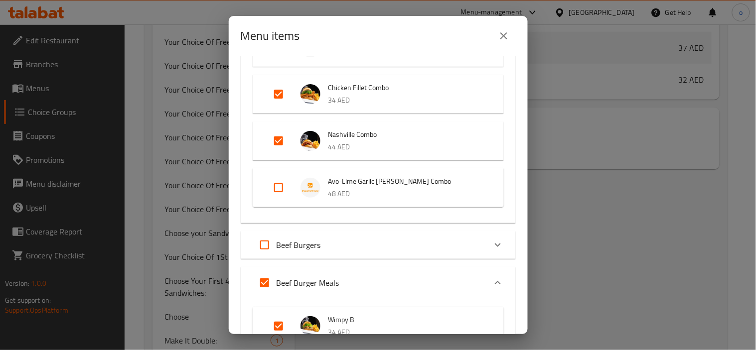
scroll to position [4344, 0]
click at [569, 75] on div "Menu items 10 / 146 items selected ​ Wrapido Medium Wrapido Combo 20 AED Wrapid…" at bounding box center [378, 175] width 756 height 350
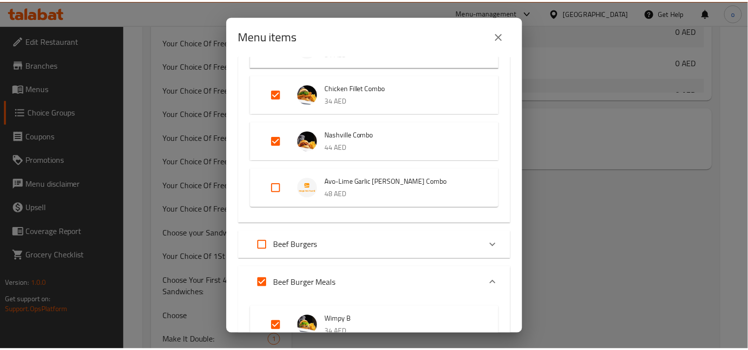
scroll to position [17887, 0]
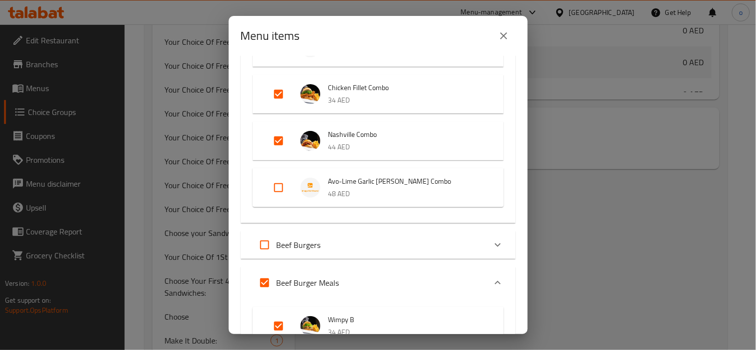
drag, startPoint x: 500, startPoint y: 41, endPoint x: 504, endPoint y: 39, distance: 5.1
click at [500, 41] on icon "close" at bounding box center [504, 36] width 12 height 12
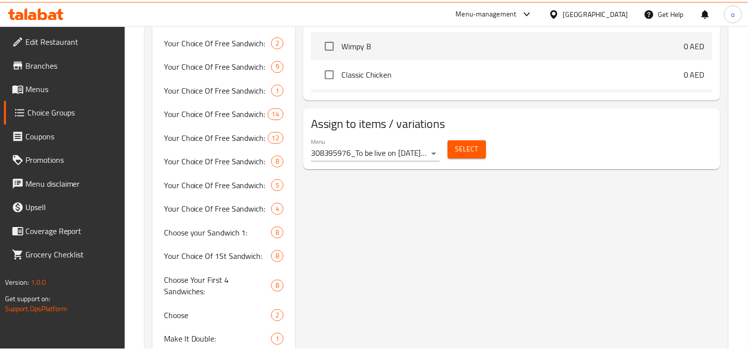
scroll to position [16198, 0]
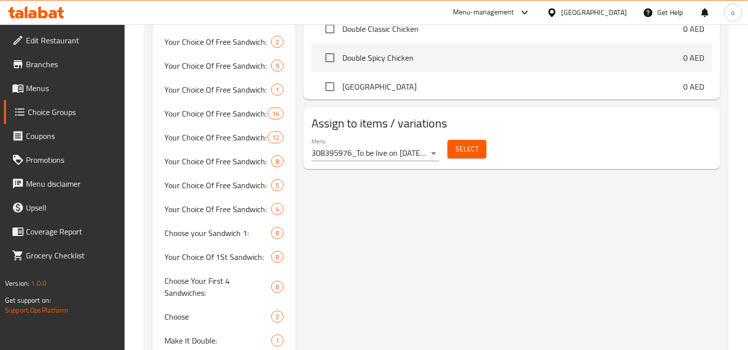
click at [504, 52] on span "Double Spicy Chicken" at bounding box center [512, 58] width 341 height 12
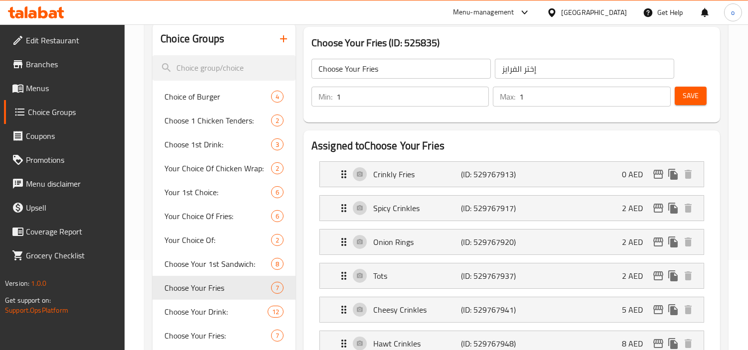
scroll to position [0, 0]
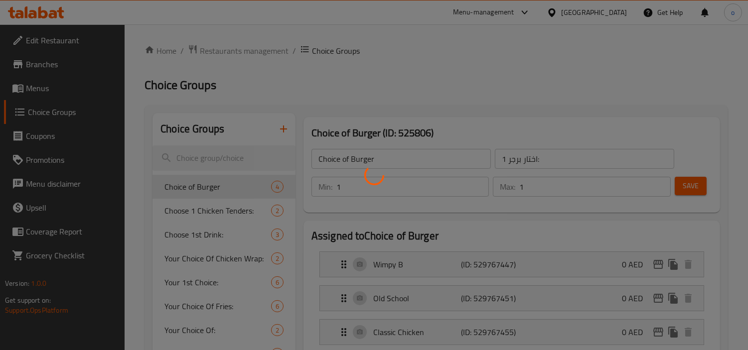
click at [27, 86] on div at bounding box center [374, 175] width 748 height 350
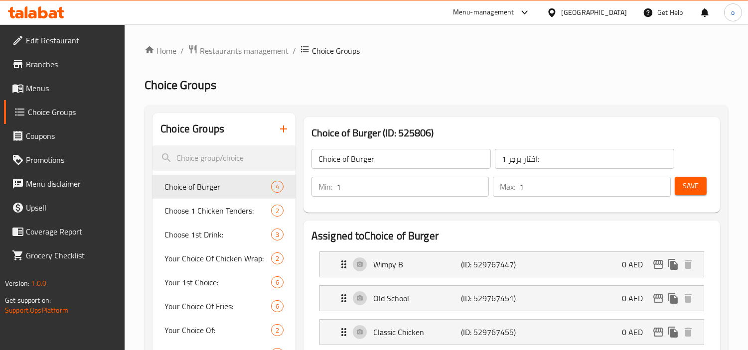
click at [27, 86] on div at bounding box center [374, 175] width 748 height 350
click at [47, 91] on span "Menus" at bounding box center [71, 88] width 91 height 12
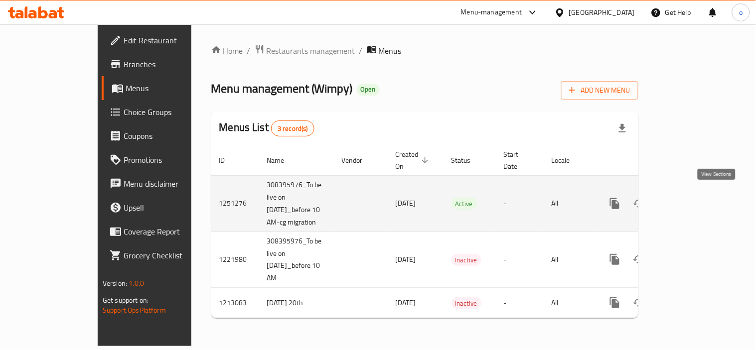
click at [691, 201] on icon "enhanced table" at bounding box center [686, 203] width 9 height 9
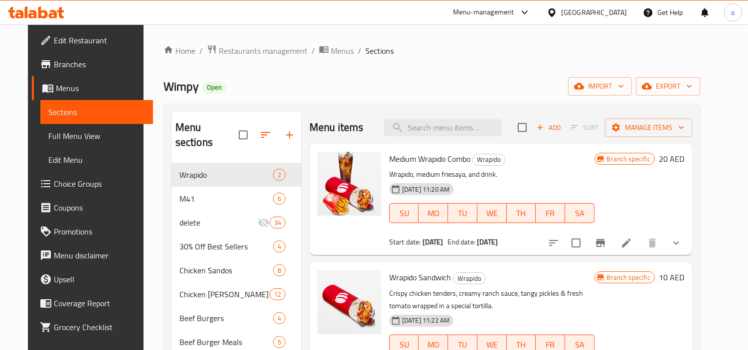
click at [531, 92] on div "Wimpy Open import export" at bounding box center [431, 86] width 537 height 18
click at [471, 125] on input "search" at bounding box center [443, 127] width 118 height 17
paste input "Hand-Breaded Chicken"
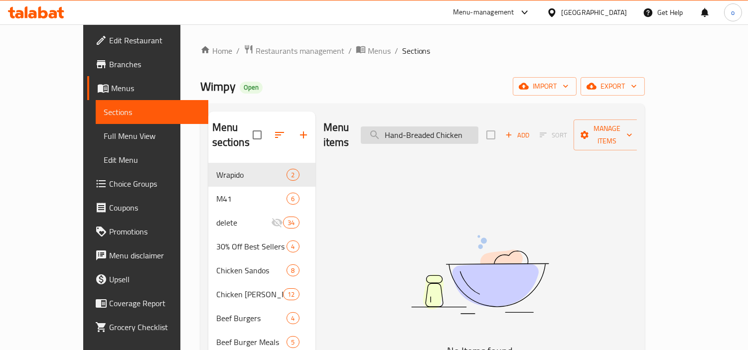
click at [461, 130] on input "Hand-Breaded Chicken" at bounding box center [420, 135] width 118 height 17
click at [438, 129] on input "Hand-Breaded Chicken" at bounding box center [420, 135] width 118 height 17
type input "Hand Breaded Chicken"
click at [475, 127] on input "Hand Breaded Chicken" at bounding box center [420, 135] width 118 height 17
drag, startPoint x: 502, startPoint y: 131, endPoint x: 358, endPoint y: 128, distance: 144.0
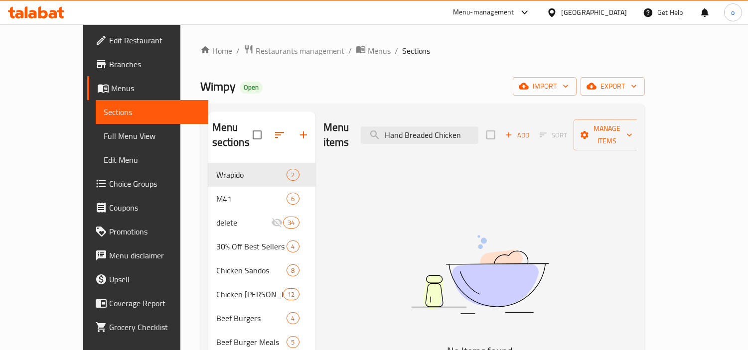
click at [358, 128] on div "Menu items Hand Breaded Chicken Add Sort Manage items" at bounding box center [479, 135] width 313 height 47
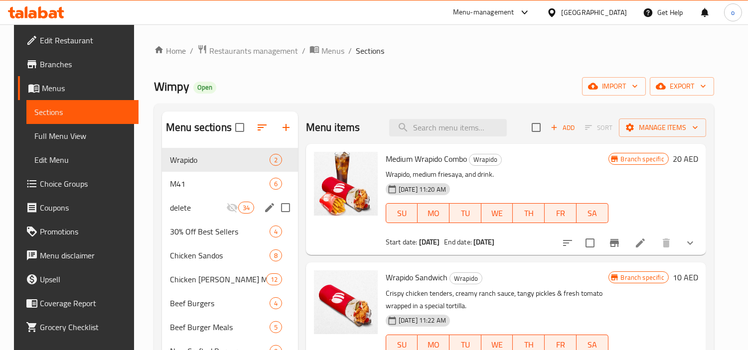
drag, startPoint x: 180, startPoint y: 208, endPoint x: 294, endPoint y: 197, distance: 114.6
click at [180, 208] on span "delete" at bounding box center [198, 208] width 56 height 12
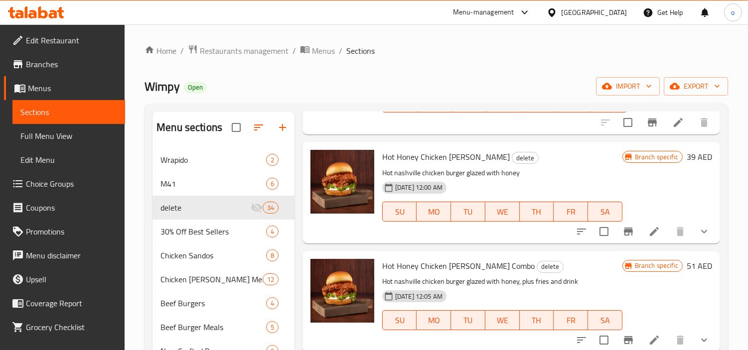
scroll to position [166, 0]
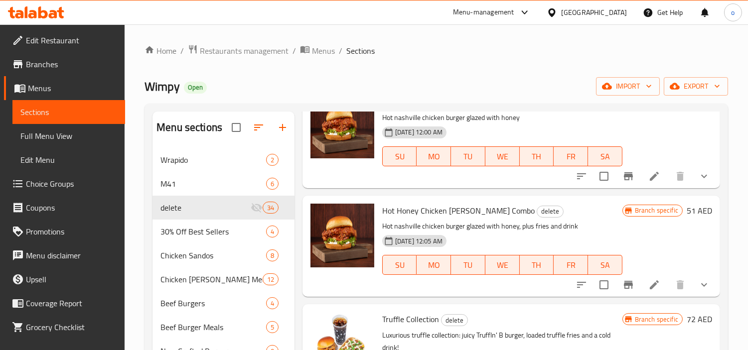
click at [698, 172] on icon "show more" at bounding box center [704, 176] width 12 height 12
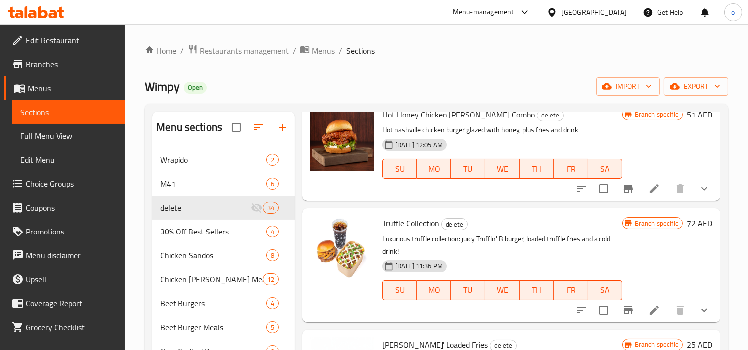
scroll to position [332, 0]
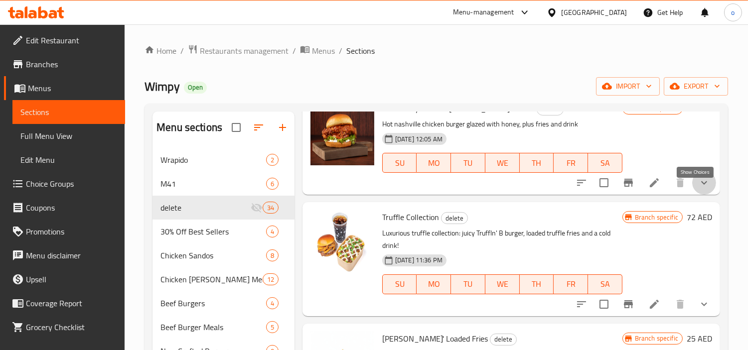
click at [698, 189] on icon "show more" at bounding box center [704, 183] width 12 height 12
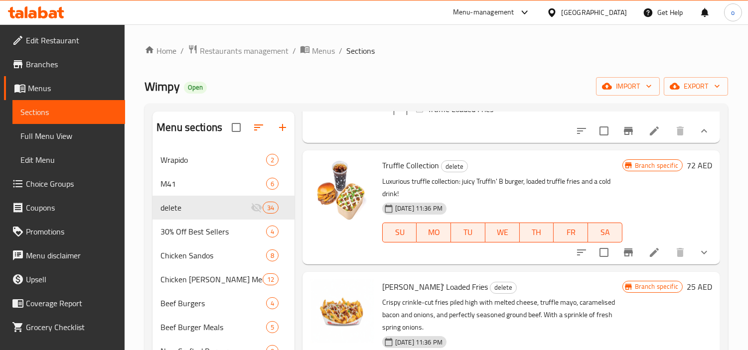
scroll to position [775, 0]
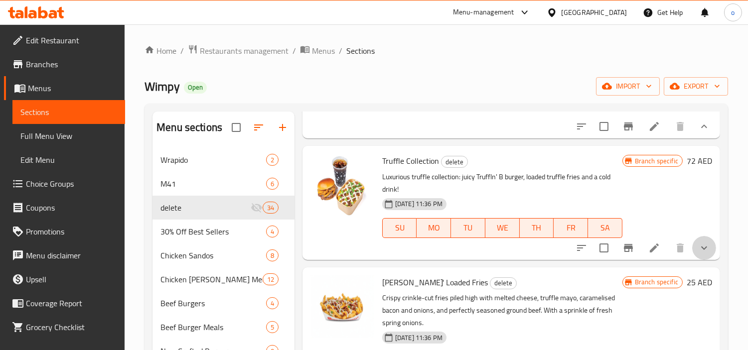
click at [692, 256] on button "show more" at bounding box center [704, 248] width 24 height 24
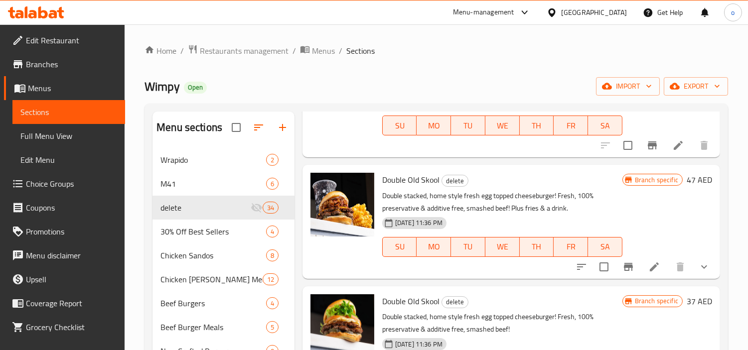
scroll to position [1218, 0]
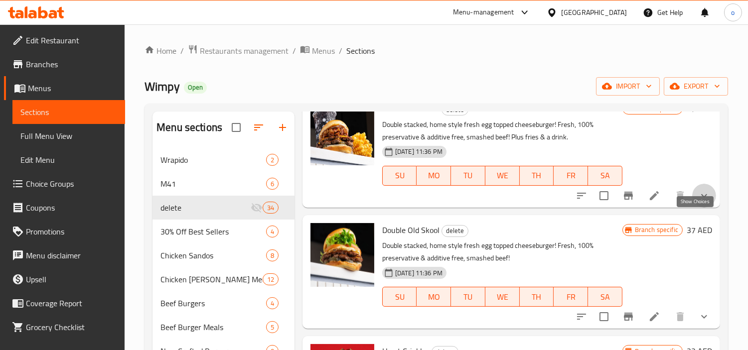
click at [699, 202] on icon "show more" at bounding box center [704, 196] width 12 height 12
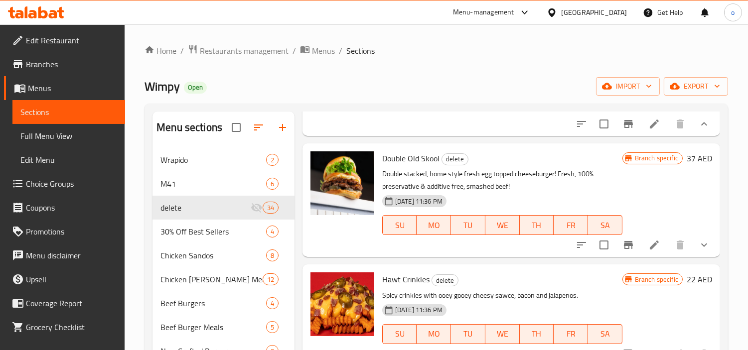
scroll to position [1771, 0]
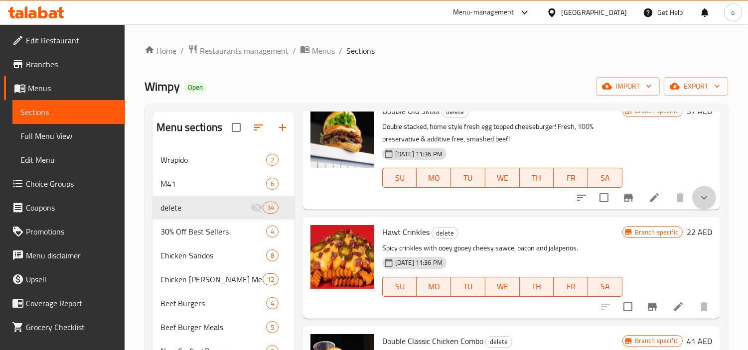
click at [704, 210] on button "show more" at bounding box center [704, 198] width 24 height 24
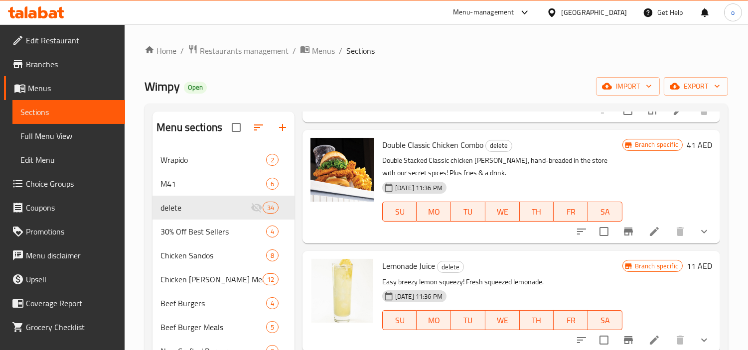
scroll to position [2104, 0]
click at [700, 237] on icon "show more" at bounding box center [704, 231] width 12 height 12
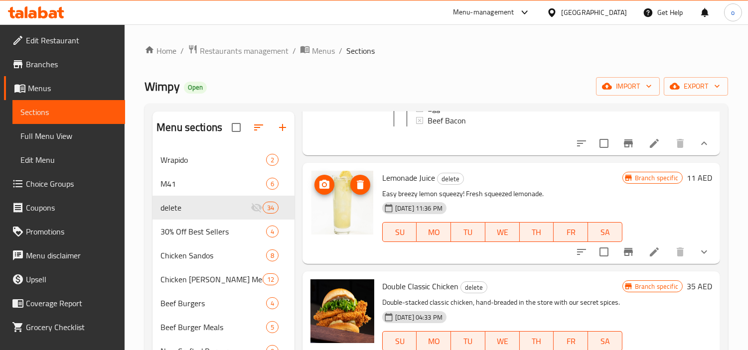
scroll to position [2712, 0]
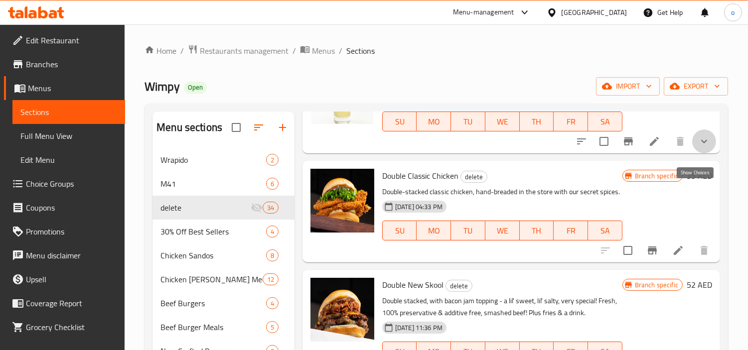
click at [698, 147] on icon "show more" at bounding box center [704, 142] width 12 height 12
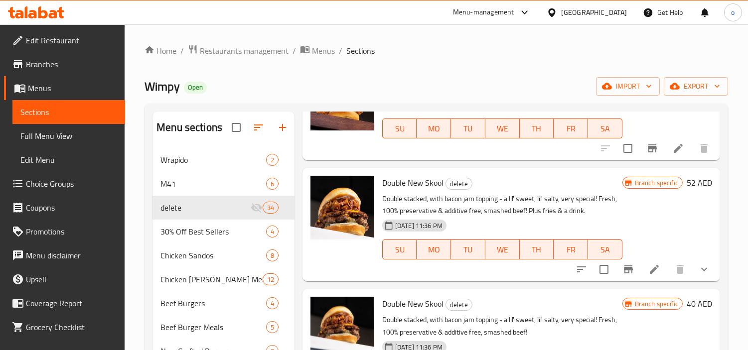
click at [705, 160] on div at bounding box center [654, 149] width 123 height 24
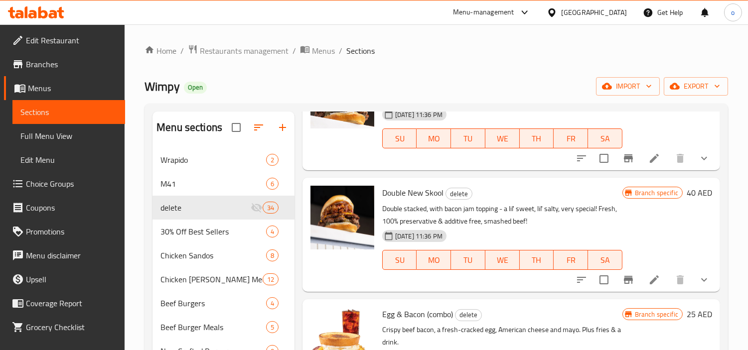
click at [698, 164] on icon "show more" at bounding box center [704, 158] width 12 height 12
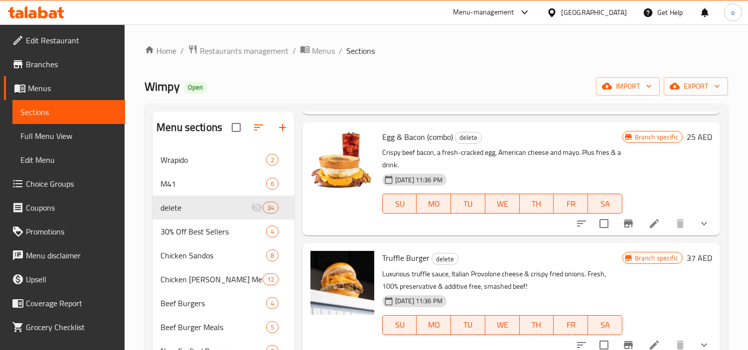
scroll to position [3654, 0]
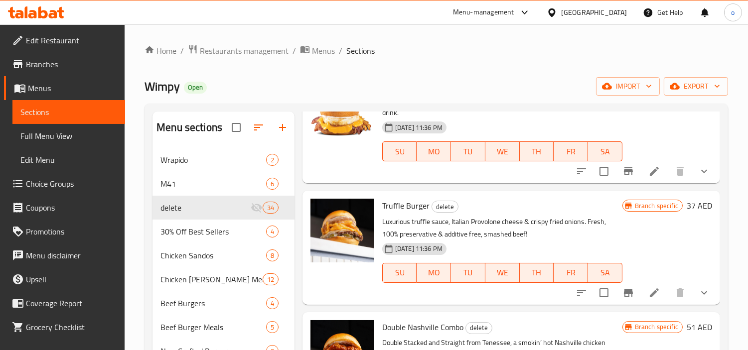
click at [698, 177] on icon "show more" at bounding box center [704, 171] width 12 height 12
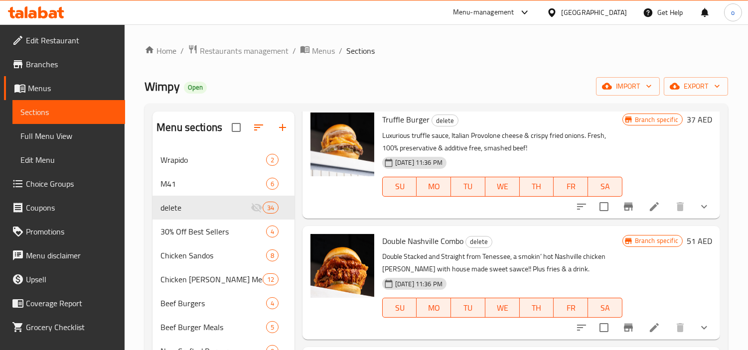
scroll to position [4041, 0]
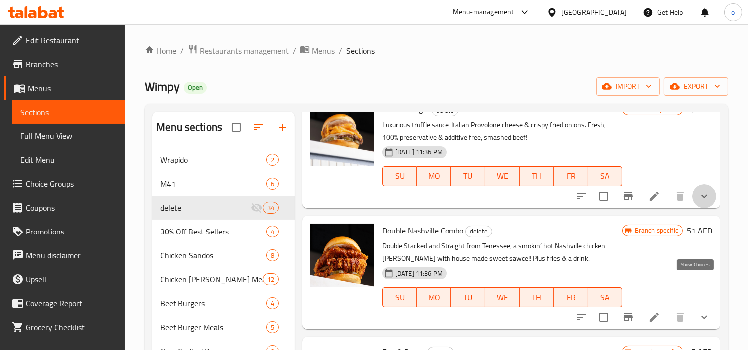
click at [701, 198] on icon "show more" at bounding box center [704, 195] width 6 height 3
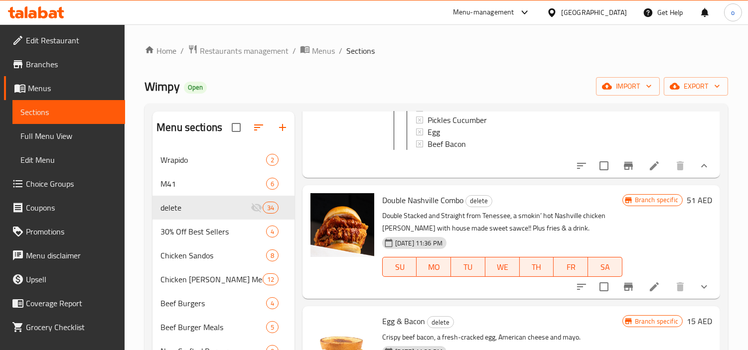
scroll to position [4373, 0]
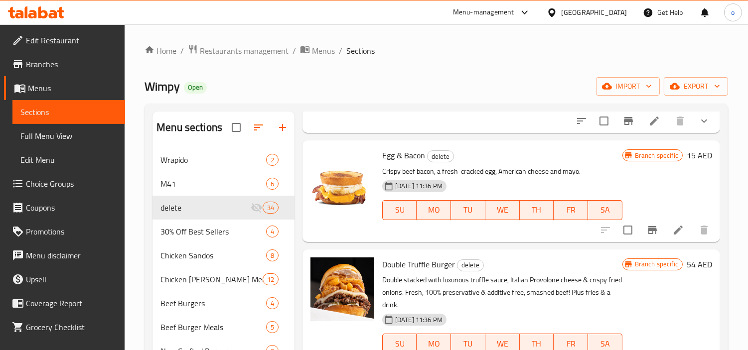
click at [695, 133] on button "show more" at bounding box center [704, 121] width 24 height 24
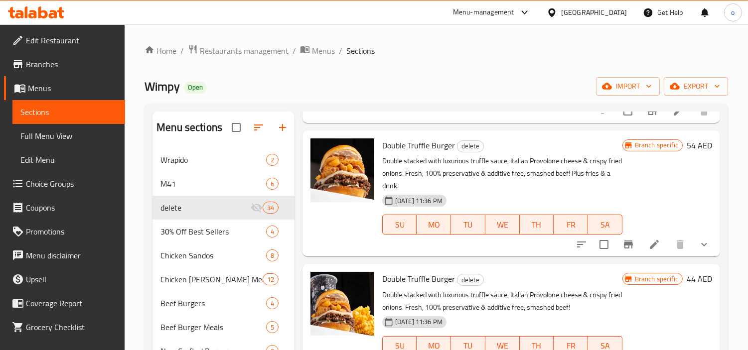
scroll to position [4982, 0]
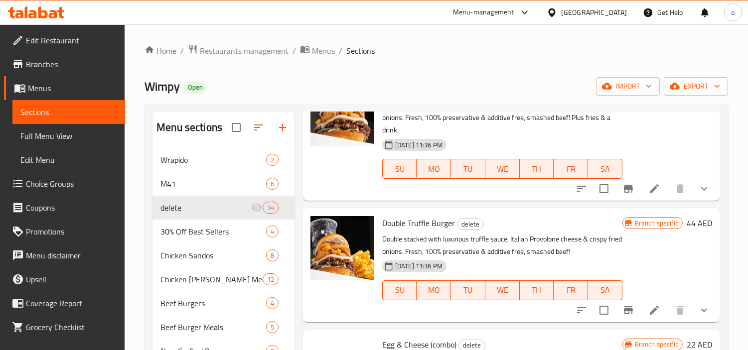
click at [694, 201] on button "show more" at bounding box center [704, 189] width 24 height 24
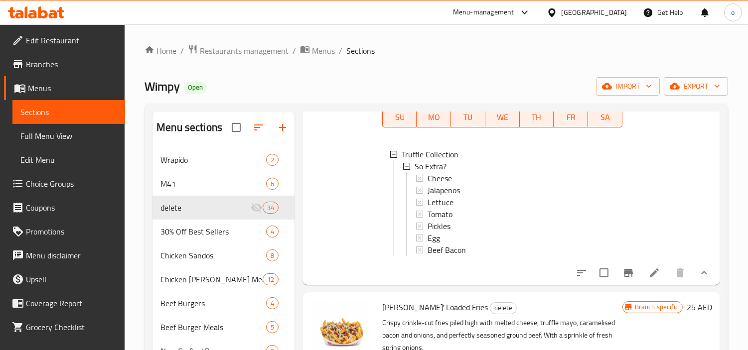
scroll to position [0, 0]
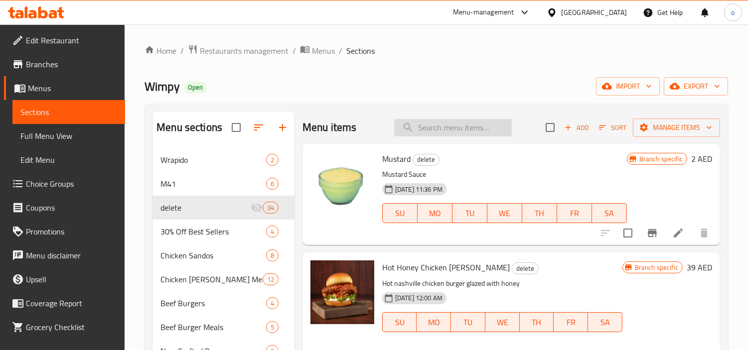
click at [472, 133] on input "search" at bounding box center [453, 127] width 118 height 17
paste input "Double Classic Chicken"
type input "Double Classic Chicken"
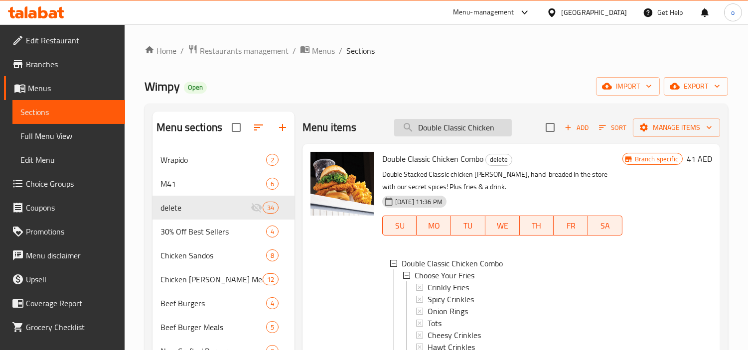
click at [454, 126] on input "Double Classic Chicken" at bounding box center [453, 127] width 118 height 17
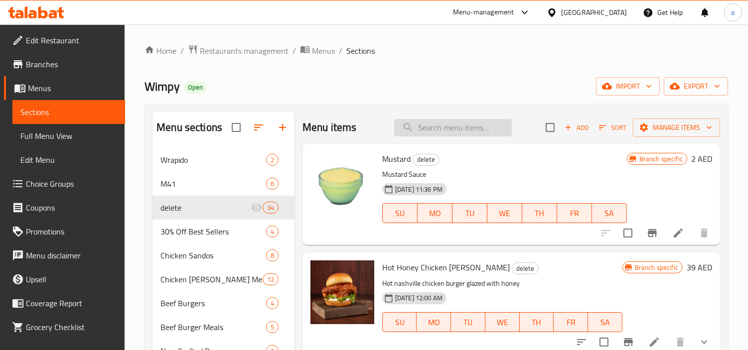
click at [437, 126] on input "search" at bounding box center [453, 127] width 118 height 17
paste input "Double Spicy Chicken"
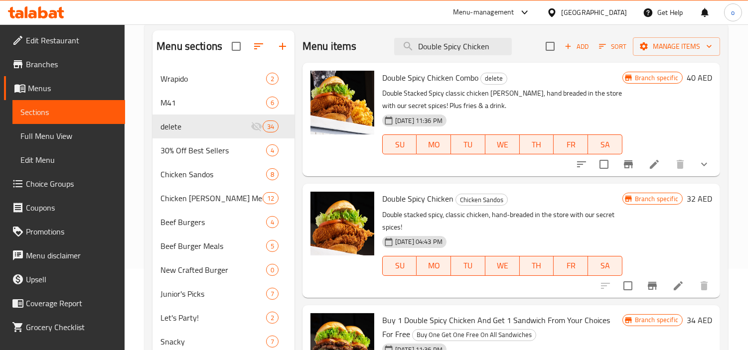
scroll to position [166, 0]
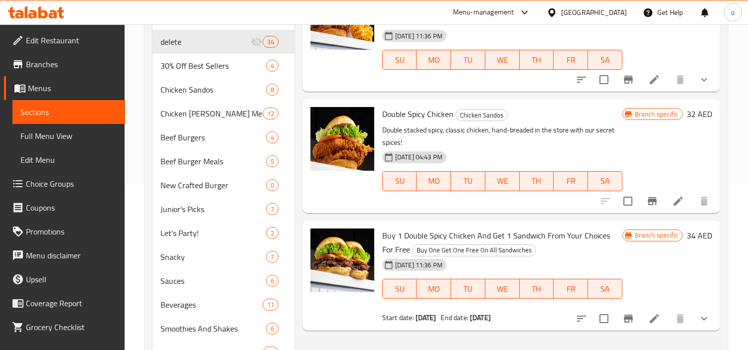
type input "Double Spicy Chicken"
click at [630, 198] on input "checkbox" at bounding box center [627, 201] width 21 height 21
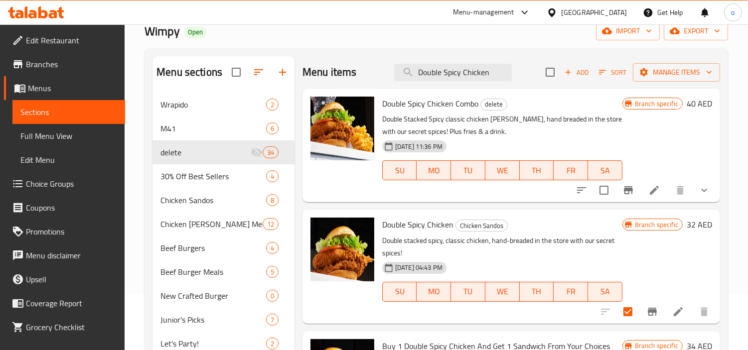
scroll to position [0, 0]
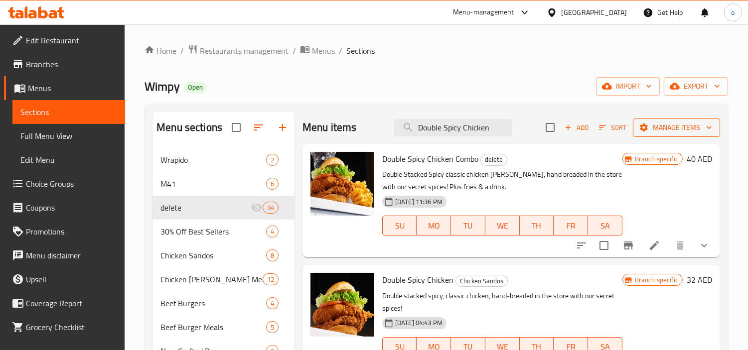
click at [664, 124] on span "Manage items" at bounding box center [676, 128] width 71 height 12
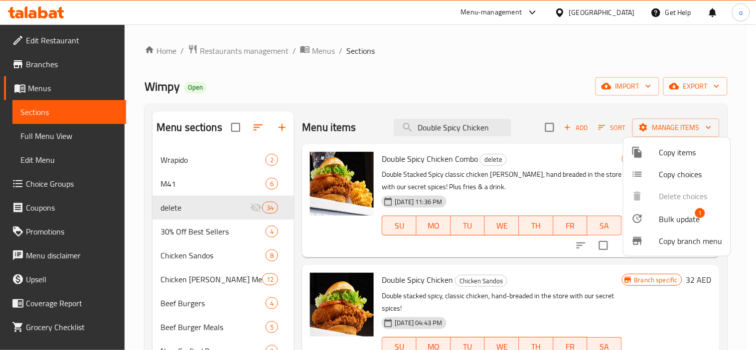
click at [670, 220] on span "Bulk update" at bounding box center [679, 219] width 41 height 12
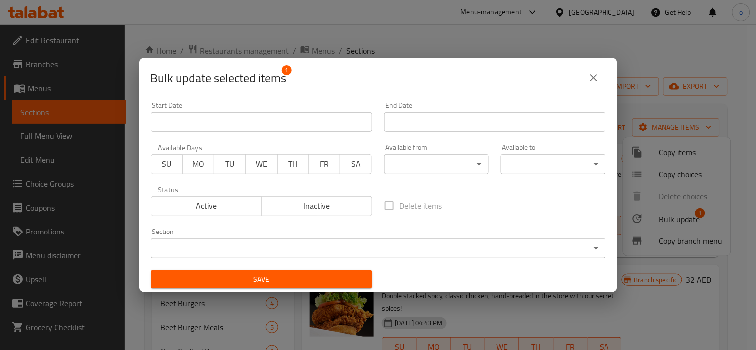
click at [371, 247] on body "​ Menu-management United Arab Emirates Get Help o Edit Restaurant Branches Menu…" at bounding box center [378, 187] width 756 height 326
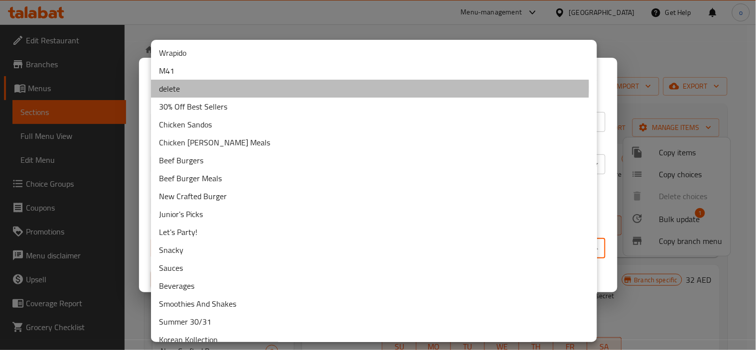
click at [200, 87] on li "delete" at bounding box center [374, 89] width 446 height 18
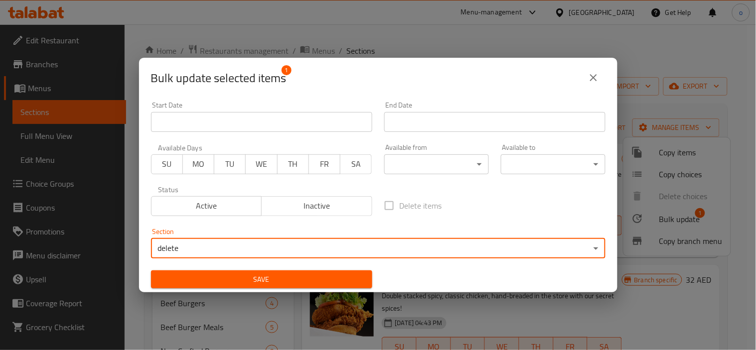
click at [324, 282] on span "Save" at bounding box center [261, 280] width 205 height 12
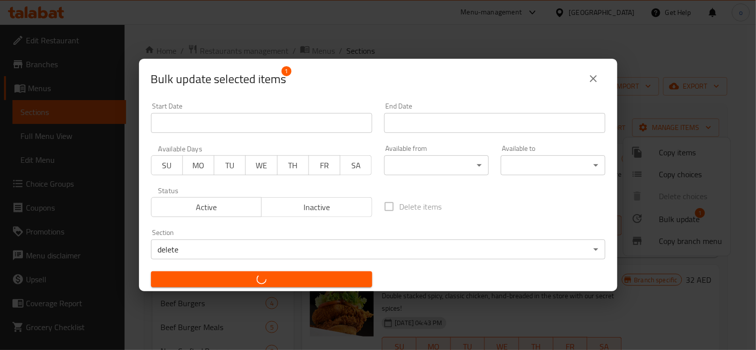
checkbox input "false"
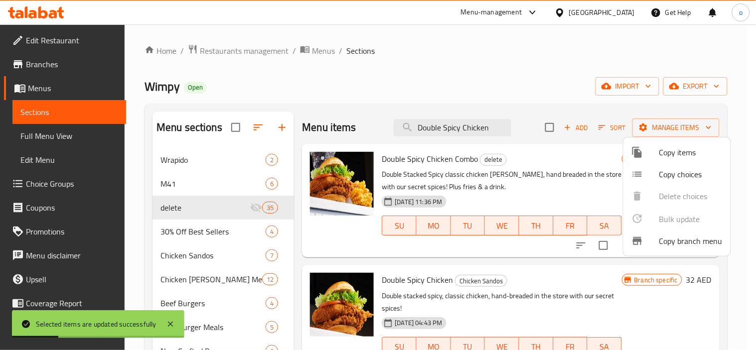
click at [437, 133] on div at bounding box center [378, 175] width 756 height 350
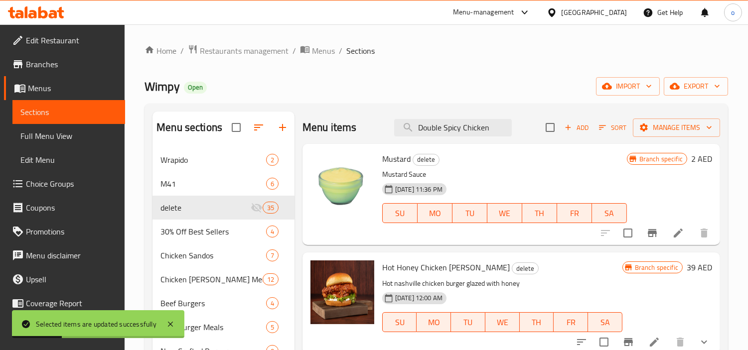
click at [437, 133] on input "Double Spicy Chicken" at bounding box center [453, 127] width 118 height 17
paste input "BBQ Baco"
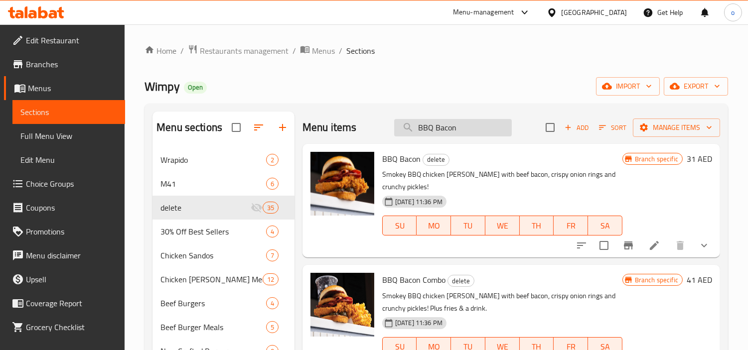
click at [440, 128] on input "BBQ Bacon" at bounding box center [453, 127] width 118 height 17
drag, startPoint x: 464, startPoint y: 126, endPoint x: 384, endPoint y: 125, distance: 80.2
click at [384, 125] on div "Menu items BBQ Bacon Add Sort Manage items" at bounding box center [511, 128] width 418 height 32
paste input "Spicy Chicke"
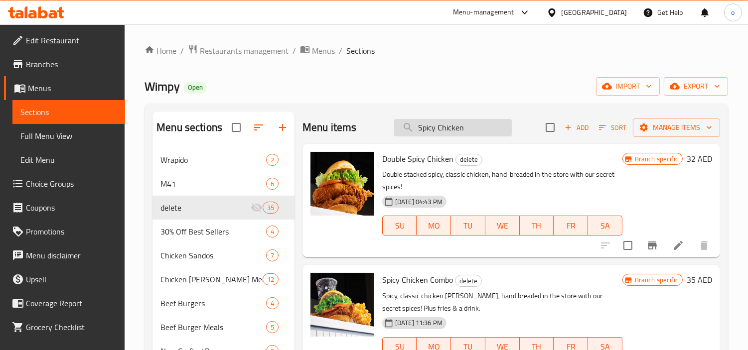
paste input "Double Classic Chicken Combo"
drag, startPoint x: 472, startPoint y: 126, endPoint x: 410, endPoint y: 136, distance: 62.6
click at [410, 136] on input "Double Classic Chicken Combo" at bounding box center [453, 127] width 118 height 17
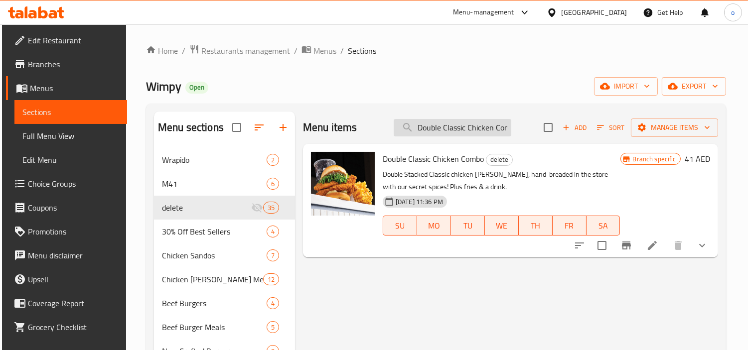
click at [490, 131] on input "Double Classic Chicken Combo" at bounding box center [453, 127] width 118 height 17
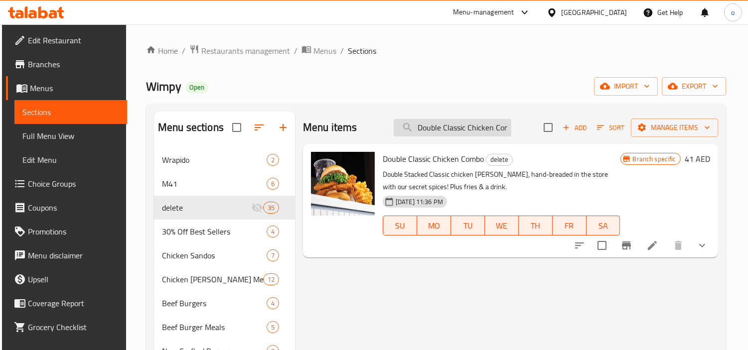
paste input "[GEOGRAPHIC_DATA]"
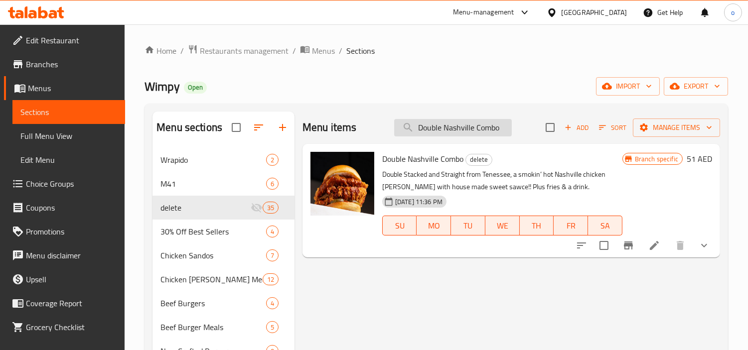
click at [457, 124] on input "Double Nashville Combo" at bounding box center [453, 127] width 118 height 17
paste input "Spicy Chicken"
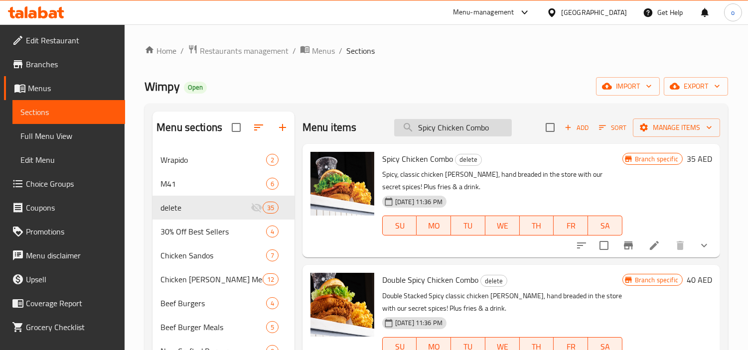
click at [456, 134] on input "Spicy Chicken Combo" at bounding box center [453, 127] width 118 height 17
paste input "BBQ Baco"
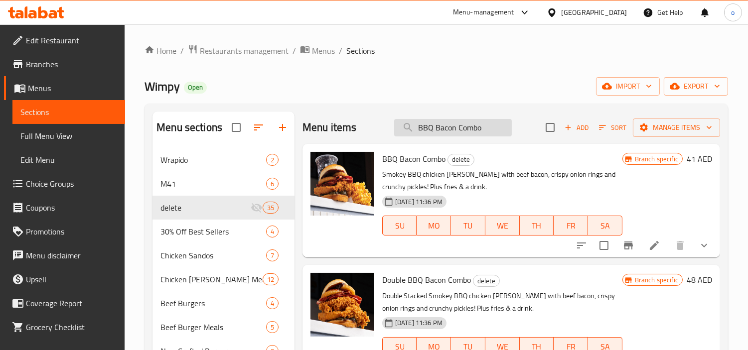
click at [456, 135] on input "BBQ Bacon Combo" at bounding box center [453, 127] width 118 height 17
paste input "Double"
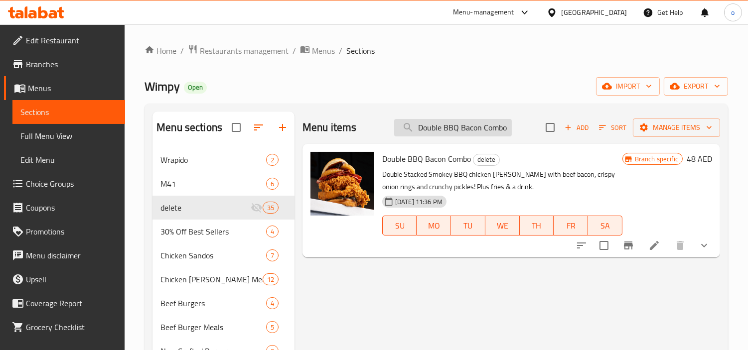
click at [454, 131] on input "Double BBQ Bacon Combo" at bounding box center [453, 127] width 118 height 17
paste input "Spicy Chicke"
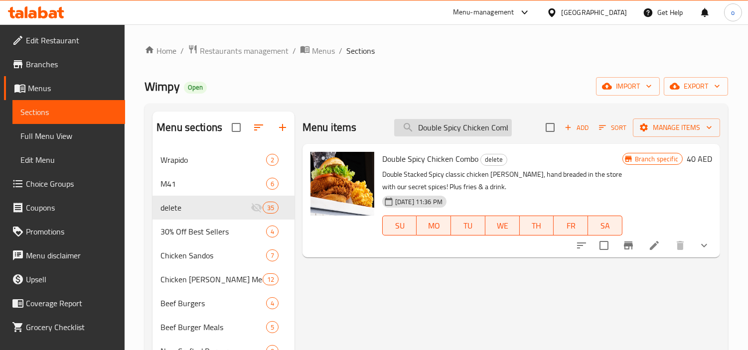
click at [479, 133] on input "Double Spicy Chicken Combo" at bounding box center [453, 127] width 118 height 17
paste input "Old Skool"
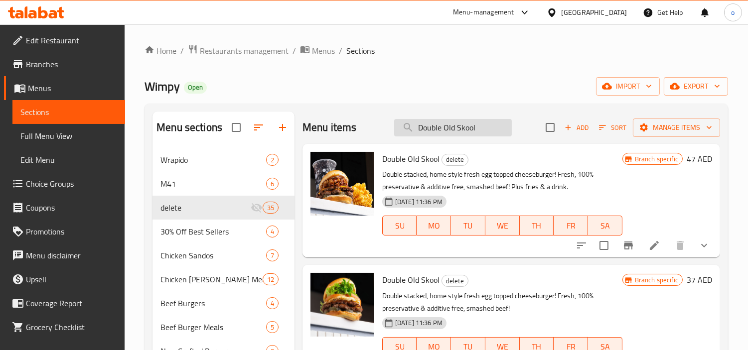
click at [454, 123] on input "Double Old Skool" at bounding box center [453, 127] width 118 height 17
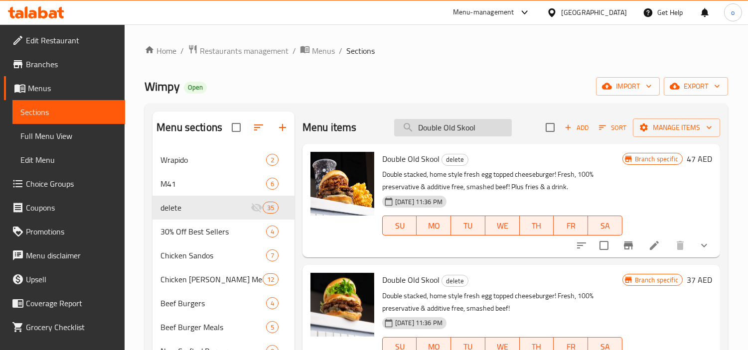
paste input "New"
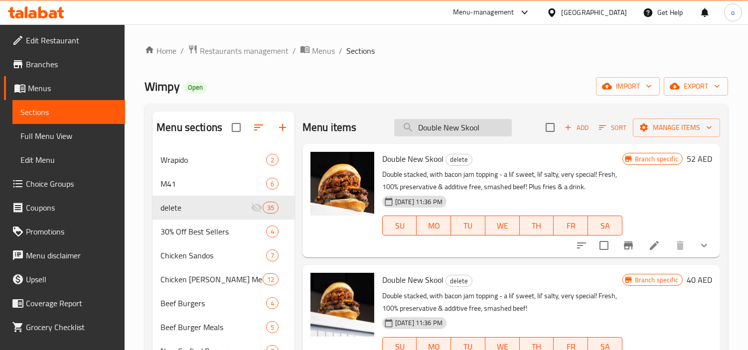
click at [431, 133] on input "Double New Skool" at bounding box center [453, 127] width 118 height 17
paste input "Truffle Burger"
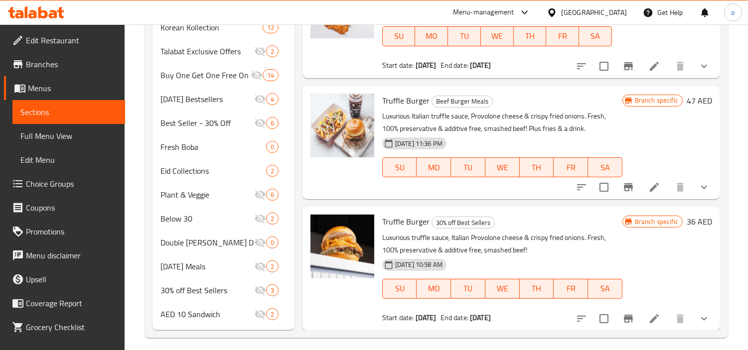
scroll to position [522, 0]
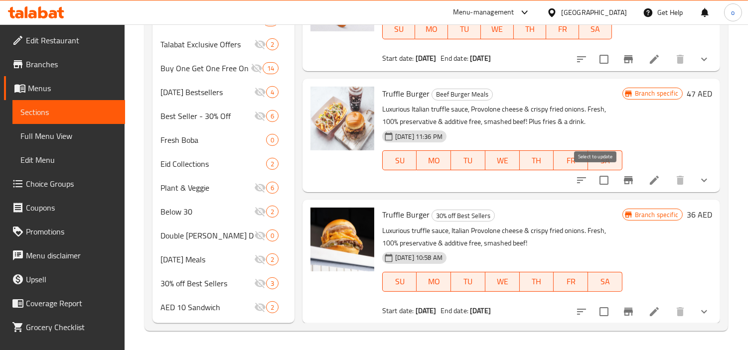
type input "Truffle Burger"
click at [595, 180] on input "checkbox" at bounding box center [603, 180] width 21 height 21
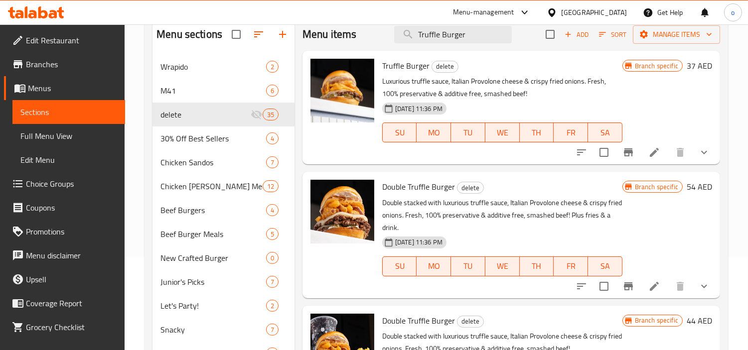
scroll to position [0, 0]
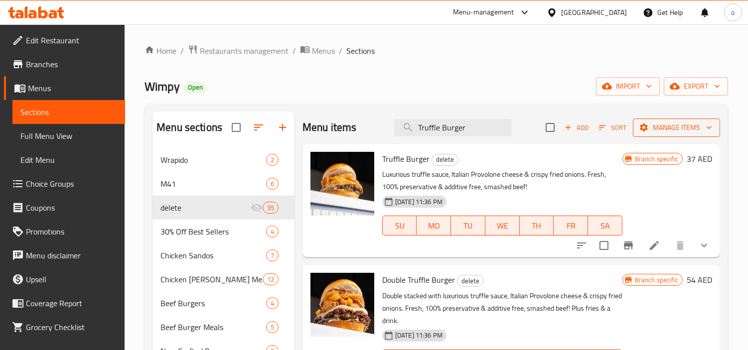
click at [662, 126] on span "Manage items" at bounding box center [676, 128] width 71 height 12
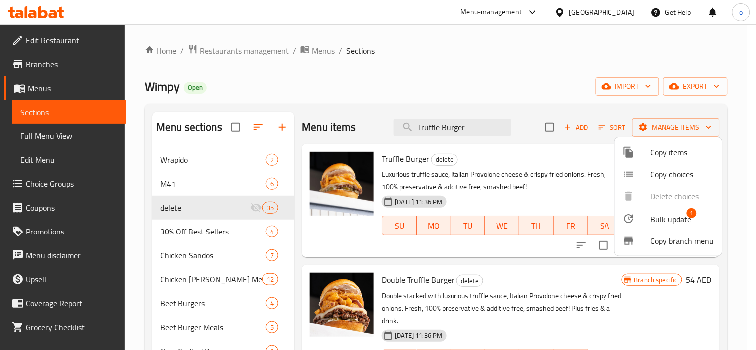
click at [666, 216] on span "Bulk update" at bounding box center [671, 219] width 41 height 12
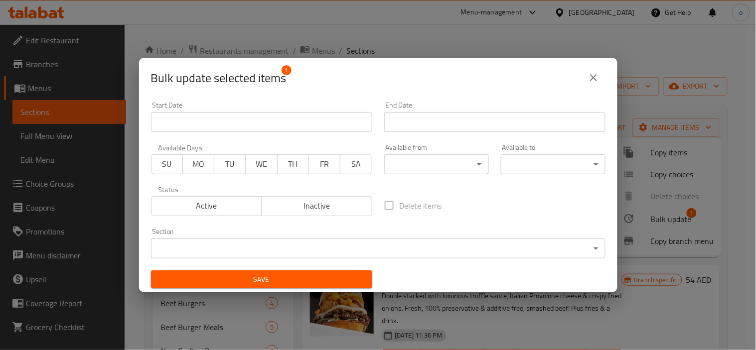
click at [299, 258] on body "​ Menu-management United Arab Emirates Get Help o Edit Restaurant Branches Menu…" at bounding box center [378, 187] width 756 height 326
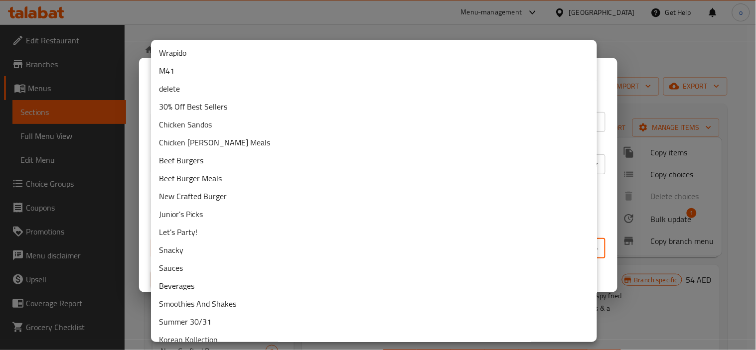
click at [197, 95] on li "delete" at bounding box center [374, 89] width 446 height 18
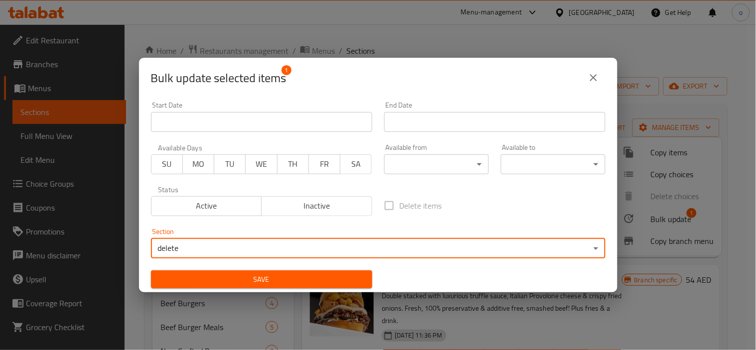
click at [262, 270] on div "Save" at bounding box center [261, 280] width 233 height 30
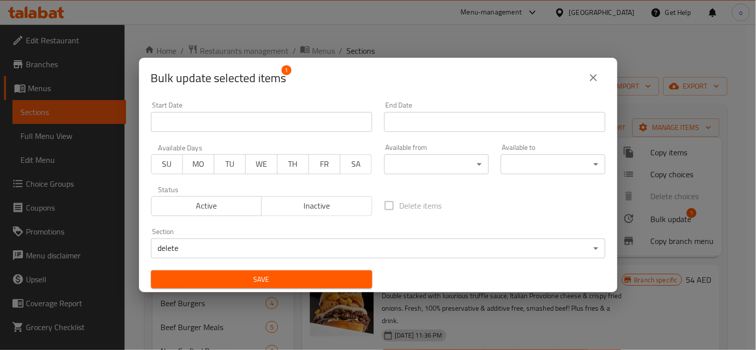
click at [252, 282] on span "Save" at bounding box center [261, 280] width 205 height 12
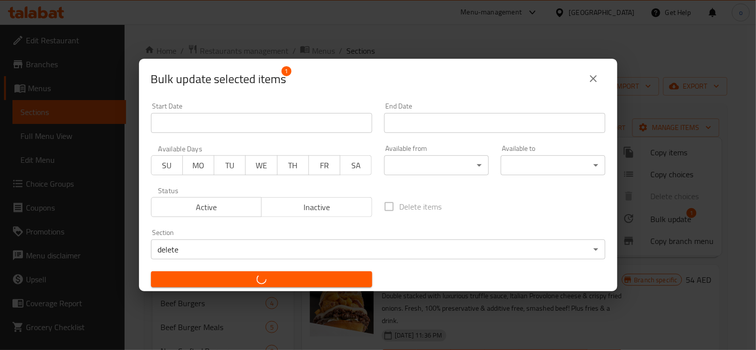
checkbox input "false"
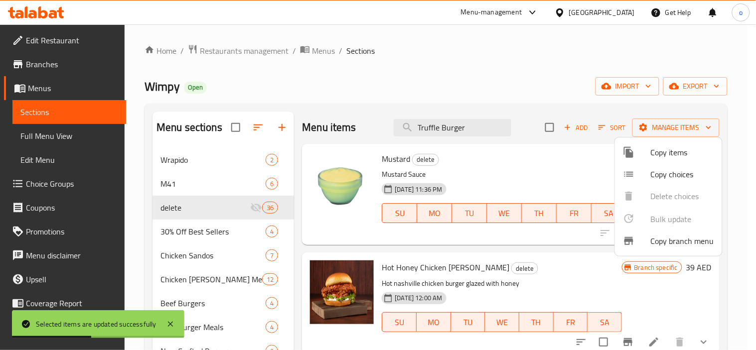
click at [437, 123] on div at bounding box center [378, 175] width 756 height 350
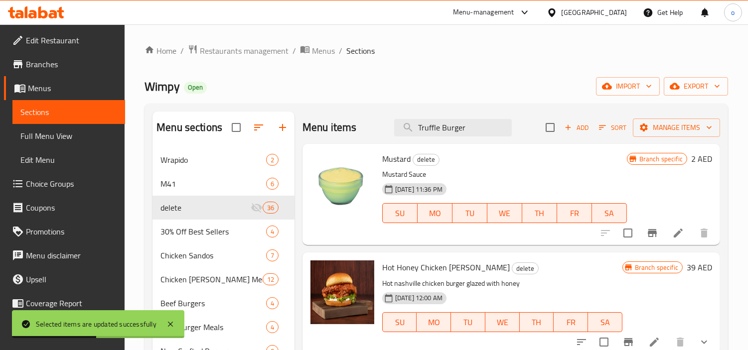
click at [437, 123] on input "Truffle Burger" at bounding box center [453, 127] width 118 height 17
paste input "Double"
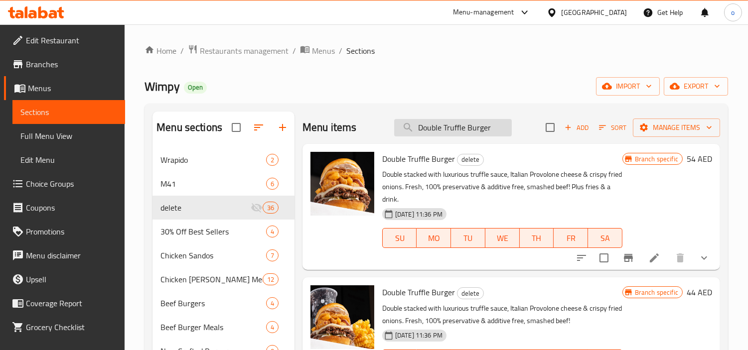
click at [447, 127] on input "Double Truffle Burger" at bounding box center [453, 127] width 118 height 17
paste input "Old Skool"
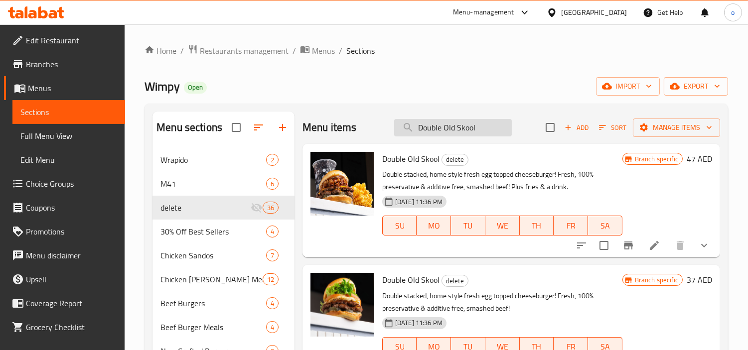
click at [444, 126] on input "Double Old Skool" at bounding box center [453, 127] width 118 height 17
paste input "New"
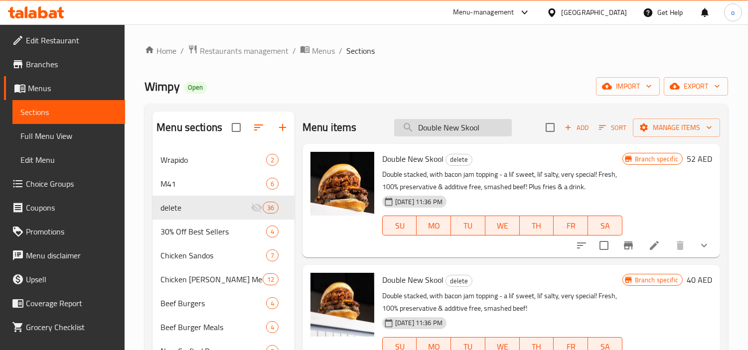
click at [451, 120] on input "Double New Skool" at bounding box center [453, 127] width 118 height 17
paste input "Truffle Burger"
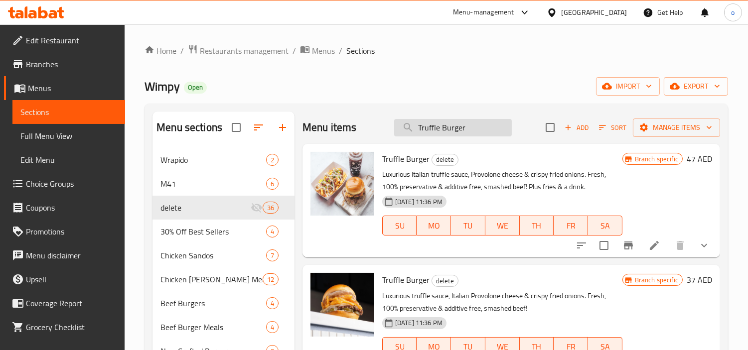
click at [442, 128] on input "Truffle Burger" at bounding box center [453, 127] width 118 height 17
paste input "Double"
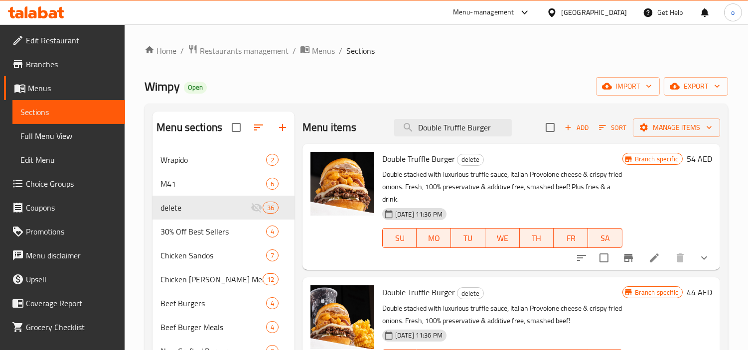
click at [446, 137] on div "Menu items Double Truffle Burger Add Sort Manage items" at bounding box center [511, 128] width 418 height 32
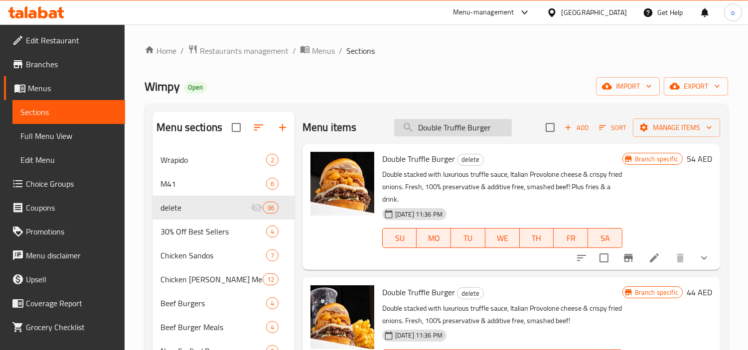
click at [446, 133] on input "Double Truffle Burger" at bounding box center [453, 127] width 118 height 17
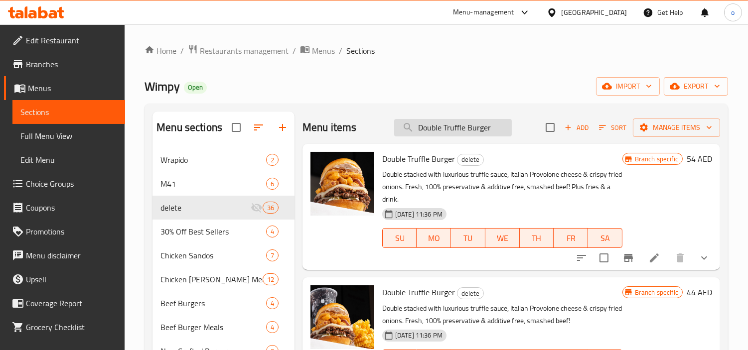
paste input "Hot Honey Chicken [PERSON_NAME]"
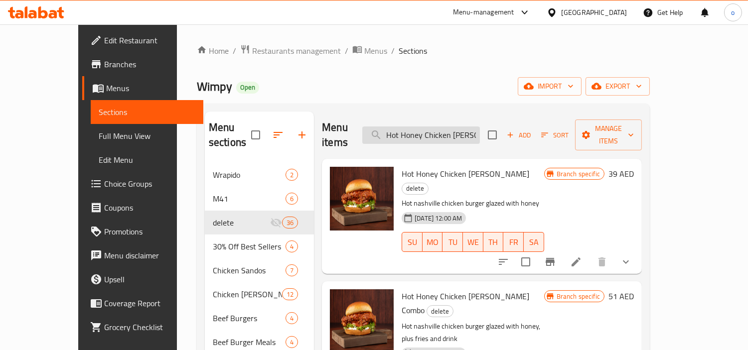
click at [458, 133] on input "Hot Honey Chicken [PERSON_NAME]" at bounding box center [421, 135] width 118 height 17
paste input "Combo"
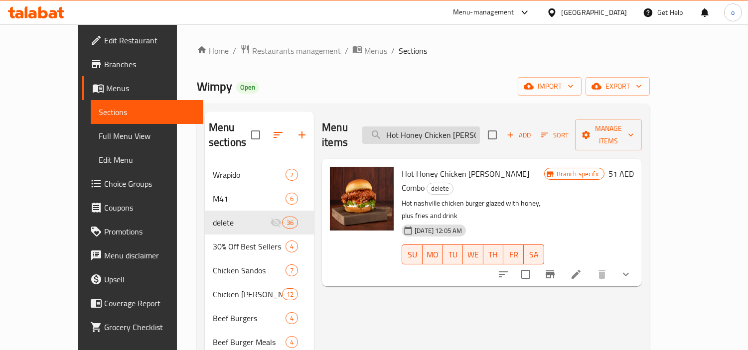
click at [464, 130] on input "Hot Honey Chicken [PERSON_NAME] Combo" at bounding box center [421, 135] width 118 height 17
paste input "Cheesy Goodness (combo)"
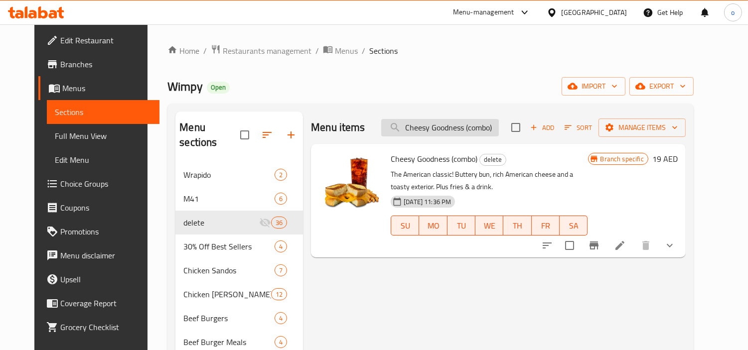
click at [476, 129] on input "Cheesy Goodness (combo)" at bounding box center [440, 127] width 118 height 17
paste input "search"
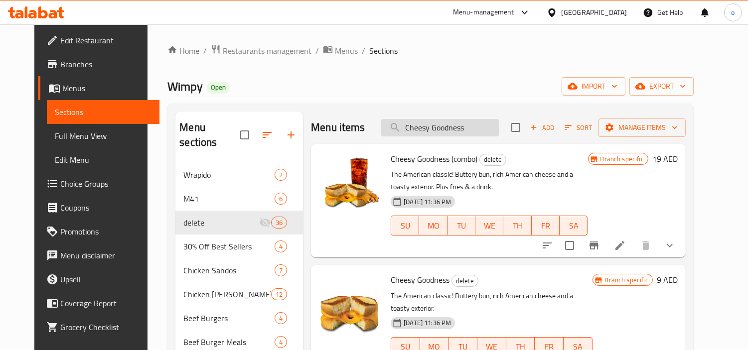
click at [447, 131] on input "Cheesy Goodness" at bounding box center [440, 127] width 118 height 17
paste input "[PERSON_NAME]' Loaded Frie"
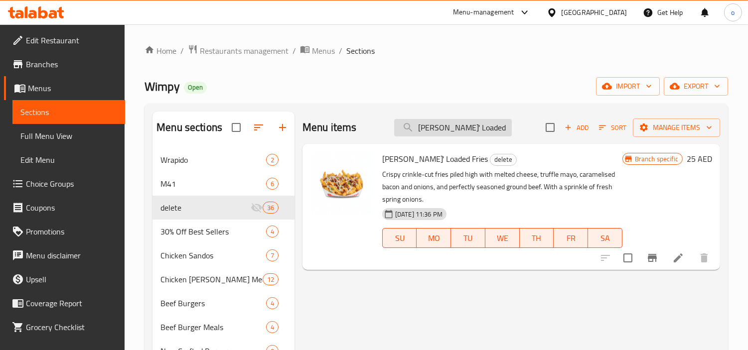
click at [454, 131] on input "[PERSON_NAME]' Loaded Fries" at bounding box center [453, 127] width 118 height 17
paste input "Hawt Crinkl"
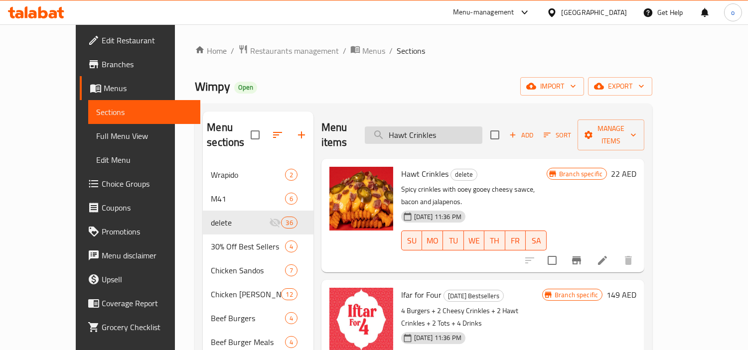
click at [451, 130] on input "Hawt Crinkles" at bounding box center [424, 135] width 118 height 17
paste input "Mustard"
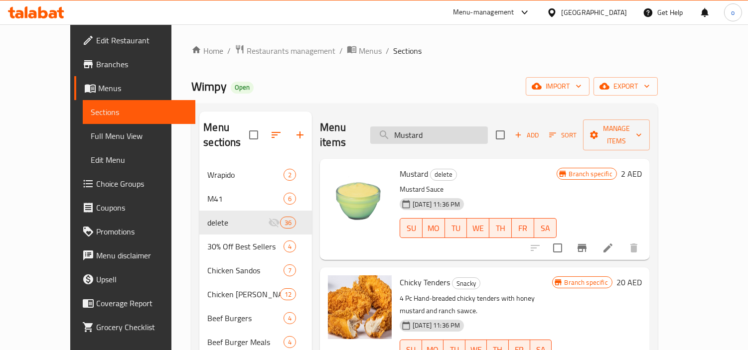
click at [439, 135] on input "Mustard" at bounding box center [429, 135] width 118 height 17
paste input "Lemonade Juice"
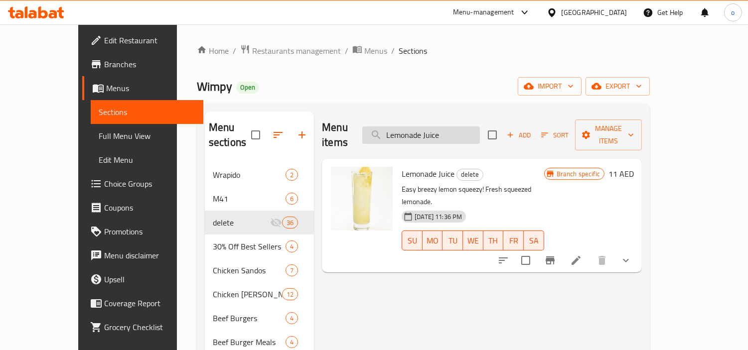
click at [435, 133] on input "Lemonade Juice" at bounding box center [421, 135] width 118 height 17
paste input "Mo'jito"
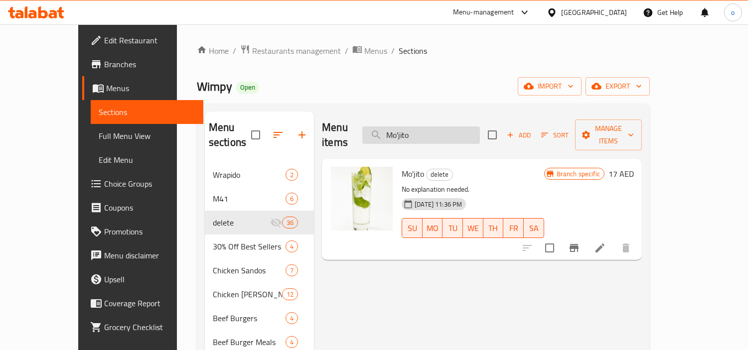
click at [431, 133] on input "Mo'jito" at bounding box center [421, 135] width 118 height 17
paste input "inty 'Nade"
drag, startPoint x: 450, startPoint y: 130, endPoint x: 385, endPoint y: 134, distance: 65.4
click at [385, 134] on div "Menu items Minty 'Nade Add Sort Manage items" at bounding box center [482, 135] width 320 height 47
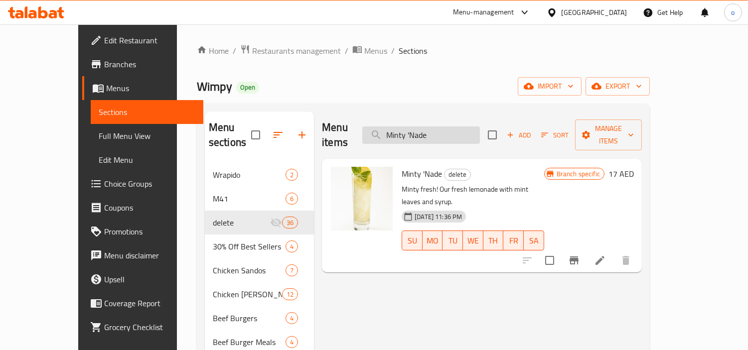
click at [429, 127] on input "Minty 'Nade" at bounding box center [421, 135] width 118 height 17
drag, startPoint x: 473, startPoint y: 125, endPoint x: 324, endPoint y: 135, distance: 149.3
click at [324, 135] on div "Menu items Minty 'Nade Add Sort Manage items" at bounding box center [482, 135] width 320 height 47
paste input "Berr"
click at [479, 127] on input "[PERSON_NAME] 'Nade" at bounding box center [421, 135] width 118 height 17
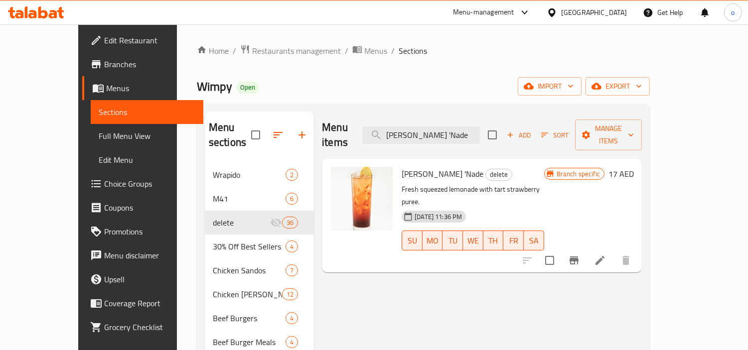
paste input "Mango"
drag, startPoint x: 461, startPoint y: 130, endPoint x: 251, endPoint y: 130, distance: 210.8
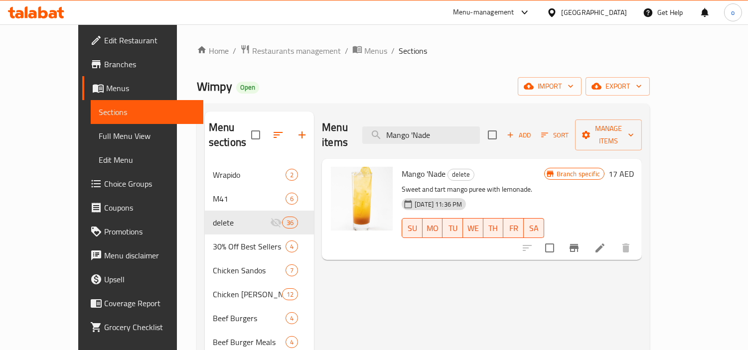
paste input "Truffle Collection"
drag, startPoint x: 468, startPoint y: 128, endPoint x: 284, endPoint y: 130, distance: 183.9
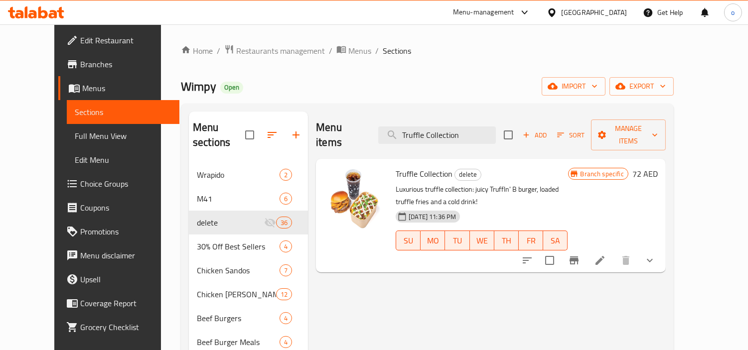
click at [441, 142] on div "Menu items Truffle Collection Add Sort Manage items" at bounding box center [491, 135] width 350 height 47
click at [442, 138] on div "Menu items Truffle Collection Add Sort Manage items" at bounding box center [491, 135] width 350 height 47
drag, startPoint x: 478, startPoint y: 128, endPoint x: 349, endPoint y: 135, distance: 129.2
click at [349, 135] on div "Menu items Truffle Collection Add Sort Manage items" at bounding box center [491, 135] width 350 height 47
paste input "Egg & Bacon (combo)"
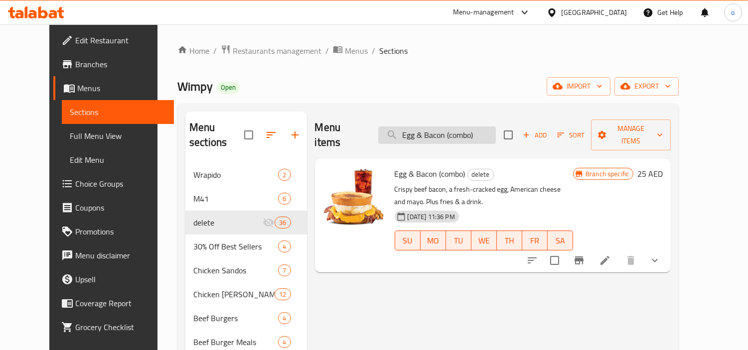
drag, startPoint x: 448, startPoint y: 125, endPoint x: 479, endPoint y: 122, distance: 31.1
click at [448, 127] on input "Egg & Bacon (combo)" at bounding box center [437, 135] width 118 height 17
drag, startPoint x: 491, startPoint y: 125, endPoint x: 381, endPoint y: 126, distance: 110.1
click at [381, 126] on div "Menu items Egg & Bacon (combo) Add Sort Manage items" at bounding box center [493, 135] width 356 height 47
paste input "search"
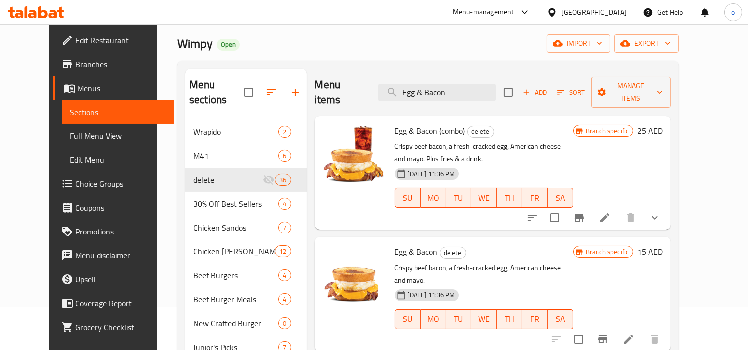
scroll to position [55, 0]
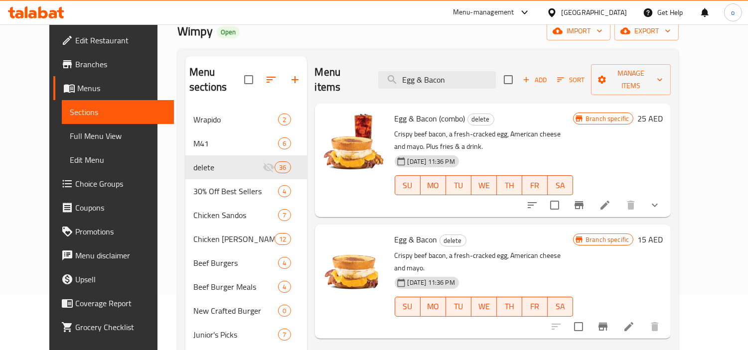
paste input "Cheese (combo)"
drag, startPoint x: 460, startPoint y: 77, endPoint x: 308, endPoint y: 81, distance: 152.5
click at [315, 81] on div "Menu items Egg & Bacon Add Sort Manage items" at bounding box center [493, 79] width 356 height 47
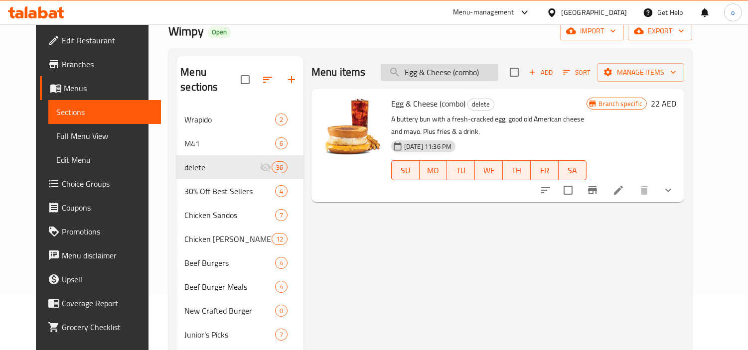
click at [470, 77] on input "Egg & Cheese (combo)" at bounding box center [440, 72] width 118 height 17
paste input "search"
drag, startPoint x: 507, startPoint y: 75, endPoint x: 340, endPoint y: 76, distance: 166.9
click at [340, 76] on div "Menu items Egg & Cheese Add Sort Manage items" at bounding box center [497, 72] width 373 height 32
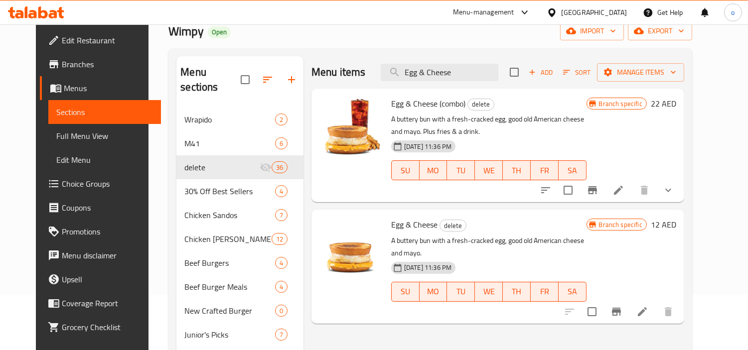
type input "Egg & Cheese"
click at [680, 183] on button "show more" at bounding box center [668, 190] width 24 height 24
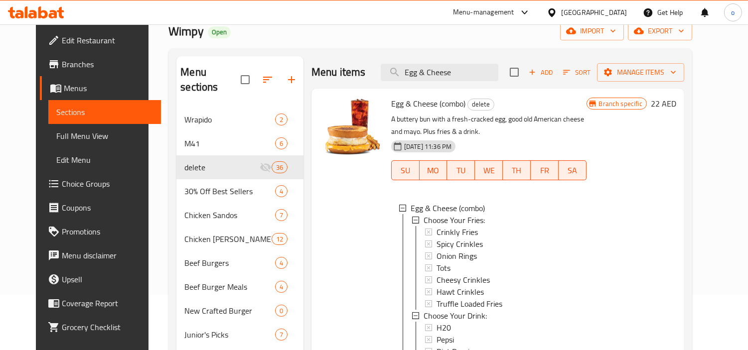
scroll to position [1, 0]
drag, startPoint x: 481, startPoint y: 218, endPoint x: 414, endPoint y: 222, distance: 67.4
click at [423, 222] on div "Choose Your Fries:" at bounding box center [500, 219] width 155 height 12
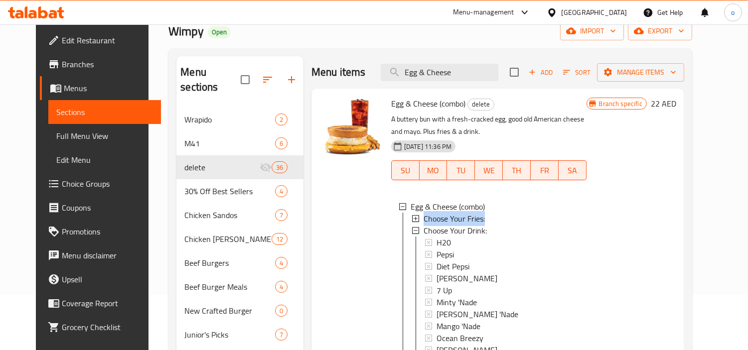
copy span "Choose Your Fries:"
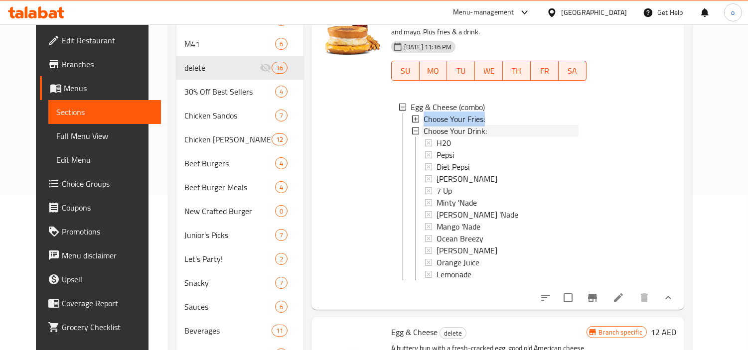
scroll to position [141, 0]
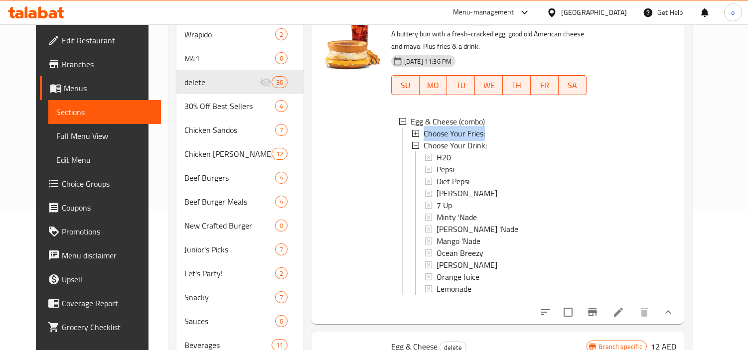
click at [624, 318] on icon at bounding box center [618, 312] width 12 height 12
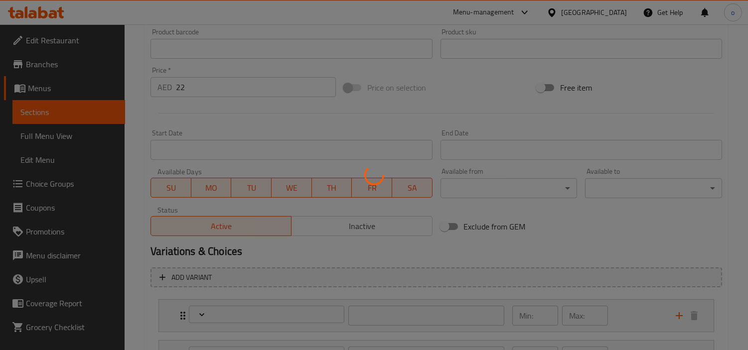
type input "اختار الفرايز:"
type input "1"
type input "اختار المشروب:"
type input "1"
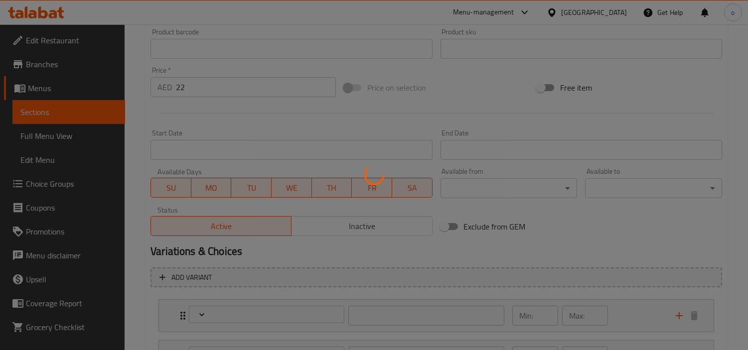
type input "1"
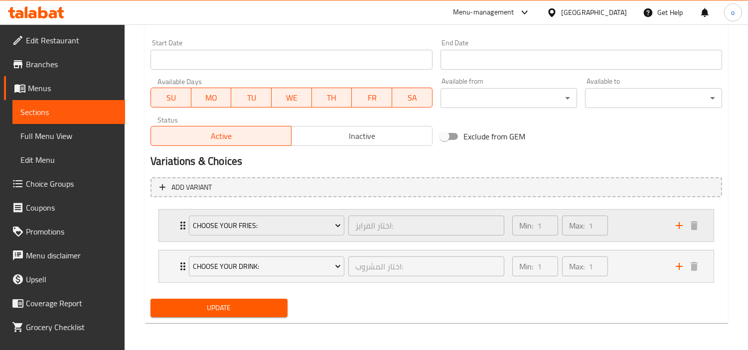
click at [624, 218] on div "Min: 1 ​ Max: 1 ​" at bounding box center [587, 226] width 163 height 32
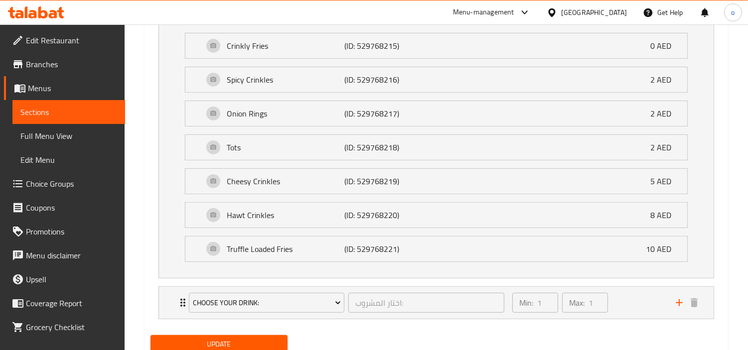
scroll to position [683, 0]
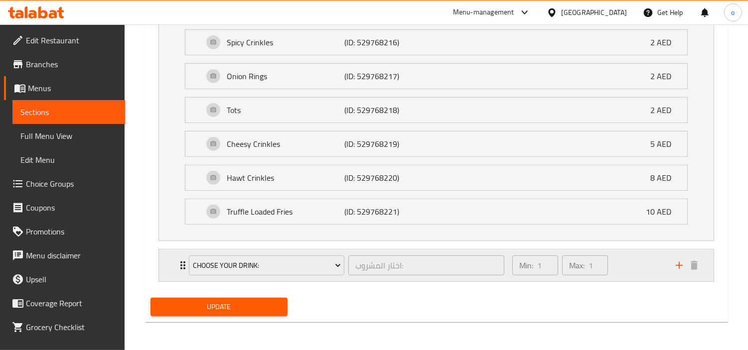
click at [629, 272] on div "Min: 1 ​ Max: 1 ​" at bounding box center [587, 266] width 163 height 32
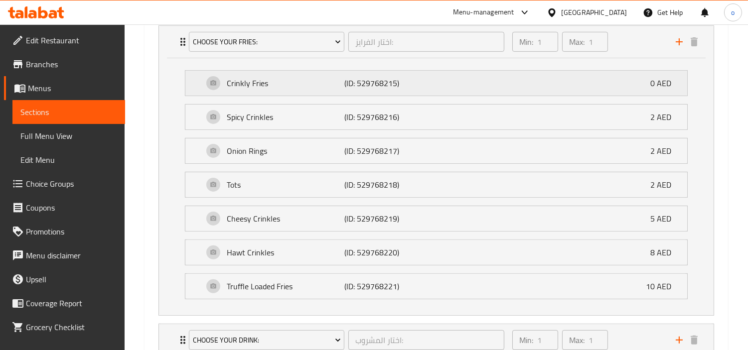
scroll to position [794, 0]
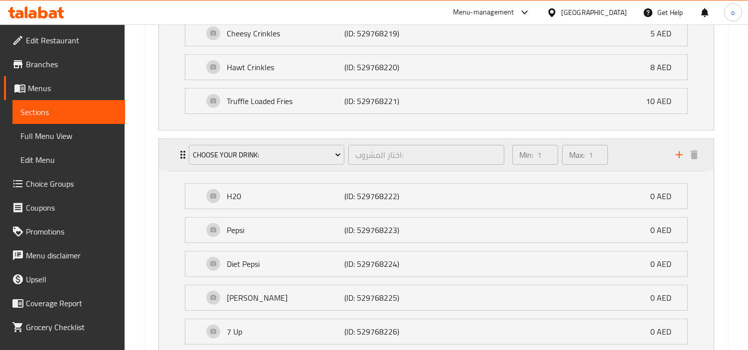
click at [620, 150] on div "Min: 1 ​ Max: 1 ​" at bounding box center [587, 155] width 163 height 32
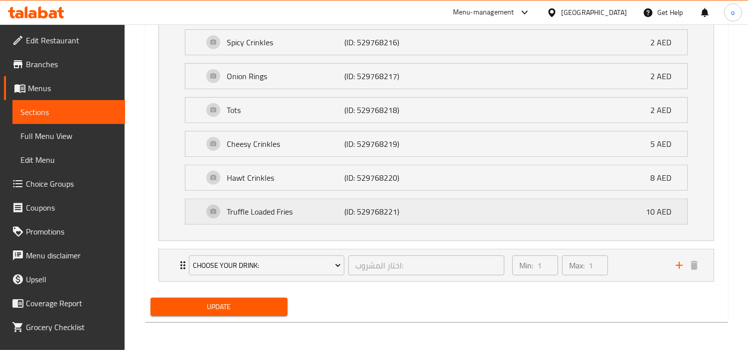
scroll to position [683, 0]
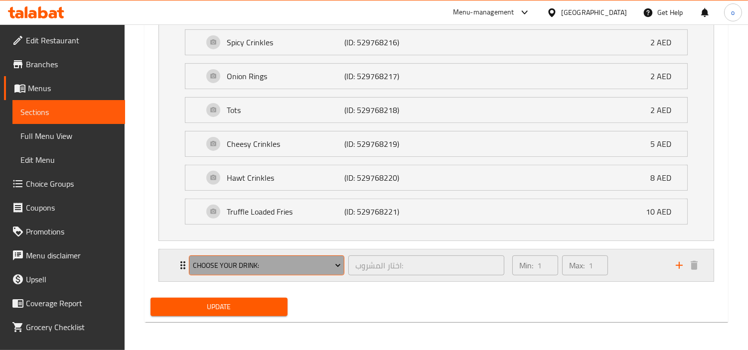
click at [257, 263] on span "Choose Your Drink:" at bounding box center [267, 266] width 148 height 12
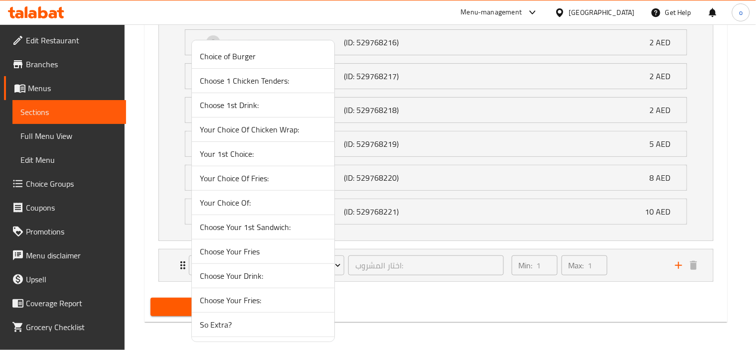
click at [155, 230] on div at bounding box center [378, 175] width 756 height 350
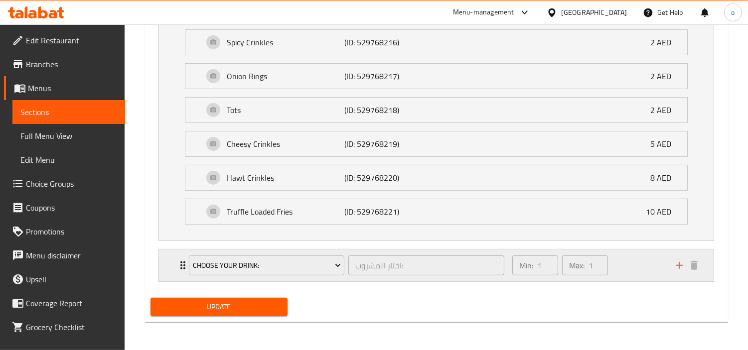
click at [628, 260] on div "Min: 1 ​ Max: 1 ​" at bounding box center [587, 266] width 163 height 32
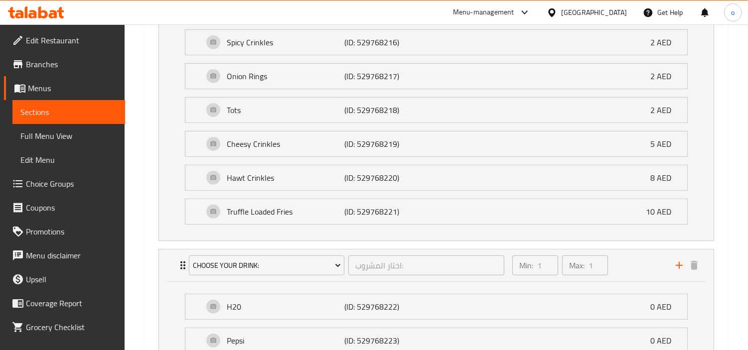
drag, startPoint x: 277, startPoint y: 267, endPoint x: 141, endPoint y: 260, distance: 135.2
click at [141, 260] on div "Home / Restaurants management / Menus / Sections / item / update delete section…" at bounding box center [436, 59] width 623 height 1436
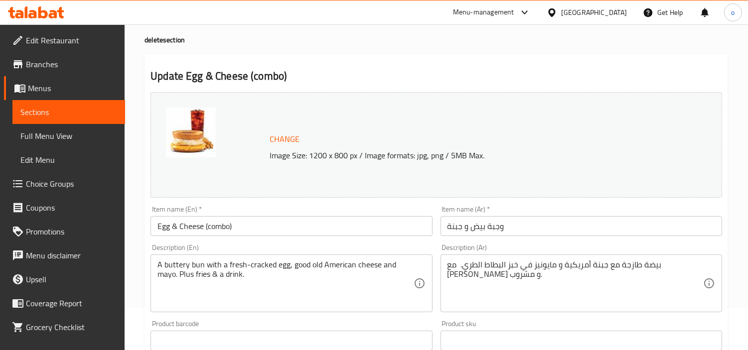
scroll to position [0, 0]
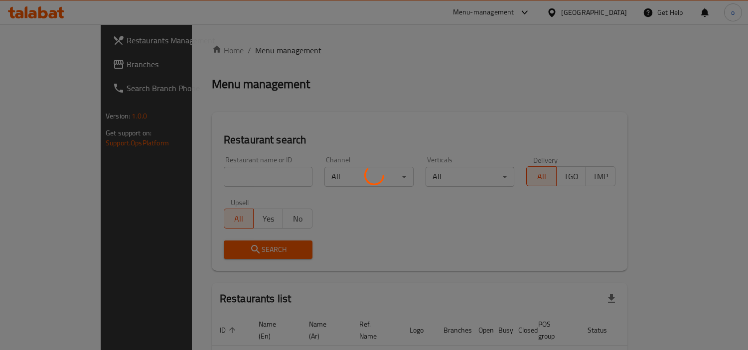
scroll to position [56, 0]
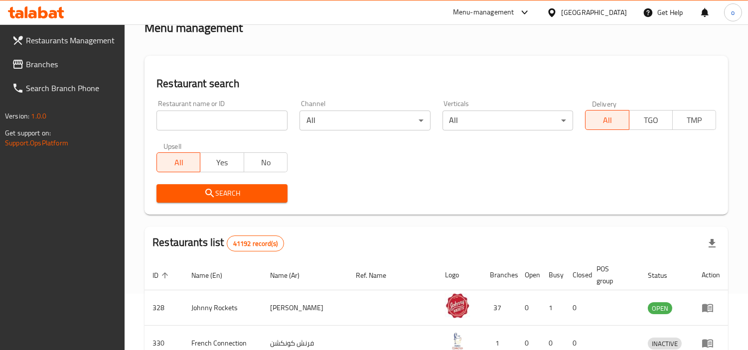
click at [191, 124] on input "search" at bounding box center [221, 121] width 131 height 20
paste input "658090"
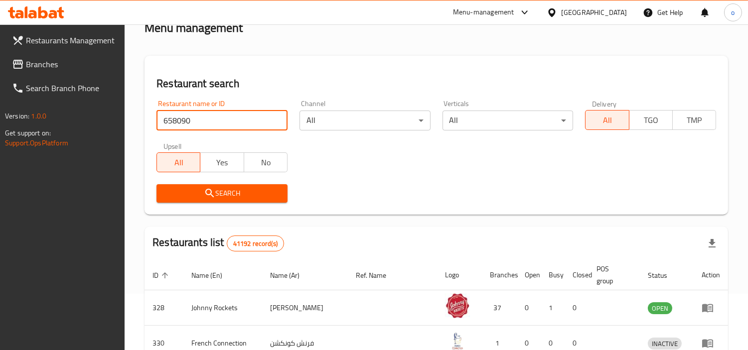
type input "658090"
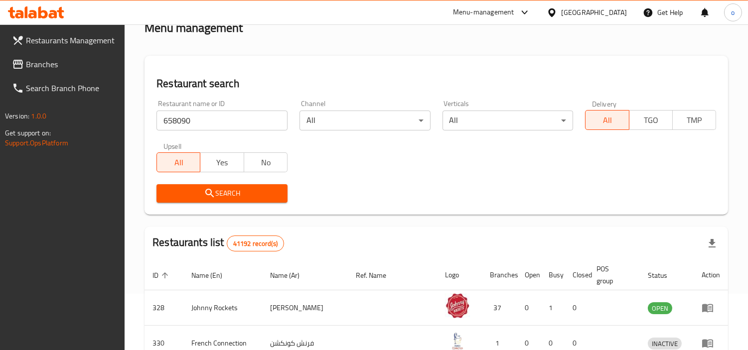
click at [185, 192] on span "Search" at bounding box center [221, 193] width 115 height 12
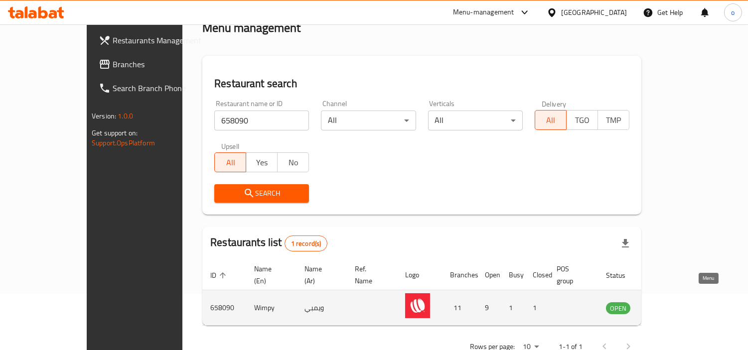
click at [668, 306] on icon "enhanced table" at bounding box center [666, 308] width 3 height 4
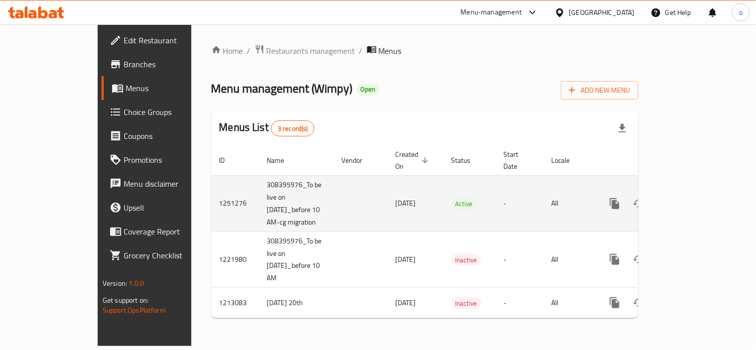
click at [699, 200] on link "enhanced table" at bounding box center [687, 204] width 24 height 24
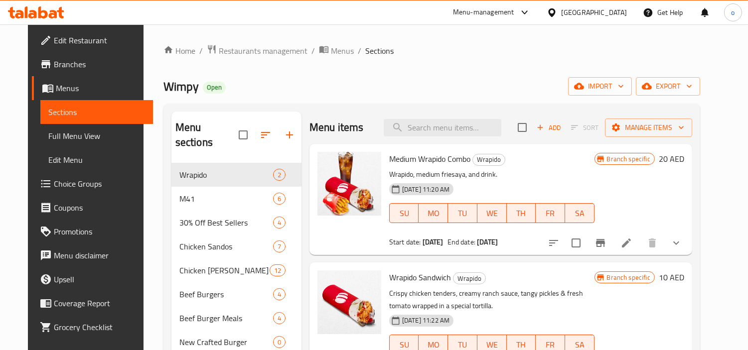
click at [339, 95] on div "Wimpy Open import export" at bounding box center [431, 86] width 537 height 18
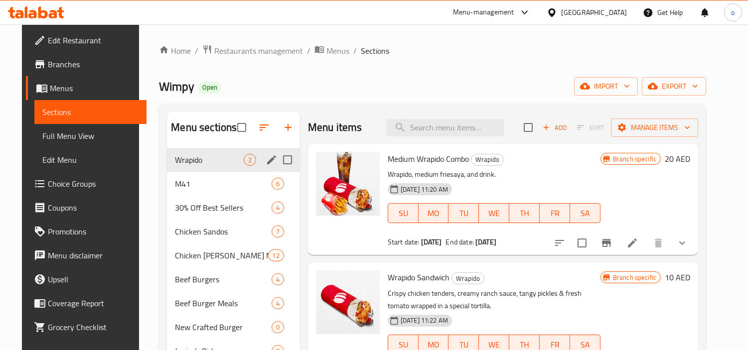
click at [229, 161] on span "Wrapido" at bounding box center [209, 160] width 68 height 12
click at [230, 181] on span "M41" at bounding box center [209, 184] width 68 height 12
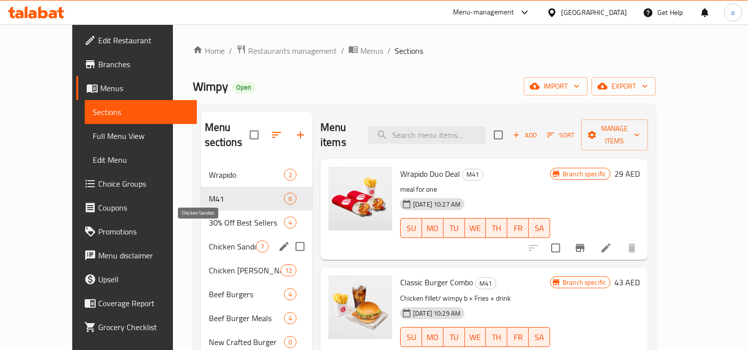
click at [217, 241] on span "Chicken Sandos" at bounding box center [232, 247] width 47 height 12
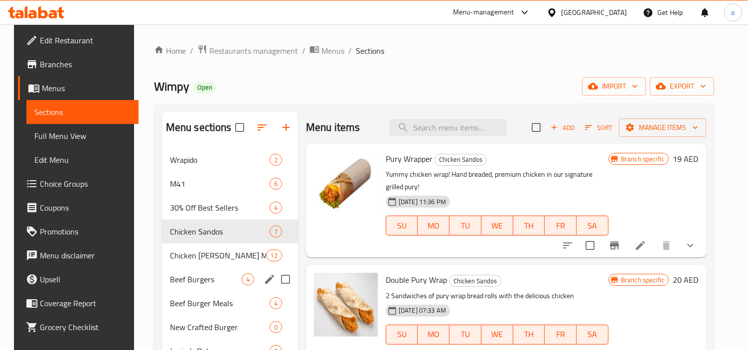
click at [200, 290] on div "Beef Burgers 4" at bounding box center [230, 280] width 136 height 24
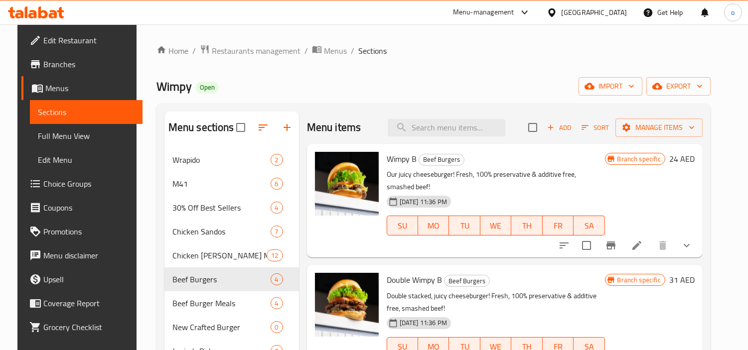
click at [703, 90] on span "export" at bounding box center [678, 86] width 48 height 12
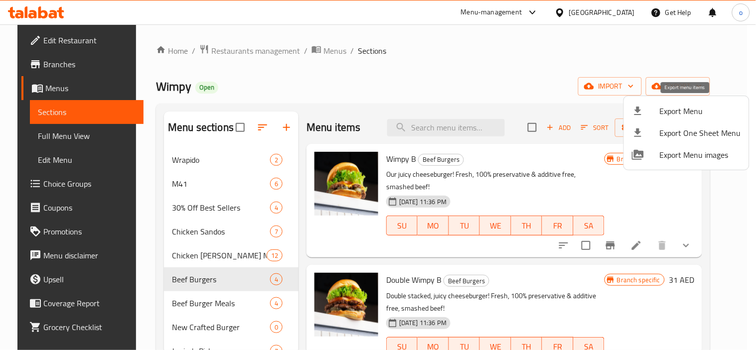
click at [665, 115] on span "Export Menu" at bounding box center [700, 111] width 81 height 12
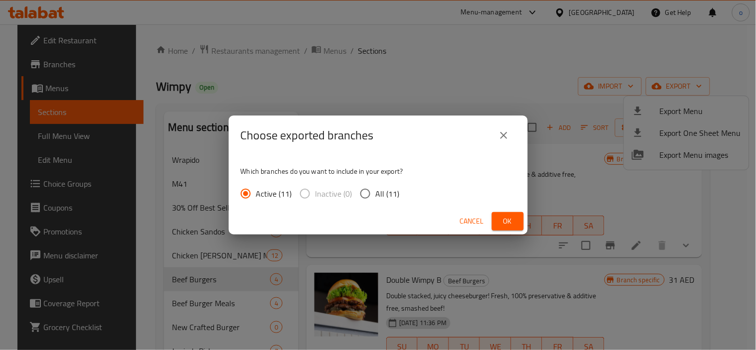
click at [358, 193] on input "All (11)" at bounding box center [365, 193] width 21 height 21
radio input "true"
click at [501, 223] on span "Ok" at bounding box center [508, 221] width 16 height 12
